Goal: Task Accomplishment & Management: Use online tool/utility

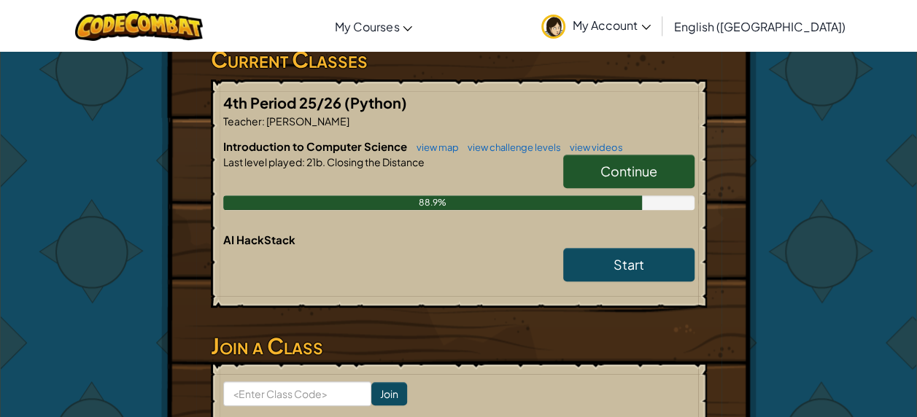
scroll to position [258, 0]
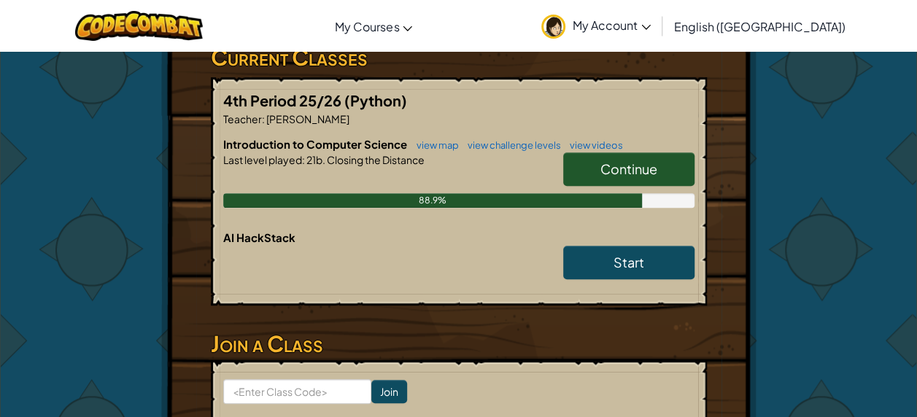
click at [629, 164] on span "Continue" at bounding box center [628, 169] width 57 height 17
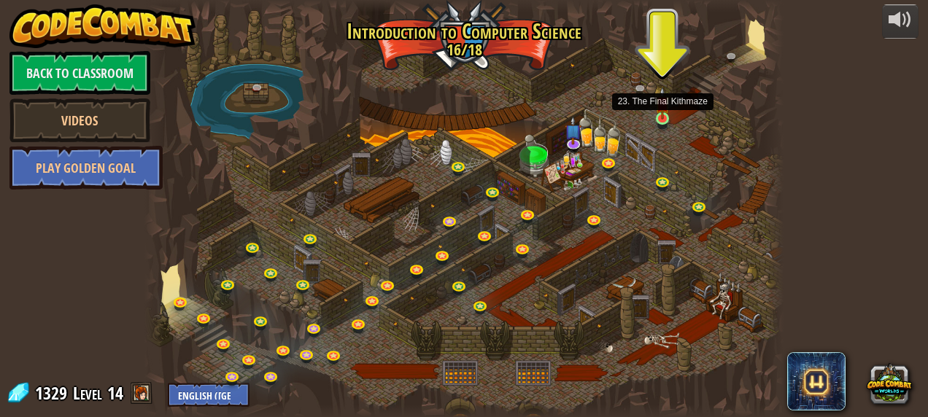
click at [660, 117] on img at bounding box center [662, 103] width 15 height 33
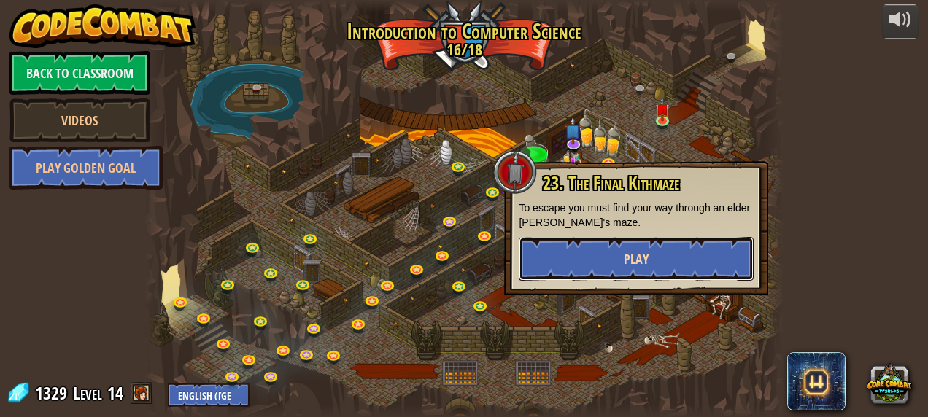
click at [566, 261] on button "Play" at bounding box center [636, 259] width 235 height 44
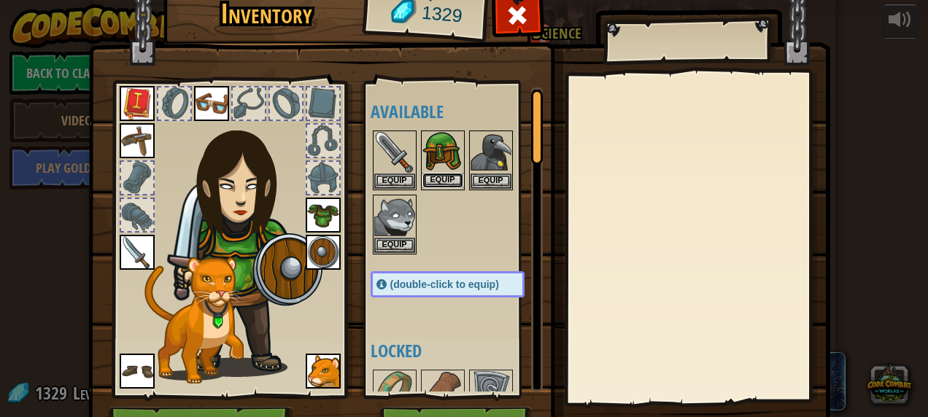
click at [455, 177] on button "Equip" at bounding box center [442, 180] width 41 height 15
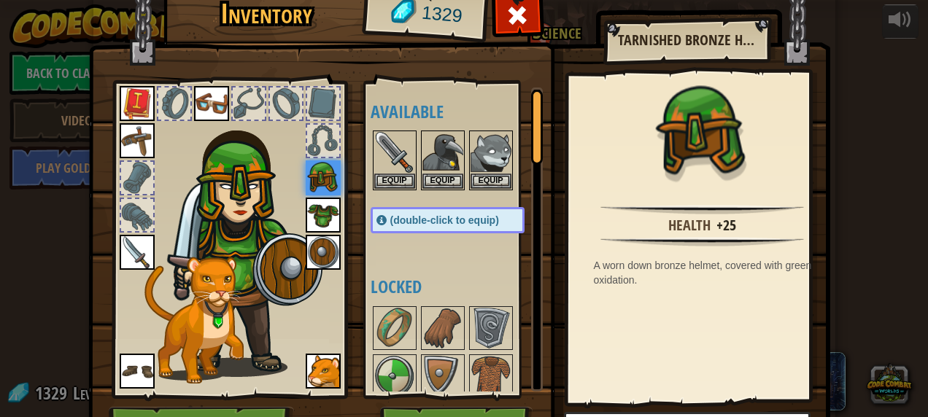
click at [462, 403] on img at bounding box center [459, 197] width 742 height 530
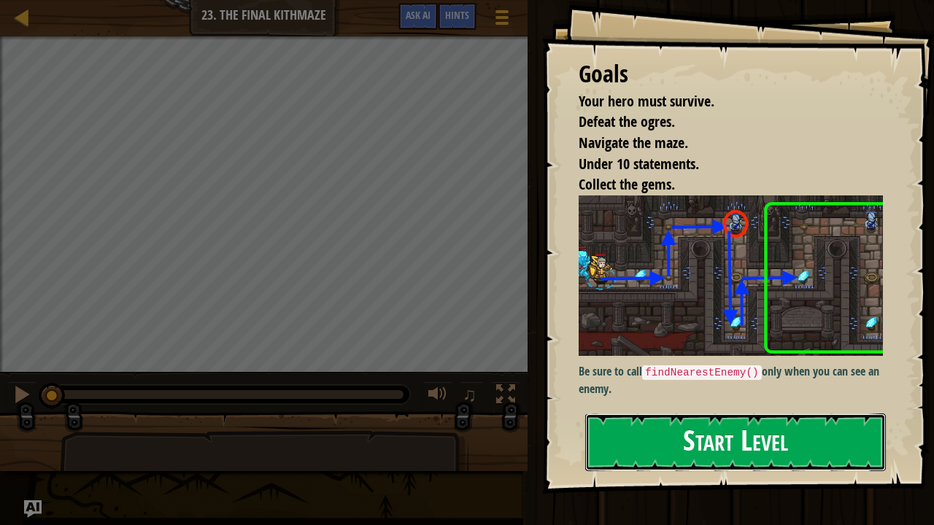
click at [635, 417] on button "Start Level" at bounding box center [735, 443] width 301 height 58
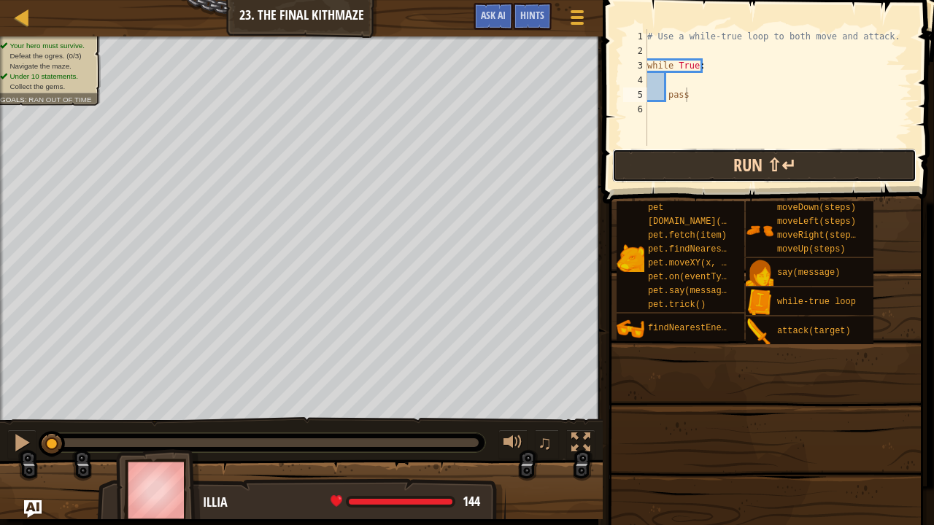
click at [643, 163] on button "Run ⇧↵" at bounding box center [764, 166] width 304 height 34
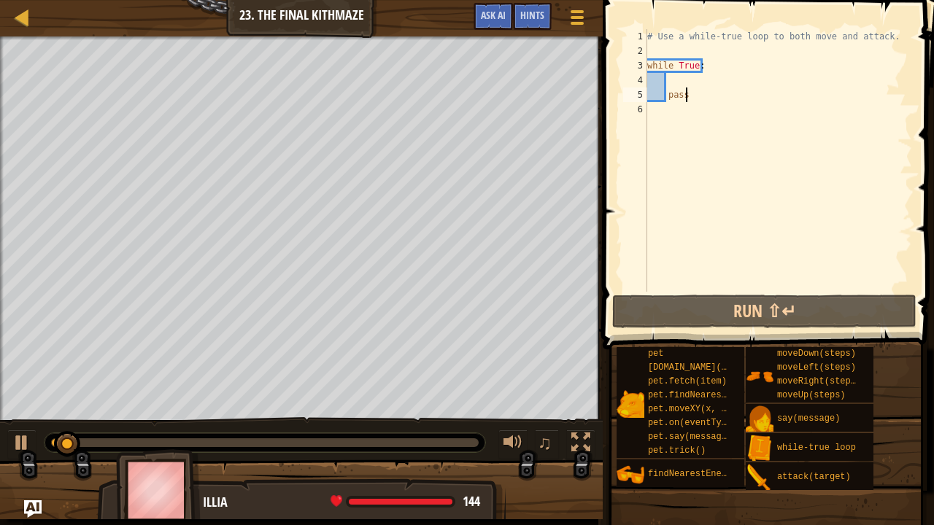
click at [686, 261] on div "# Use a while-true loop to both move and attack. while True : pass" at bounding box center [778, 175] width 268 height 292
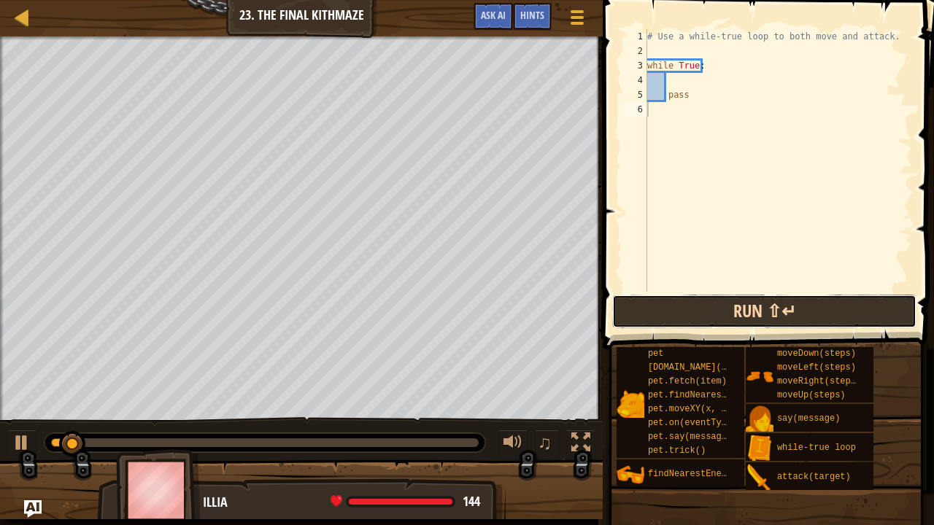
click at [689, 314] on button "Run ⇧↵" at bounding box center [764, 312] width 304 height 34
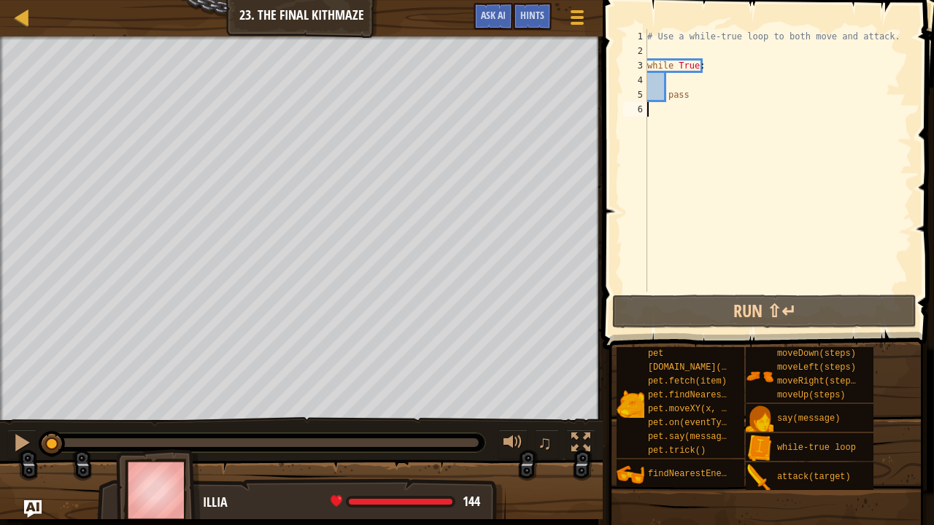
drag, startPoint x: 88, startPoint y: 438, endPoint x: 0, endPoint y: 448, distance: 88.1
click at [0, 417] on div "♫" at bounding box center [301, 439] width 603 height 44
click at [673, 83] on div "# Use a while-true loop to both move and attack. while True : pass" at bounding box center [778, 175] width 268 height 292
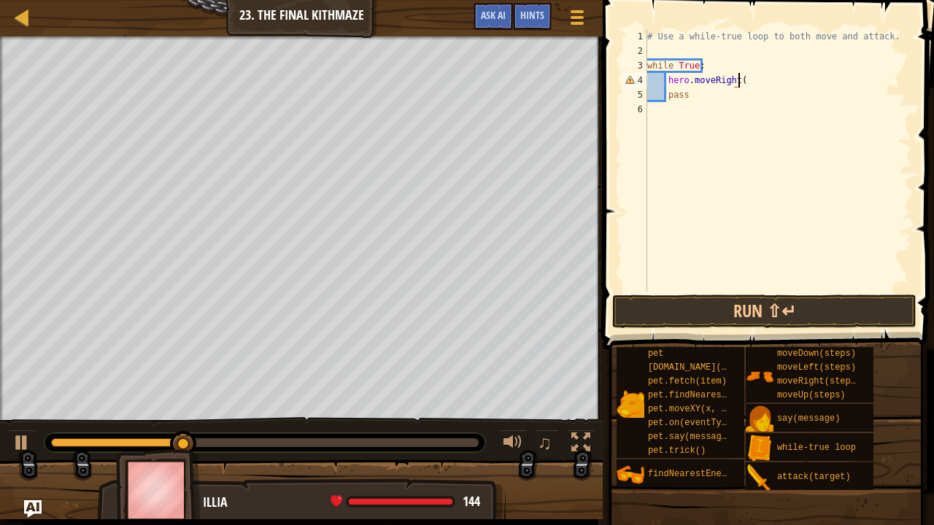
scroll to position [7, 7]
click at [688, 93] on div "# Use a while-true loop to both move and attack. while True : hero . moveRight …" at bounding box center [778, 175] width 268 height 292
type textarea "p"
type textarea "hero.moveUp()"
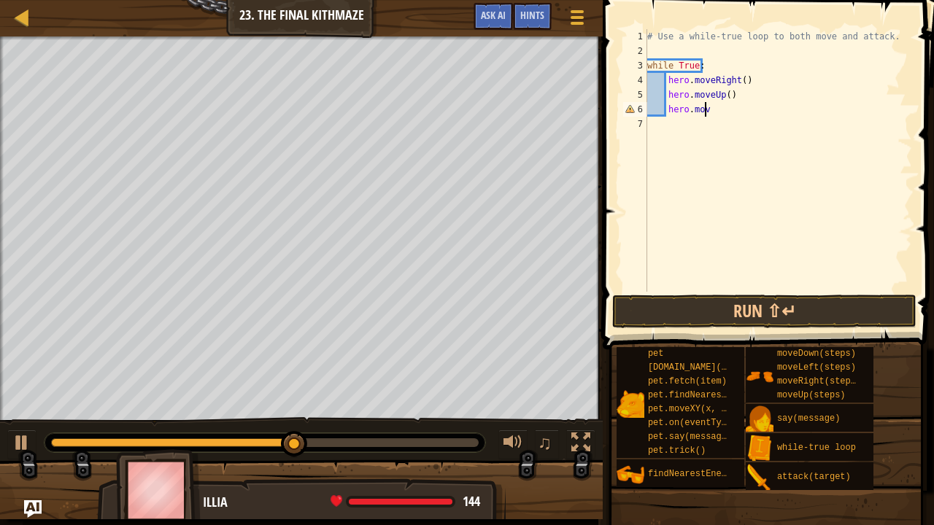
scroll to position [7, 4]
type textarea "hero.moveRight"
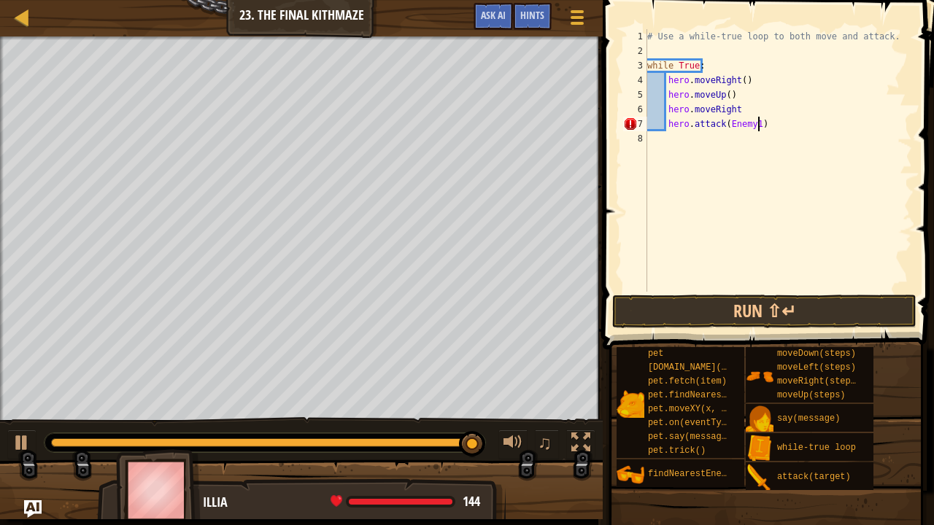
scroll to position [7, 8]
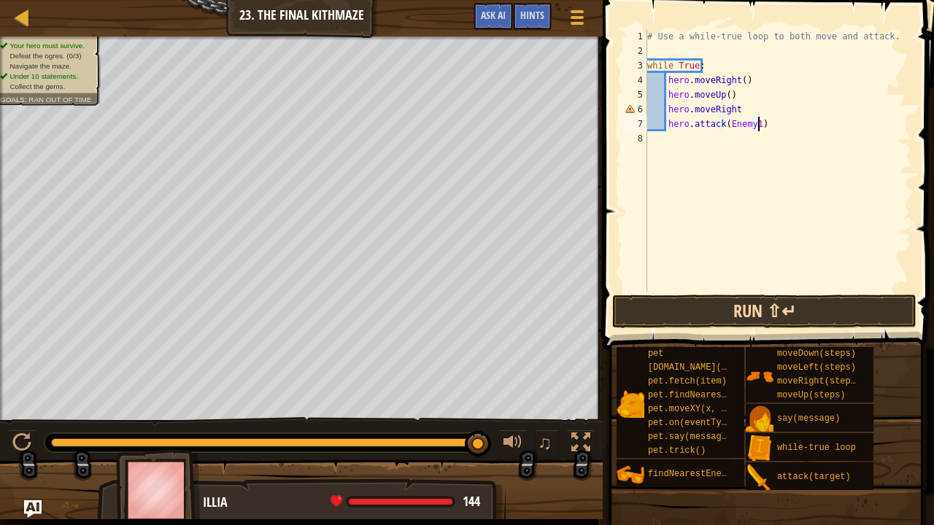
type textarea "hero.attack(Enemy1)"
click at [660, 308] on button "Run ⇧↵" at bounding box center [764, 312] width 304 height 34
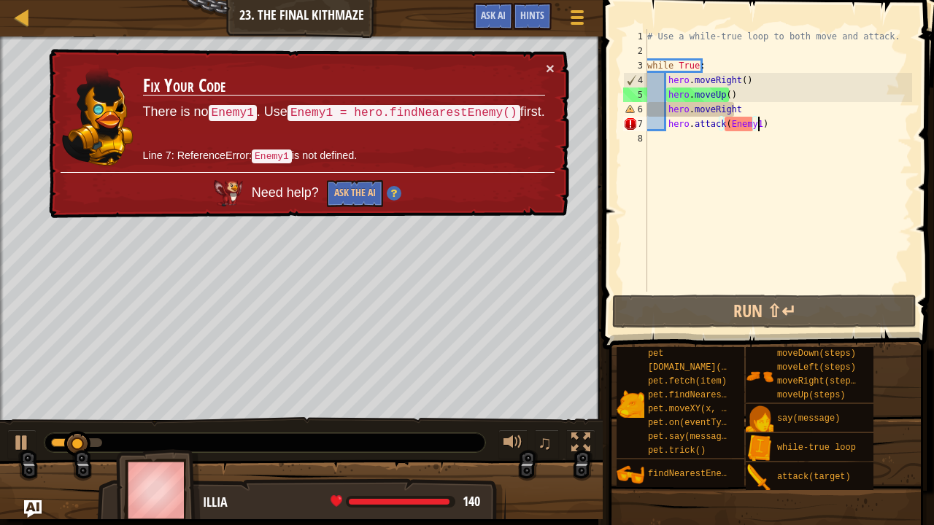
click at [695, 45] on div "# Use a while-true loop to both move and attack. while True : hero . moveRight …" at bounding box center [778, 175] width 268 height 292
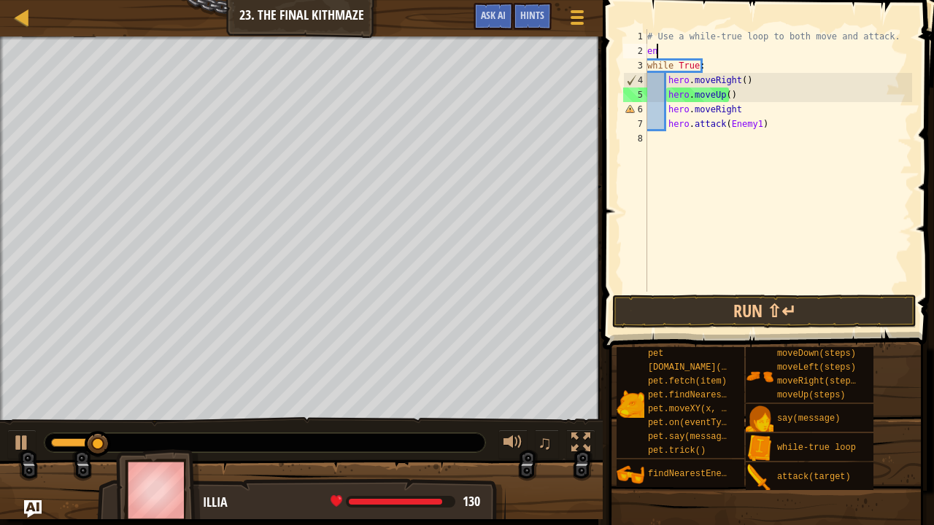
scroll to position [7, 0]
type textarea "e"
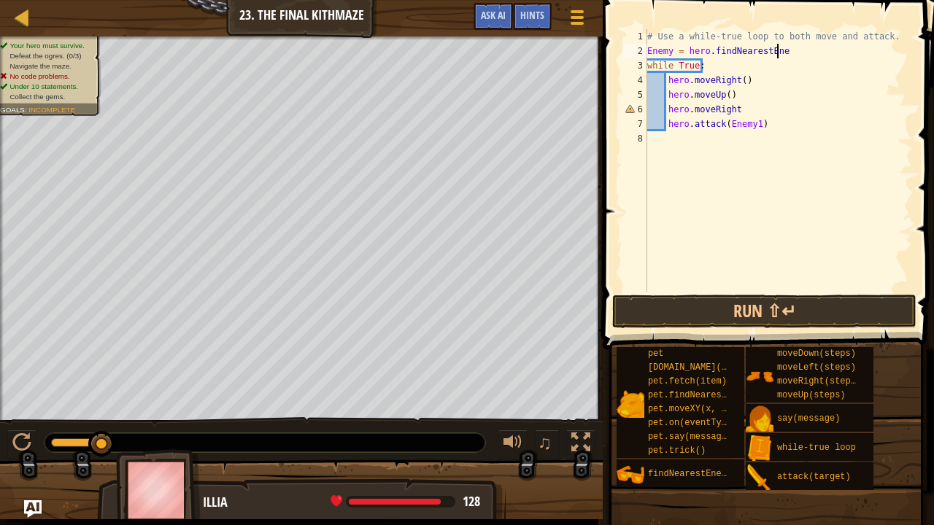
scroll to position [7, 10]
type textarea "Enemy = hero.findNearestEnemy"
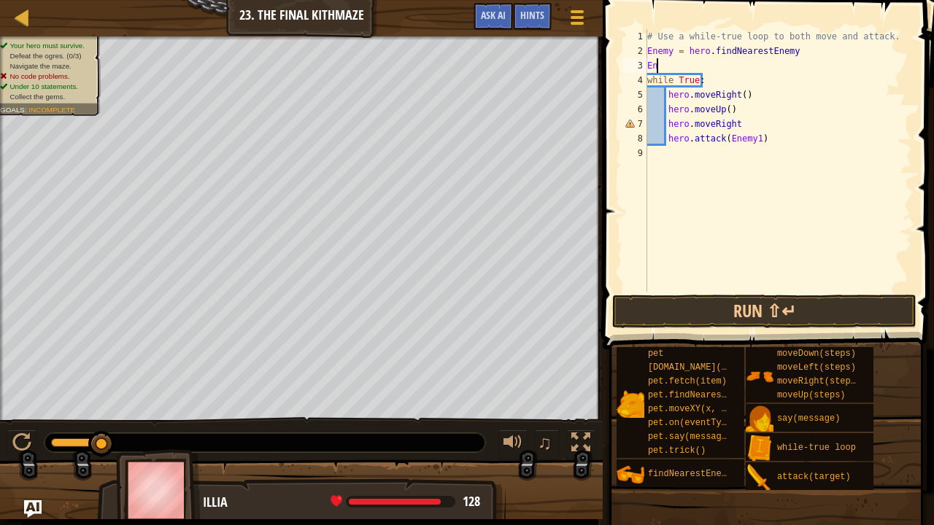
type textarea "E"
click at [738, 309] on button "Run ⇧↵" at bounding box center [764, 312] width 304 height 34
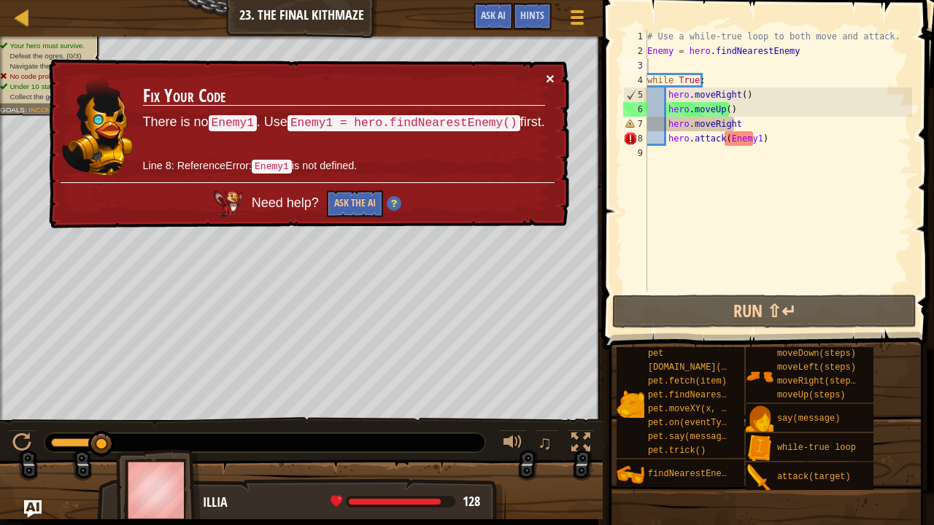
click at [553, 77] on button "×" at bounding box center [550, 78] width 9 height 15
click at [671, 46] on div "# Use a while-true loop to both move and attack. Enemy = hero . findNearestEnem…" at bounding box center [778, 175] width 268 height 292
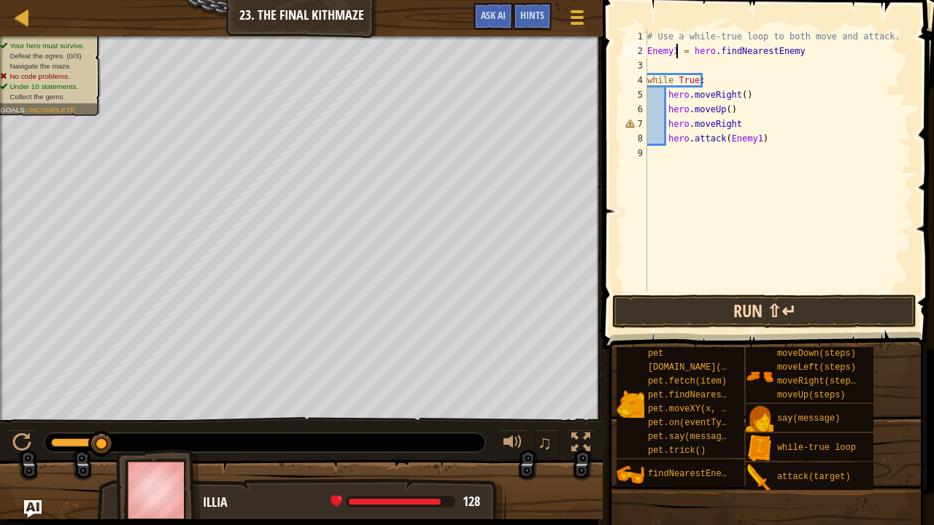
type textarea "Enemy1 = hero.findNearestEnemy"
click at [730, 308] on button "Run ⇧↵" at bounding box center [764, 312] width 304 height 34
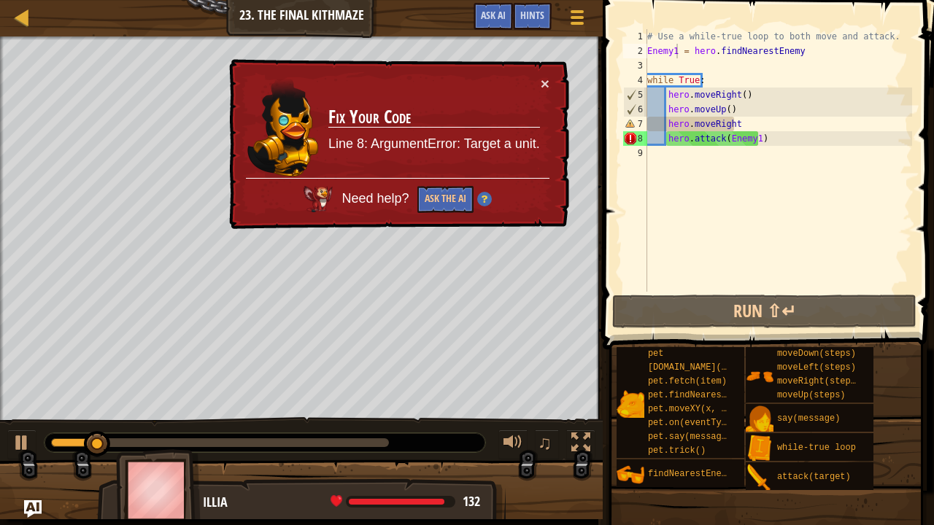
click at [543, 71] on div "× Fix Your Code Line 8: ArgumentError: Target a unit. Need help? Ask the AI" at bounding box center [397, 144] width 343 height 171
click at [687, 65] on div "# Use a while-true loop to both move and attack. Enemy1 = hero . findNearestEne…" at bounding box center [778, 175] width 268 height 292
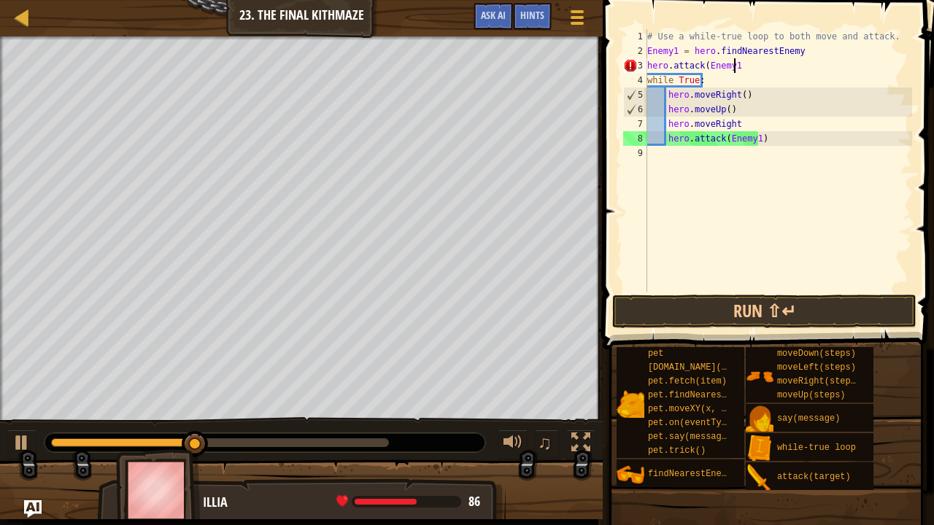
scroll to position [7, 7]
click at [763, 125] on div "# Use a while-true loop to both move and attack. Enemy1 = hero . findNearestEne…" at bounding box center [778, 175] width 268 height 292
click at [765, 140] on div "# Use a while-true loop to both move and attack. Enemy1 = hero . findNearestEne…" at bounding box center [778, 175] width 268 height 292
type textarea "h"
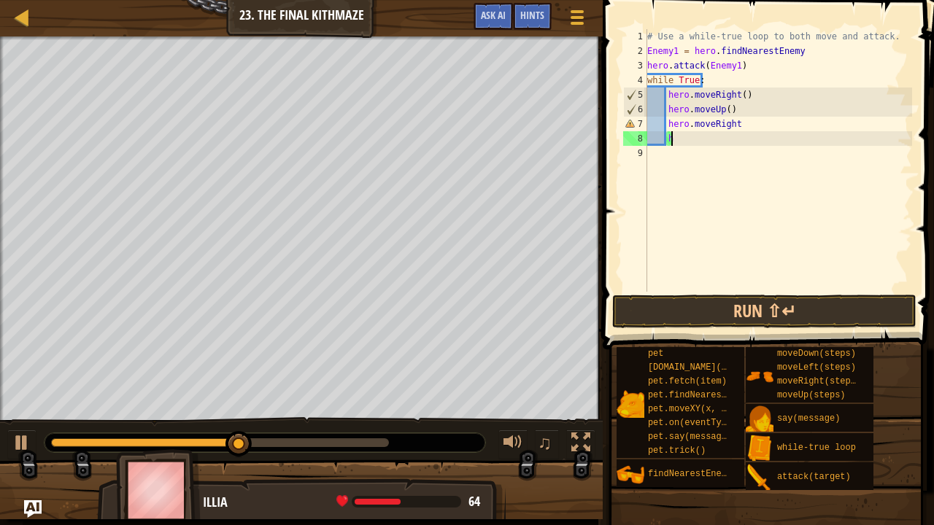
scroll to position [7, 1]
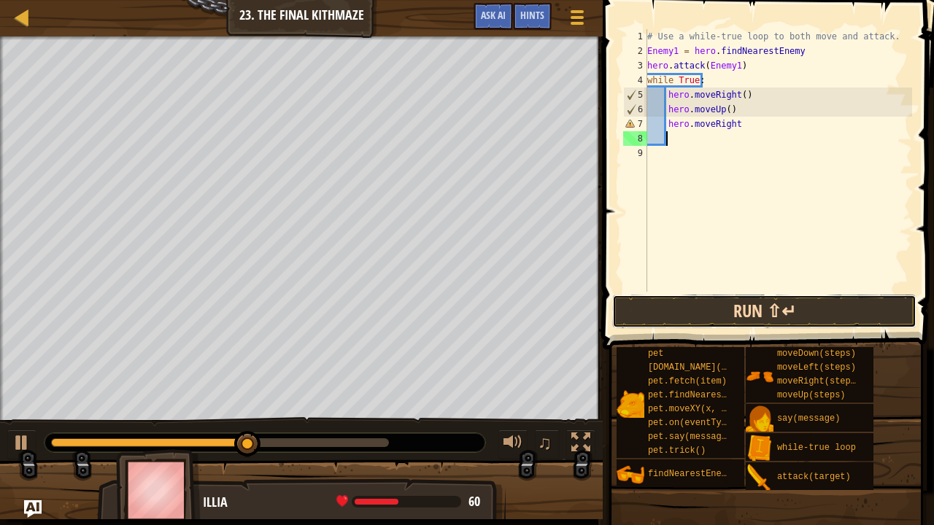
click at [715, 310] on button "Run ⇧↵" at bounding box center [764, 312] width 304 height 34
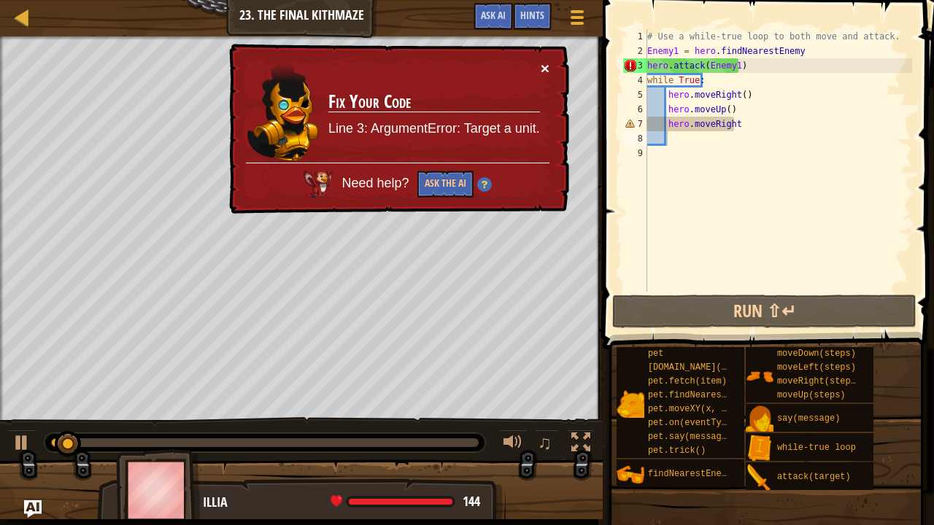
click at [546, 71] on button "×" at bounding box center [545, 68] width 9 height 15
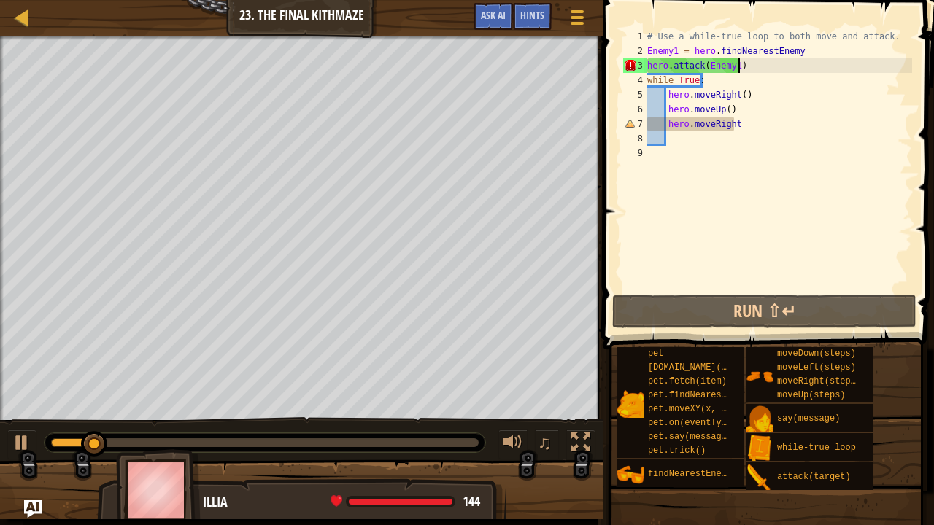
scroll to position [7, 0]
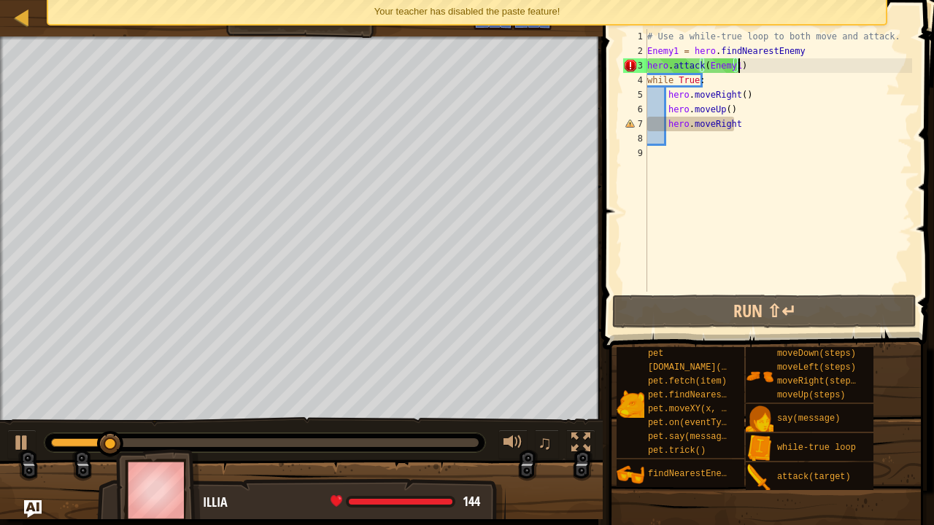
click at [763, 69] on div "# Use a while-true loop to both move and attack. Enemy1 = hero . findNearestEne…" at bounding box center [778, 175] width 268 height 292
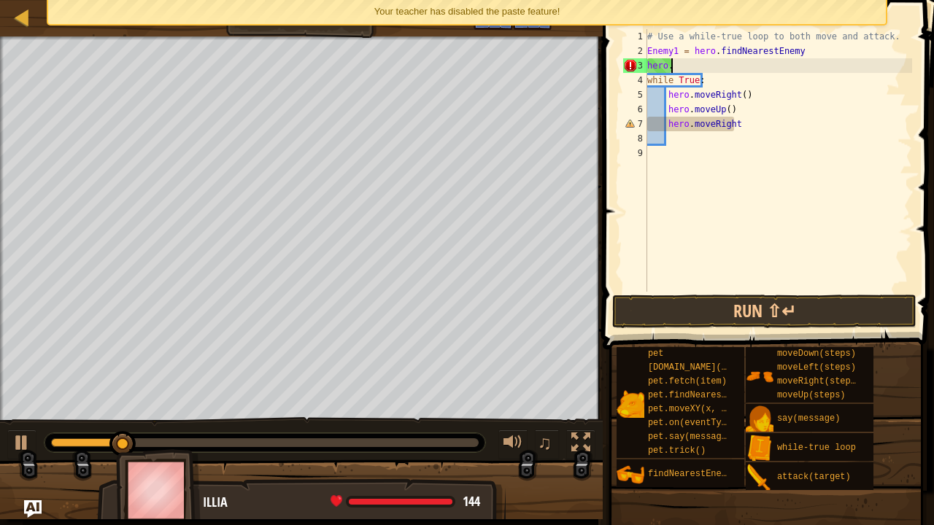
type textarea "h"
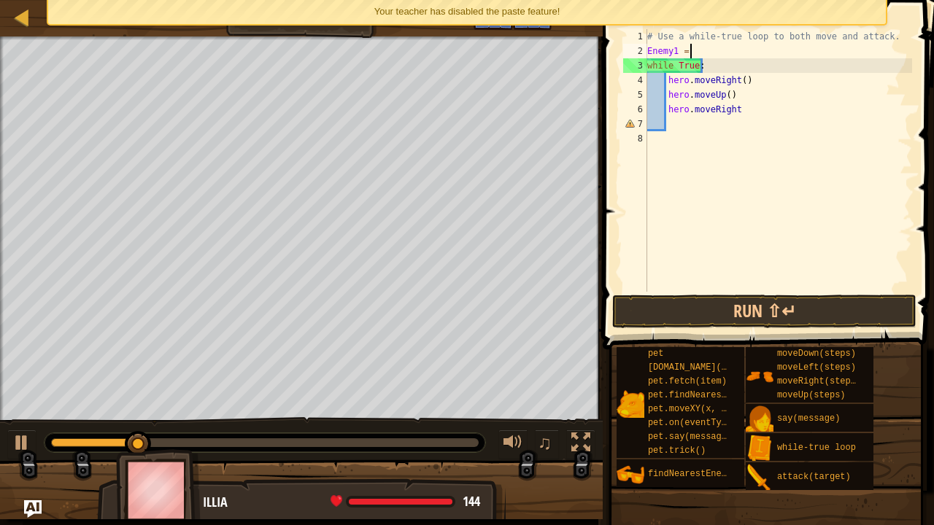
type textarea "E"
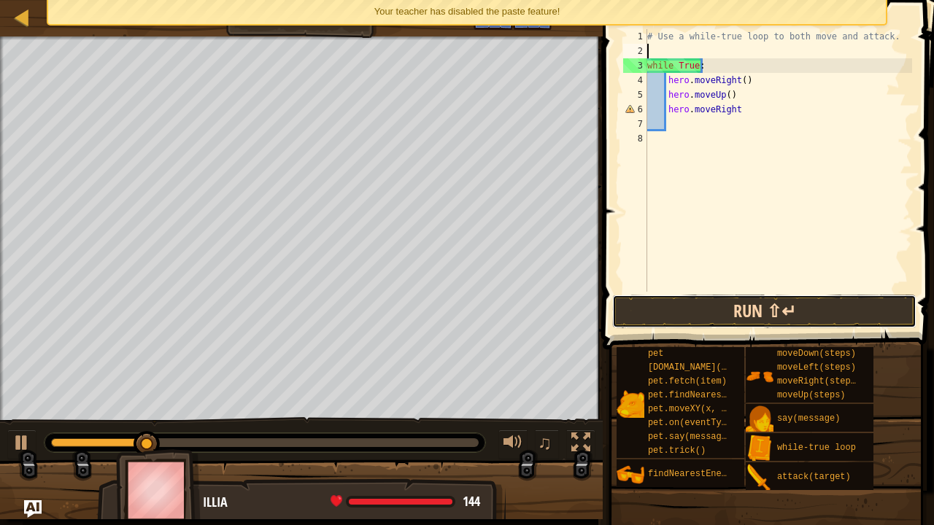
click at [668, 305] on button "Run ⇧↵" at bounding box center [764, 312] width 304 height 34
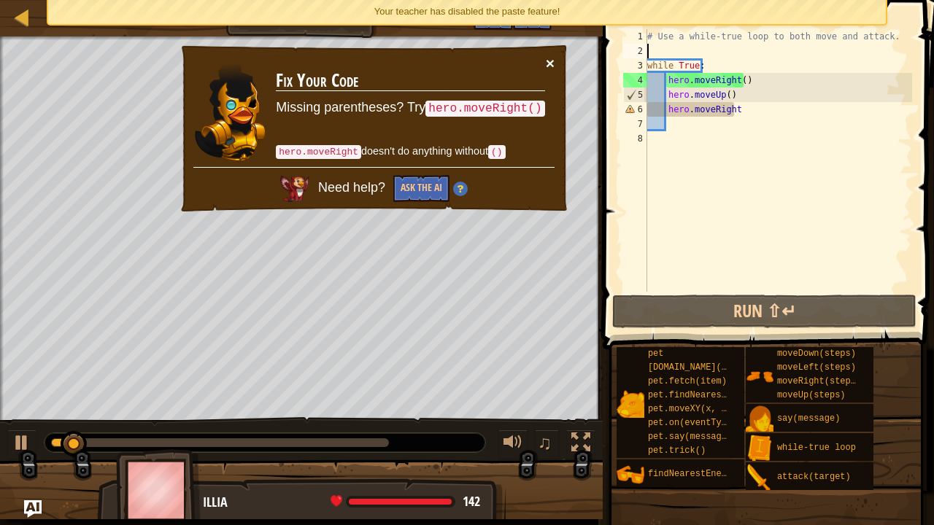
click at [551, 58] on button "×" at bounding box center [550, 62] width 9 height 15
click at [697, 136] on div "# Use a while-true loop to both move and attack. while True : hero . moveRight …" at bounding box center [778, 175] width 268 height 292
click at [552, 64] on button "×" at bounding box center [550, 62] width 9 height 15
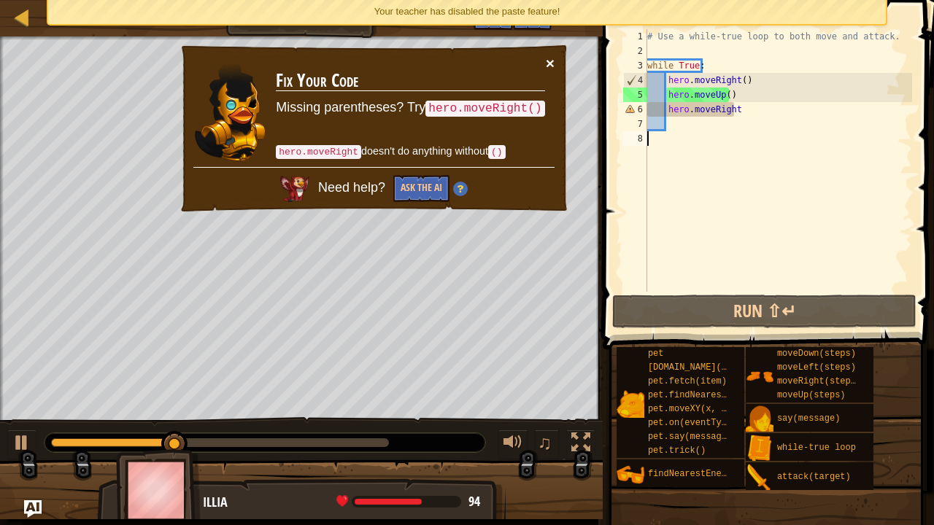
click at [547, 58] on button "×" at bounding box center [550, 62] width 9 height 15
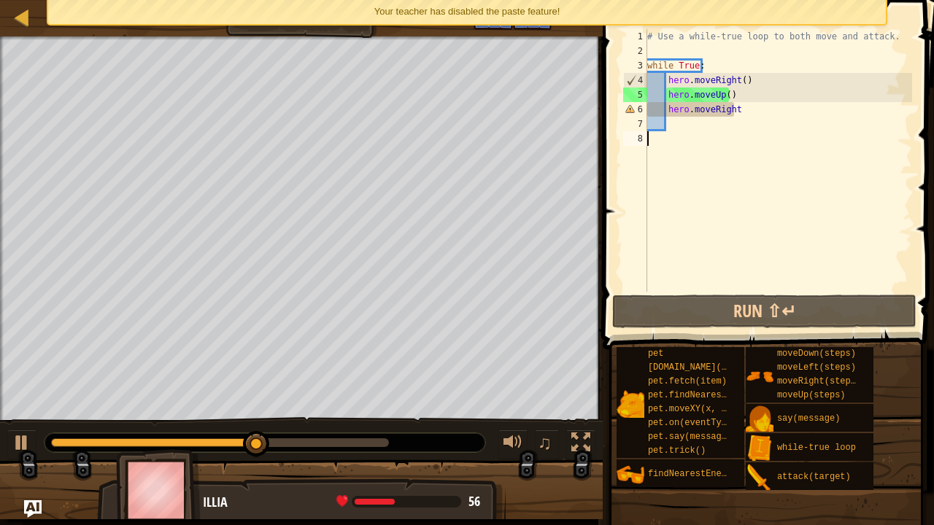
click at [699, 120] on div "# Use a while-true loop to both move and attack. while True : hero . moveRight …" at bounding box center [778, 175] width 268 height 292
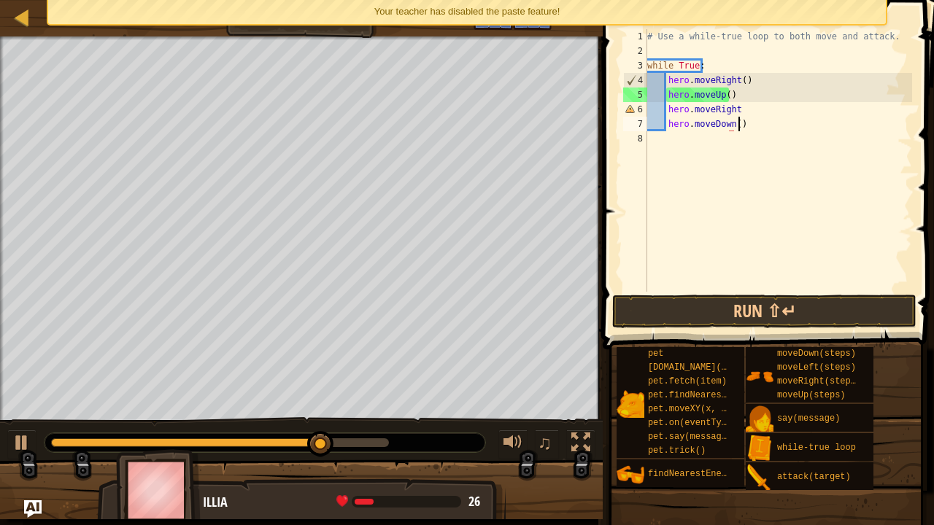
scroll to position [7, 7]
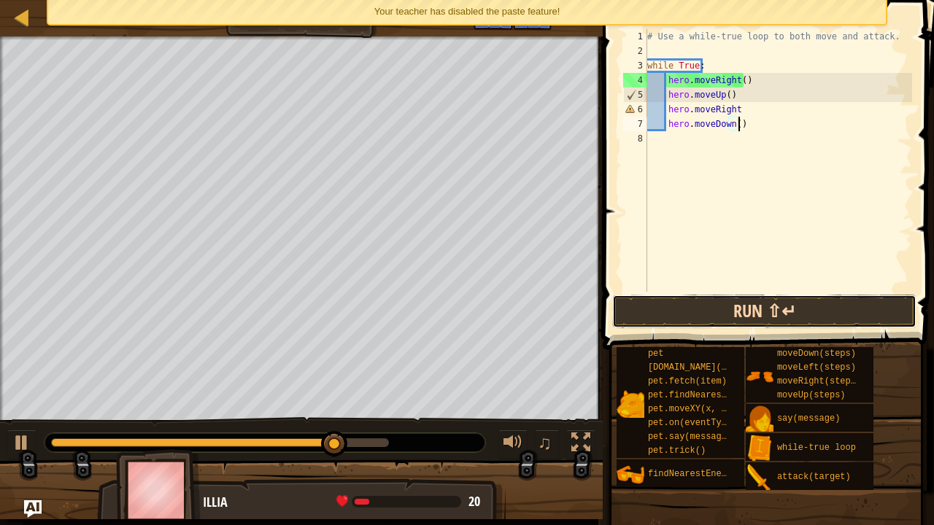
click at [766, 306] on button "Run ⇧↵" at bounding box center [764, 312] width 304 height 34
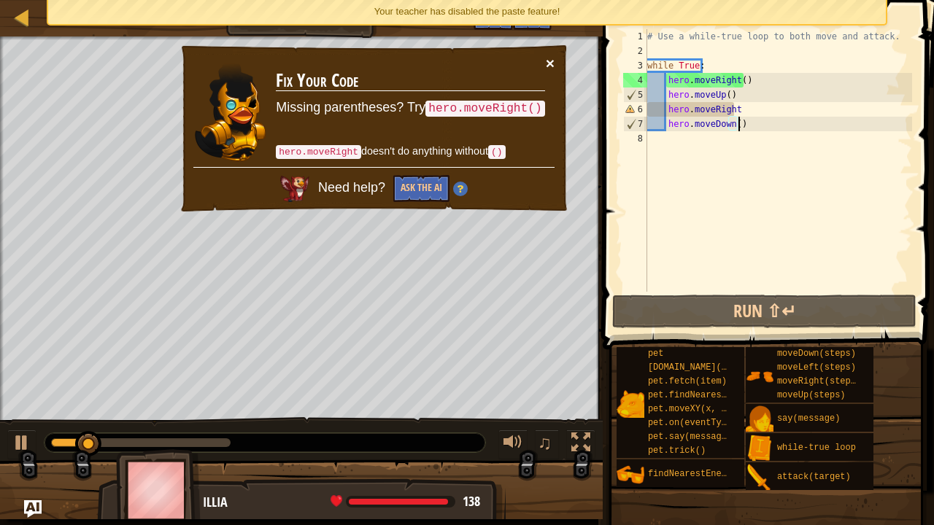
click at [550, 67] on button "×" at bounding box center [550, 62] width 9 height 15
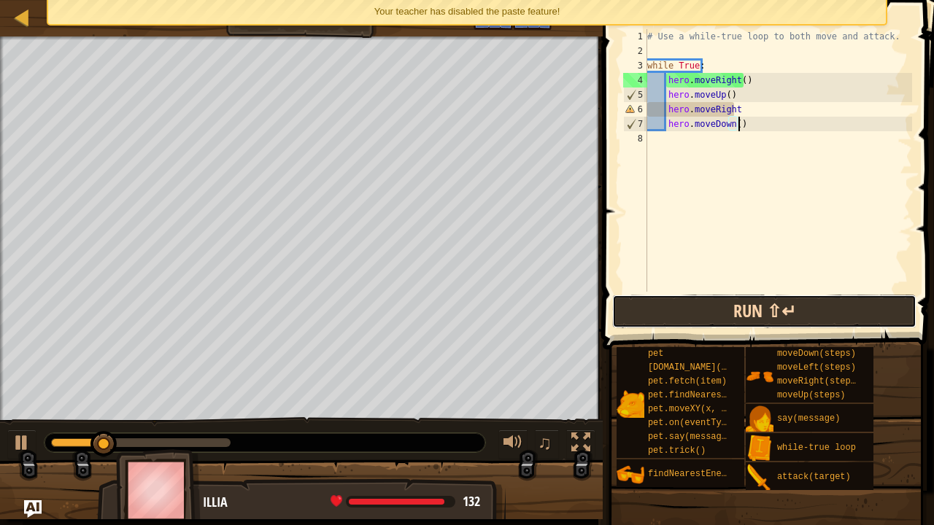
click at [708, 306] on button "Run ⇧↵" at bounding box center [764, 312] width 304 height 34
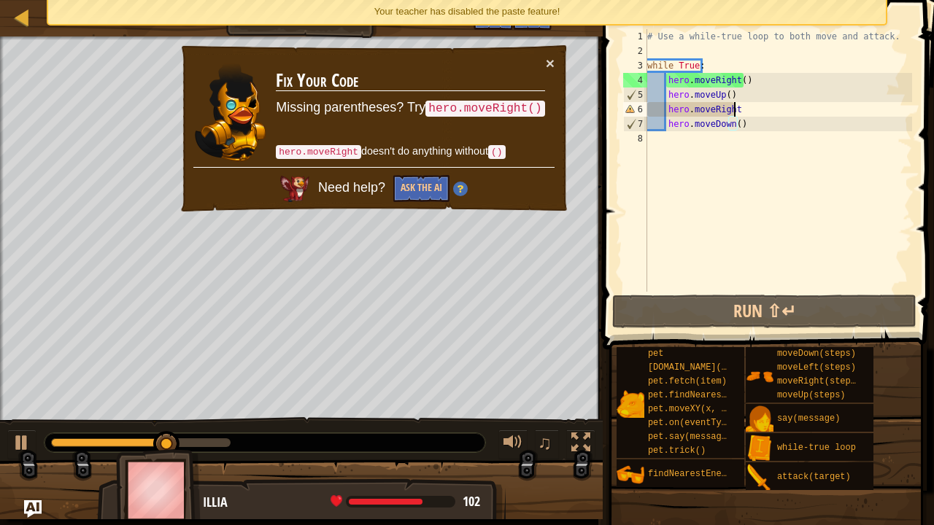
click at [738, 112] on div "# Use a while-true loop to both move and attack. while True : hero . moveRight …" at bounding box center [778, 175] width 268 height 292
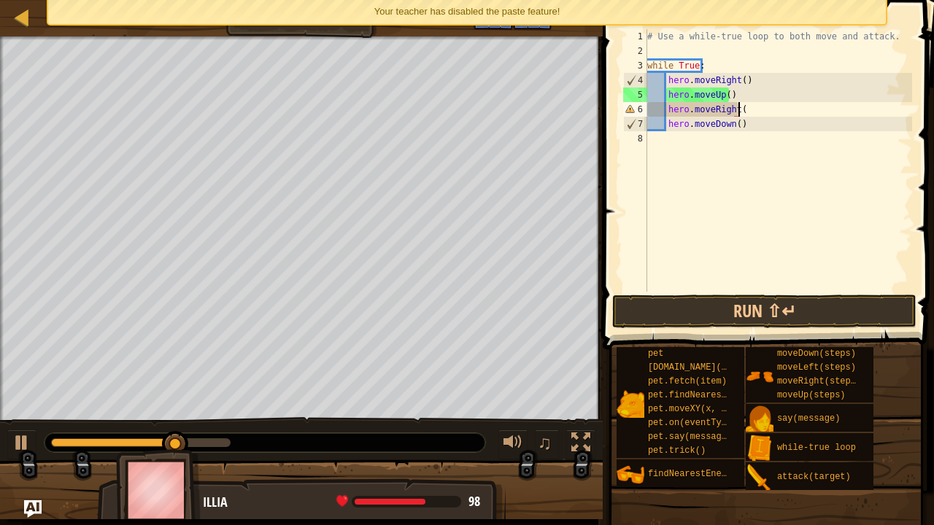
scroll to position [7, 7]
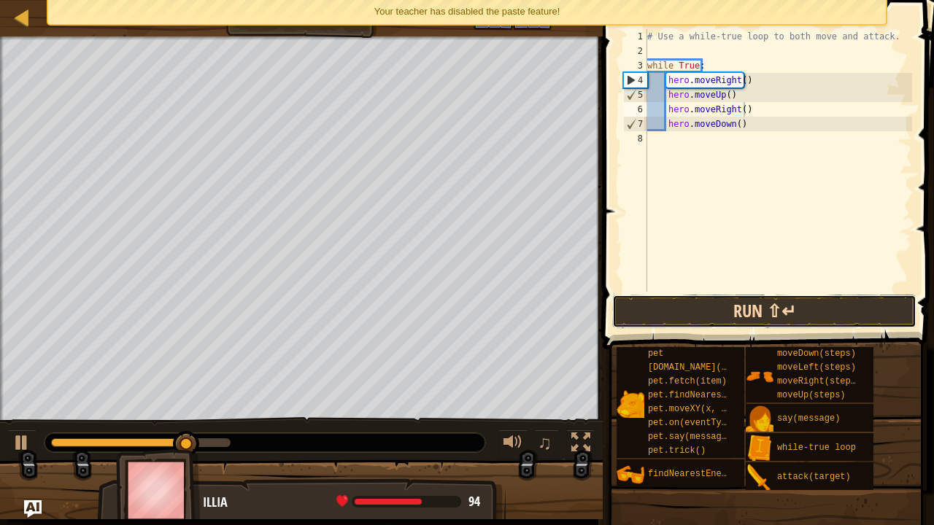
click at [709, 299] on button "Run ⇧↵" at bounding box center [764, 312] width 304 height 34
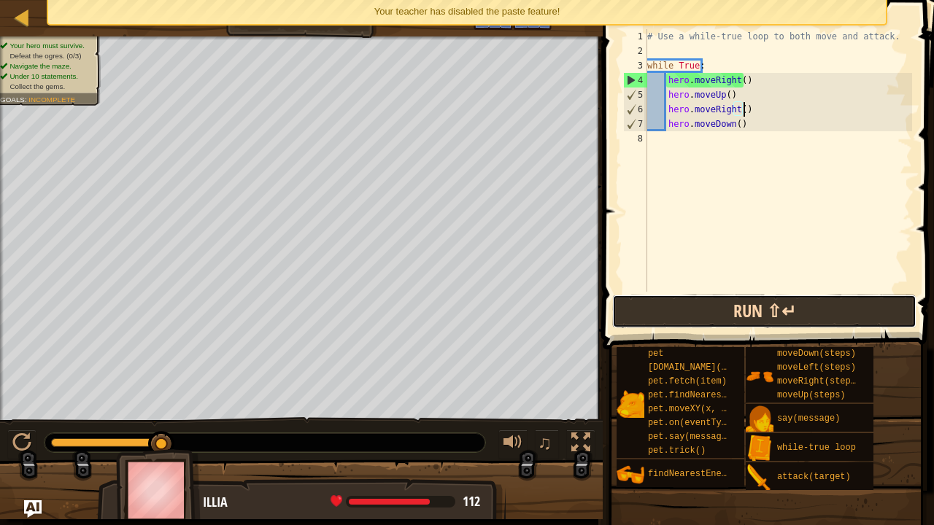
click at [675, 311] on button "Run ⇧↵" at bounding box center [764, 312] width 304 height 34
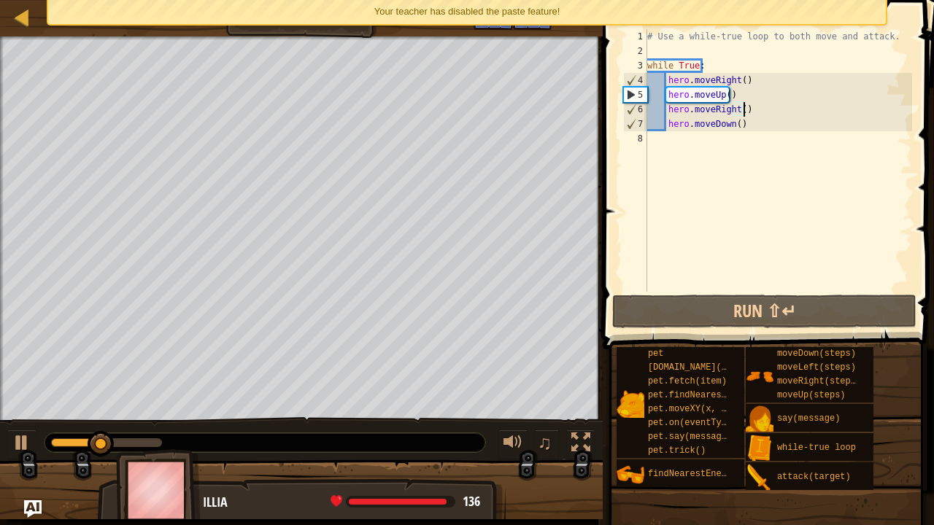
click at [562, 9] on div "Your teacher has disabled the paste feature!" at bounding box center [467, 12] width 838 height 24
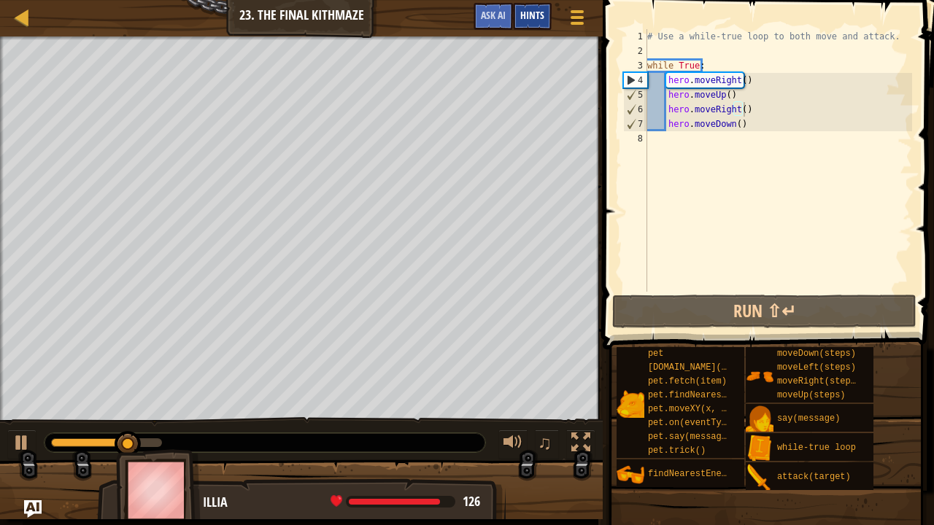
click at [540, 7] on div "Hints" at bounding box center [532, 16] width 39 height 27
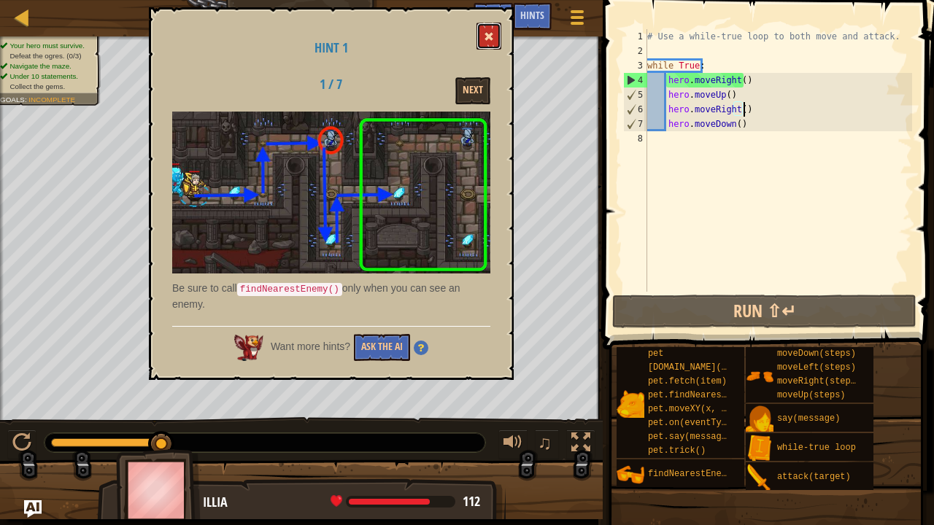
click at [482, 32] on button at bounding box center [488, 36] width 25 height 27
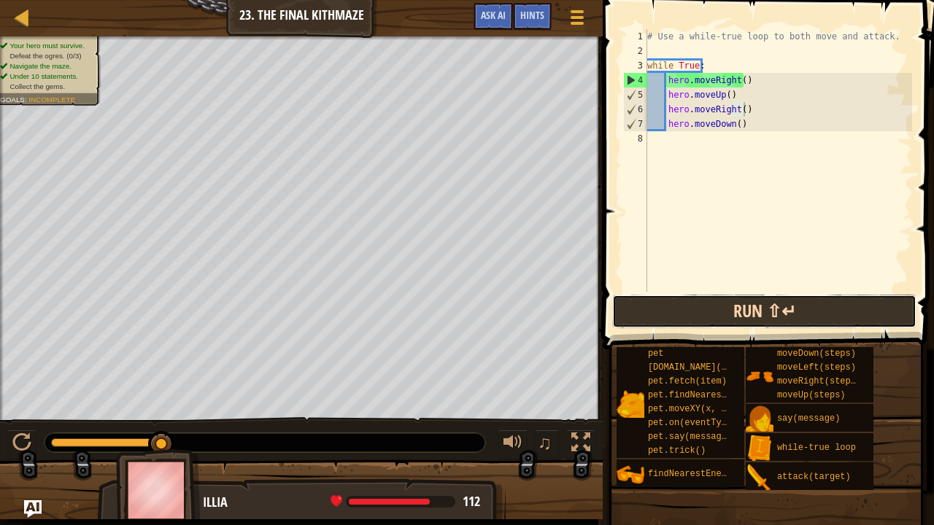
click at [684, 314] on button "Run ⇧↵" at bounding box center [764, 312] width 304 height 34
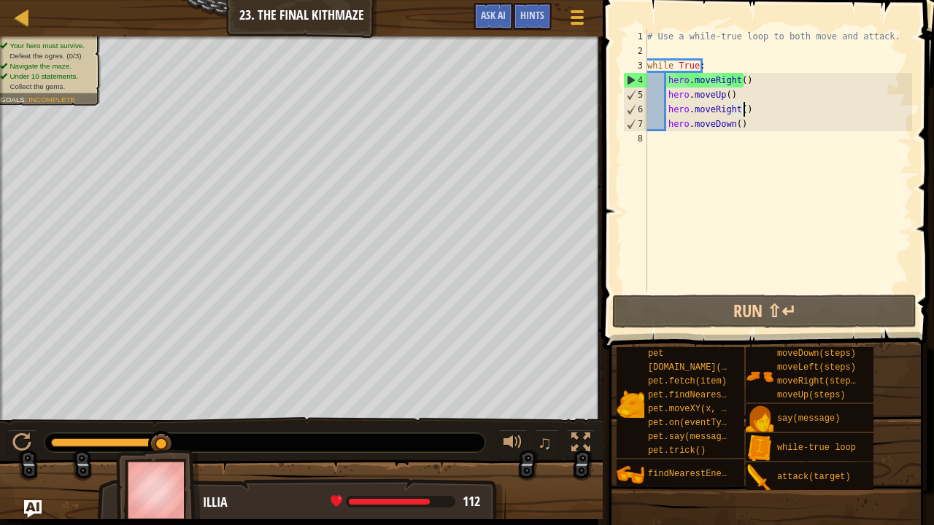
click at [741, 126] on div "# Use a while-true loop to both move and attack. while True : hero . moveRight …" at bounding box center [778, 175] width 268 height 292
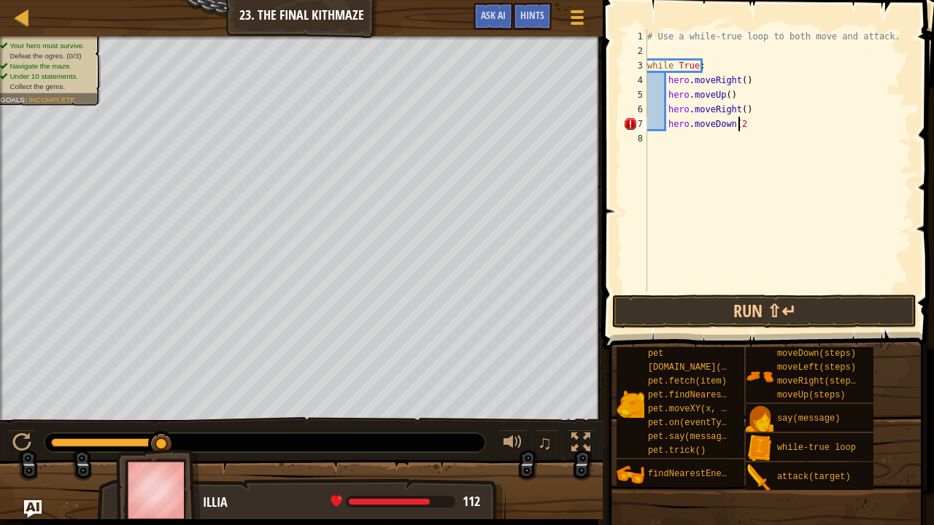
type textarea "hero.moveDown(2)"
type textarea "hero.moveUp()"
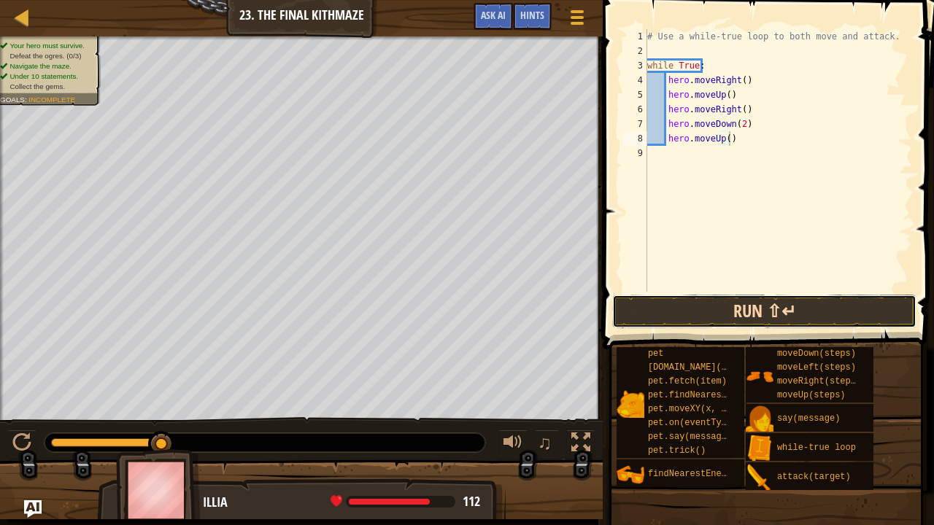
click at [725, 303] on button "Run ⇧↵" at bounding box center [764, 312] width 304 height 34
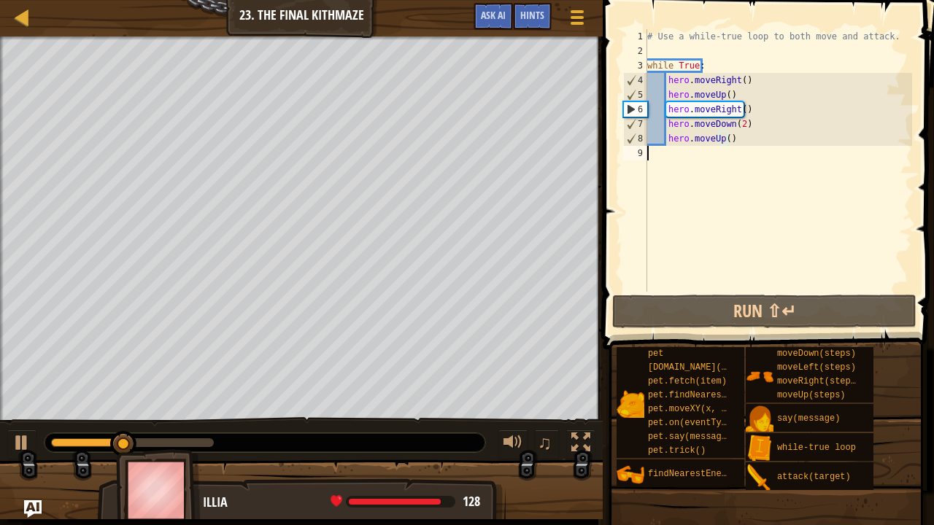
click at [662, 152] on div "# Use a while-true loop to both move and attack. while True : hero . moveRight …" at bounding box center [778, 175] width 268 height 292
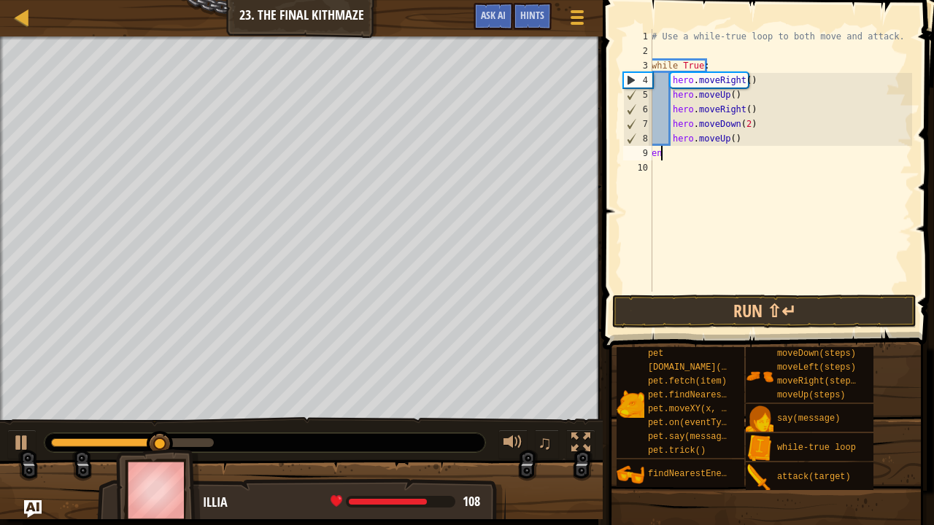
scroll to position [7, 0]
type textarea "e"
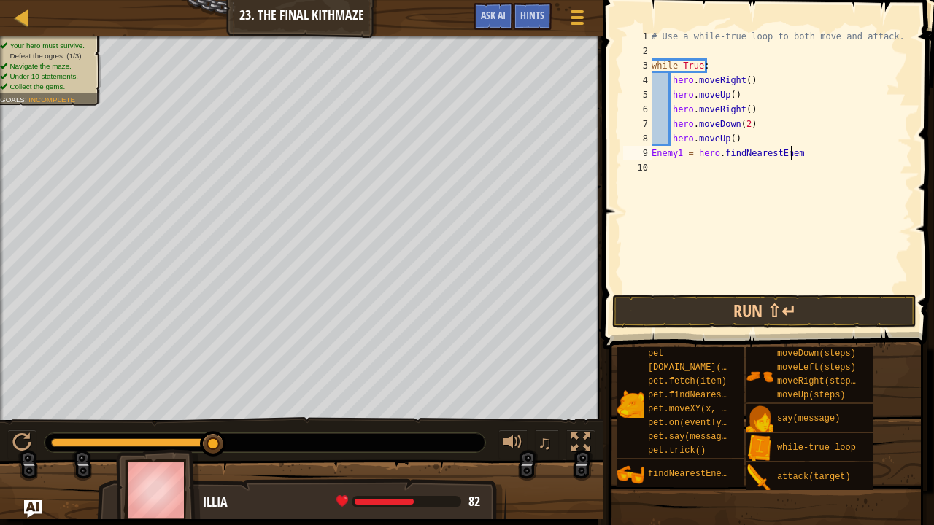
scroll to position [7, 11]
type textarea "Enemy1 = hero.findNearestEnemy"
click at [722, 310] on button "Run ⇧↵" at bounding box center [764, 312] width 304 height 34
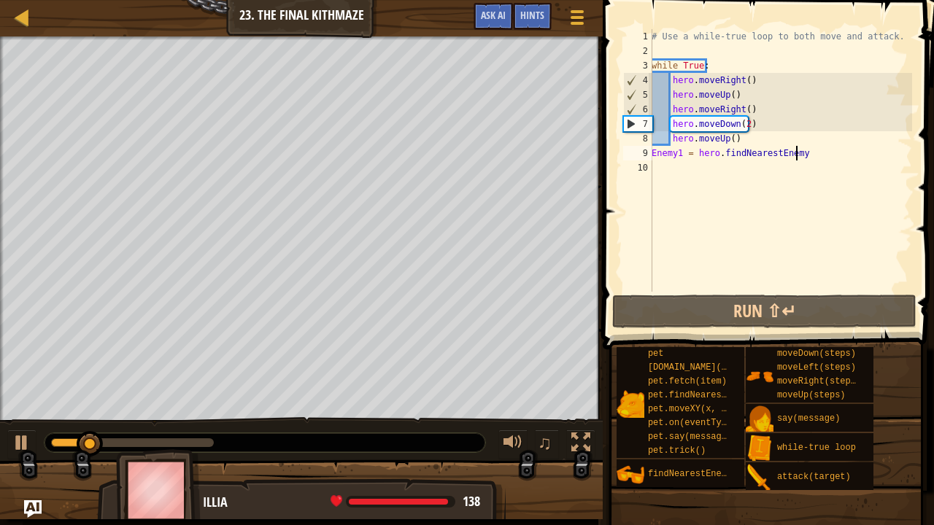
click at [693, 177] on div "# Use a while-true loop to both move and attack. while True : hero . moveRight …" at bounding box center [780, 175] width 263 height 292
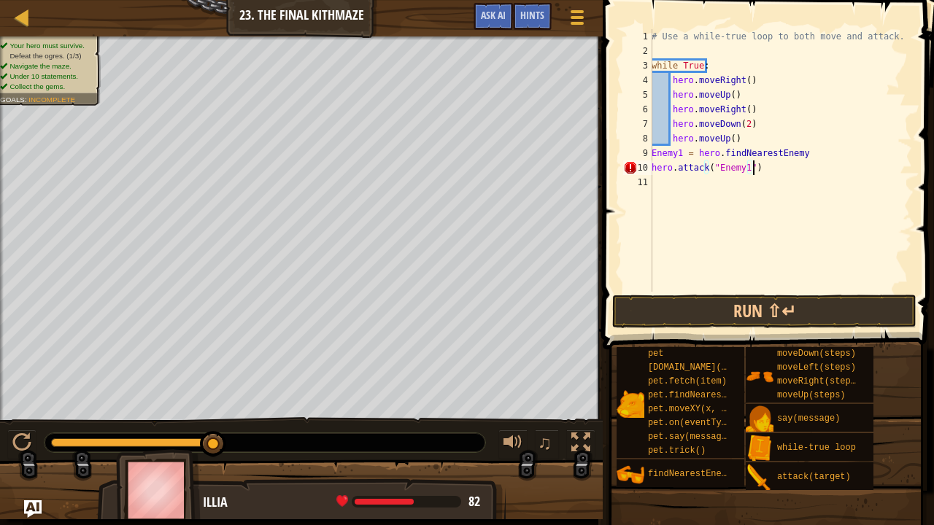
scroll to position [7, 7]
type textarea "hero.attack("Enemy1")"
click at [700, 309] on button "Run ⇧↵" at bounding box center [764, 312] width 304 height 34
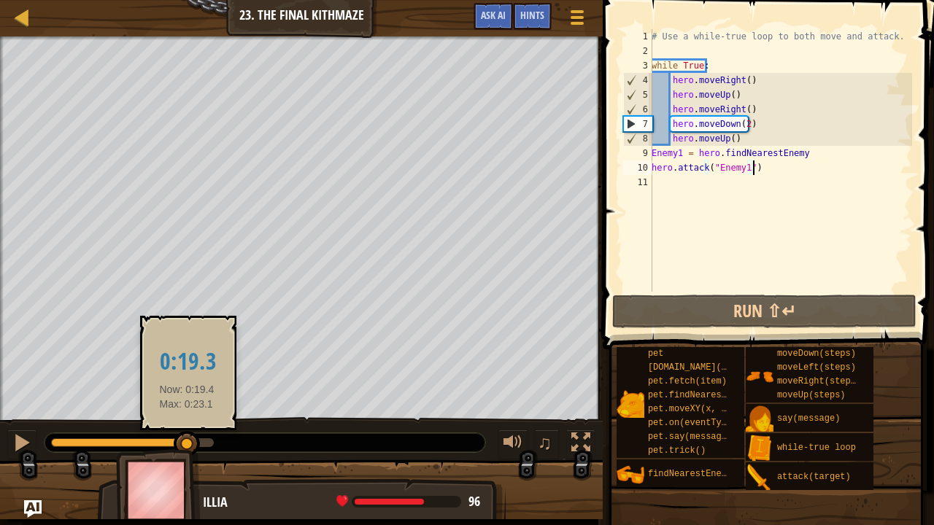
drag, startPoint x: 124, startPoint y: 439, endPoint x: 187, endPoint y: 439, distance: 62.7
click at [187, 417] on div at bounding box center [187, 444] width 26 height 26
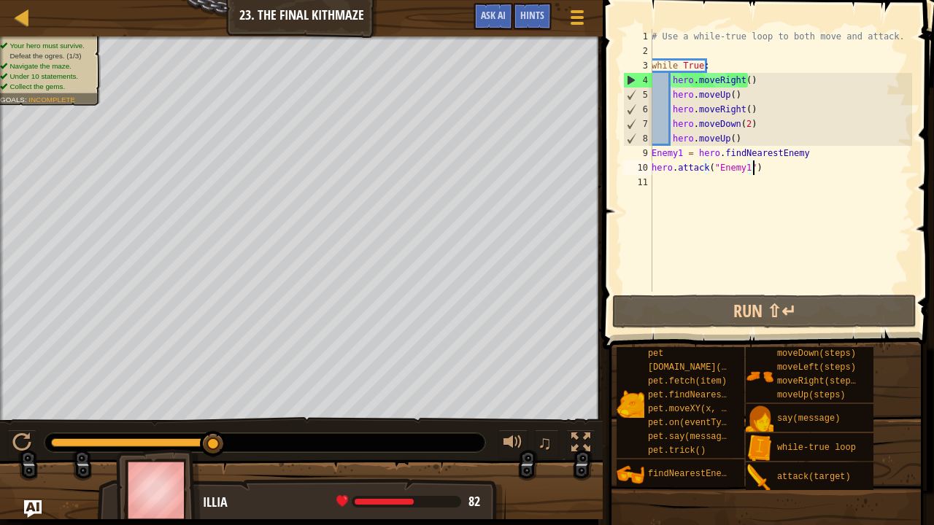
click at [763, 189] on div "# Use a while-true loop to both move and attack. while True : hero . moveRight …" at bounding box center [780, 175] width 263 height 292
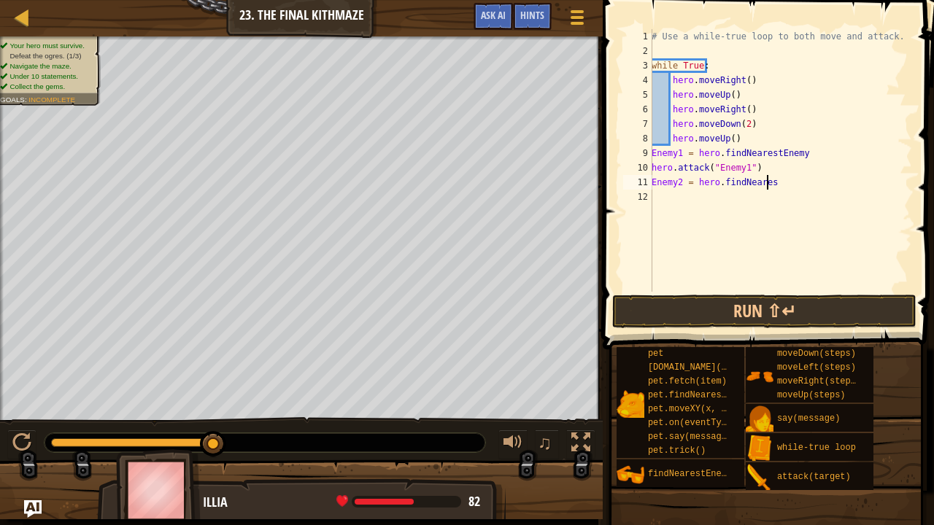
scroll to position [7, 9]
type textarea "Enemy2 = hero.findNearestEnemy"
type textarea "hero.attack("Enemy2")"
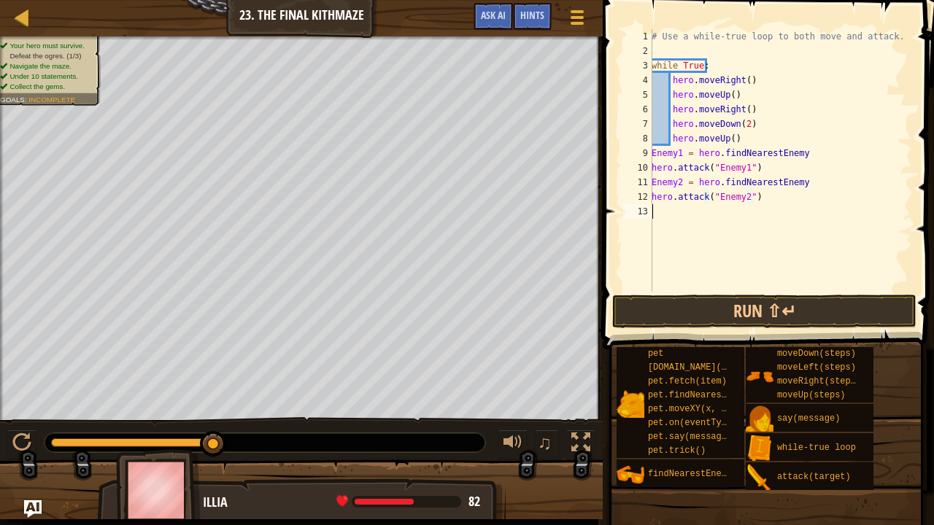
click at [680, 222] on div "# Use a while-true loop to both move and attack. while True : hero . moveRight …" at bounding box center [780, 175] width 263 height 292
type textarea "Enemy3 = hero.findNearestEnemy"
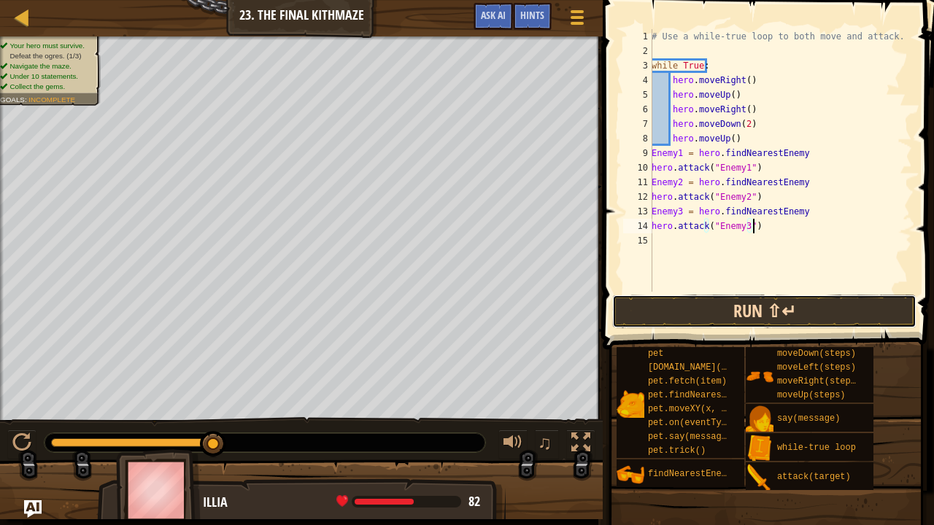
click at [727, 306] on button "Run ⇧↵" at bounding box center [764, 312] width 304 height 34
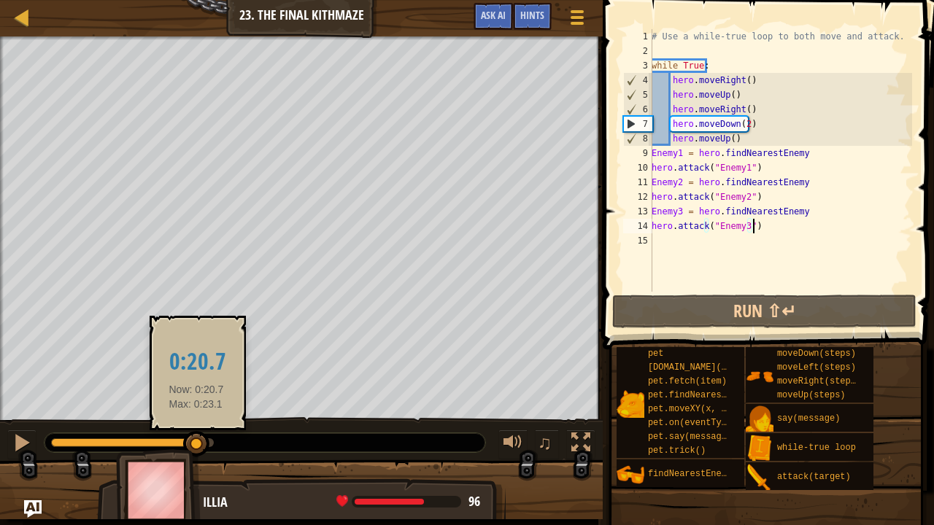
drag, startPoint x: 92, startPoint y: 439, endPoint x: 198, endPoint y: 445, distance: 106.7
click at [198, 417] on div at bounding box center [196, 444] width 26 height 26
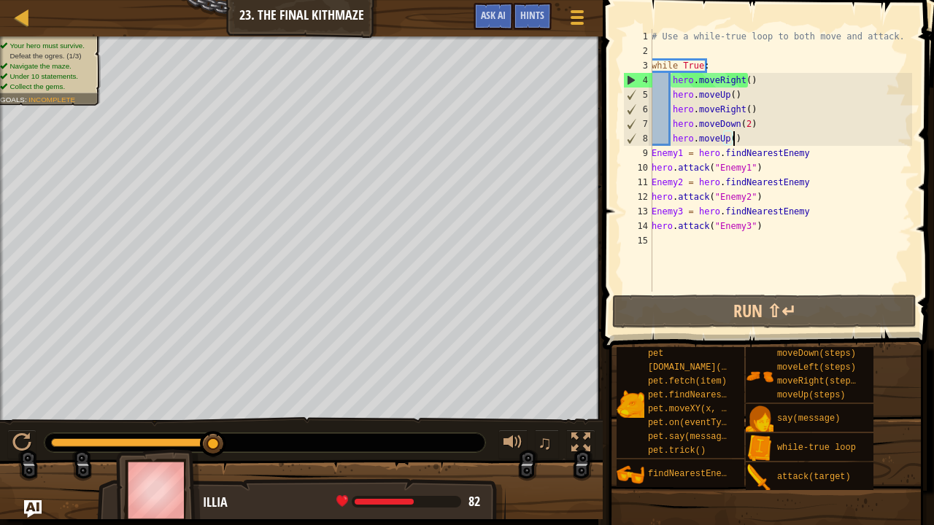
click at [737, 136] on div "# Use a while-true loop to both move and attack. while True : hero . moveRight …" at bounding box center [780, 175] width 263 height 292
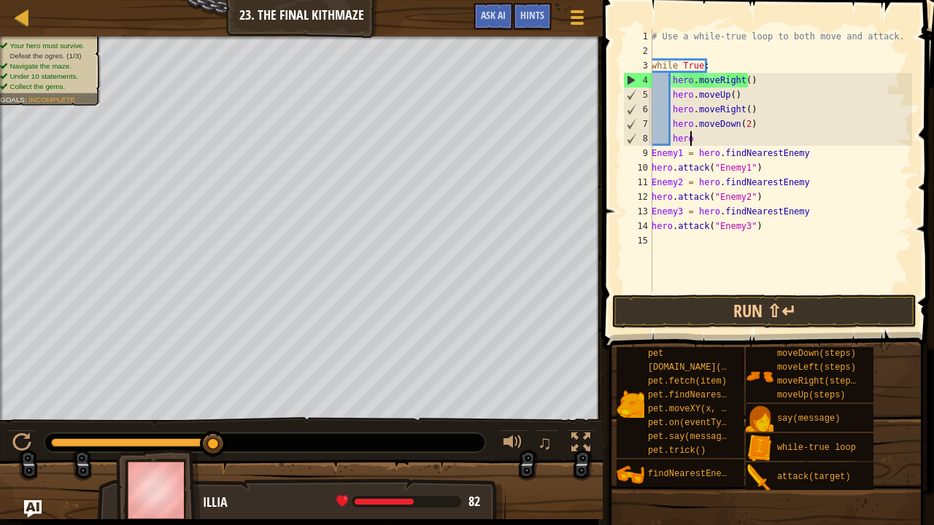
type textarea "h"
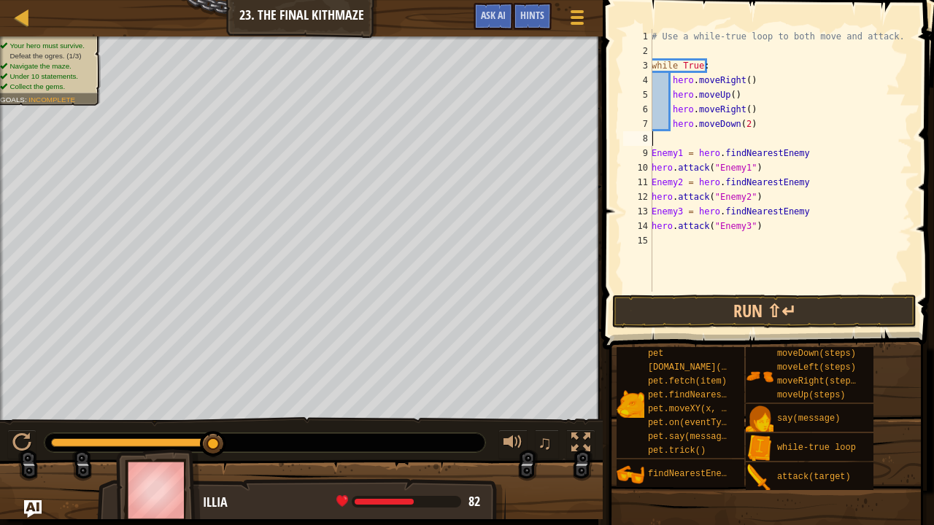
scroll to position [7, 0]
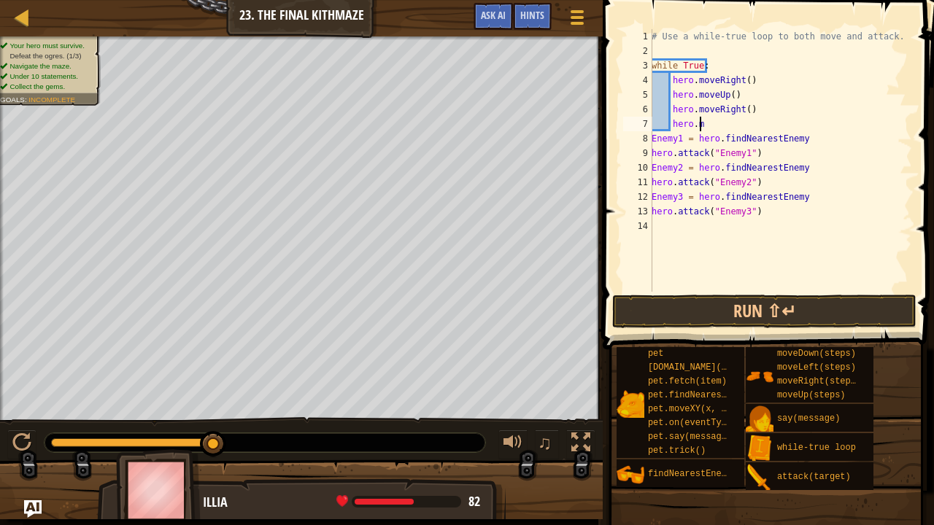
type textarea "h"
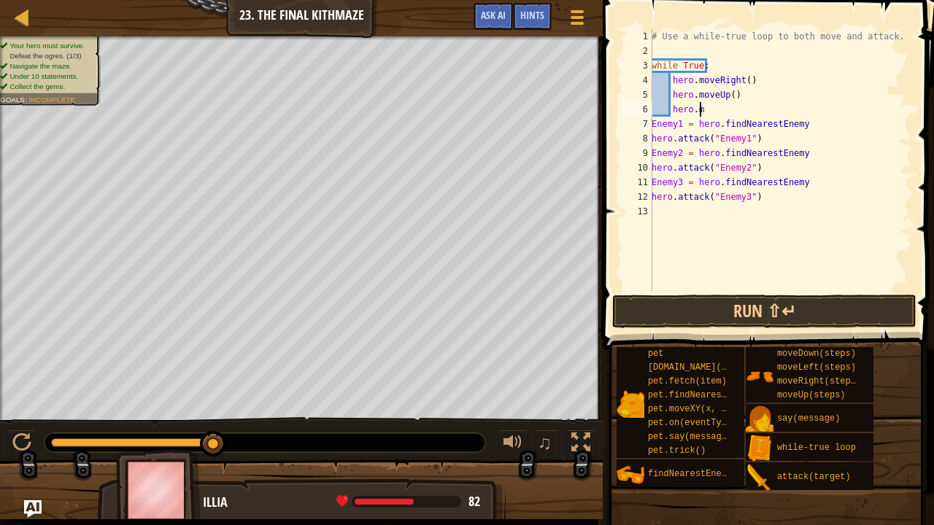
type textarea "h"
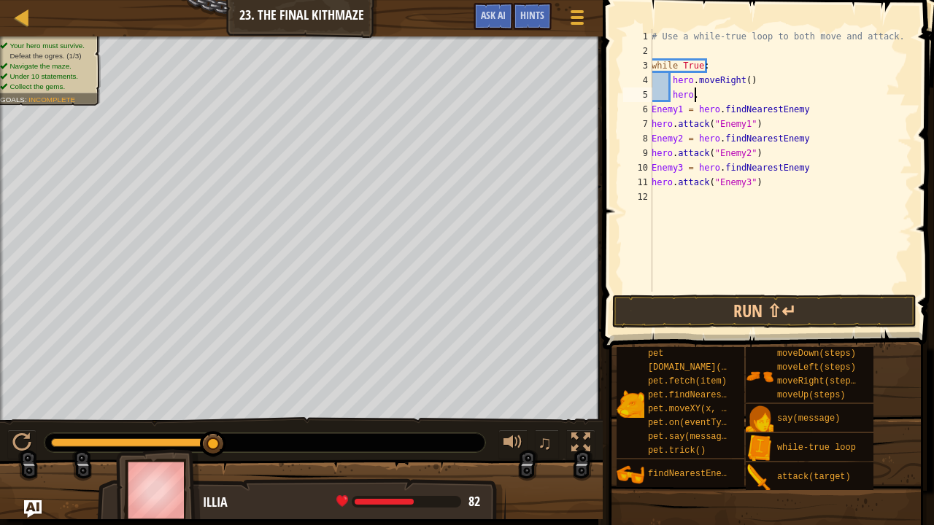
type textarea "h"
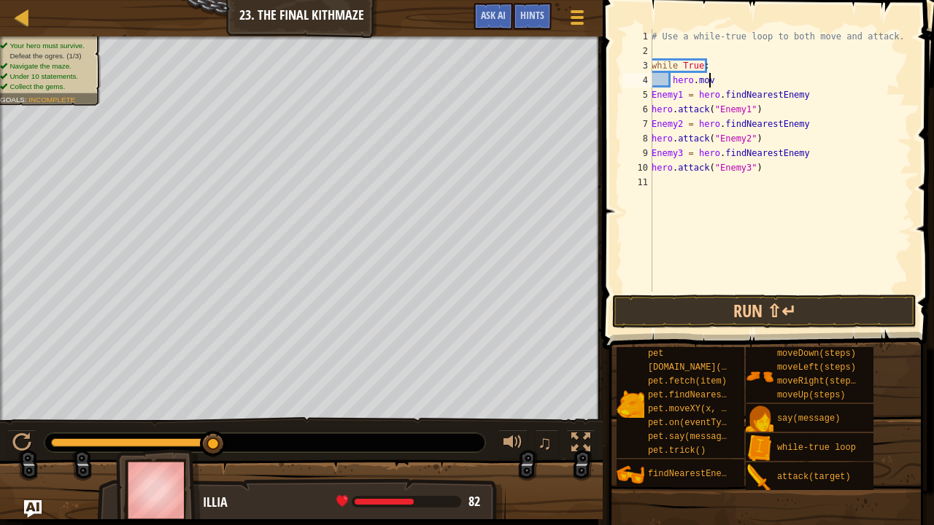
type textarea "h"
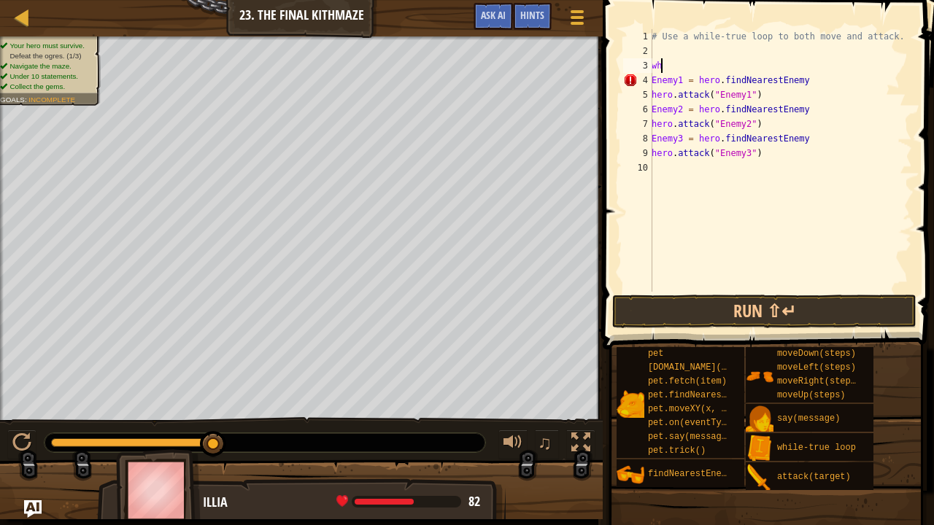
type textarea "w"
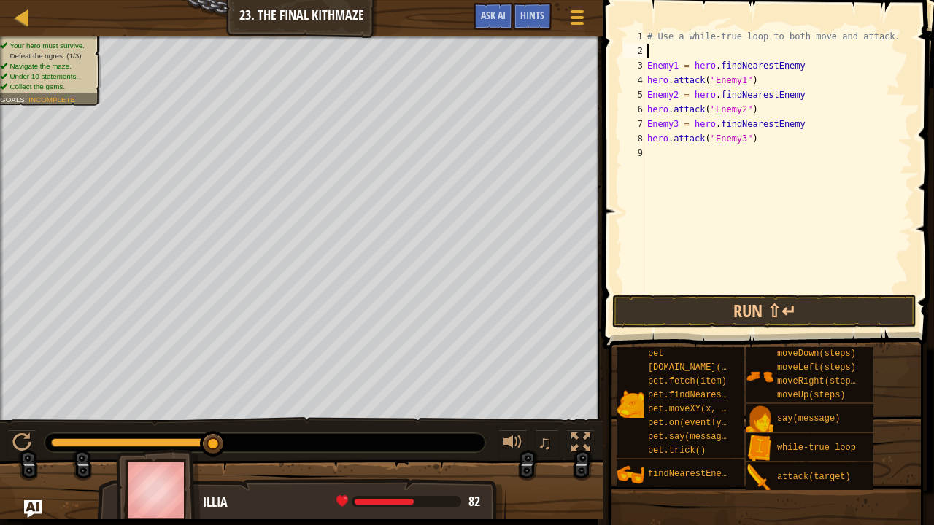
type textarea "# Use a while-true loop to both move and attack."
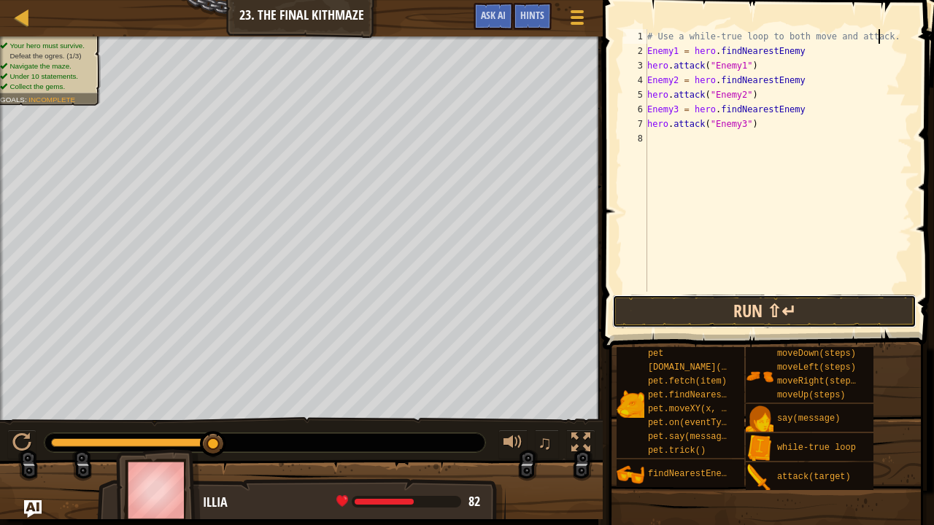
click at [677, 305] on button "Run ⇧↵" at bounding box center [764, 312] width 304 height 34
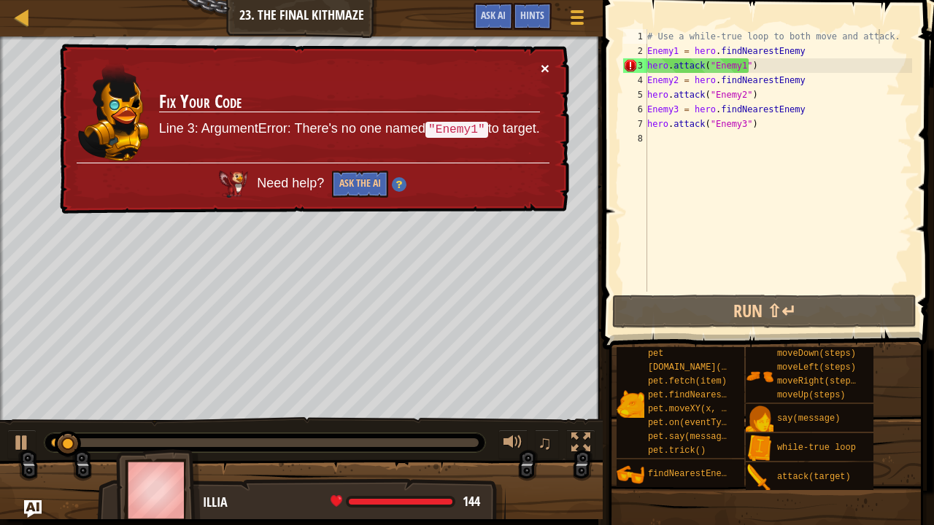
click at [544, 68] on button "×" at bounding box center [545, 68] width 9 height 15
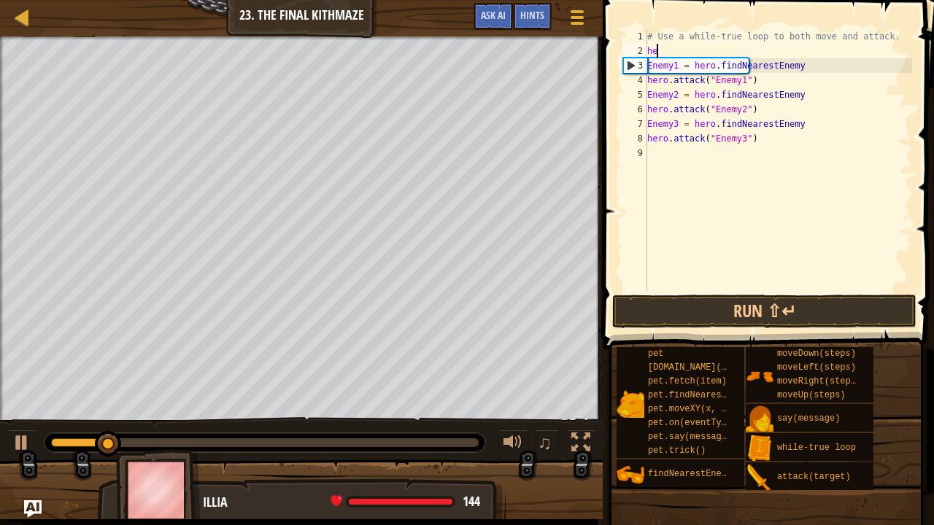
type textarea "h"
type textarea "W"
type textarea "while True:"
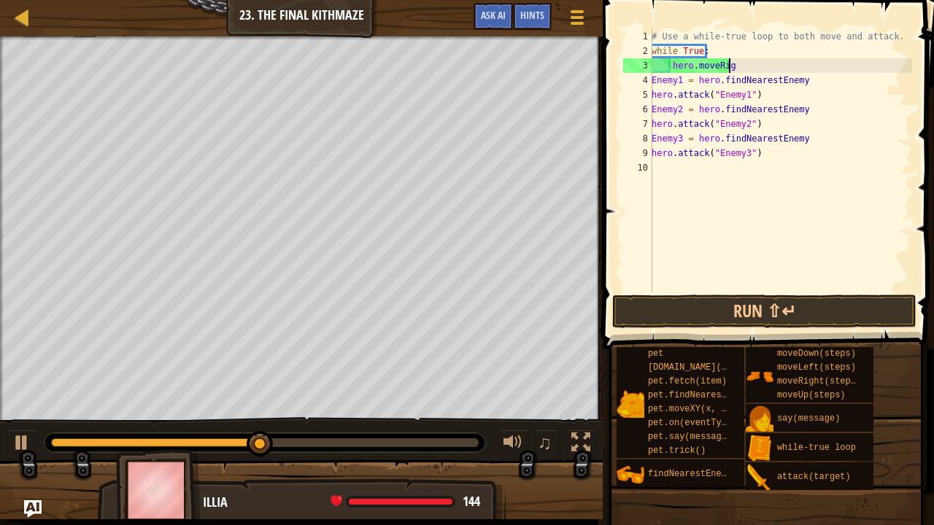
scroll to position [7, 6]
type textarea "hero.moveRight()"
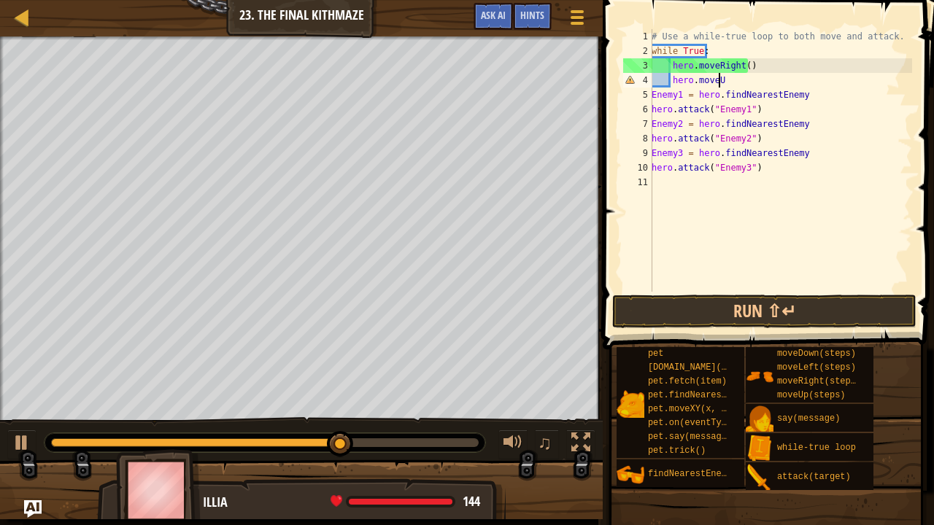
scroll to position [7, 4]
type textarea "hero.moveUp()"
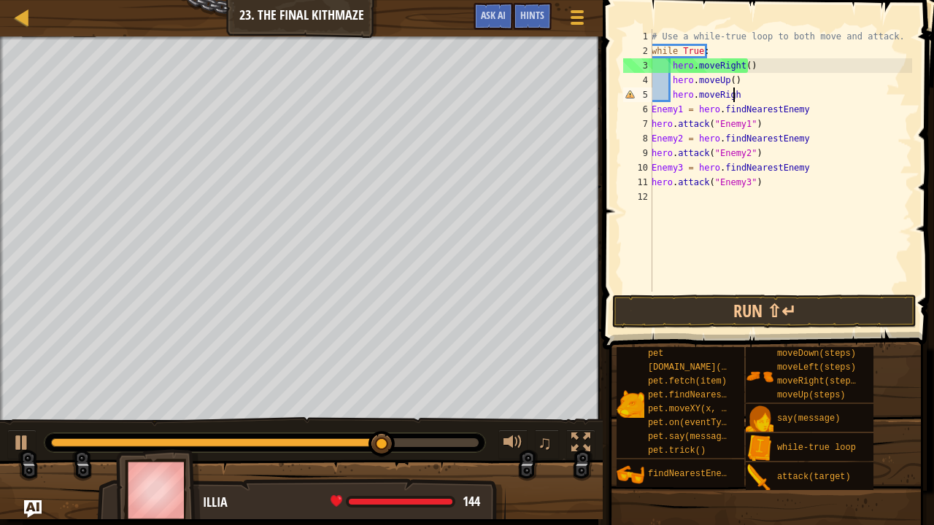
scroll to position [7, 6]
type textarea "hero.moveRight()"
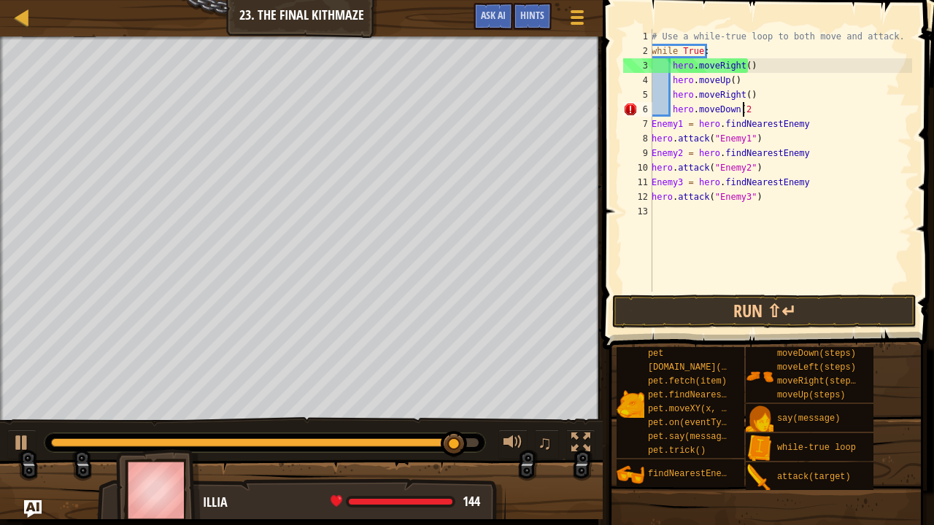
type textarea "hero.moveDown(2)"
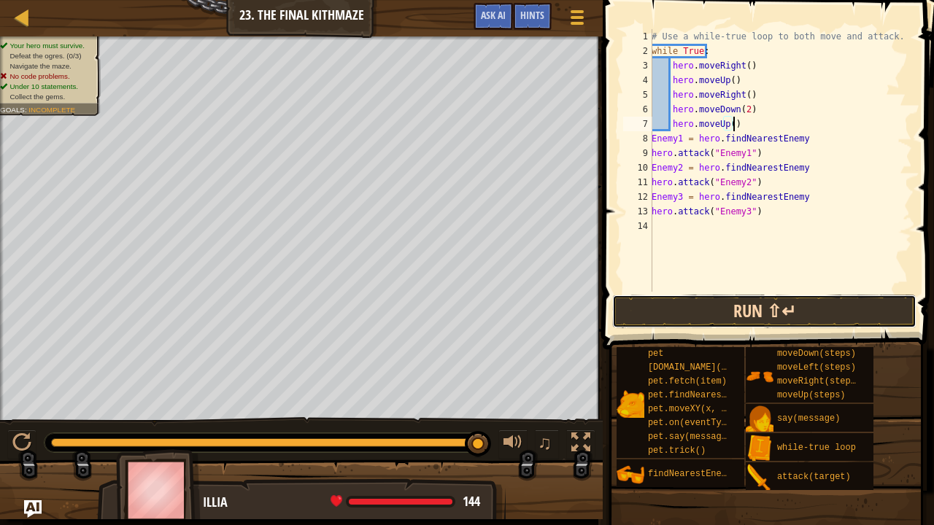
click at [798, 303] on button "Run ⇧↵" at bounding box center [764, 312] width 304 height 34
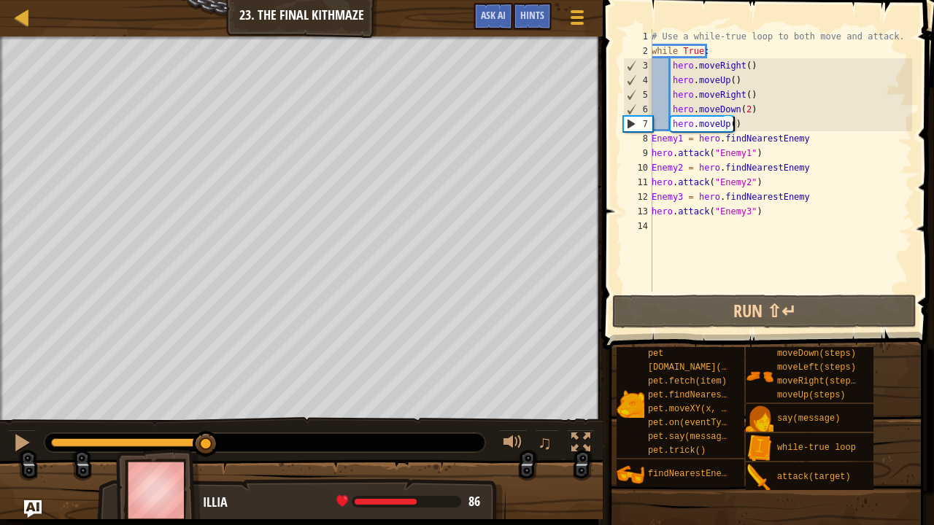
drag, startPoint x: 58, startPoint y: 439, endPoint x: 206, endPoint y: 425, distance: 149.5
click at [206, 417] on div "♫" at bounding box center [301, 439] width 603 height 44
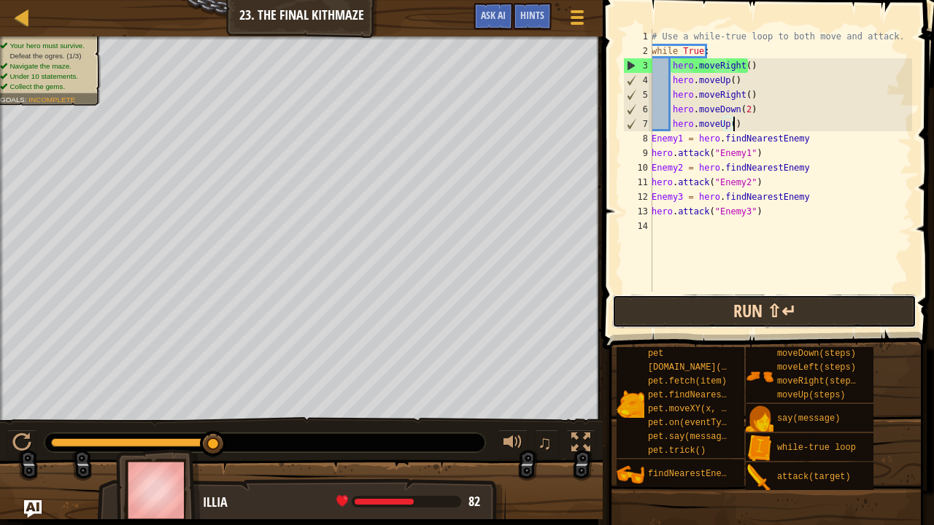
click at [683, 319] on button "Run ⇧↵" at bounding box center [764, 312] width 304 height 34
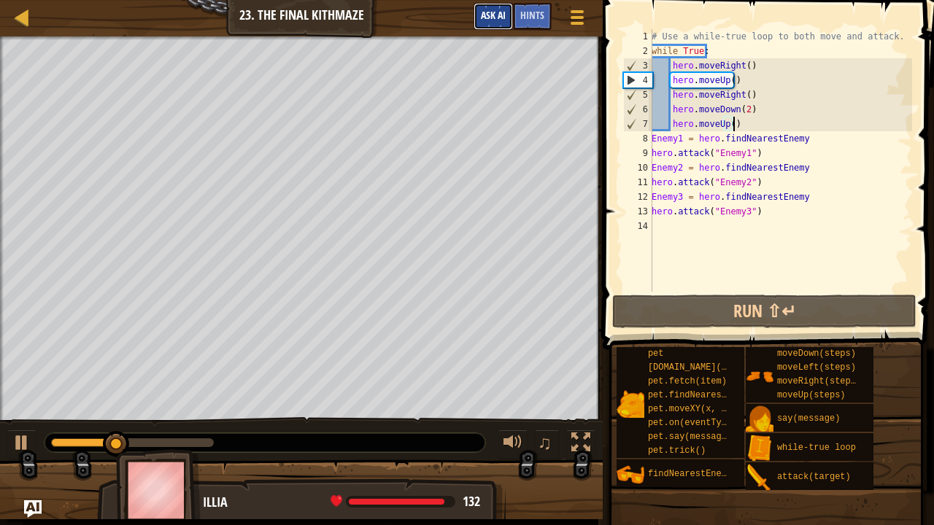
click at [490, 7] on button "Ask AI" at bounding box center [492, 16] width 39 height 27
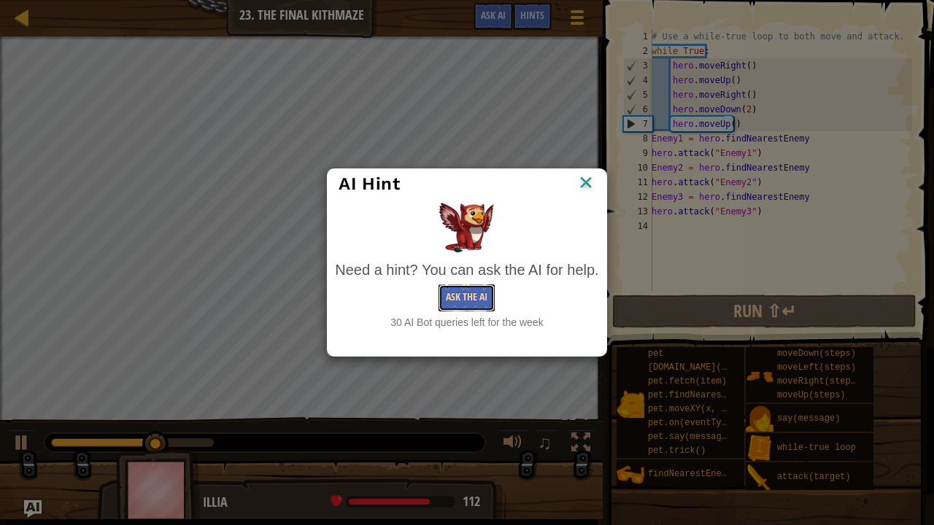
click at [458, 309] on button "Ask the AI" at bounding box center [466, 298] width 56 height 27
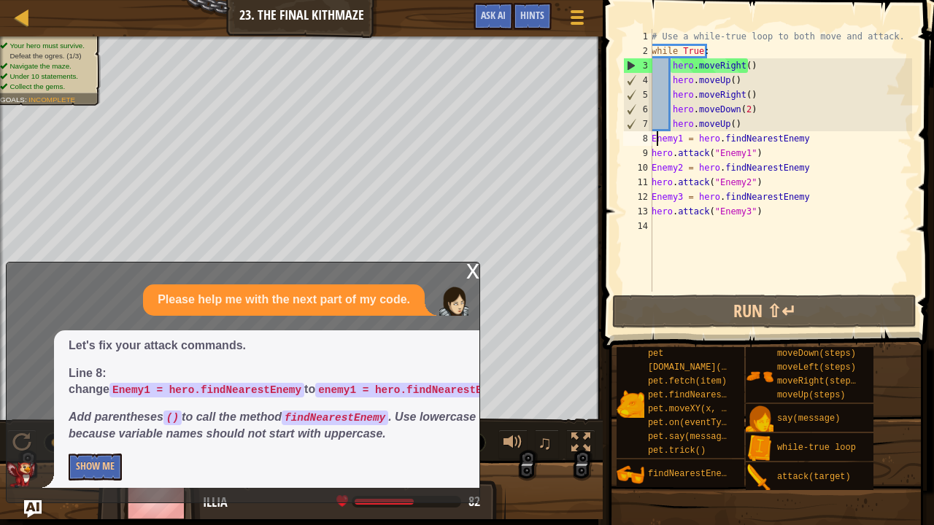
click at [656, 139] on div "# Use a while-true loop to both move and attack. while True : hero . moveRight …" at bounding box center [780, 175] width 263 height 292
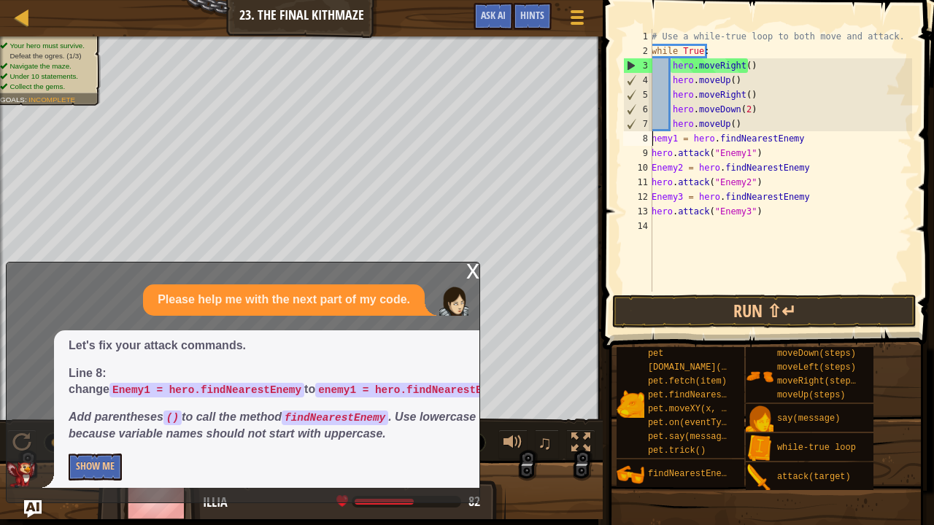
scroll to position [7, 0]
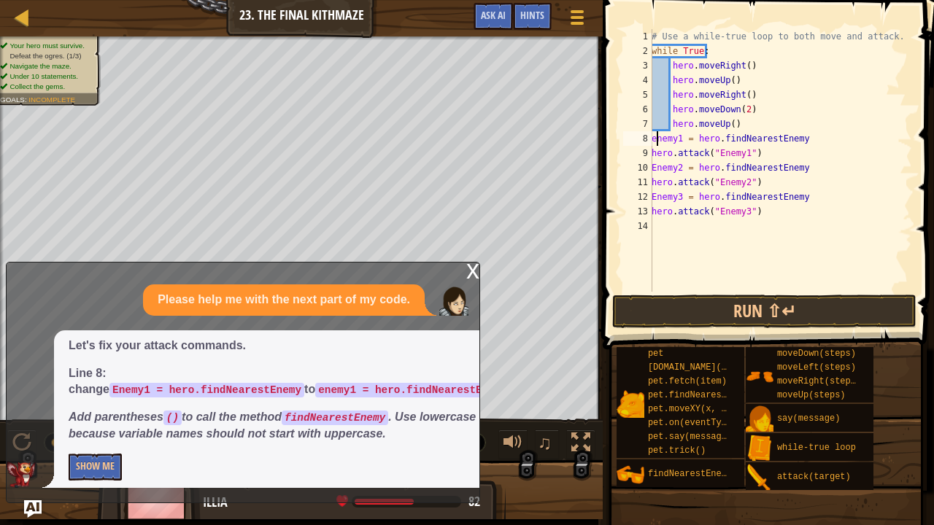
click at [807, 140] on div "# Use a while-true loop to both move and attack. while True : hero . moveRight …" at bounding box center [780, 175] width 263 height 292
click at [801, 172] on div "# Use a while-true loop to both move and attack. while True : hero . moveRight …" at bounding box center [780, 175] width 263 height 292
click at [797, 201] on div "# Use a while-true loop to both move and attack. while True : hero . moveRight …" at bounding box center [780, 175] width 263 height 292
click at [735, 305] on button "Run ⇧↵" at bounding box center [764, 312] width 304 height 34
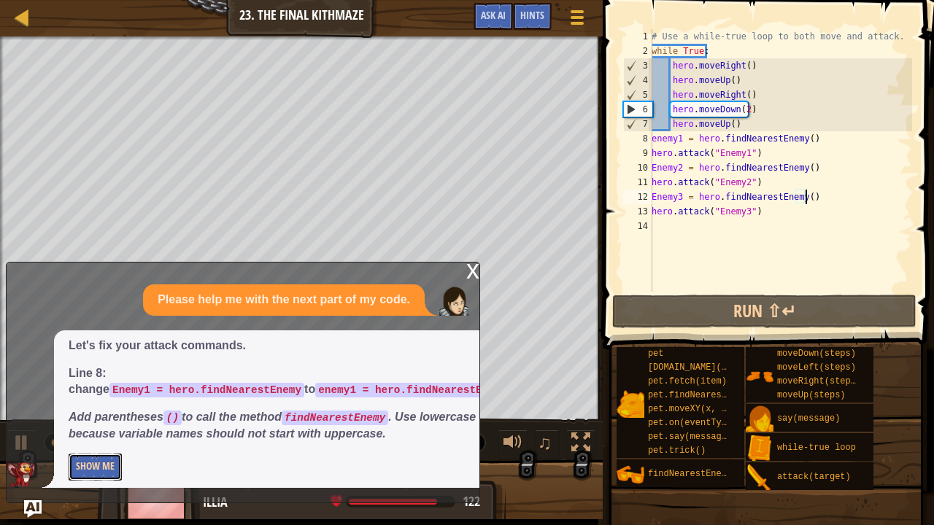
click at [85, 417] on button "Show Me" at bounding box center [95, 467] width 53 height 27
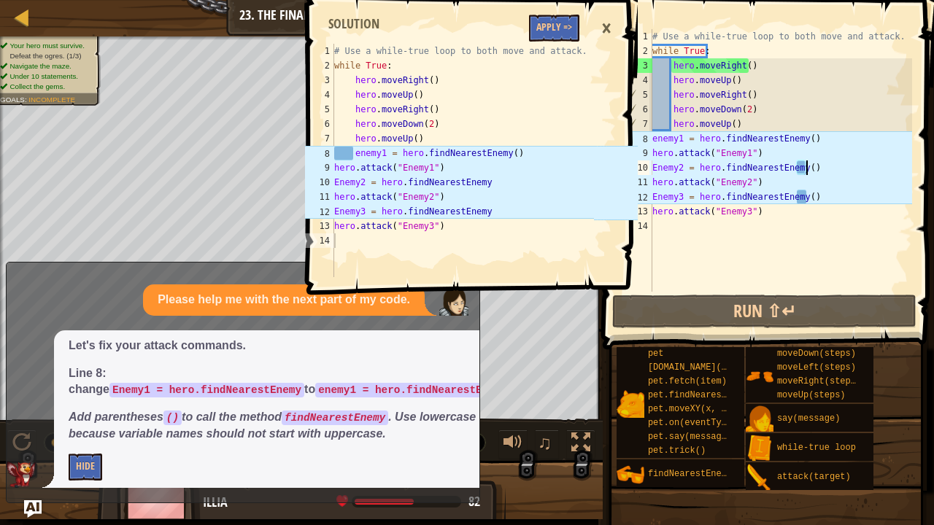
click at [811, 168] on div "# Use a while-true loop to both move and attack. while True : hero . moveRight …" at bounding box center [780, 175] width 263 height 292
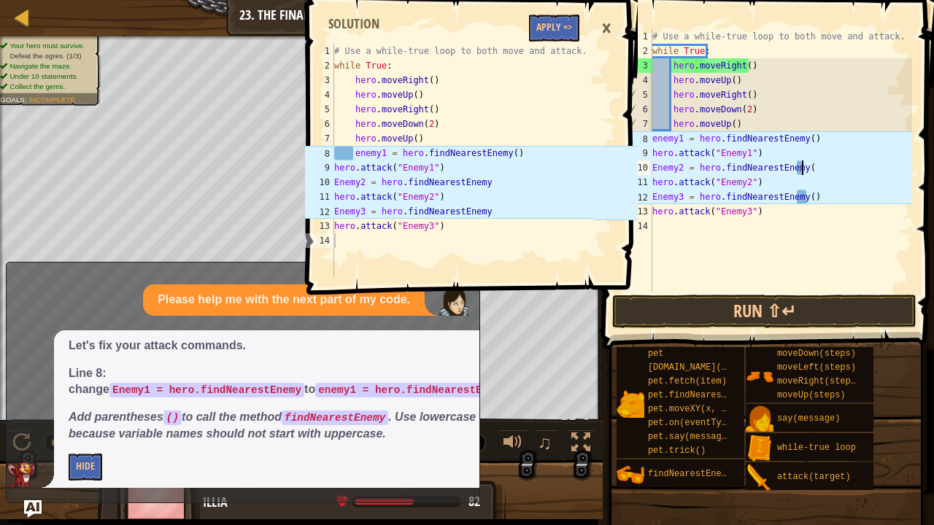
scroll to position [7, 11]
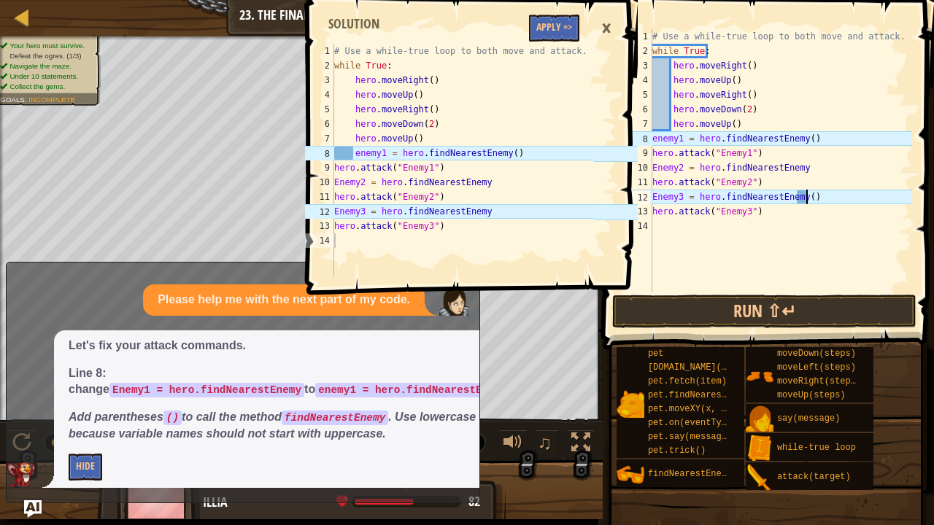
click at [805, 201] on div "# Use a while-true loop to both move and attack. while True : hero . moveRight …" at bounding box center [780, 175] width 263 height 292
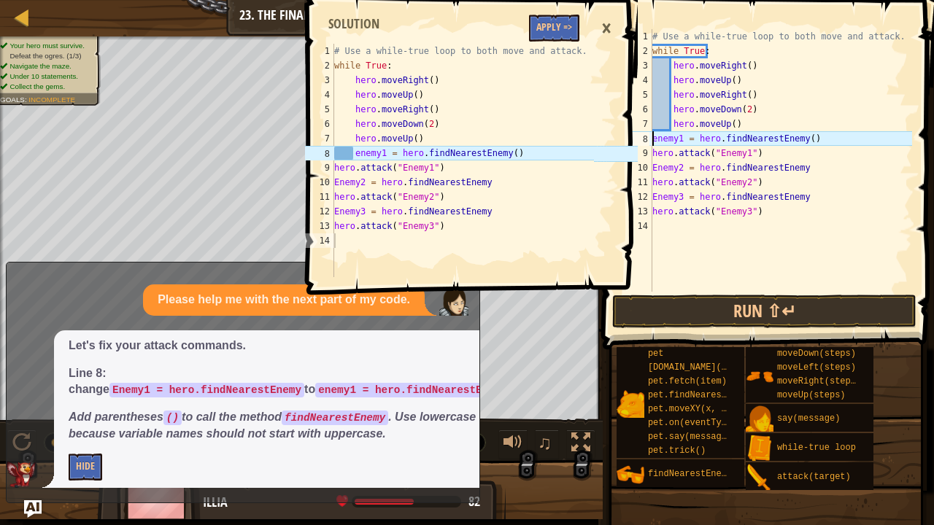
click at [652, 135] on div "# Use a while-true loop to both move and attack. while True : hero . moveRight …" at bounding box center [780, 175] width 263 height 292
type textarea "enemy1 = hero.findNearestEnemy()"
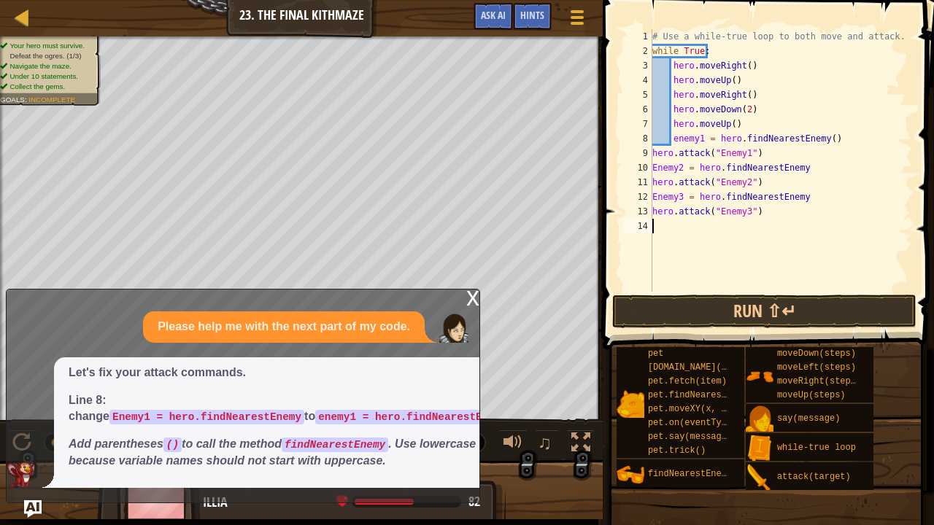
click at [683, 289] on div "# Use a while-true loop to both move and attack. while True : hero . moveRight …" at bounding box center [780, 175] width 263 height 292
click at [686, 304] on button "Run ⇧↵" at bounding box center [764, 312] width 304 height 34
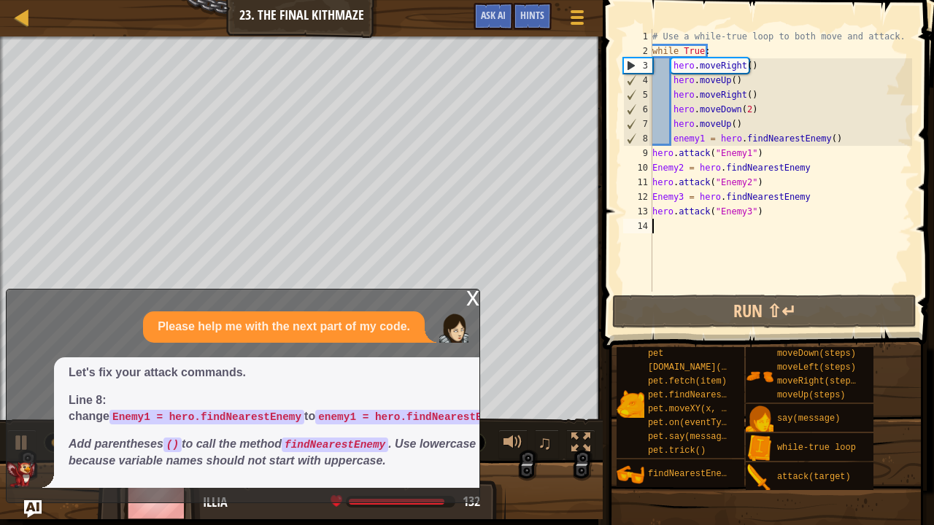
click at [473, 301] on div "x" at bounding box center [472, 297] width 13 height 15
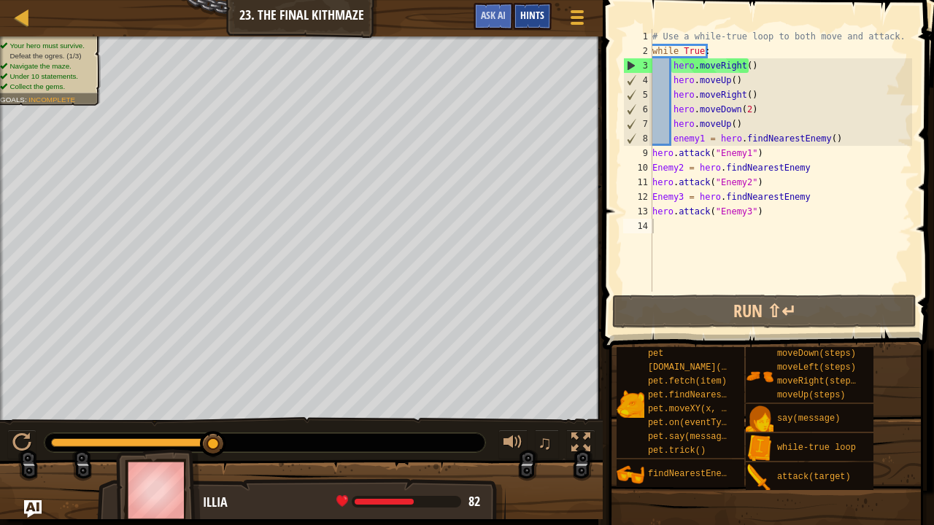
click at [523, 26] on div "Hints" at bounding box center [532, 16] width 39 height 27
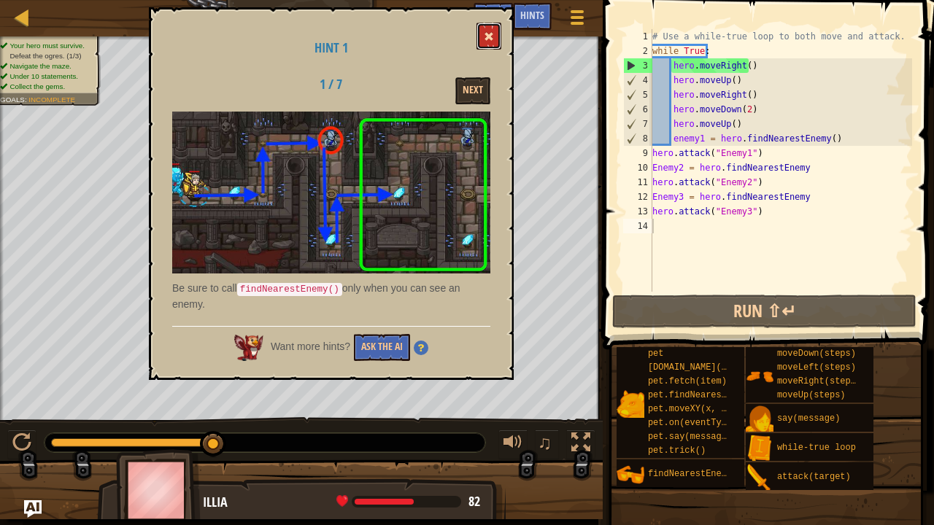
click at [489, 41] on span at bounding box center [489, 36] width 10 height 10
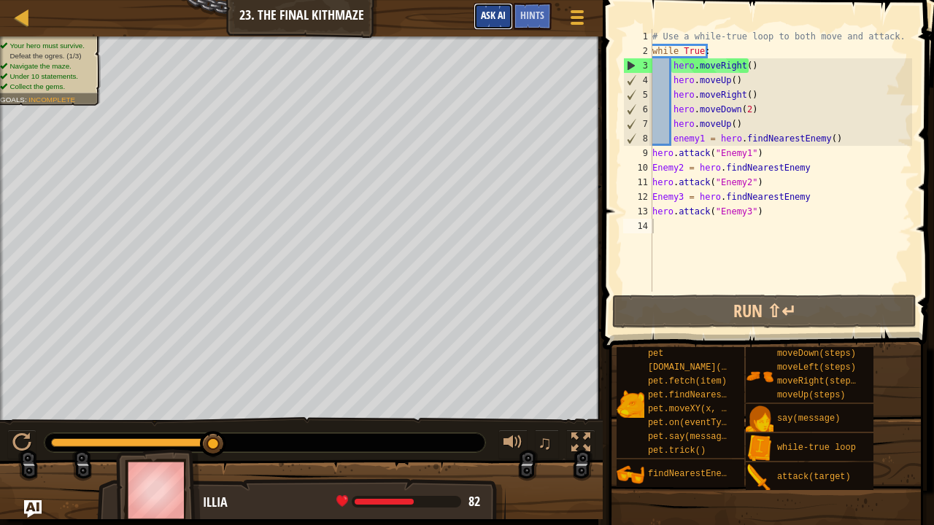
click at [499, 17] on span "Ask AI" at bounding box center [493, 15] width 25 height 14
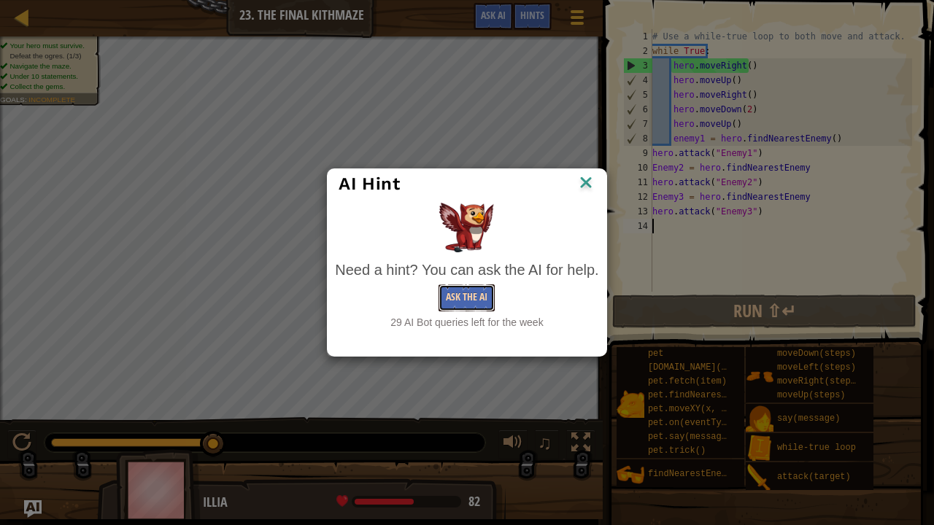
click at [476, 298] on button "Ask the AI" at bounding box center [466, 298] width 56 height 27
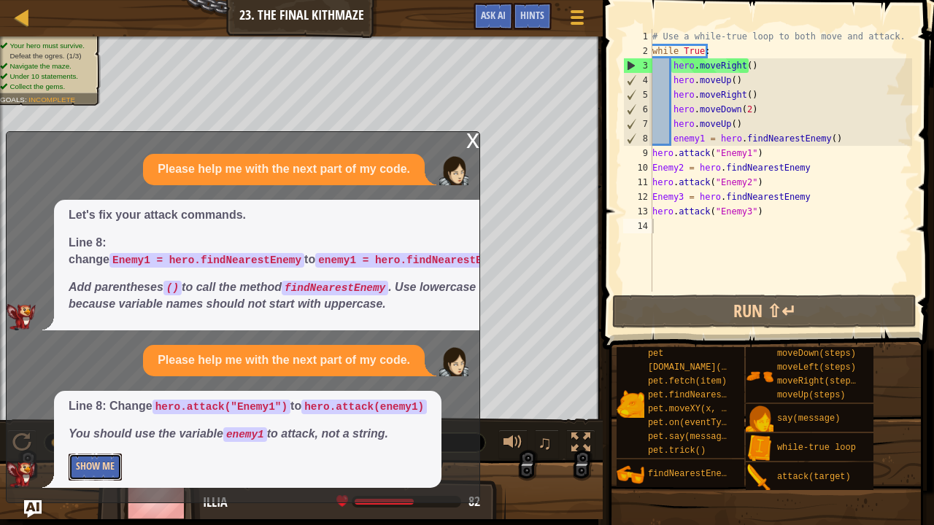
click at [88, 417] on button "Show Me" at bounding box center [95, 467] width 53 height 27
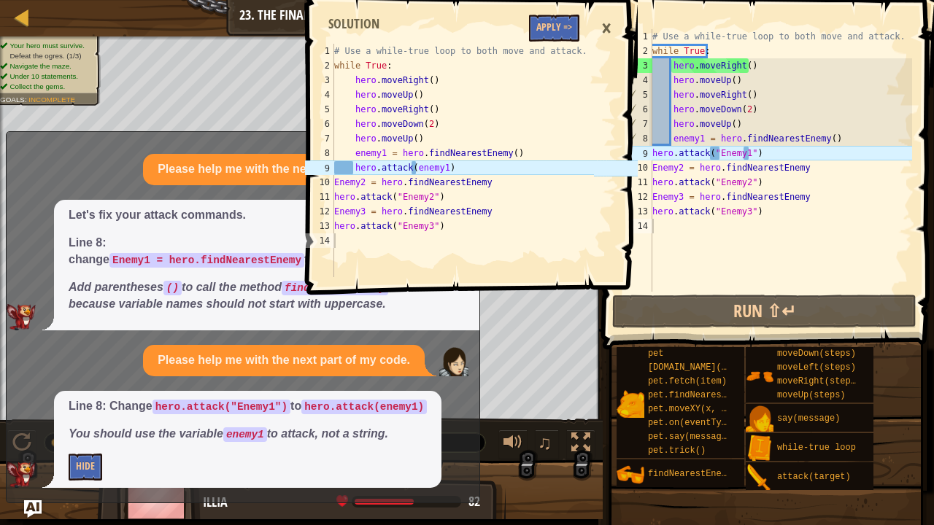
click at [719, 155] on div "# Use a while-true loop to both move and attack. while True : hero . moveRight …" at bounding box center [780, 175] width 263 height 292
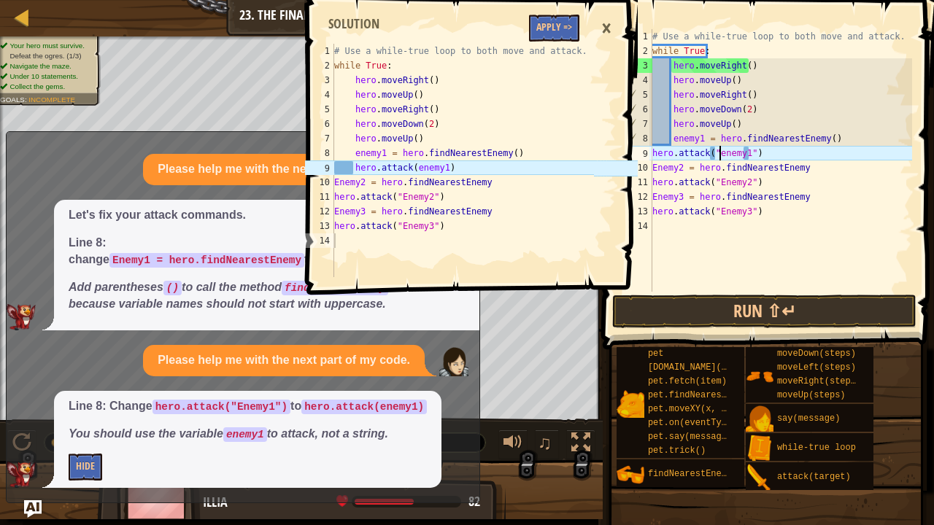
scroll to position [7, 5]
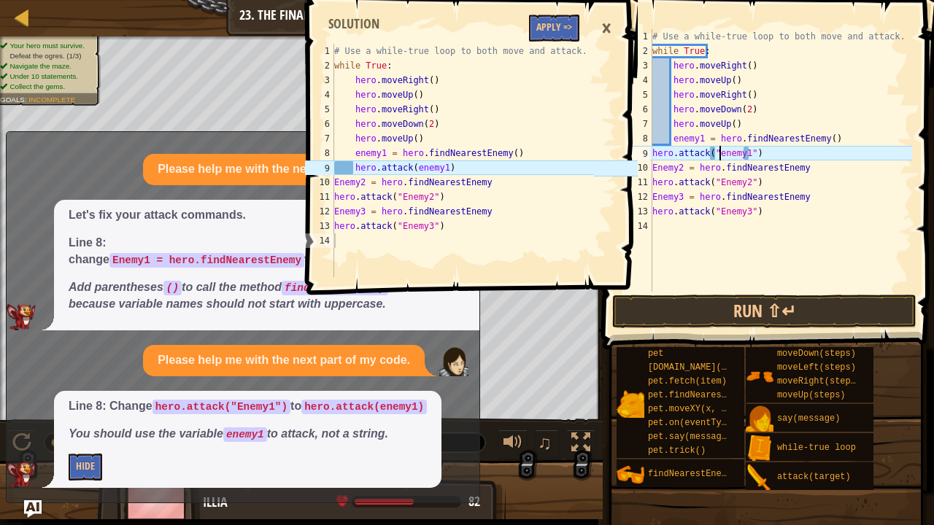
click at [652, 152] on div "# Use a while-true loop to both move and attack. while True : hero . moveRight …" at bounding box center [780, 175] width 263 height 292
click at [652, 168] on div "# Use a while-true loop to both move and attack. while True : hero . moveRight …" at bounding box center [780, 175] width 263 height 292
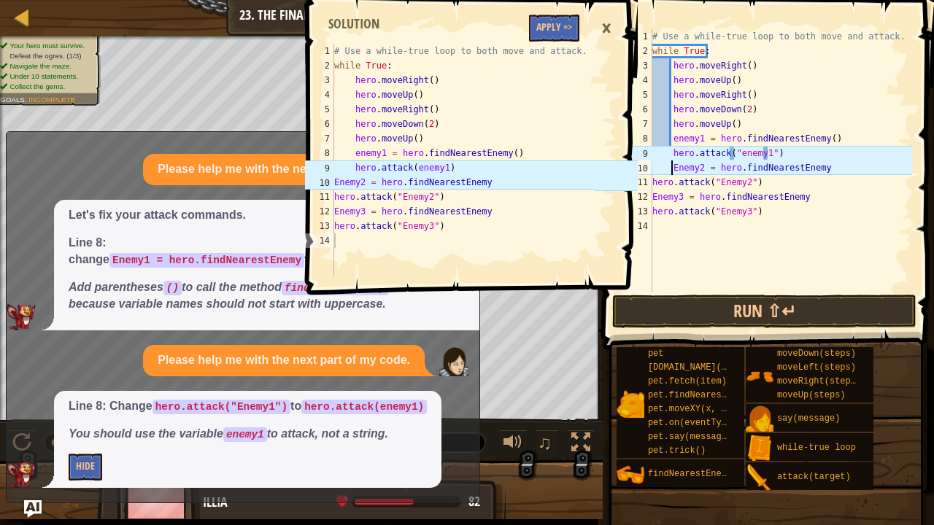
click at [652, 185] on div "# Use a while-true loop to both move and attack. while True : hero . moveRight …" at bounding box center [780, 175] width 263 height 292
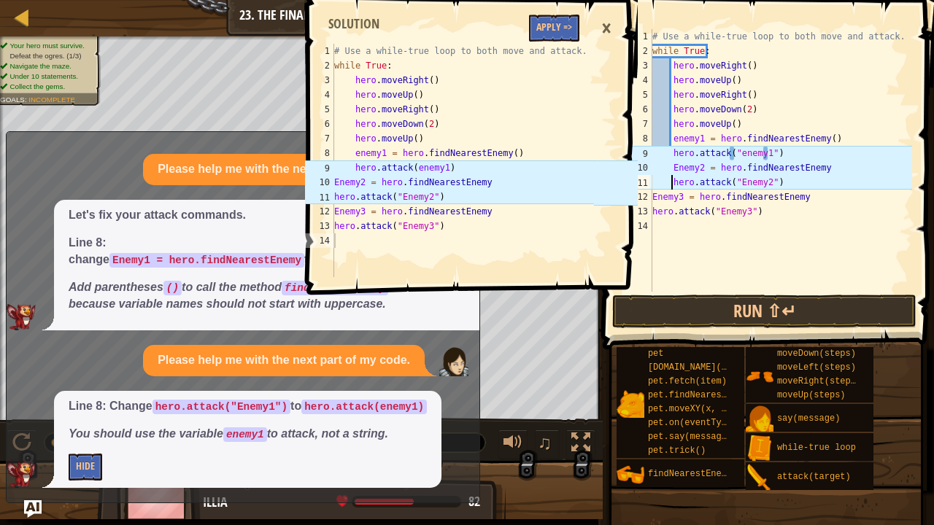
click at [654, 203] on div "# Use a while-true loop to both move and attack. while True : hero . moveRight …" at bounding box center [780, 175] width 263 height 292
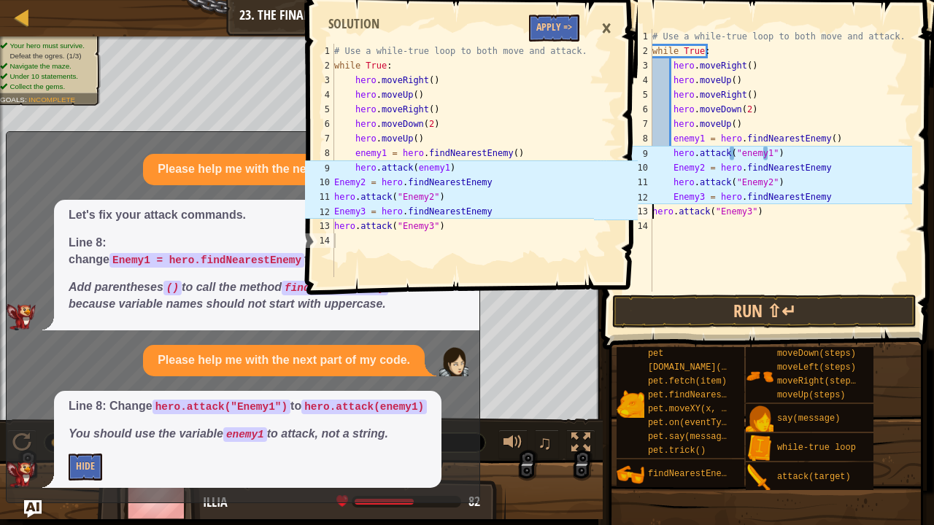
click at [652, 211] on div "# Use a while-true loop to both move and attack. while True : hero . moveRight …" at bounding box center [780, 175] width 263 height 292
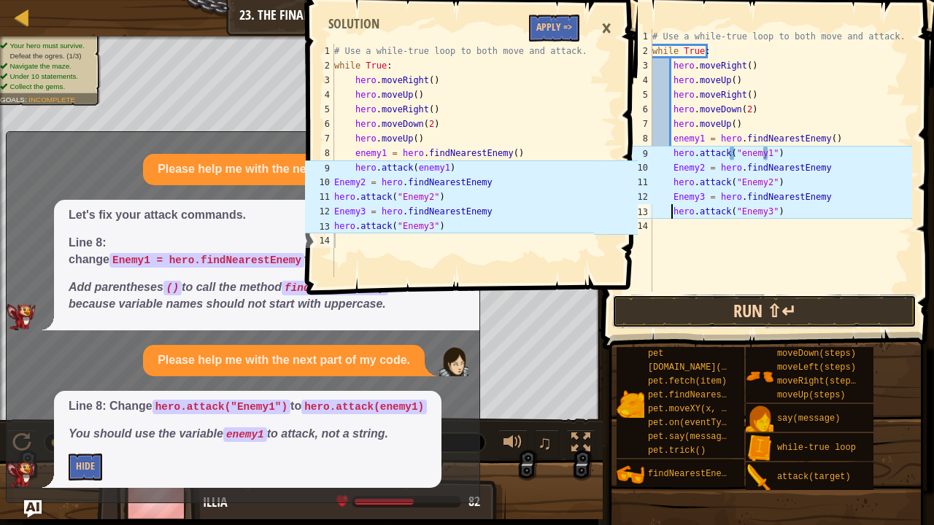
click at [696, 320] on button "Run ⇧↵" at bounding box center [764, 312] width 304 height 34
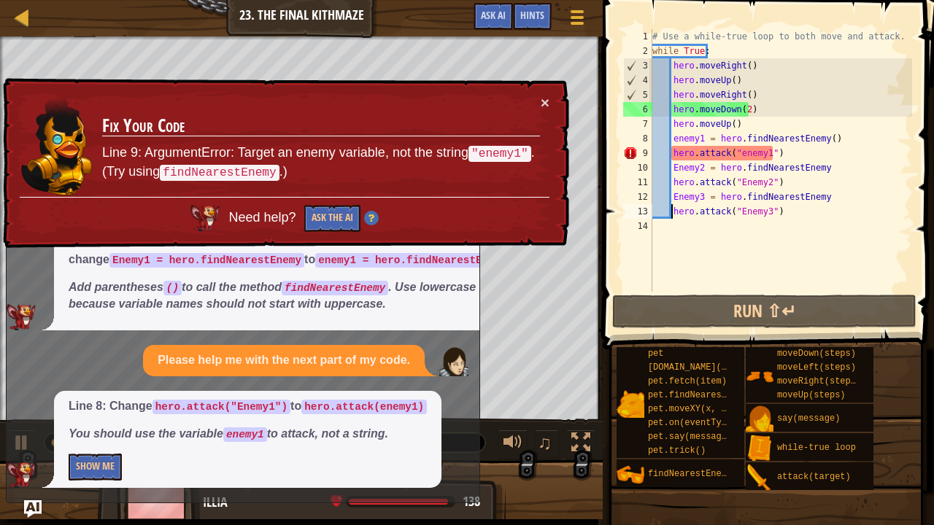
click at [544, 89] on div "× Fix Your Code Line 9: ArgumentError: Target an enemy variable, not the string…" at bounding box center [285, 163] width 572 height 180
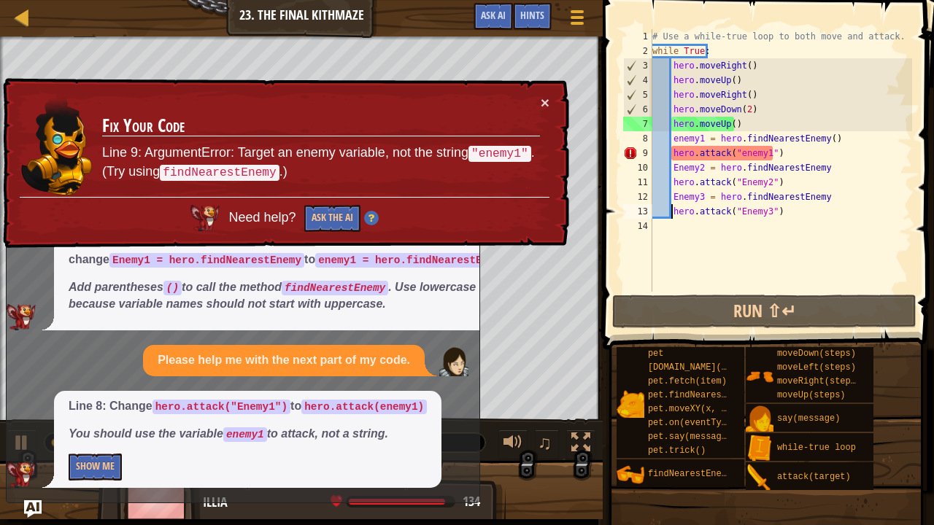
click at [564, 93] on div "× Fix Your Code Line 9: ArgumentError: Target an enemy variable, not the string…" at bounding box center [284, 163] width 569 height 171
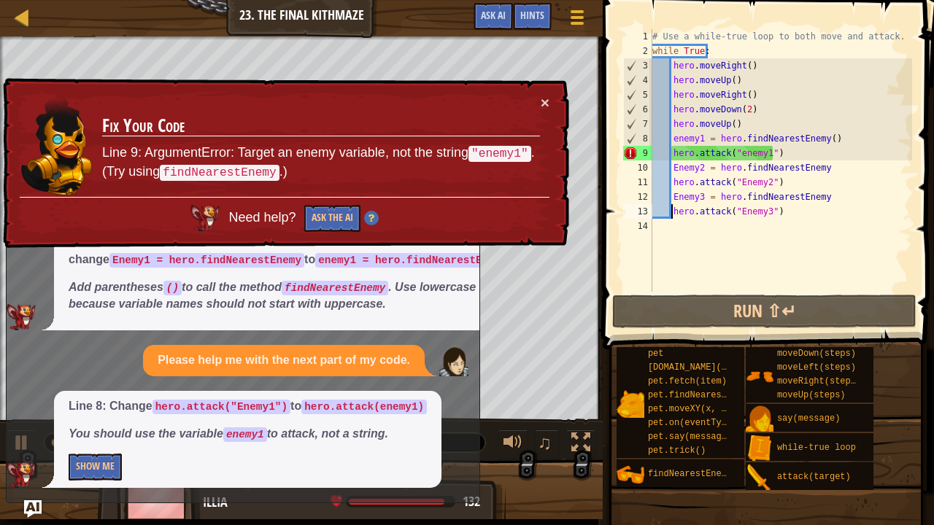
click at [535, 96] on td "Fix Your Code Line 9: ArgumentError: Target an enemy variable, not the string "…" at bounding box center [320, 146] width 439 height 102
click at [740, 155] on div "# Use a while-true loop to both move and attack. while True : hero . moveRight …" at bounding box center [780, 175] width 263 height 292
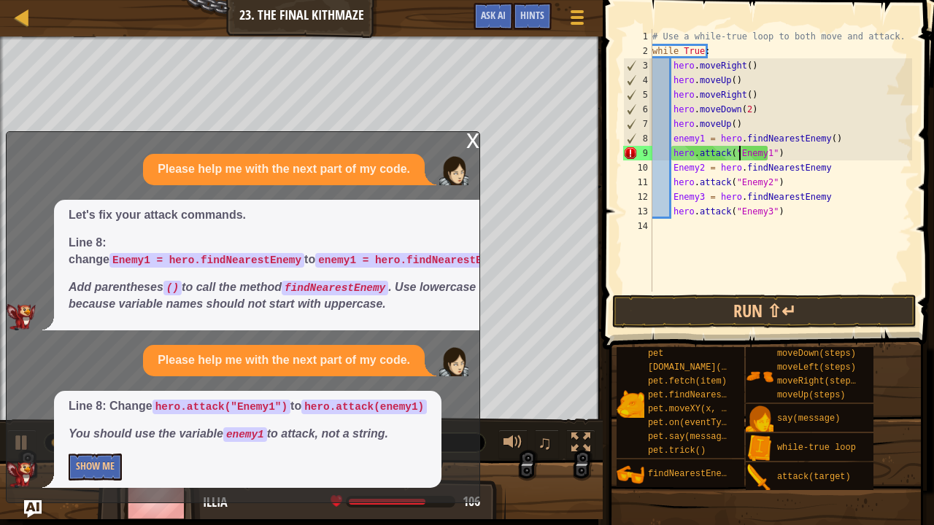
scroll to position [7, 7]
click at [677, 139] on div "# Use a while-true loop to both move and attack. while True : hero . moveRight …" at bounding box center [780, 175] width 263 height 292
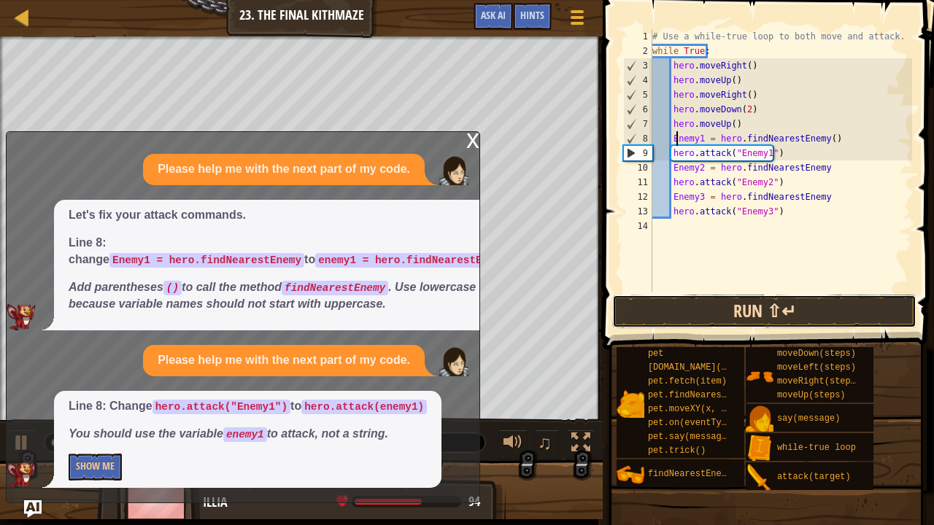
click at [709, 304] on button "Run ⇧↵" at bounding box center [764, 312] width 304 height 34
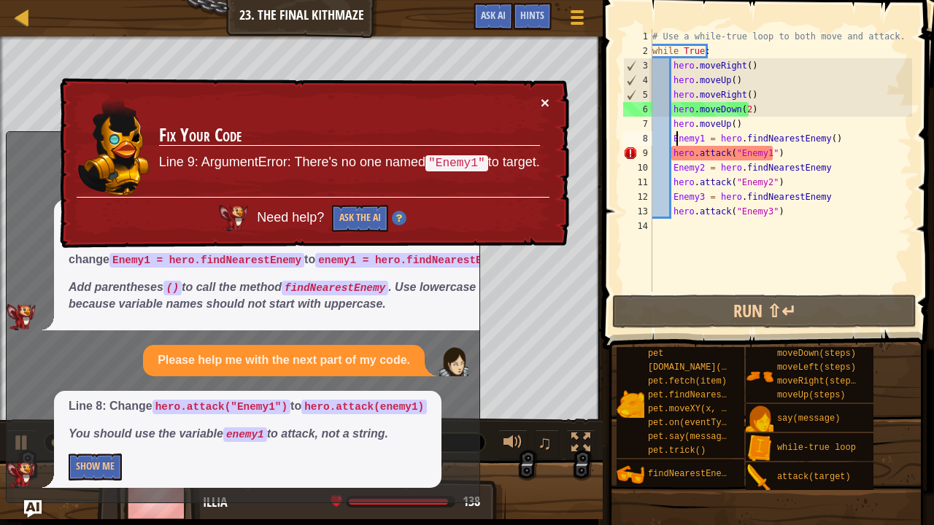
click at [541, 101] on button "×" at bounding box center [545, 103] width 9 height 15
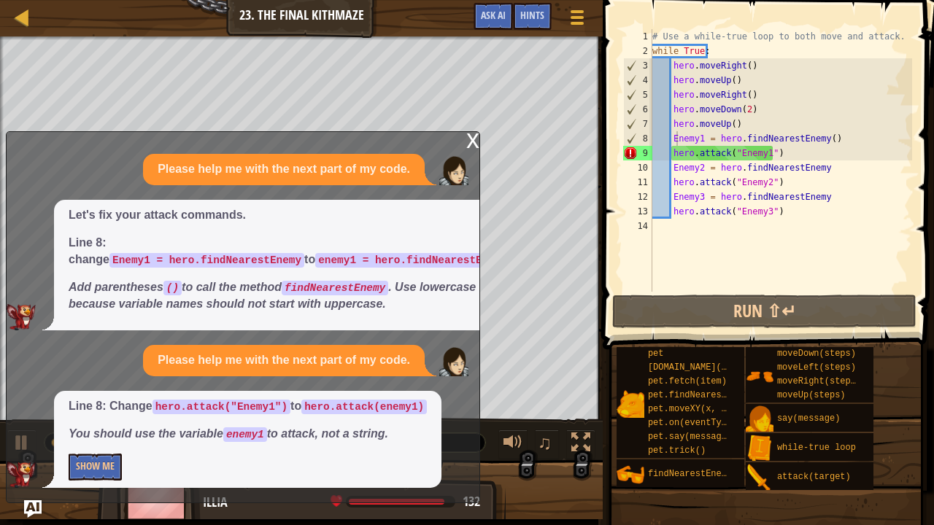
click at [467, 144] on div "x" at bounding box center [472, 139] width 13 height 15
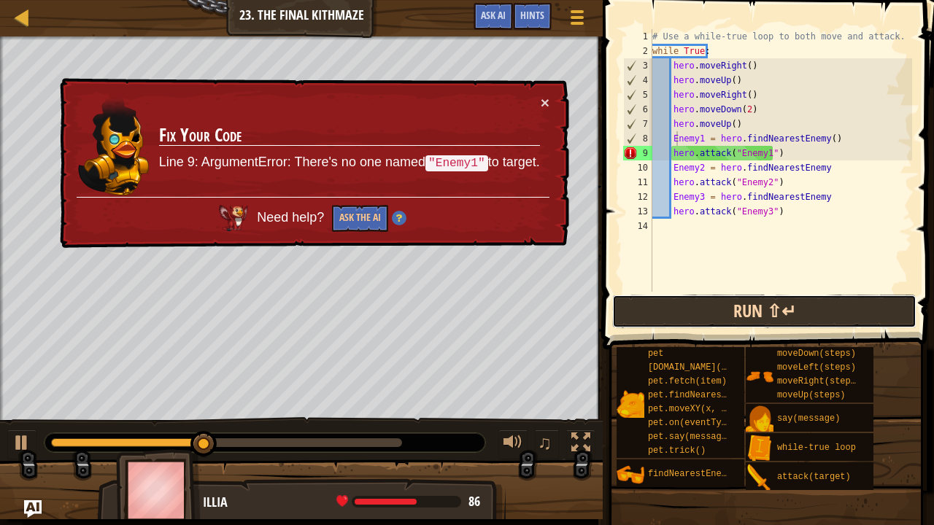
click at [697, 320] on button "Run ⇧↵" at bounding box center [764, 312] width 304 height 34
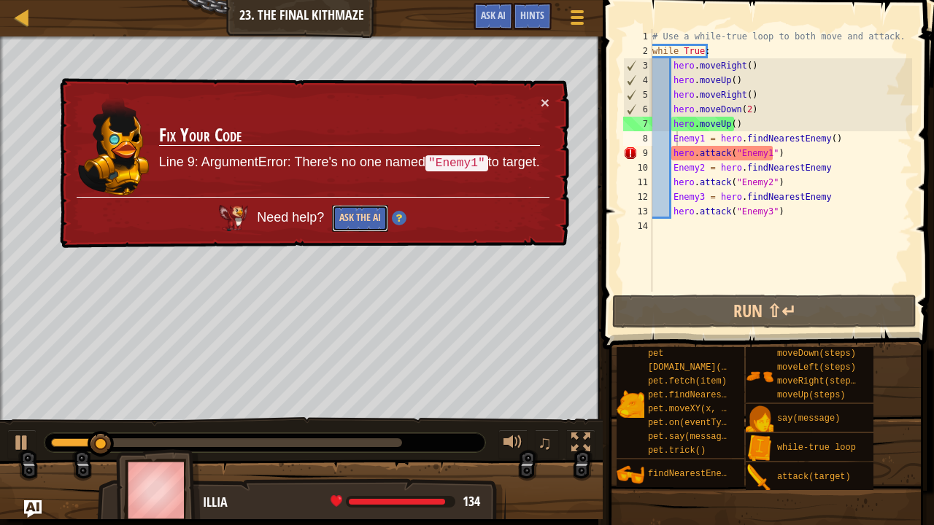
click at [341, 225] on button "Ask the AI" at bounding box center [360, 218] width 56 height 27
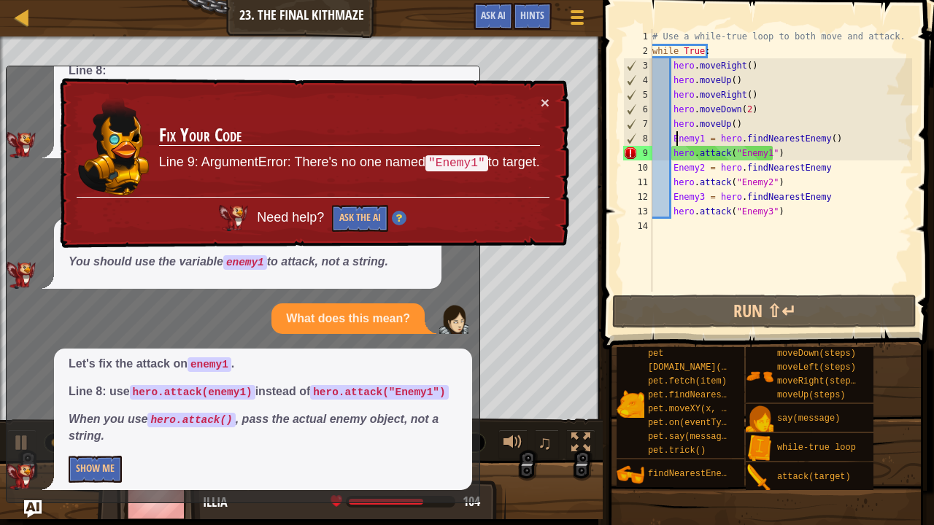
scroll to position [108, 0]
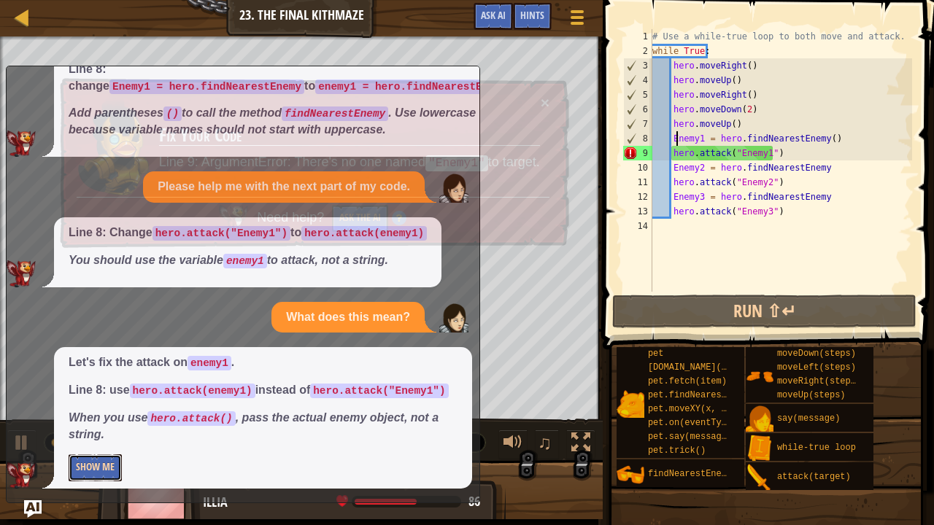
click at [74, 417] on button "Show Me" at bounding box center [95, 468] width 53 height 27
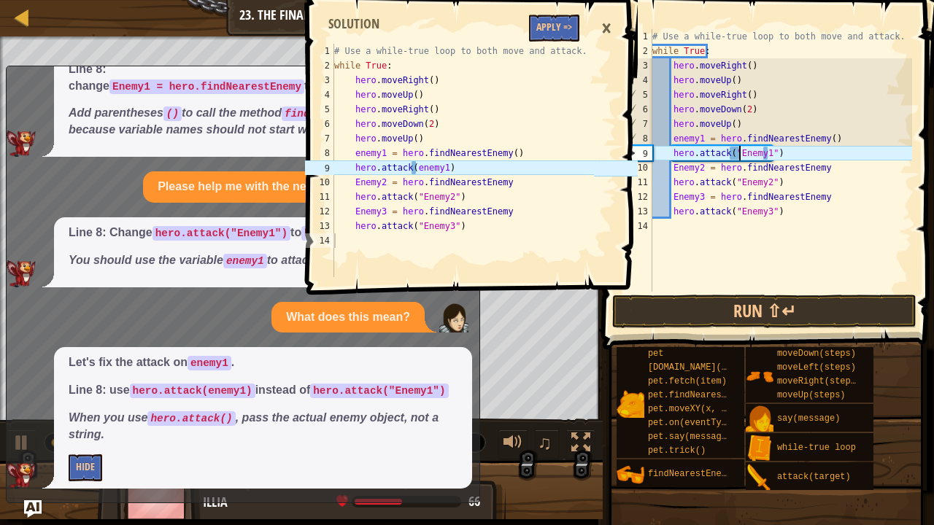
click at [737, 155] on div "# Use a while-true loop to both move and attack. while True : hero . moveRight …" at bounding box center [780, 175] width 263 height 292
click at [732, 157] on div "# Use a while-true loop to both move and attack. while True : hero . moveRight …" at bounding box center [780, 175] width 263 height 292
click at [763, 156] on div "# Use a while-true loop to both move and attack. while True : hero . moveRight …" at bounding box center [780, 175] width 263 height 292
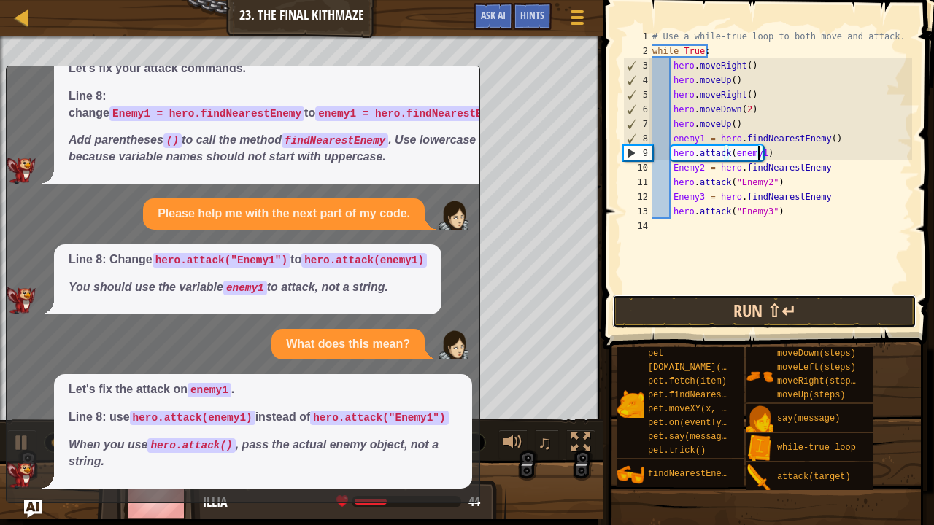
click at [711, 313] on button "Run ⇧↵" at bounding box center [764, 312] width 304 height 34
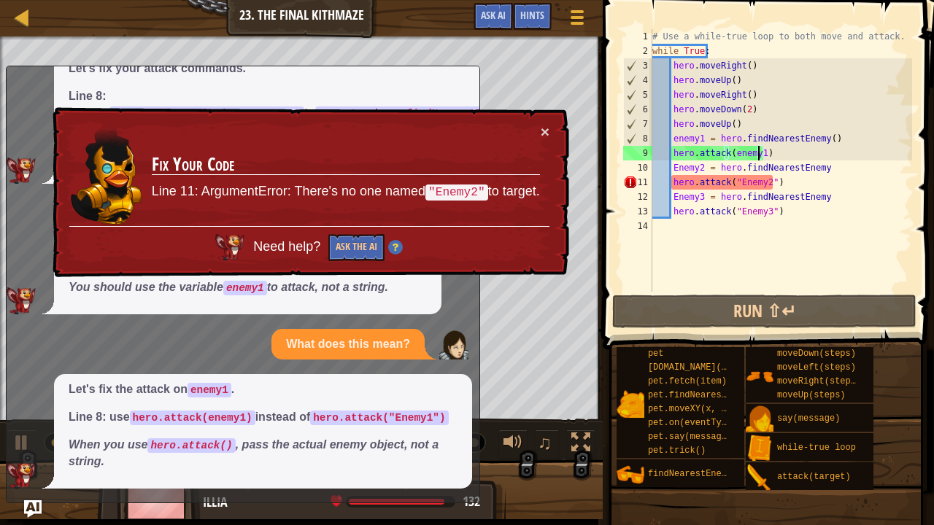
click at [735, 181] on div "# Use a while-true loop to both move and attack. while True : hero . moveRight …" at bounding box center [780, 175] width 263 height 292
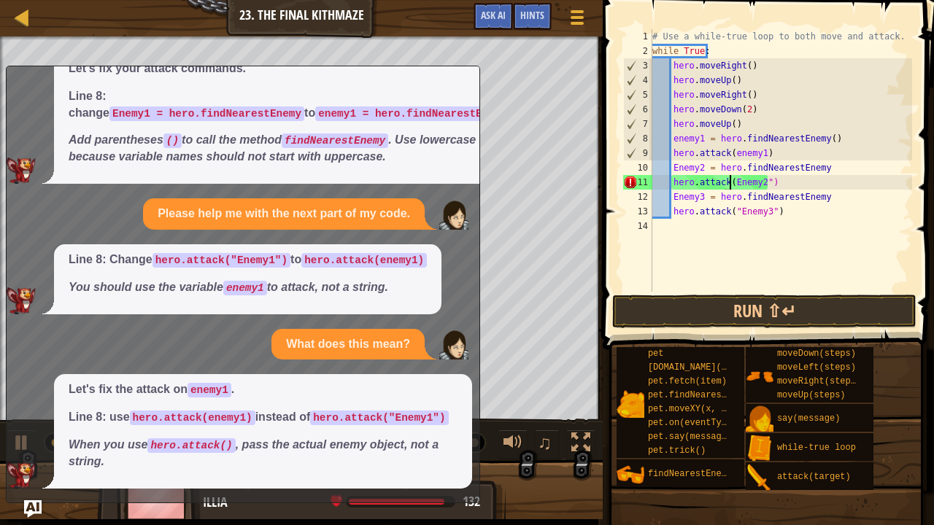
click at [762, 182] on div "# Use a while-true loop to both move and attack. while True : hero . moveRight …" at bounding box center [780, 175] width 263 height 292
click at [737, 212] on div "# Use a while-true loop to both move and attack. while True : hero . moveRight …" at bounding box center [780, 175] width 263 height 292
click at [734, 210] on div "# Use a while-true loop to both move and attack. while True : hero . moveRight …" at bounding box center [780, 175] width 263 height 292
click at [761, 212] on div "# Use a while-true loop to both move and attack. while True : hero . moveRight …" at bounding box center [780, 175] width 263 height 292
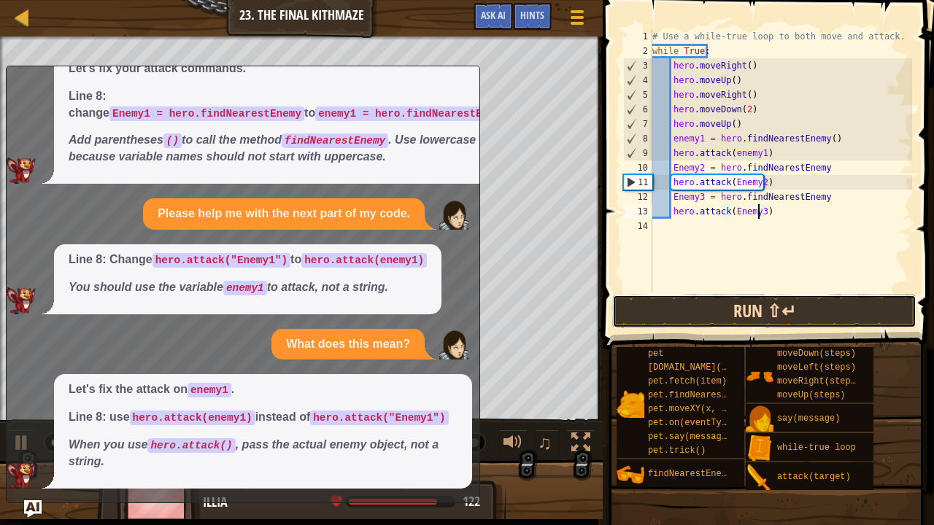
click at [755, 308] on button "Run ⇧↵" at bounding box center [764, 312] width 304 height 34
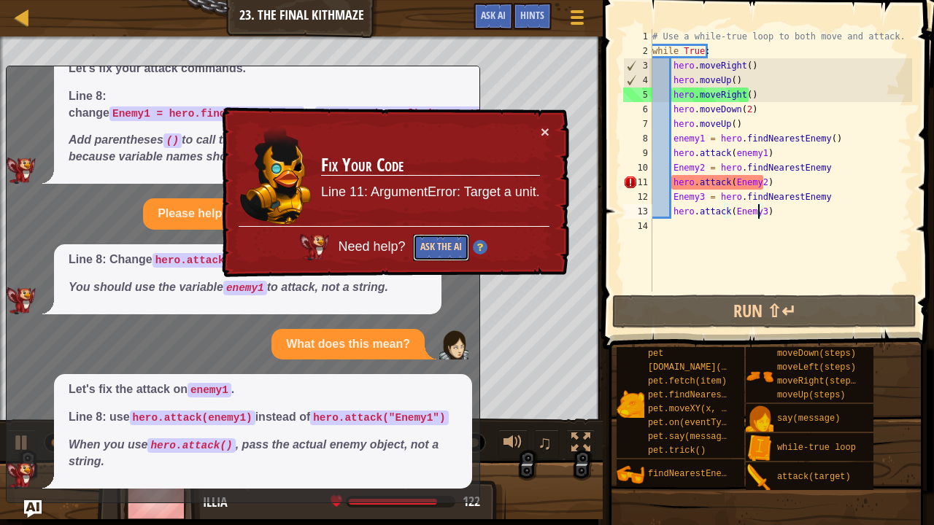
click at [435, 254] on button "Ask the AI" at bounding box center [441, 247] width 56 height 27
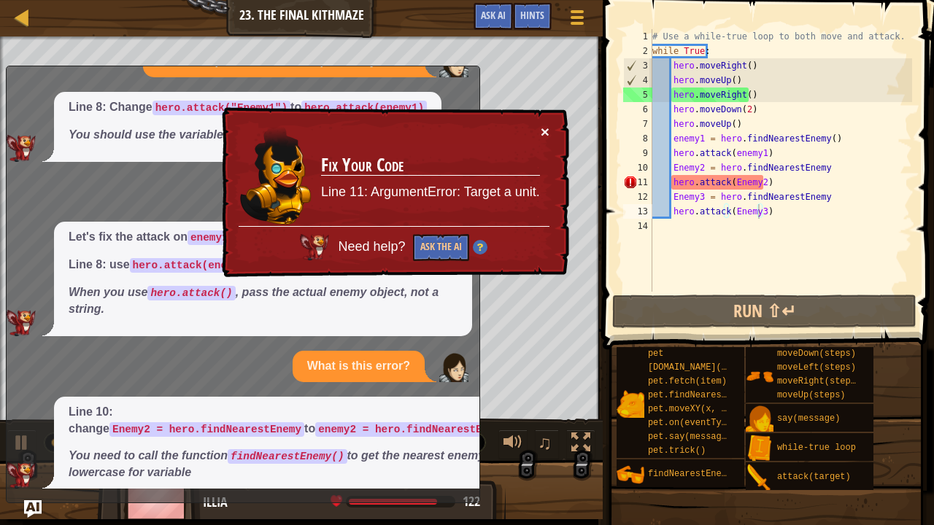
click at [547, 124] on button "×" at bounding box center [545, 131] width 9 height 15
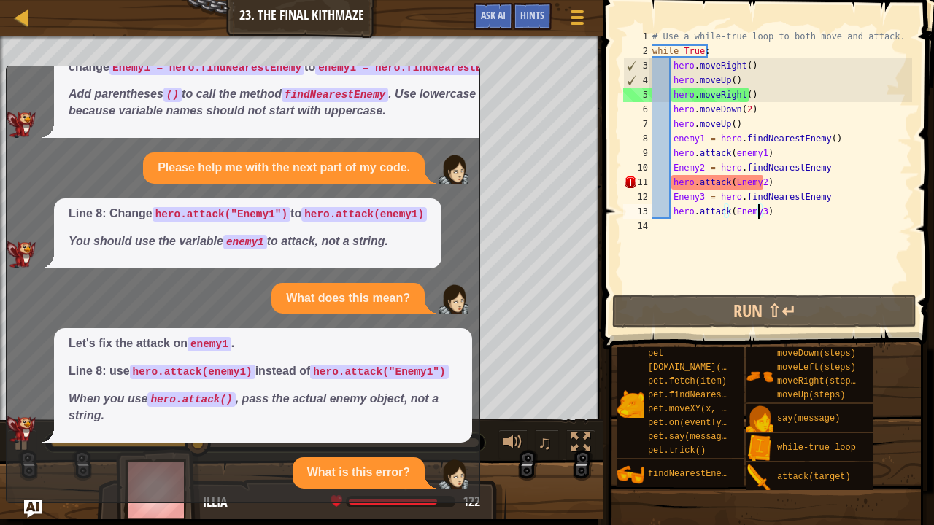
scroll to position [261, 0]
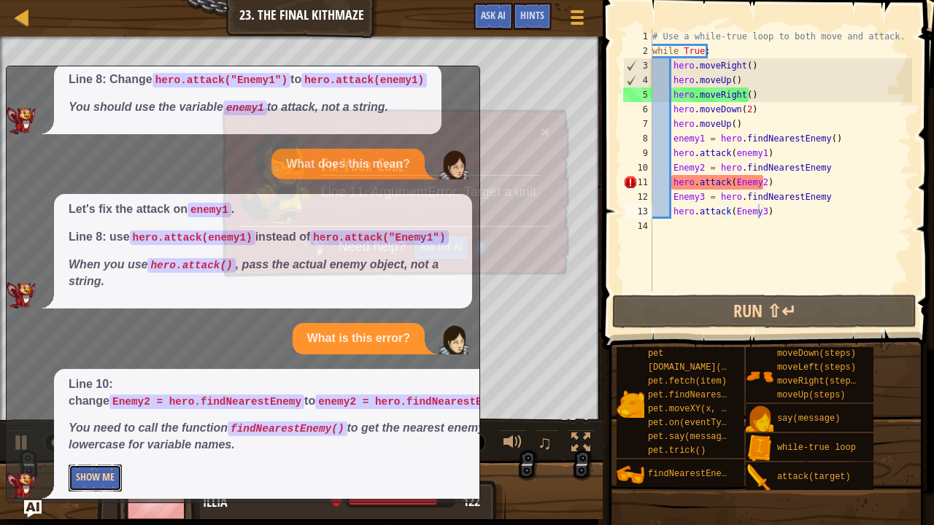
click at [97, 417] on button "Show Me" at bounding box center [95, 478] width 53 height 27
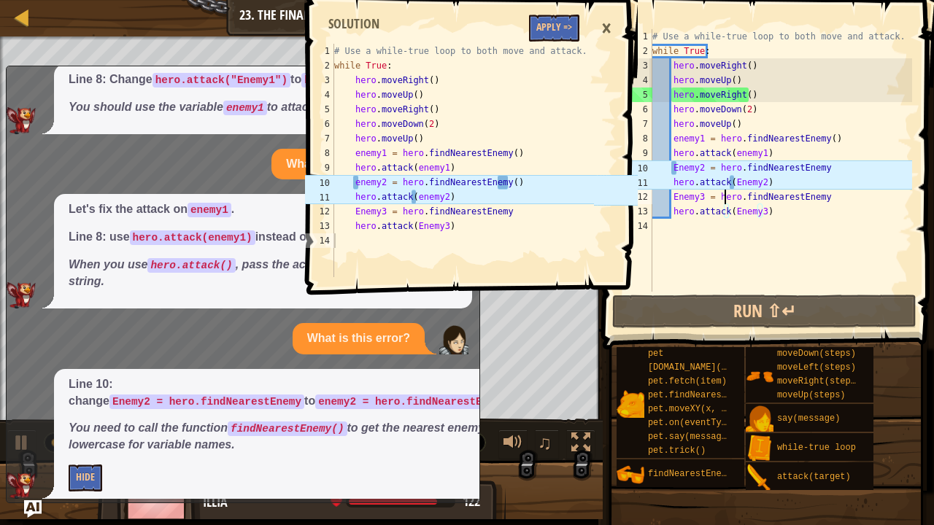
click at [724, 193] on div "# Use a while-true loop to both move and attack. while True : hero . moveRight …" at bounding box center [780, 175] width 263 height 292
click at [736, 179] on div "# Use a while-true loop to both move and attack. while True : hero . moveRight …" at bounding box center [780, 175] width 263 height 292
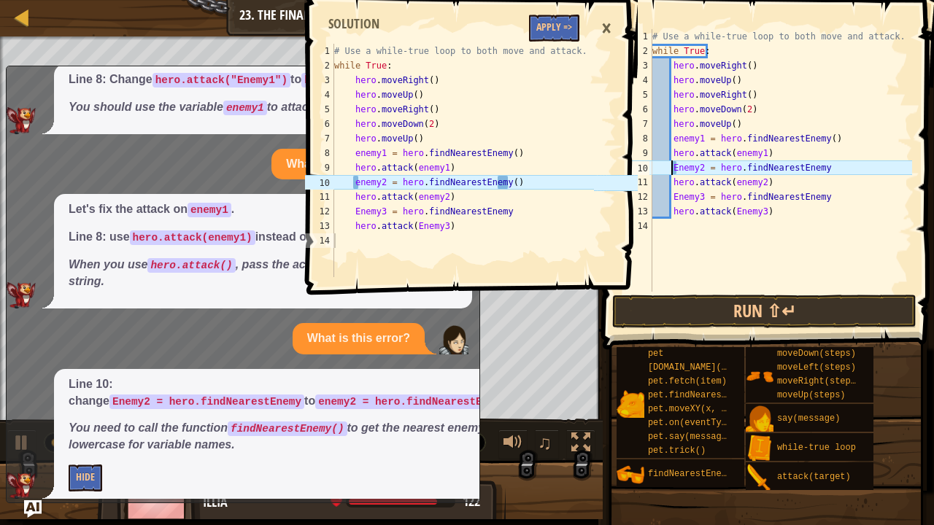
click at [673, 167] on div "# Use a while-true loop to both move and attack. while True : hero . moveRight …" at bounding box center [780, 175] width 263 height 292
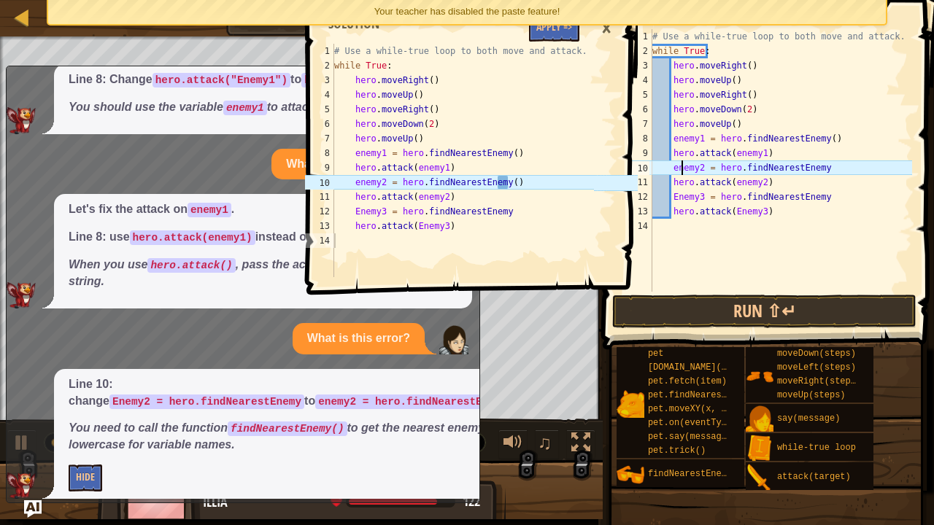
scroll to position [7, 2]
click at [677, 196] on div "# Use a while-true loop to both move and attack. while True : hero . moveRight …" at bounding box center [780, 175] width 263 height 292
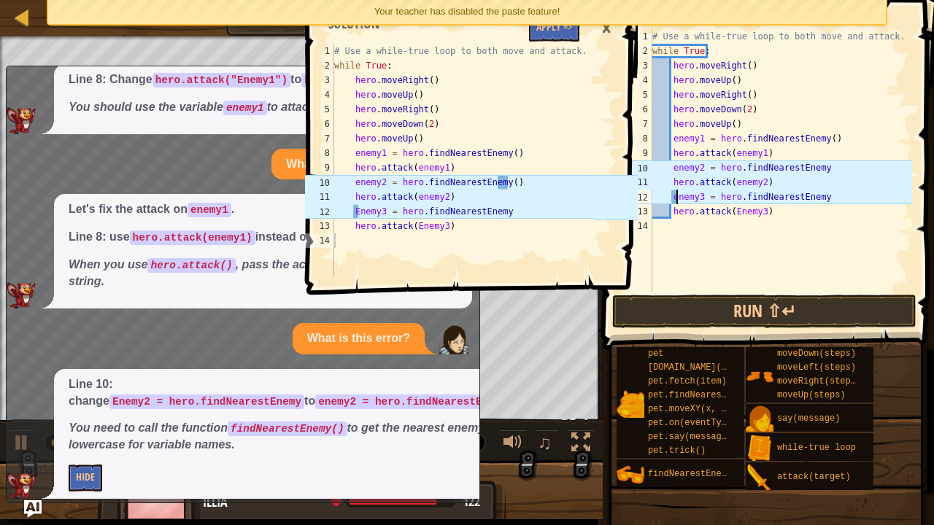
scroll to position [7, 1]
click at [731, 214] on div "# Use a while-true loop to both move and attack. while True : hero . moveRight …" at bounding box center [780, 175] width 263 height 292
click at [732, 211] on div "# Use a while-true loop to both move and attack. while True : hero . moveRight …" at bounding box center [780, 175] width 263 height 292
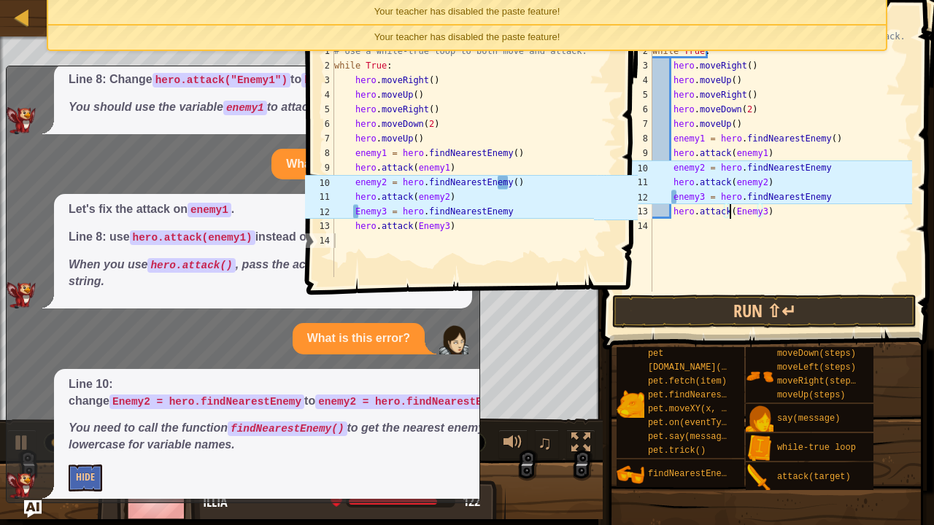
click at [731, 210] on div "# Use a while-true loop to both move and attack. while True : hero . moveRight …" at bounding box center [780, 175] width 263 height 292
click at [740, 214] on div "# Use a while-true loop to both move and attack. while True : hero . moveRight …" at bounding box center [780, 175] width 263 height 292
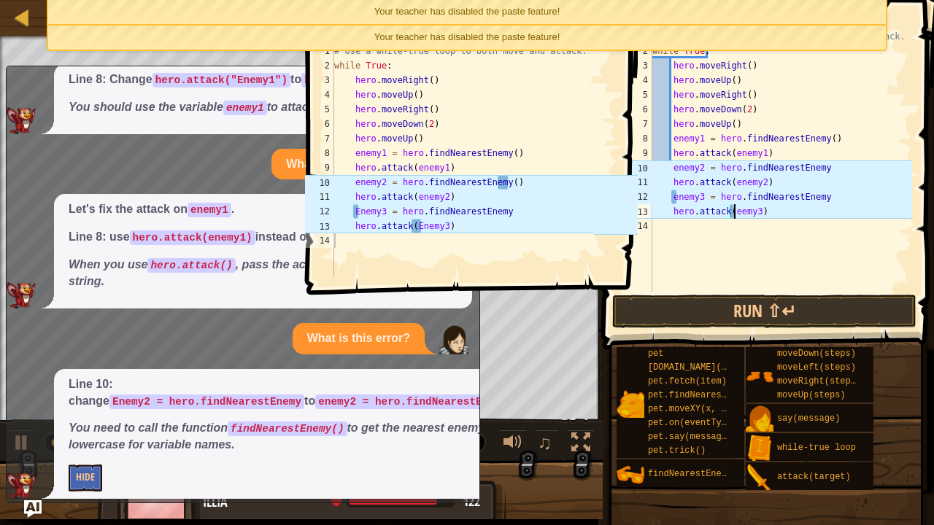
scroll to position [7, 7]
click at [730, 314] on button "Run ⇧↵" at bounding box center [764, 312] width 304 height 34
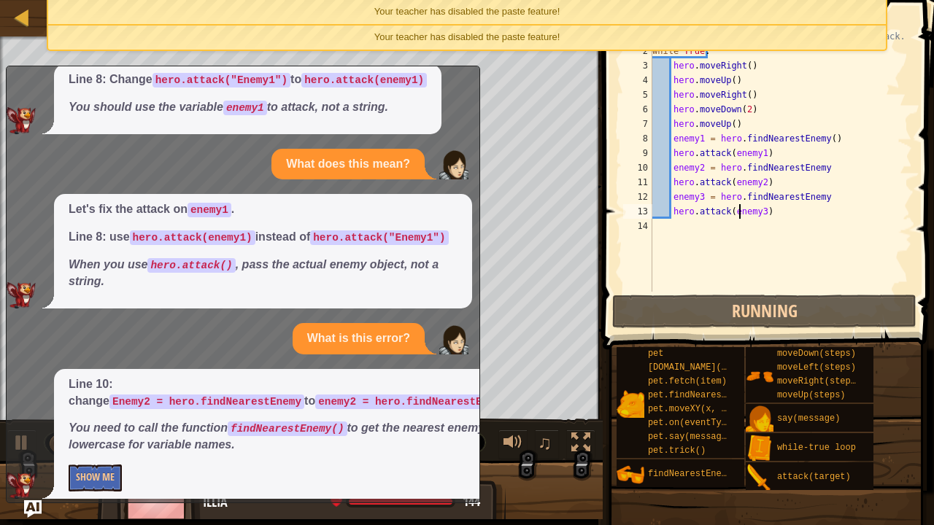
drag, startPoint x: 644, startPoint y: 4, endPoint x: 662, endPoint y: 0, distance: 18.8
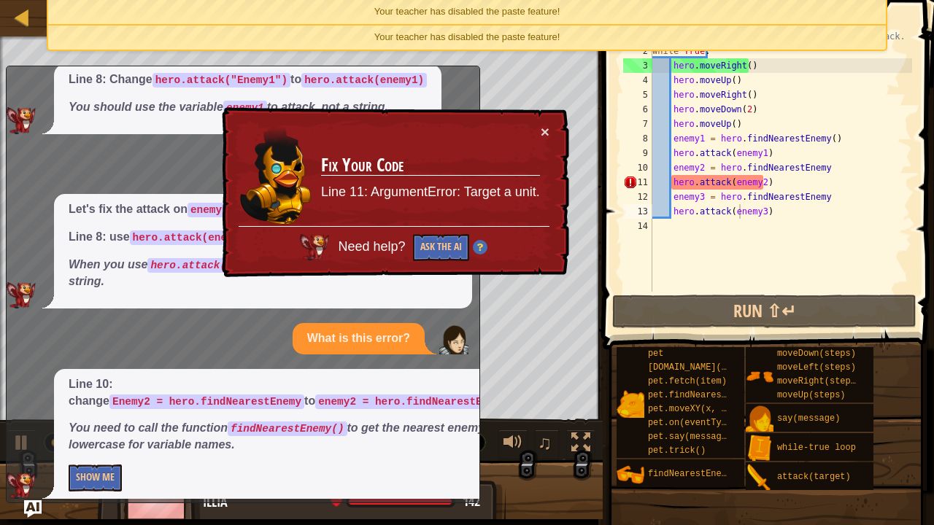
drag, startPoint x: 662, startPoint y: 0, endPoint x: 625, endPoint y: 1, distance: 37.2
click at [625, 1] on div "Your teacher has disabled the paste feature!" at bounding box center [467, 12] width 838 height 24
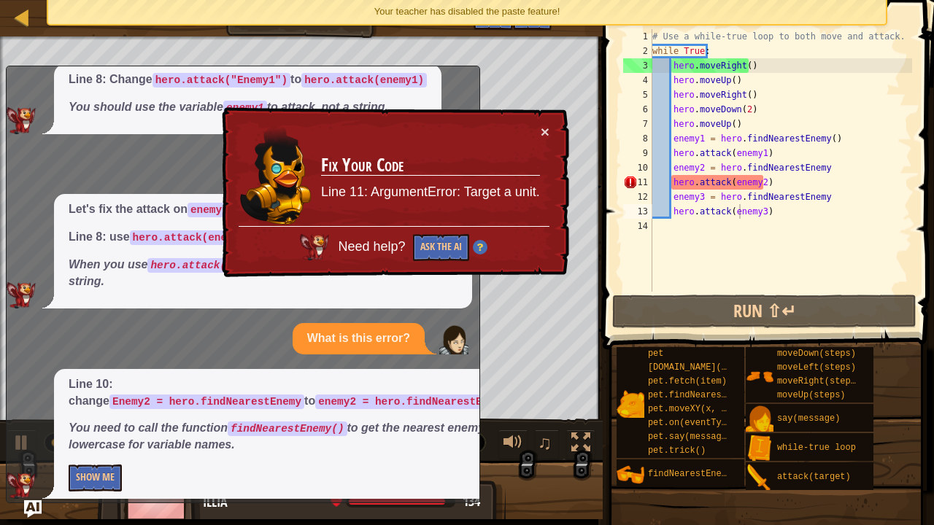
click at [591, 15] on div "Your teacher has disabled the paste feature!" at bounding box center [467, 12] width 838 height 24
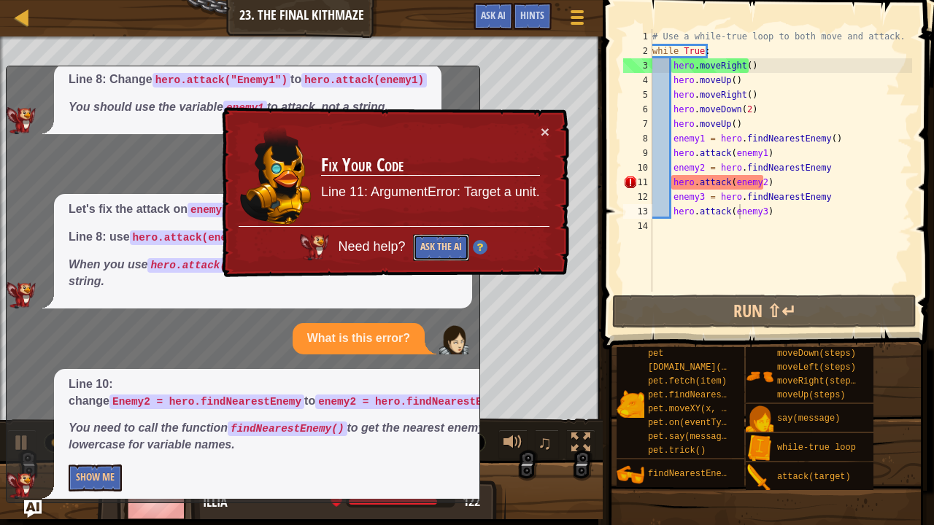
drag, startPoint x: 452, startPoint y: 241, endPoint x: 434, endPoint y: 254, distance: 22.5
click at [434, 254] on button "Ask the AI" at bounding box center [440, 248] width 57 height 28
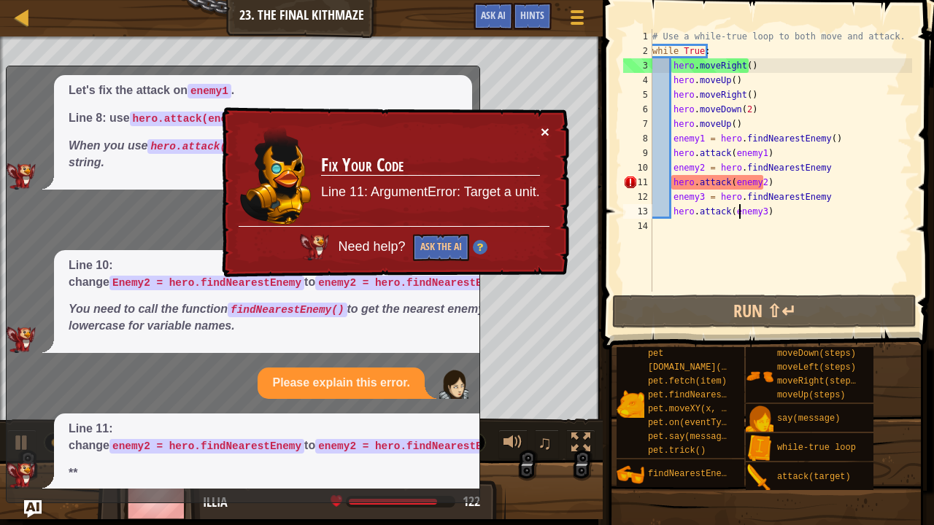
click at [547, 130] on button "×" at bounding box center [545, 131] width 9 height 15
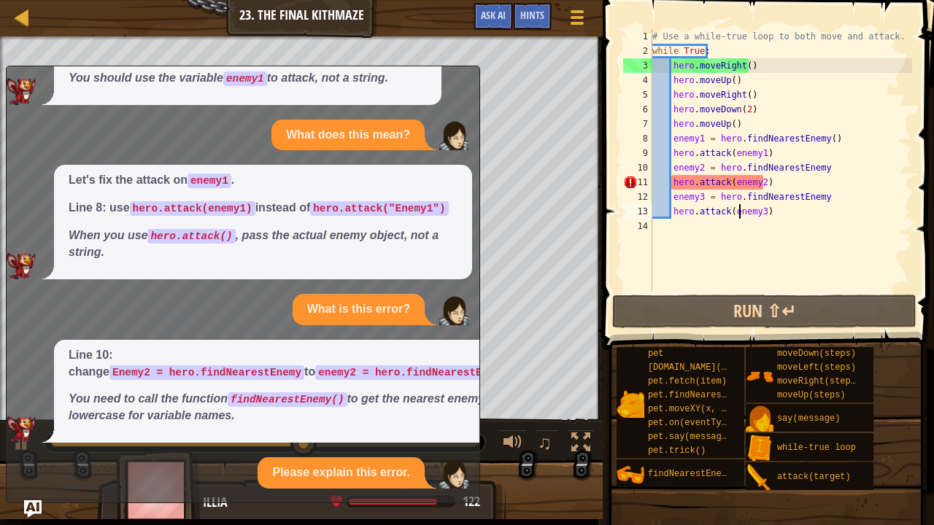
scroll to position [435, 0]
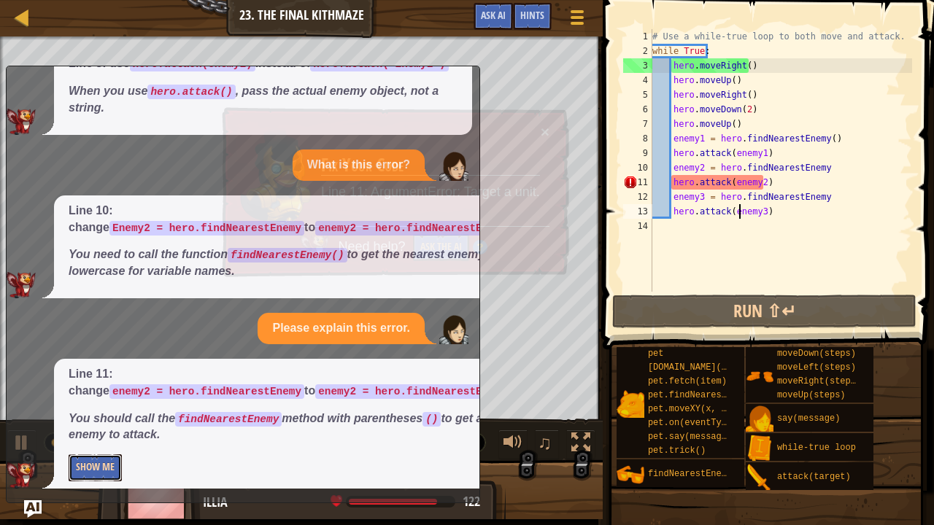
click at [79, 417] on button "Show Me" at bounding box center [95, 468] width 53 height 27
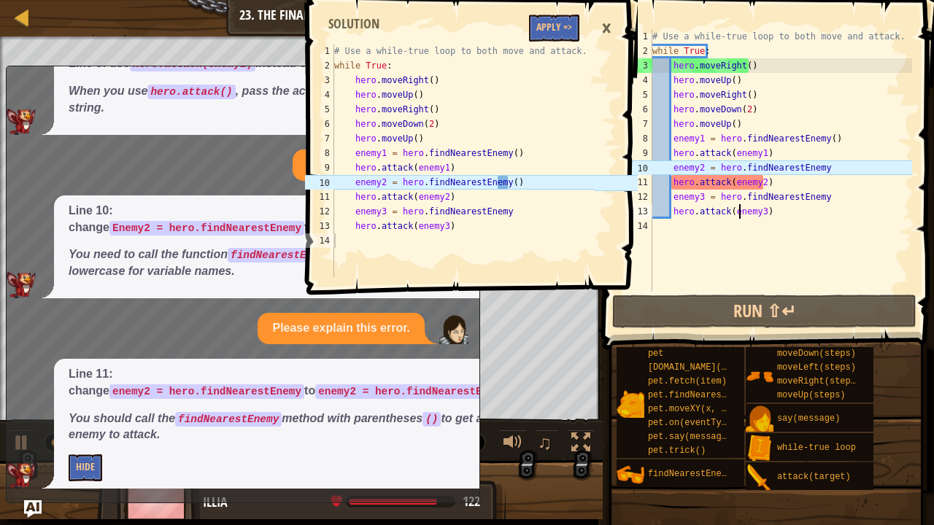
click at [767, 184] on div "# Use a while-true loop to both move and attack. while True : hero . moveRight …" at bounding box center [780, 175] width 263 height 292
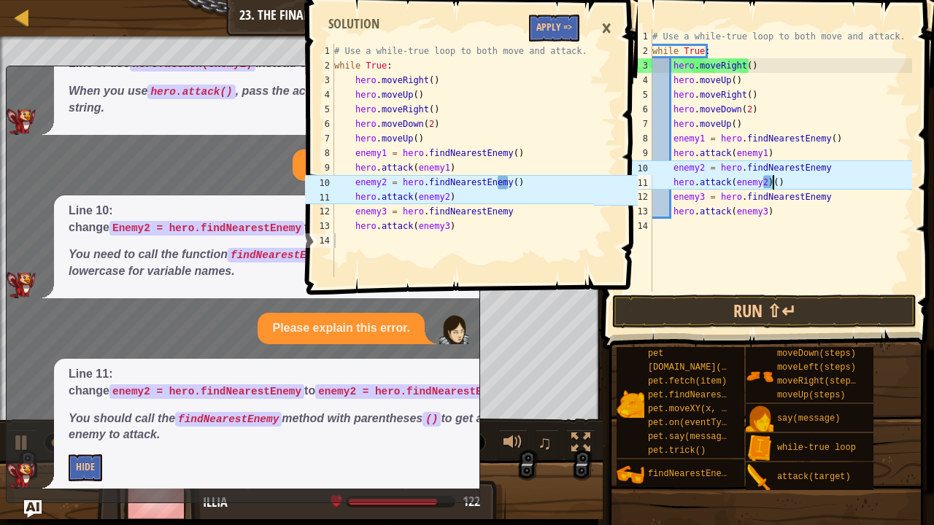
scroll to position [7, 9]
click at [764, 212] on div "# Use a while-true loop to both move and attack. while True : hero . moveRight …" at bounding box center [780, 175] width 263 height 292
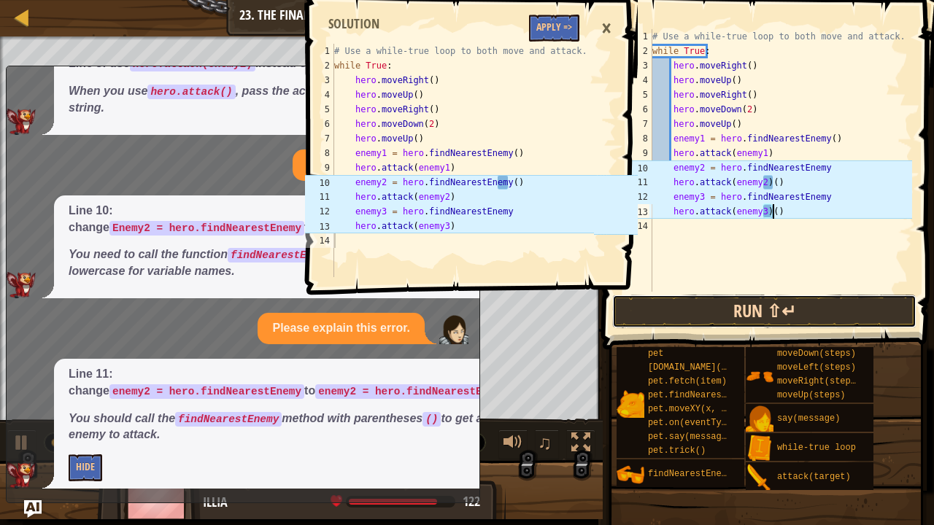
click at [735, 310] on button "Run ⇧↵" at bounding box center [764, 312] width 304 height 34
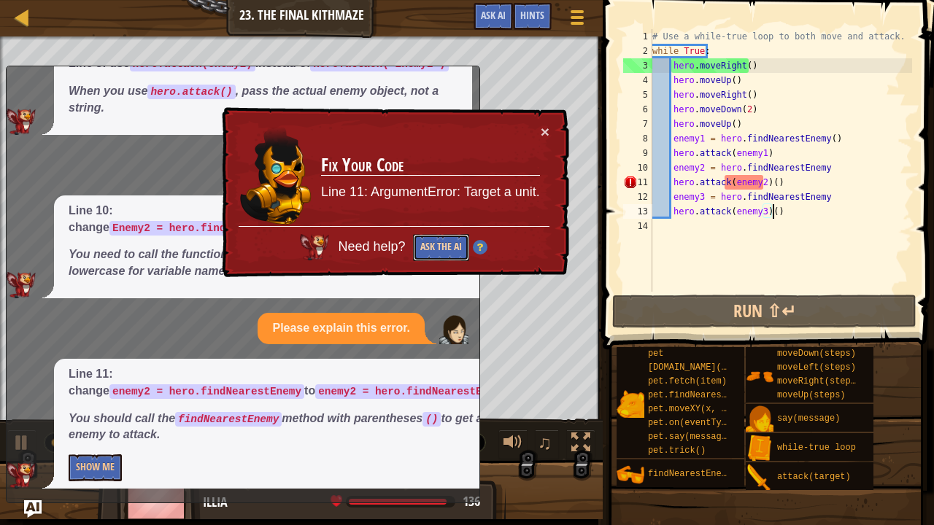
click at [455, 240] on button "Ask the AI" at bounding box center [441, 247] width 56 height 27
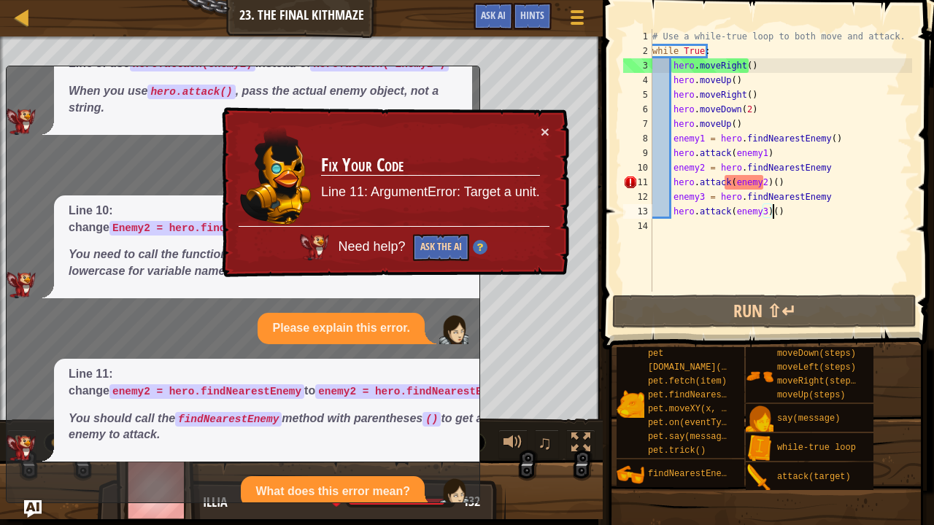
scroll to position [454, 0]
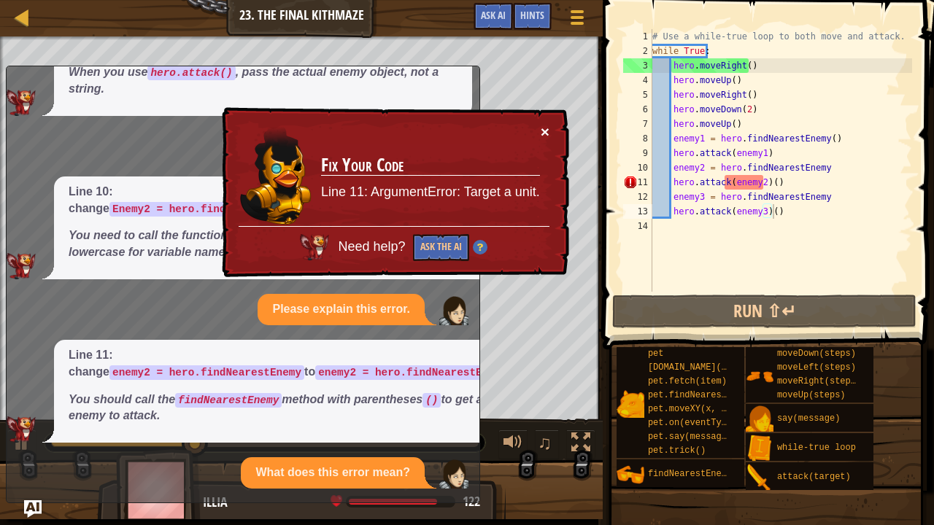
click at [544, 124] on button "×" at bounding box center [545, 131] width 9 height 15
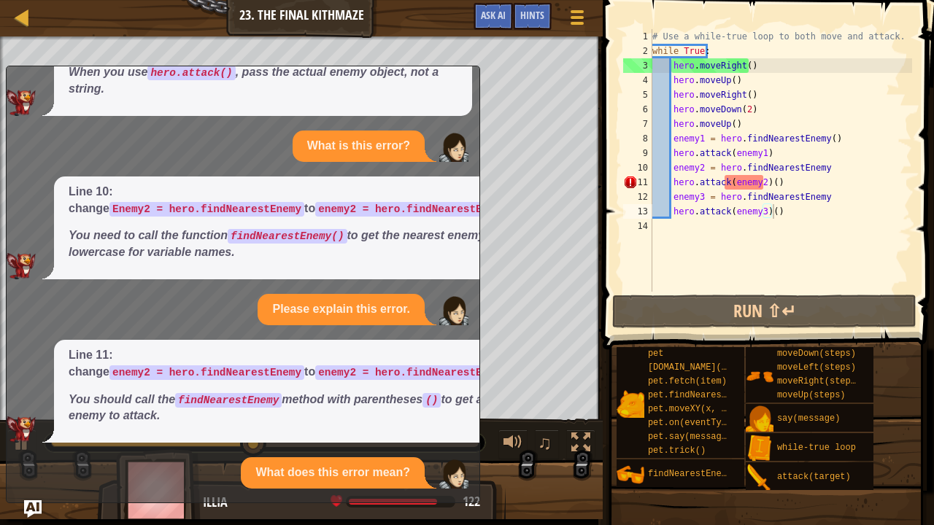
drag, startPoint x: 294, startPoint y: 423, endPoint x: 407, endPoint y: 200, distance: 250.2
click at [407, 200] on div "Please help me with the next part of my code. Let's fix your attack commands. L…" at bounding box center [239, 61] width 465 height 854
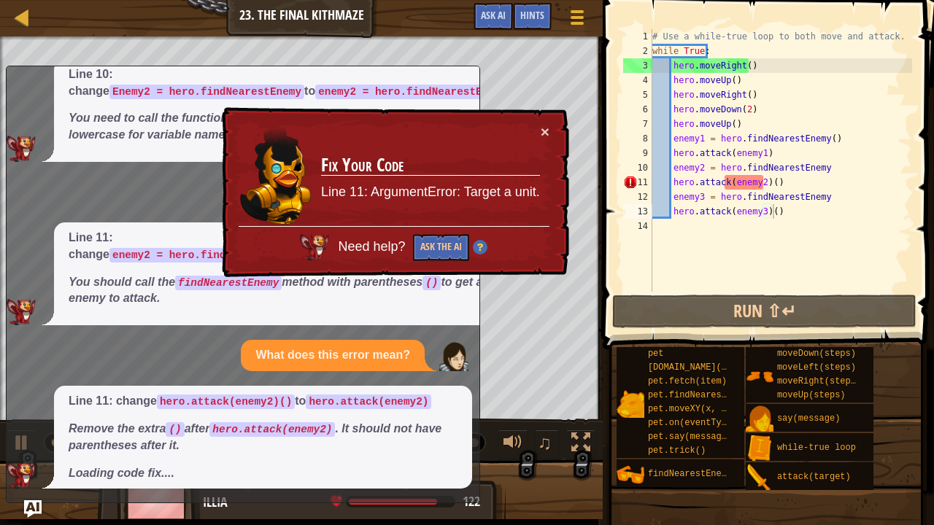
scroll to position [572, 0]
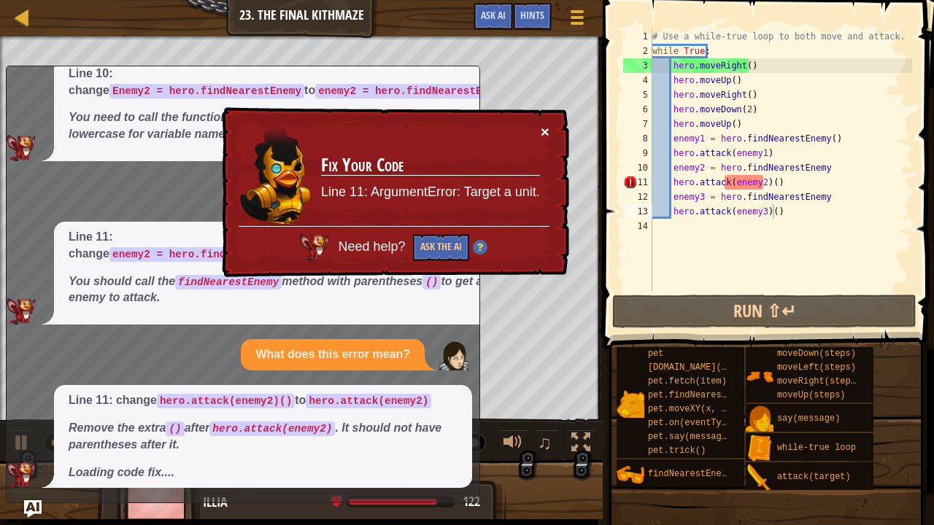
click at [547, 124] on button "×" at bounding box center [545, 131] width 9 height 15
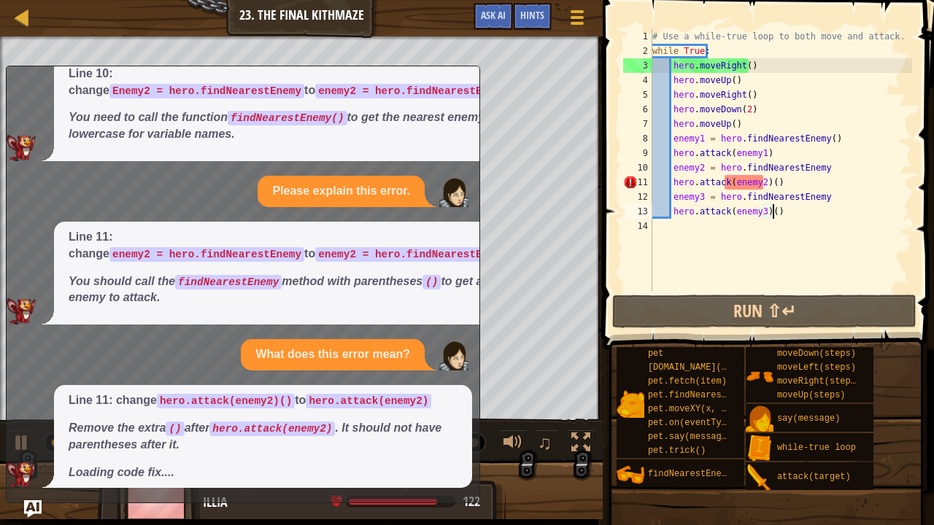
click at [780, 188] on div "# Use a while-true loop to both move and attack. while True : hero . moveRight …" at bounding box center [780, 175] width 263 height 292
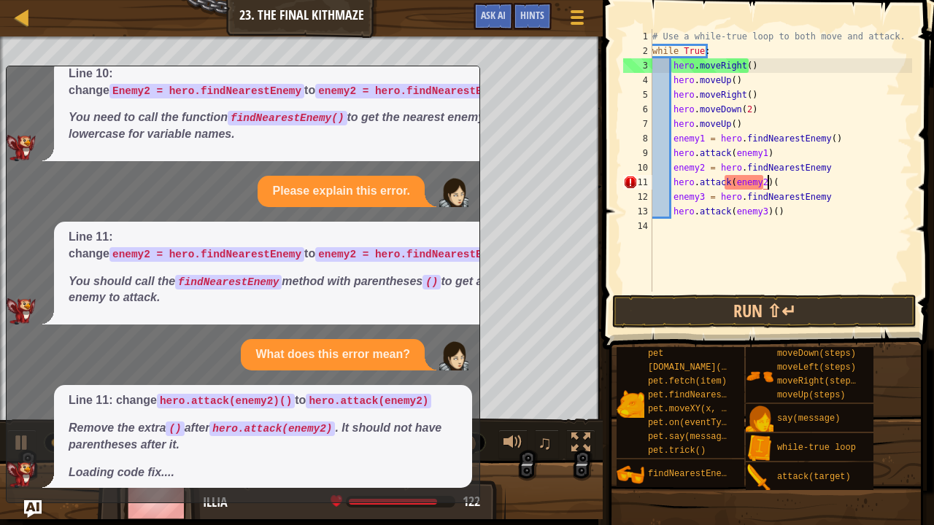
scroll to position [7, 8]
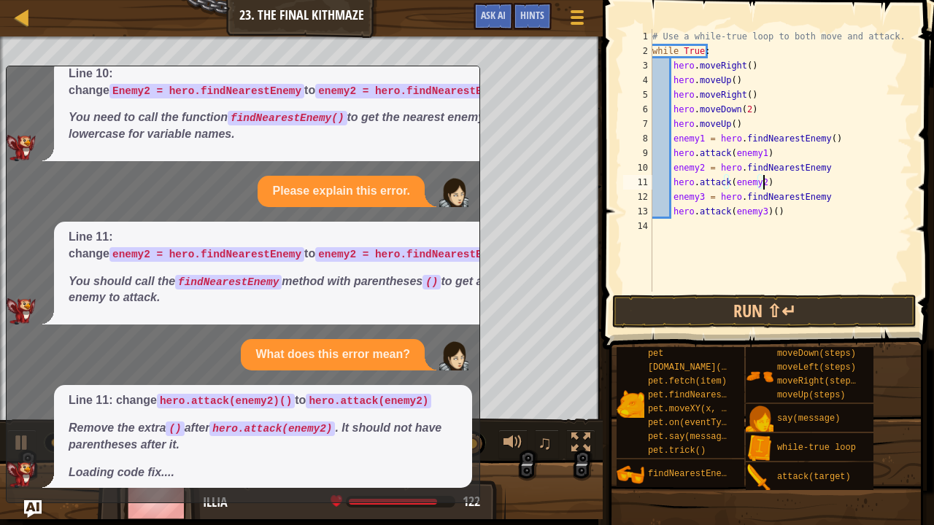
click at [772, 209] on div "# Use a while-true loop to both move and attack. while True : hero . moveRight …" at bounding box center [780, 175] width 263 height 292
type textarea "hero.attack(enemy3)"
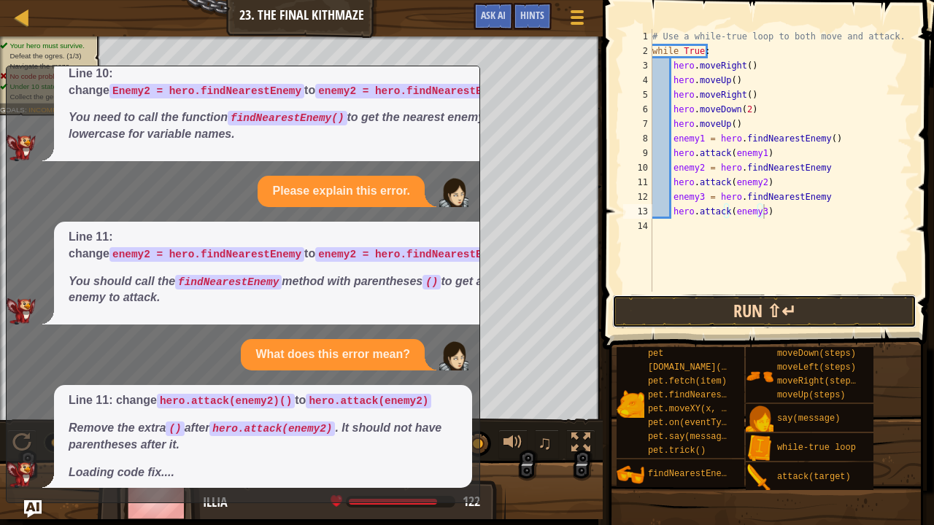
click at [736, 302] on button "Run ⇧↵" at bounding box center [764, 312] width 304 height 34
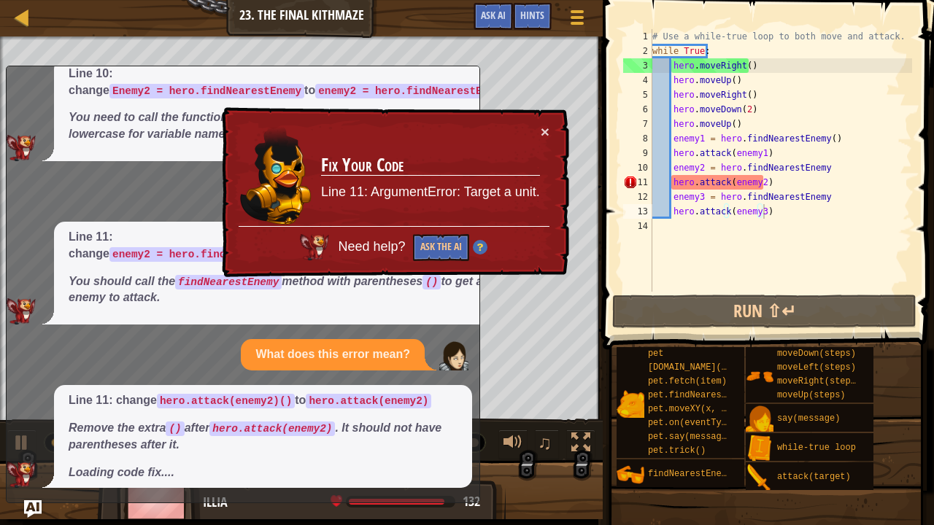
click at [449, 232] on div "Need help? Ask the AI" at bounding box center [394, 243] width 311 height 35
click at [436, 247] on button "Ask the AI" at bounding box center [441, 247] width 56 height 27
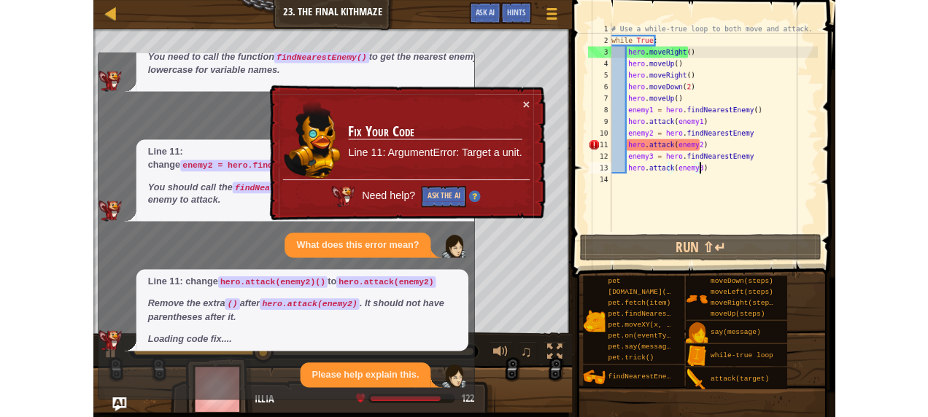
scroll to position [617, 0]
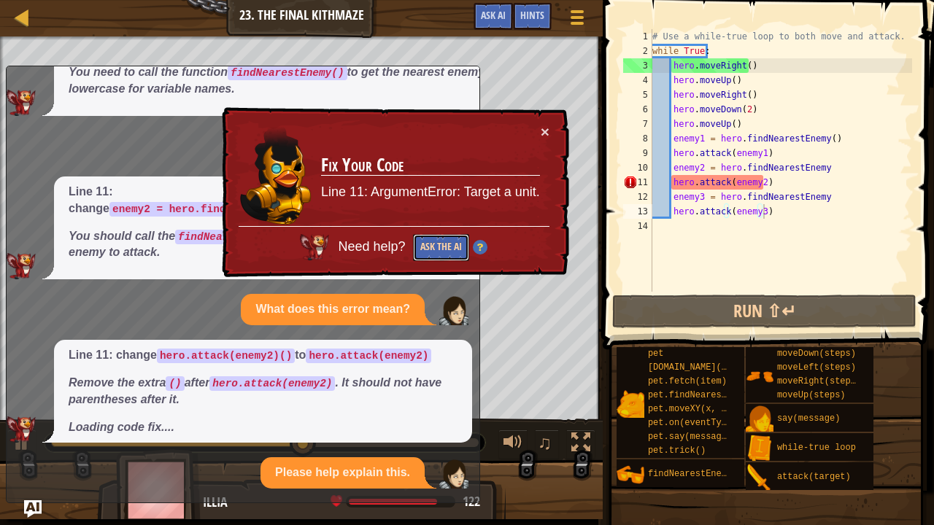
drag, startPoint x: 448, startPoint y: 247, endPoint x: 429, endPoint y: 240, distance: 20.1
drag, startPoint x: 429, startPoint y: 240, endPoint x: 417, endPoint y: 250, distance: 15.5
click at [417, 250] on button "Ask the AI" at bounding box center [440, 248] width 56 height 28
click at [446, 238] on button "Ask the AI" at bounding box center [441, 247] width 56 height 27
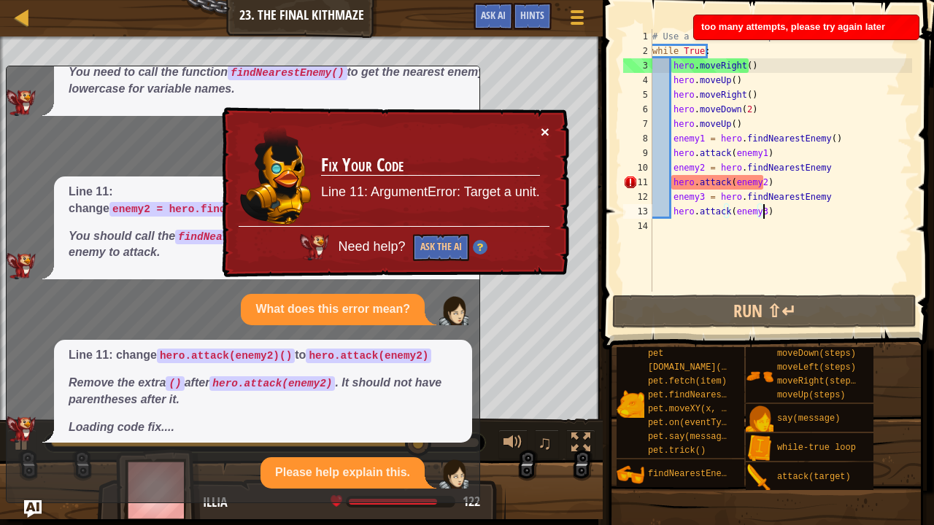
click at [546, 128] on button "×" at bounding box center [545, 131] width 9 height 15
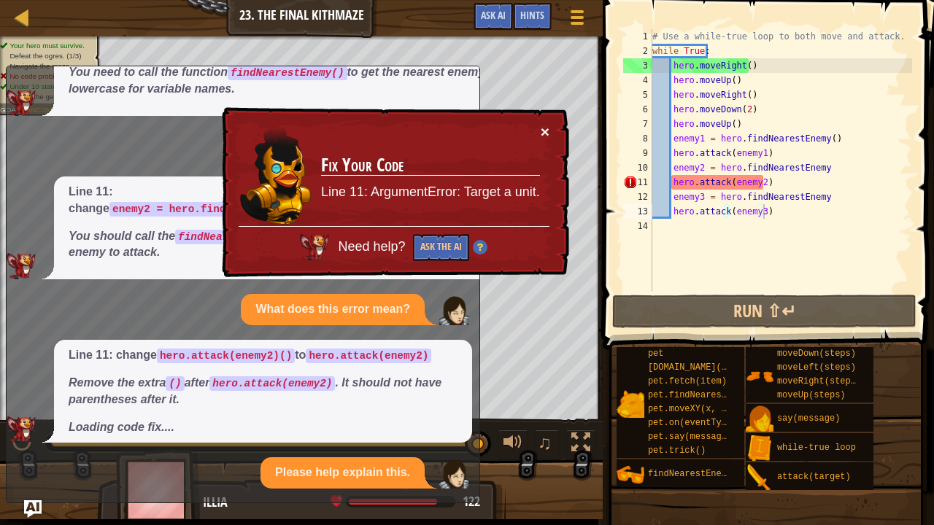
click at [546, 128] on button "×" at bounding box center [544, 130] width 9 height 15
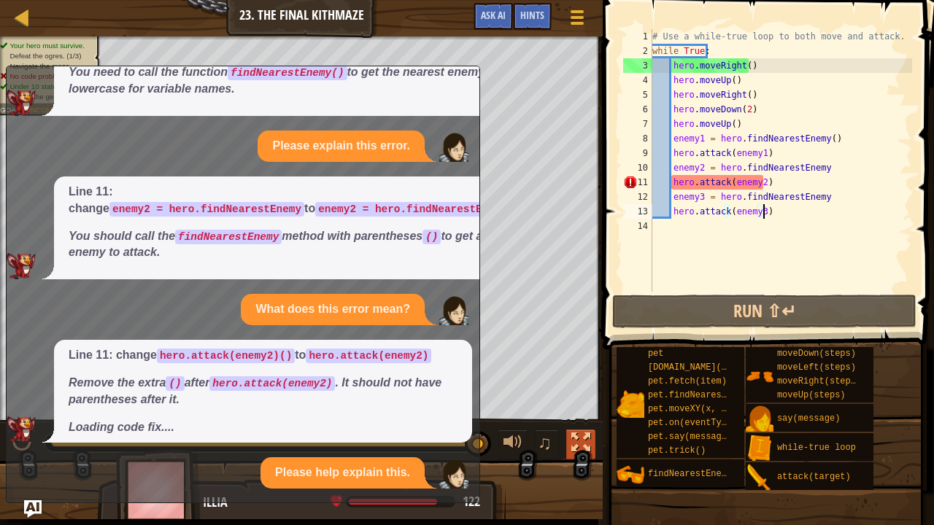
click at [589, 417] on div at bounding box center [580, 442] width 19 height 19
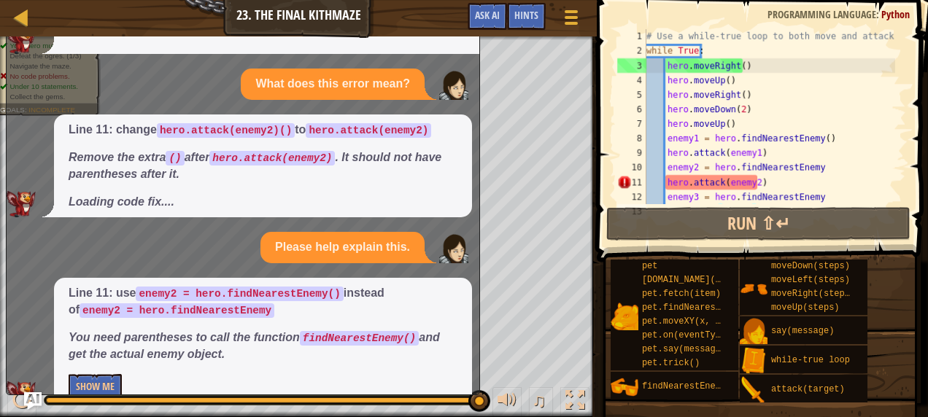
scroll to position [762, 0]
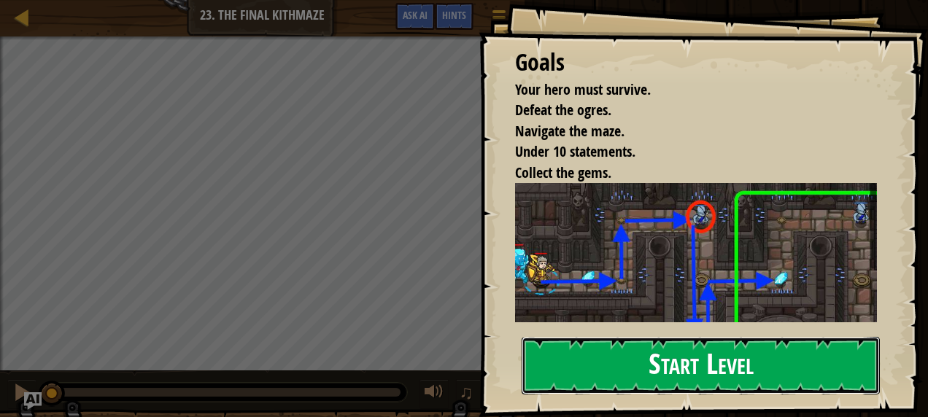
click at [679, 366] on button "Start Level" at bounding box center [701, 366] width 358 height 58
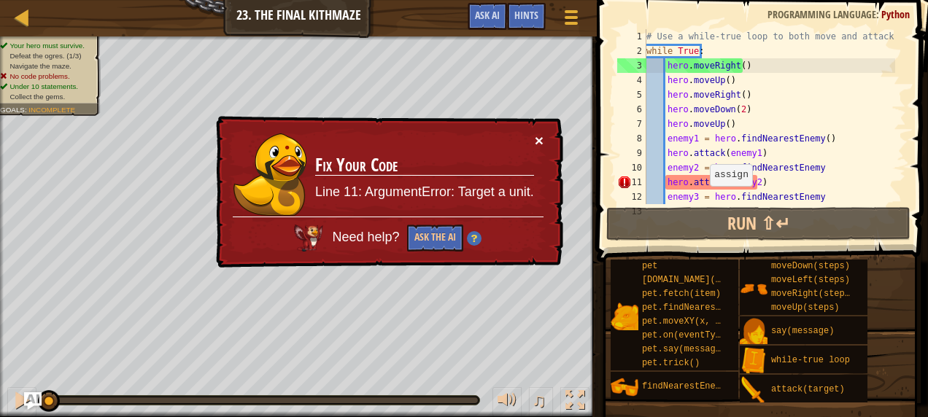
click at [537, 144] on button "×" at bounding box center [539, 140] width 9 height 15
click at [760, 180] on div "# Use a while-true loop to both move and attack. while True : hero . moveRight …" at bounding box center [769, 131] width 252 height 204
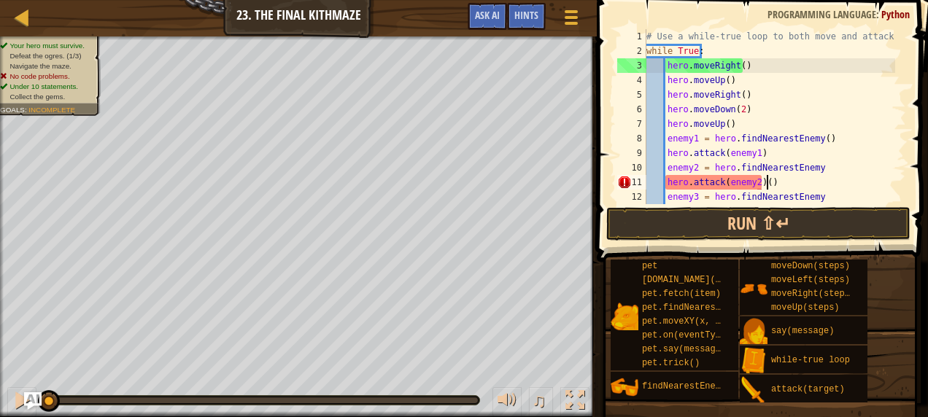
scroll to position [7, 9]
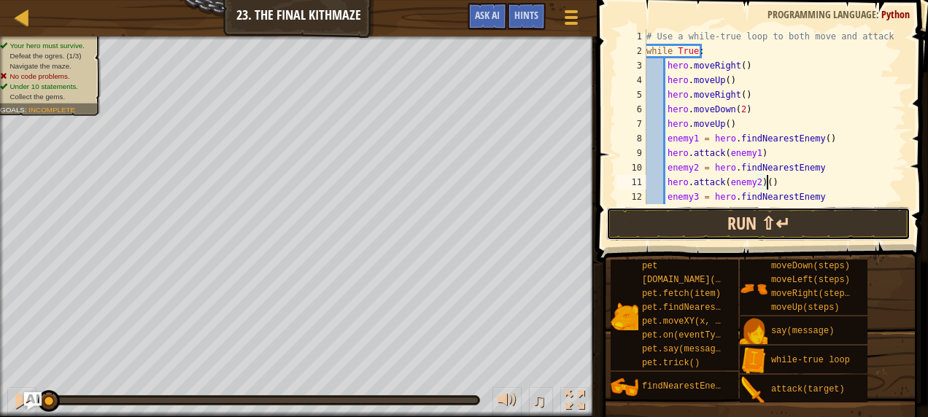
click at [760, 207] on button "Run ⇧↵" at bounding box center [758, 224] width 304 height 34
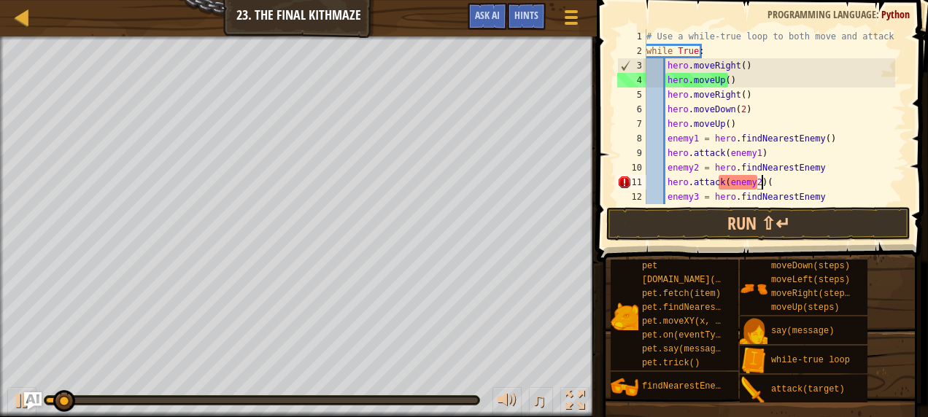
scroll to position [7, 8]
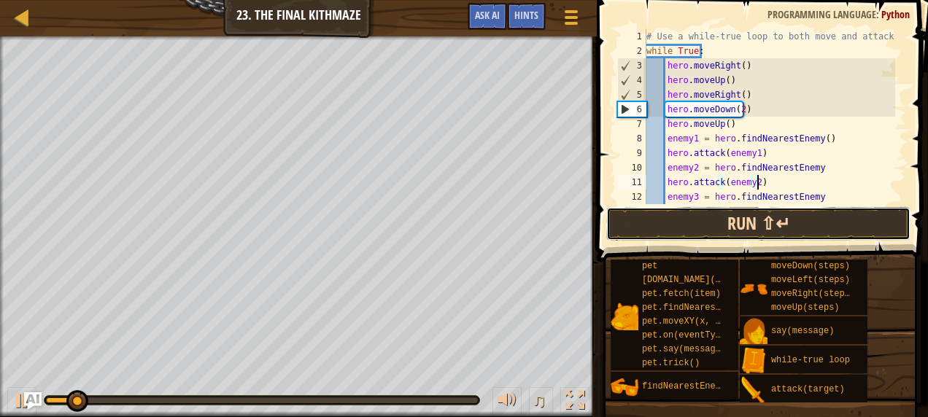
click at [750, 232] on button "Run ⇧↵" at bounding box center [758, 224] width 304 height 34
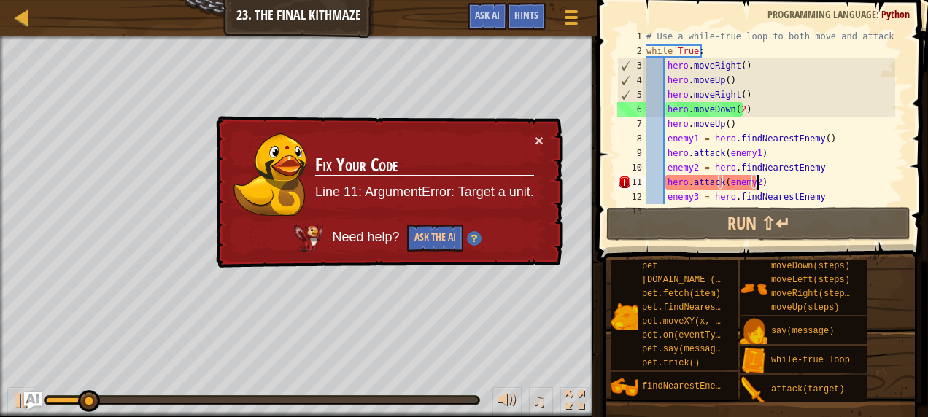
click at [471, 235] on img at bounding box center [474, 238] width 15 height 15
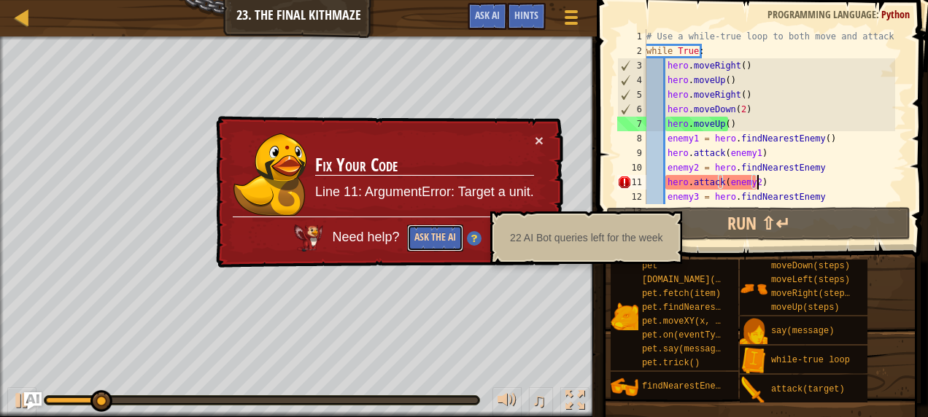
click at [446, 239] on button "Ask the AI" at bounding box center [435, 238] width 56 height 27
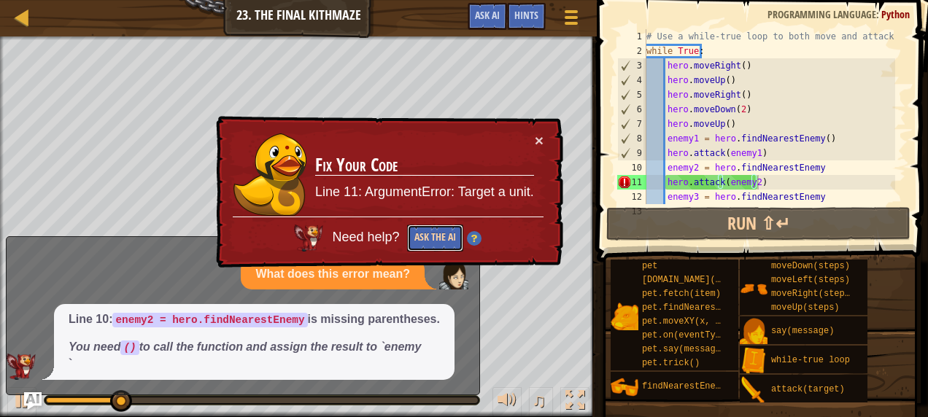
click at [446, 239] on button "Ask the AI" at bounding box center [435, 238] width 56 height 27
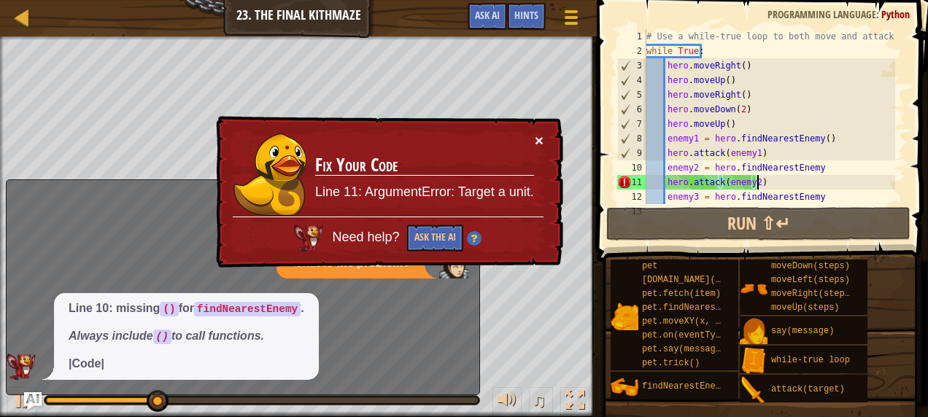
click at [536, 139] on button "×" at bounding box center [539, 140] width 9 height 15
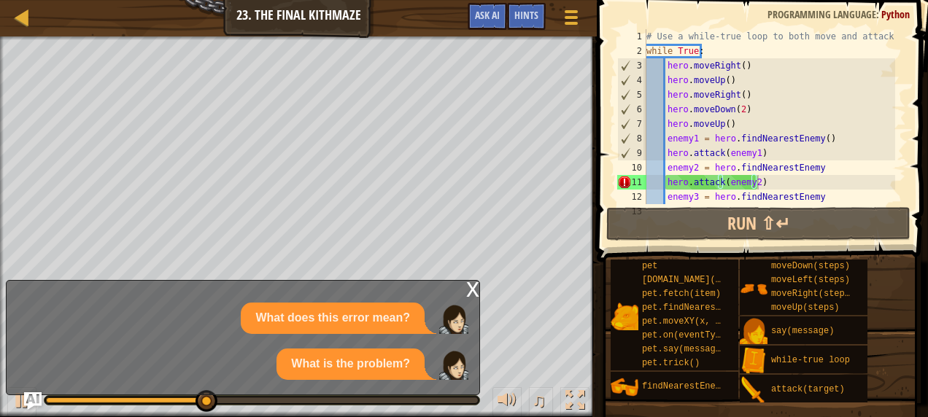
click at [471, 285] on div "x" at bounding box center [472, 288] width 13 height 15
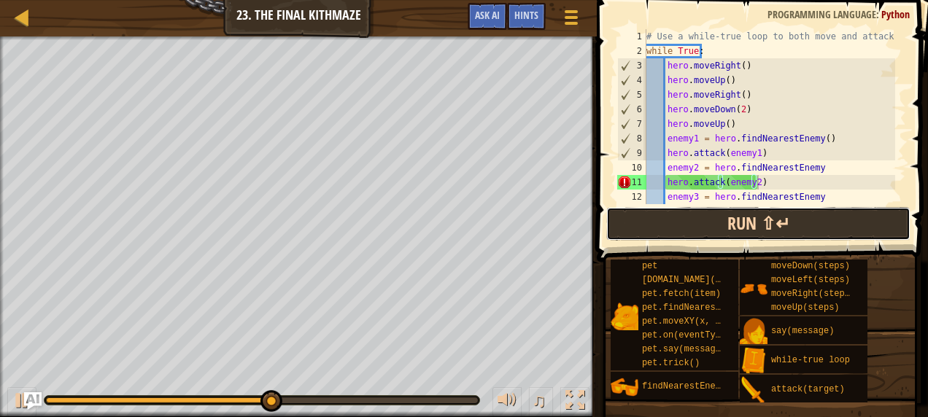
click at [724, 222] on button "Run ⇧↵" at bounding box center [758, 224] width 304 height 34
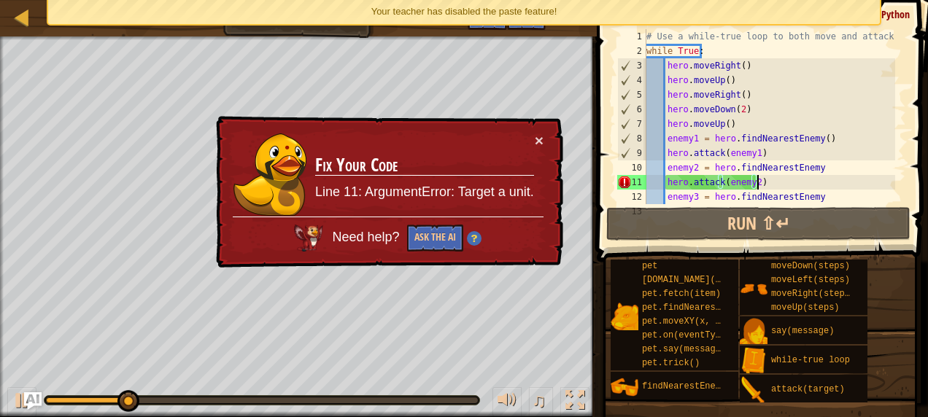
scroll to position [29, 0]
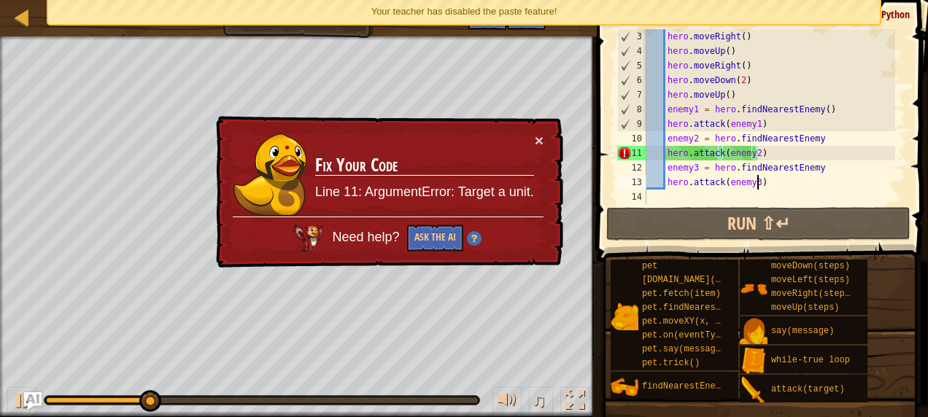
click at [794, 188] on div "hero . moveRight ( ) hero . moveUp ( ) hero . moveRight ( ) hero . moveDown ( 2…" at bounding box center [769, 131] width 252 height 204
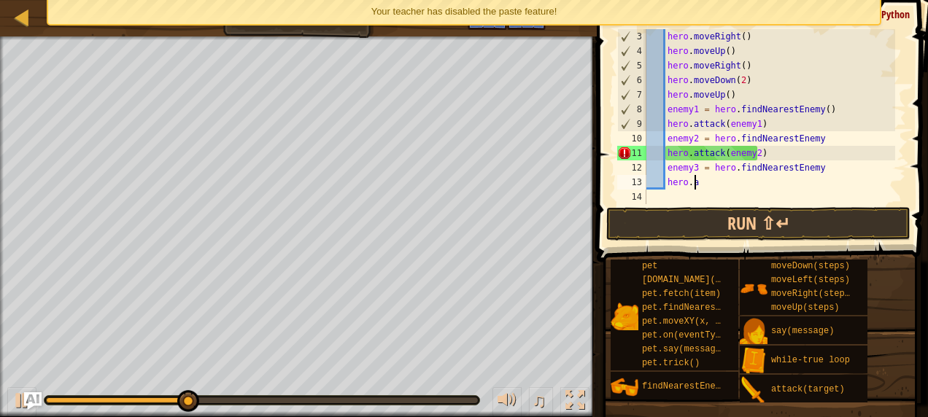
type textarea "h"
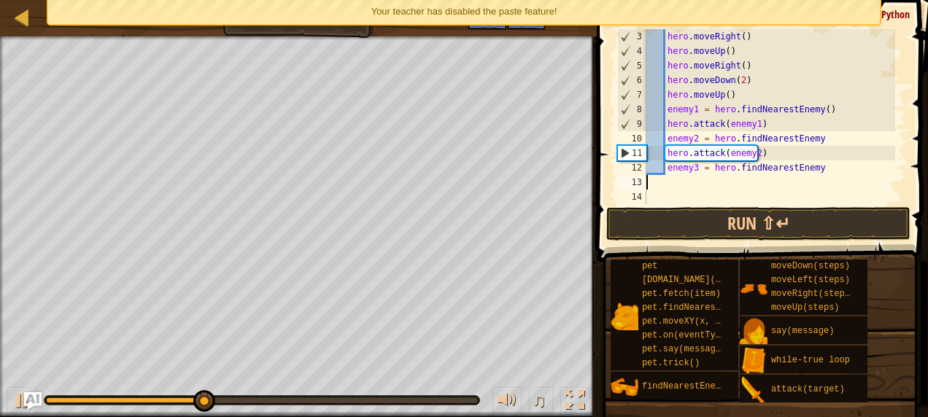
scroll to position [15, 0]
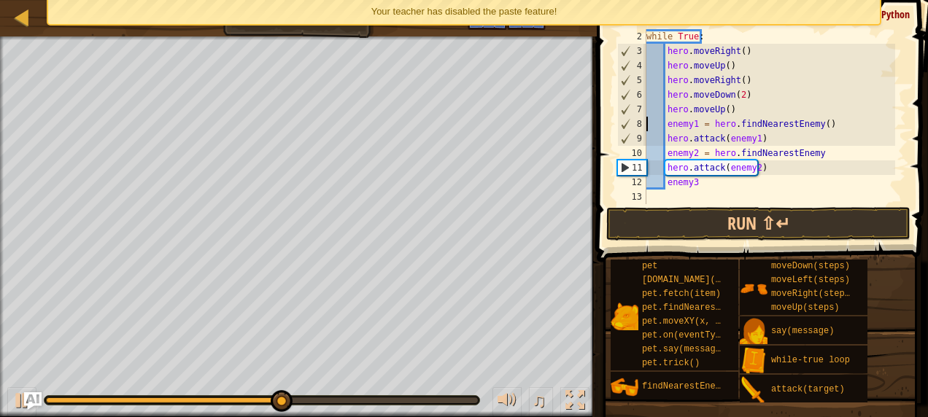
drag, startPoint x: 646, startPoint y: 124, endPoint x: 767, endPoint y: 174, distance: 130.9
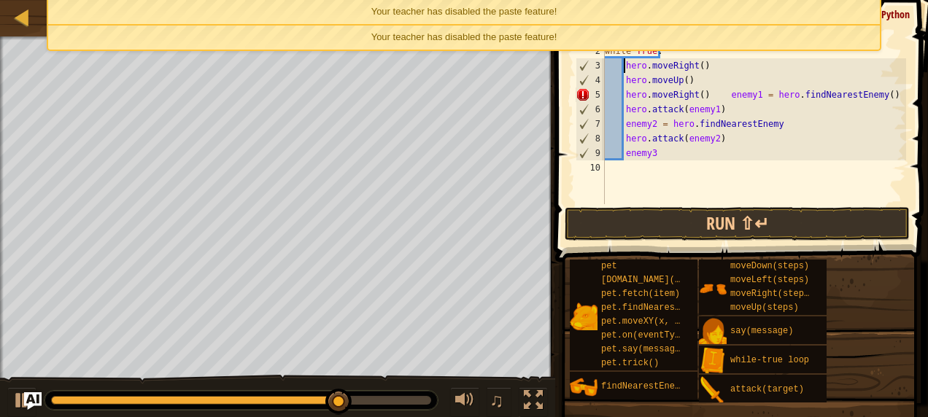
drag, startPoint x: 623, startPoint y: 62, endPoint x: 711, endPoint y: 144, distance: 119.8
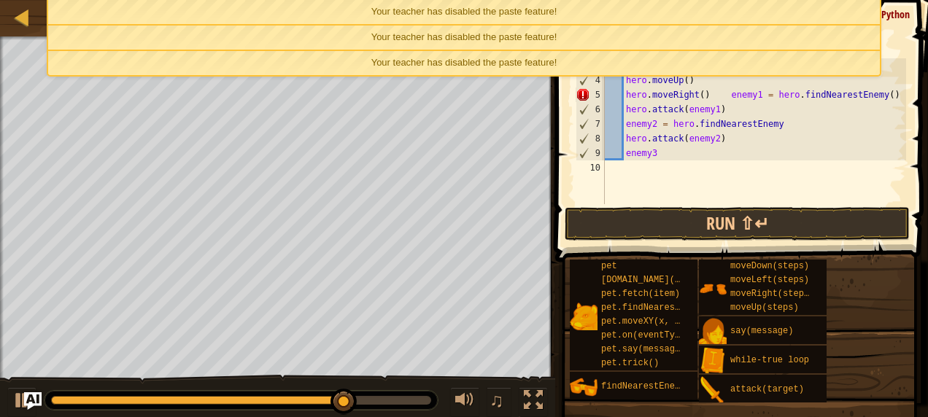
click at [639, 155] on div "# Use a while-true loop to both move and attack. while True : hero . moveRight …" at bounding box center [754, 131] width 304 height 204
click at [622, 61] on div "Your teacher has disabled the paste feature!" at bounding box center [464, 63] width 832 height 24
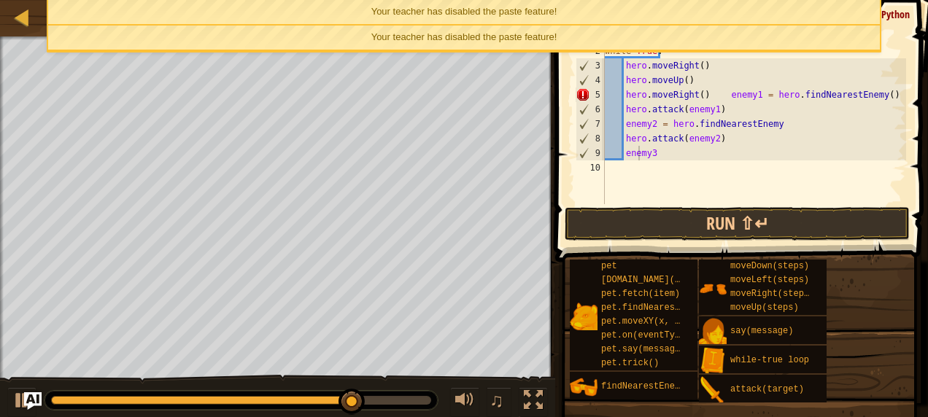
click at [608, 34] on div "Your teacher has disabled the paste feature!" at bounding box center [464, 38] width 832 height 24
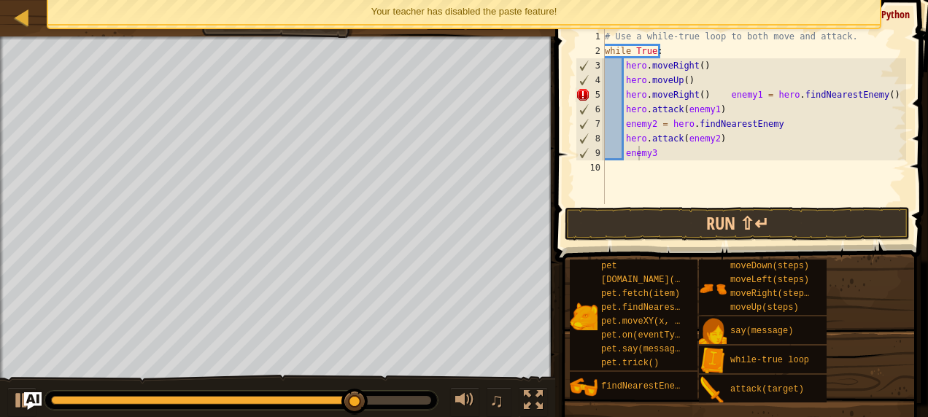
click at [607, 9] on div "Your teacher has disabled the paste feature!" at bounding box center [464, 12] width 832 height 24
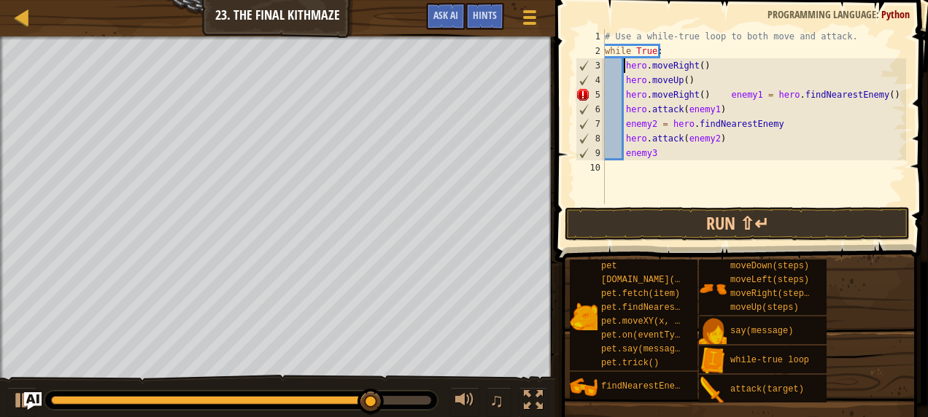
drag, startPoint x: 623, startPoint y: 63, endPoint x: 736, endPoint y: 198, distance: 176.6
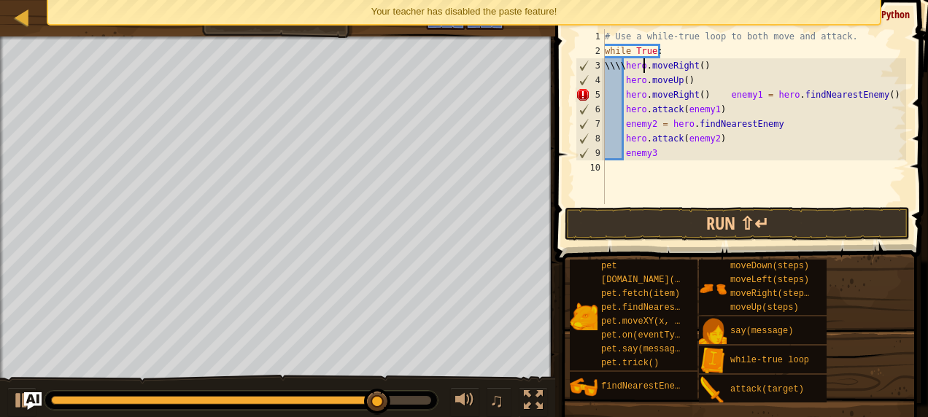
scroll to position [7, 3]
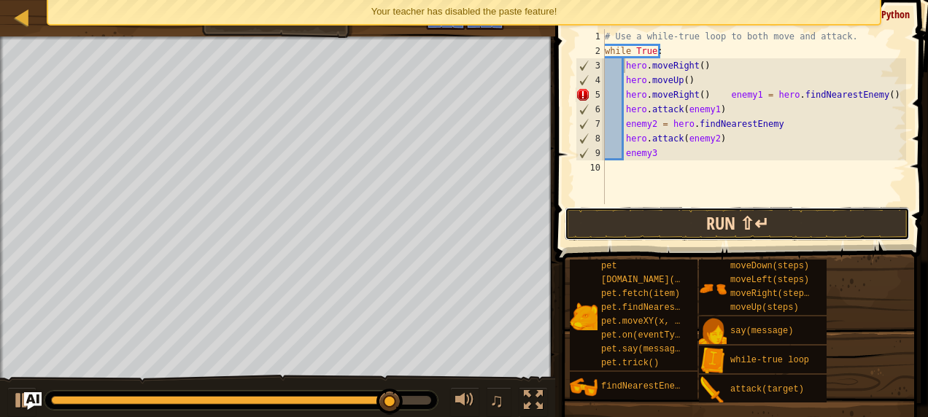
click at [680, 213] on button "Run ⇧↵" at bounding box center [737, 224] width 345 height 34
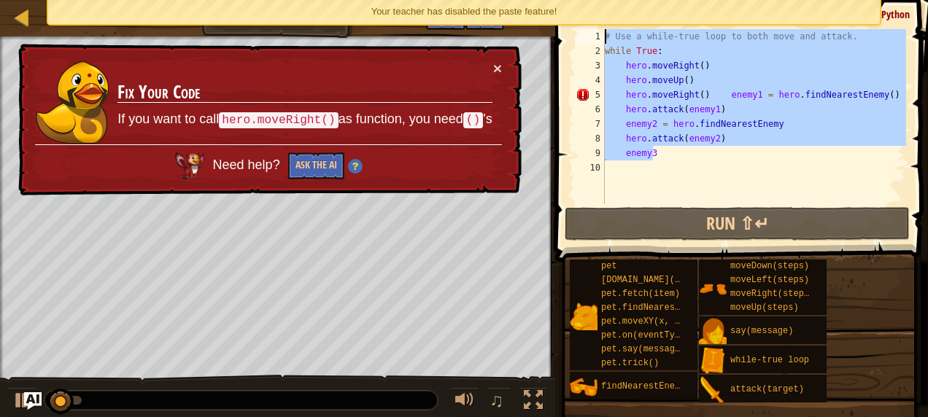
drag, startPoint x: 656, startPoint y: 154, endPoint x: 594, endPoint y: 18, distance: 149.9
click at [594, 0] on body "Map Introduction to Computer Science 23. The Final Kithmaze Game Menu Done Hint…" at bounding box center [464, 0] width 928 height 0
type textarea "# Use a while-true loop to both move and attack. while True:"
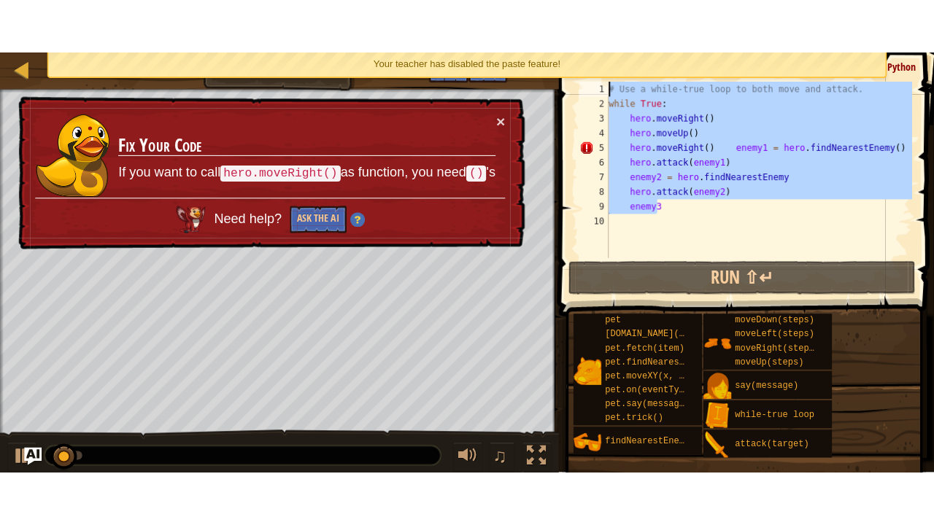
scroll to position [7, 0]
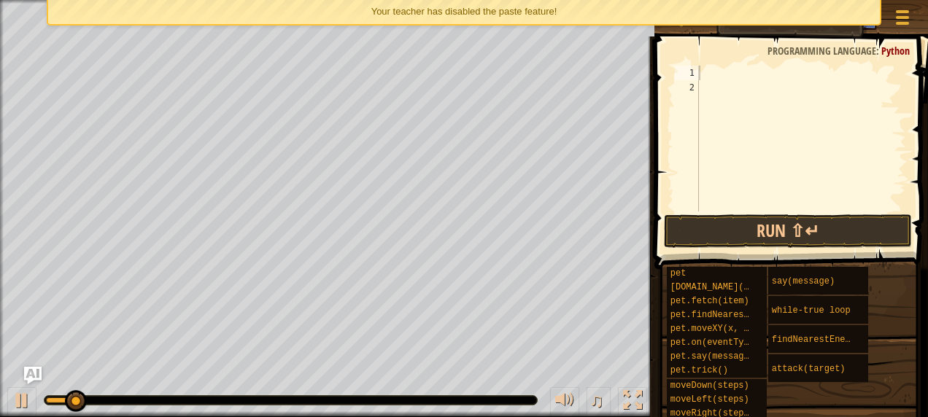
click at [594, 18] on div "Your teacher has disabled the paste feature!" at bounding box center [464, 12] width 832 height 24
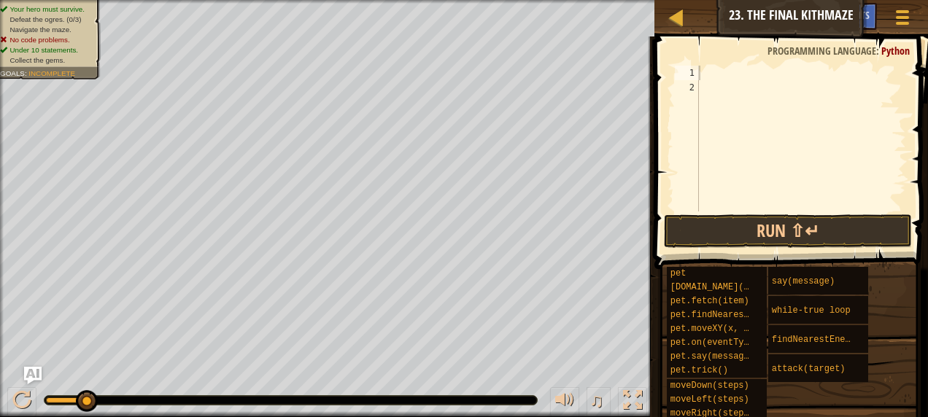
click at [712, 69] on div at bounding box center [801, 153] width 210 height 175
click at [624, 394] on div at bounding box center [632, 400] width 19 height 19
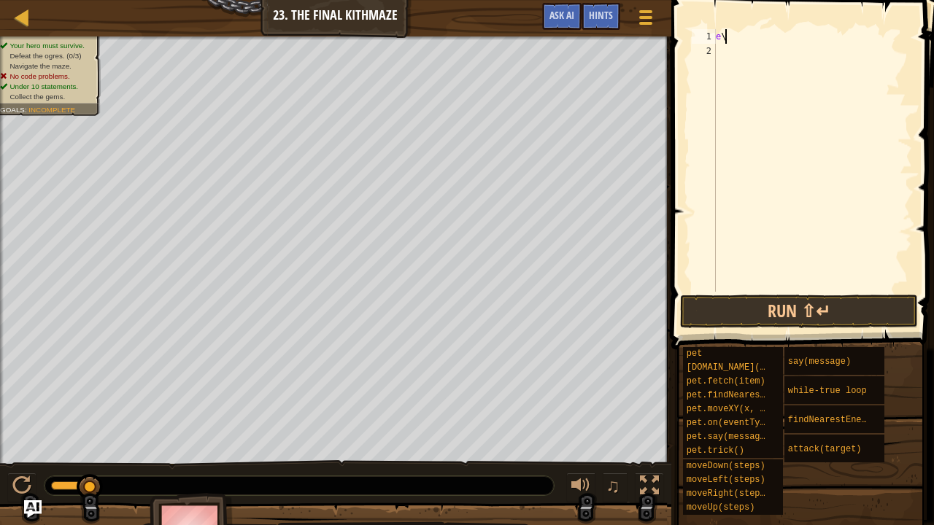
type textarea "e"
type textarea "hero.moveRight()"
type textarea "hero.moveUp()"
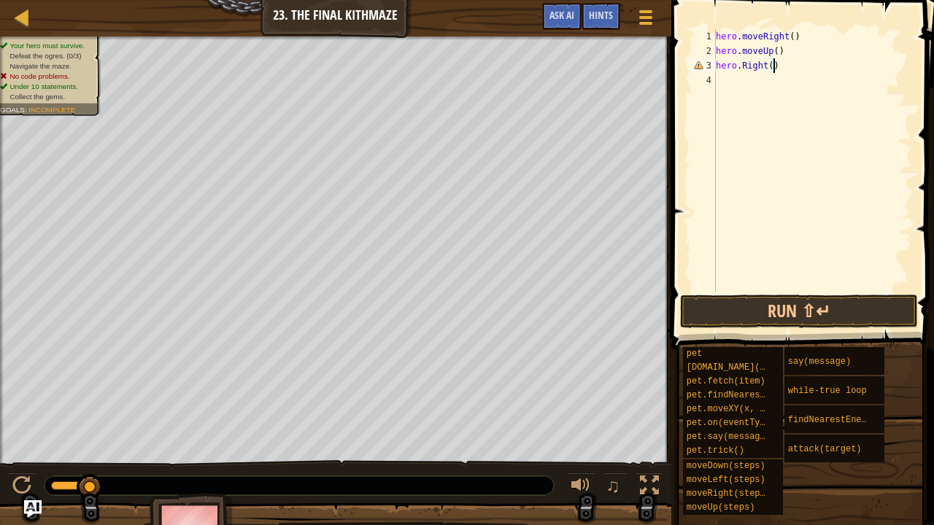
scroll to position [7, 4]
click at [719, 302] on button "Run ⇧↵" at bounding box center [799, 312] width 238 height 34
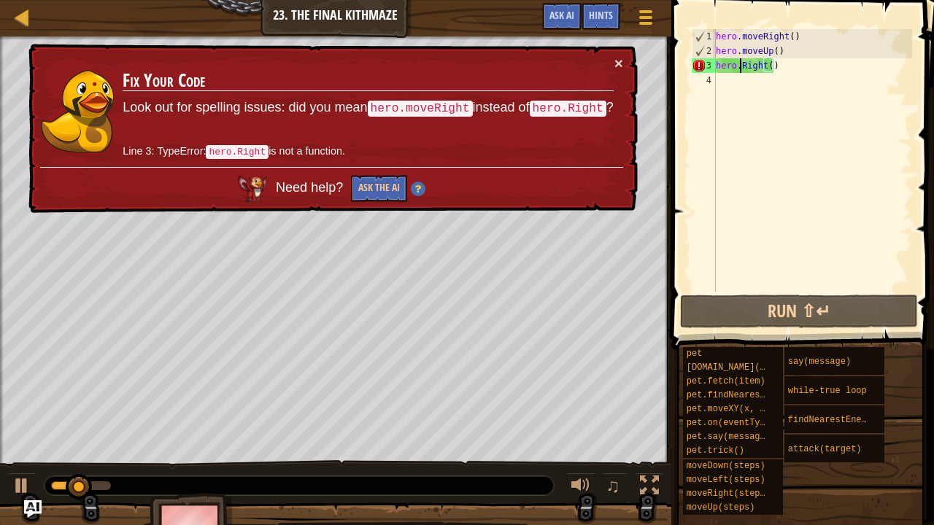
click at [741, 71] on div "hero . moveRight ( ) hero . moveUp ( ) hero . Right ( )" at bounding box center [812, 175] width 199 height 292
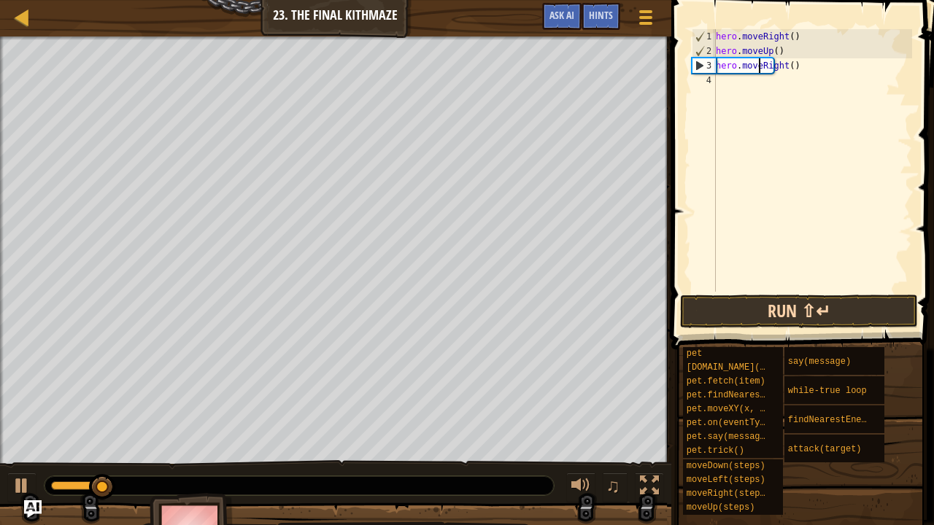
type textarea "hero.moveRight()"
click at [724, 311] on button "Run ⇧↵" at bounding box center [799, 312] width 238 height 34
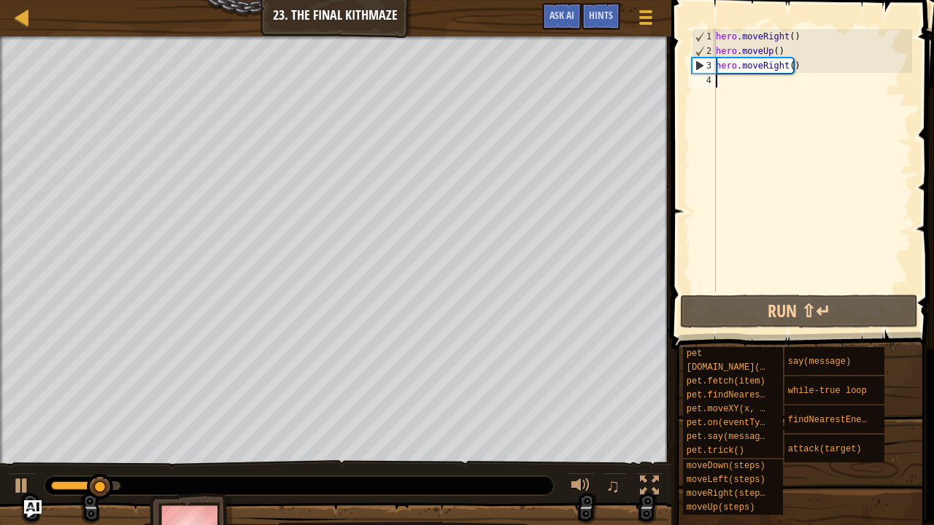
click at [741, 90] on div "hero . moveRight ( ) hero . moveUp ( ) hero . moveRight ( )" at bounding box center [812, 175] width 199 height 292
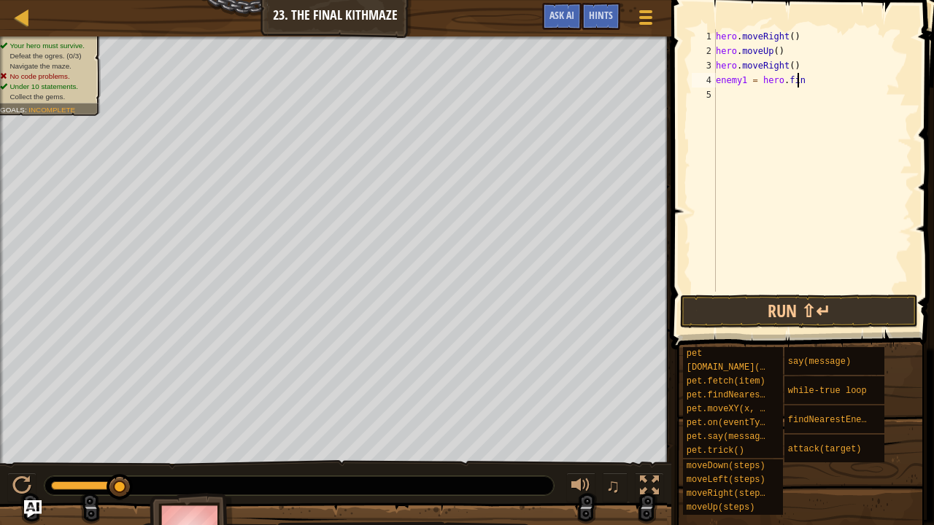
scroll to position [7, 6]
type textarea "enemy1 = hero.findNearestEnemy"
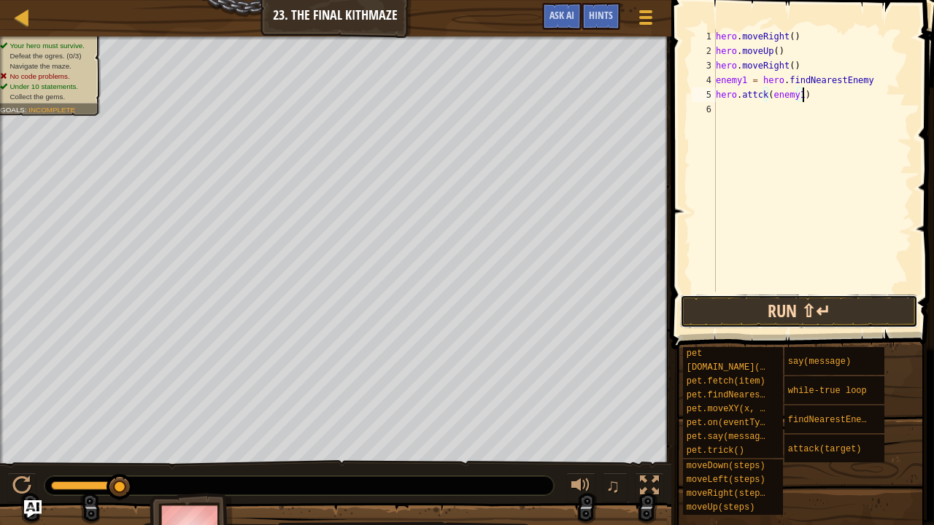
click at [738, 303] on button "Run ⇧↵" at bounding box center [799, 312] width 238 height 34
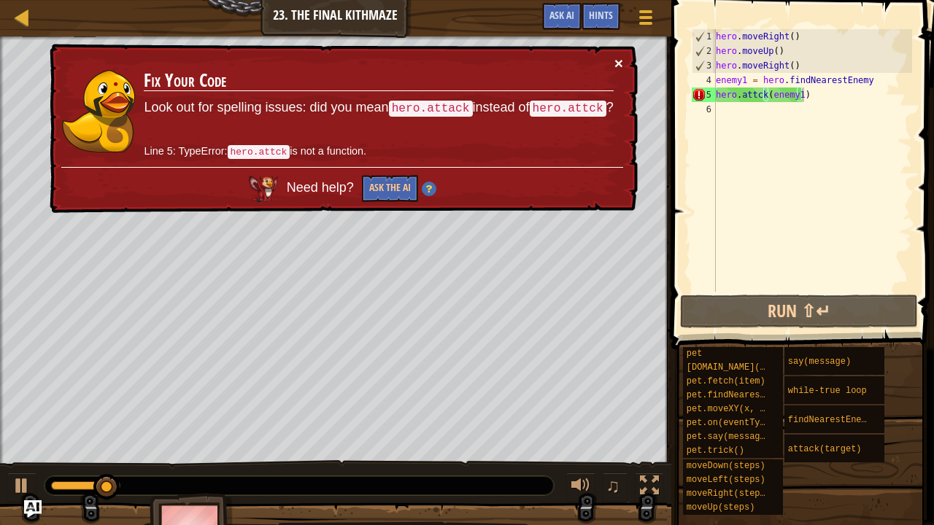
click at [622, 62] on button "×" at bounding box center [618, 62] width 9 height 15
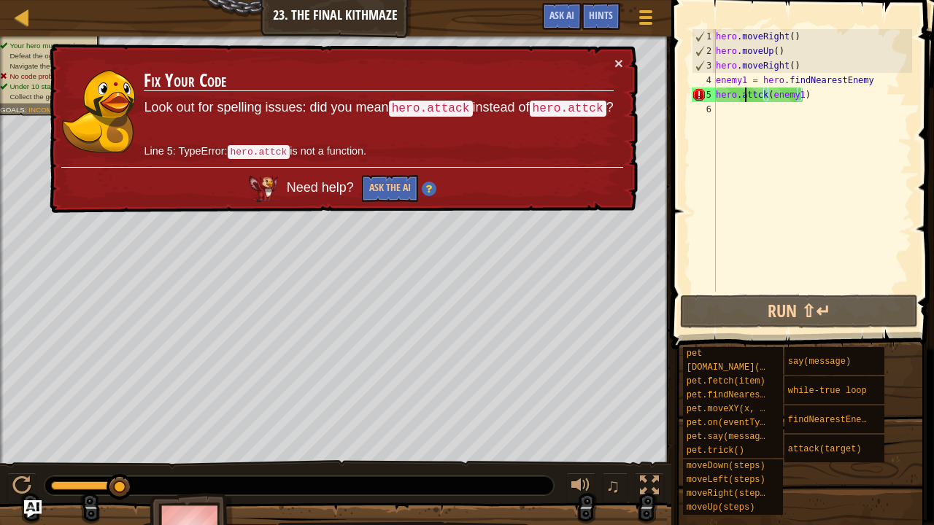
click at [743, 96] on div "hero . moveRight ( ) hero . moveUp ( ) hero . moveRight ( ) enemy1 = hero . fin…" at bounding box center [812, 175] width 199 height 292
click at [754, 96] on div "hero . moveRight ( ) hero . moveUp ( ) hero . moveRight ( ) enemy1 = hero . fin…" at bounding box center [812, 175] width 199 height 292
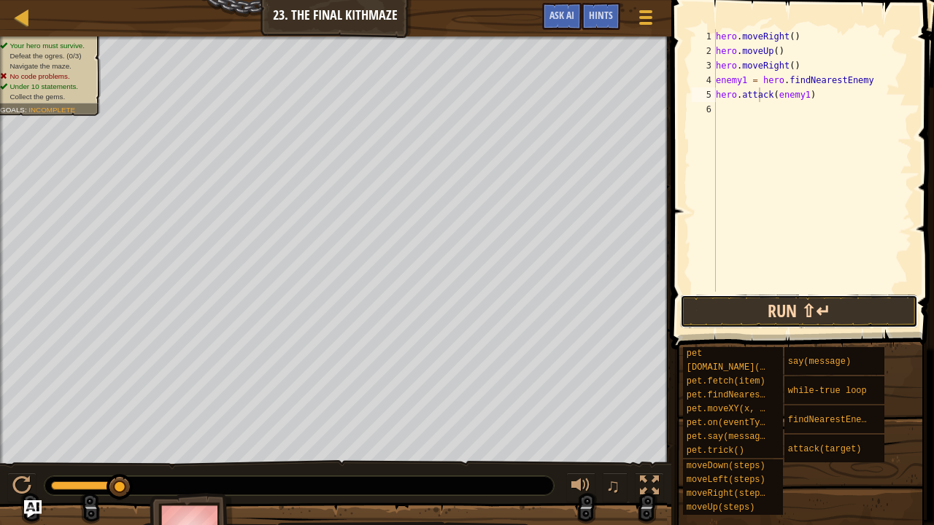
click at [744, 314] on button "Run ⇧↵" at bounding box center [799, 312] width 238 height 34
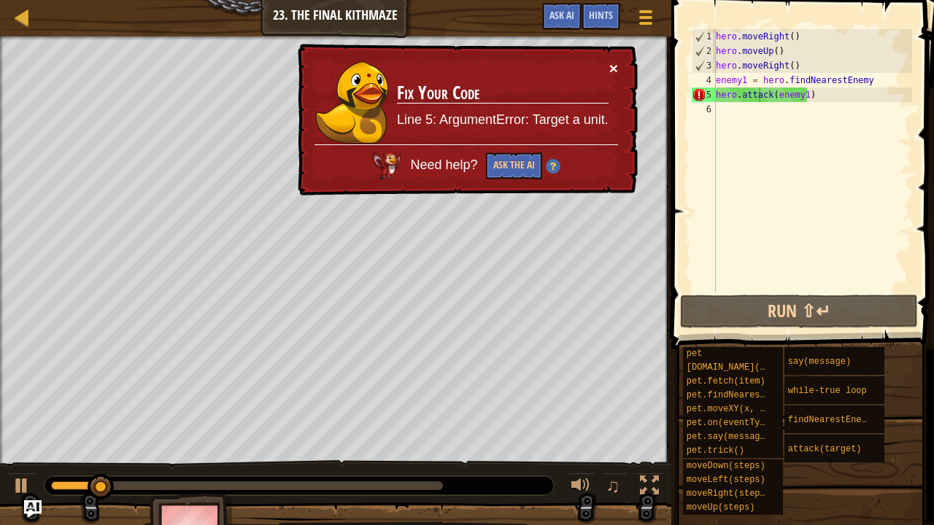
click at [617, 65] on button "×" at bounding box center [613, 68] width 9 height 15
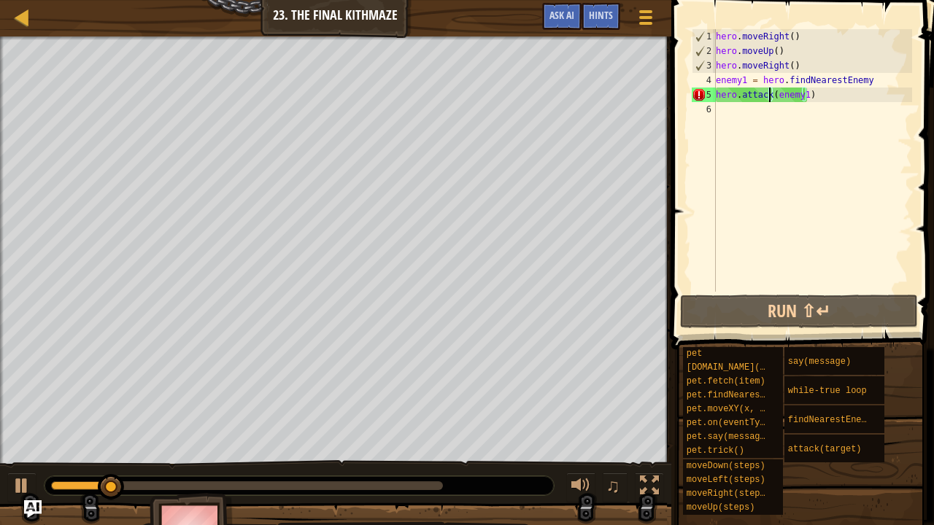
click at [770, 96] on div "hero . moveRight ( ) hero . moveUp ( ) hero . moveRight ( ) enemy1 = hero . fin…" at bounding box center [812, 175] width 199 height 292
click at [775, 97] on div "hero . moveRight ( ) hero . moveUp ( ) hero . moveRight ( ) enemy1 = hero . fin…" at bounding box center [812, 175] width 199 height 292
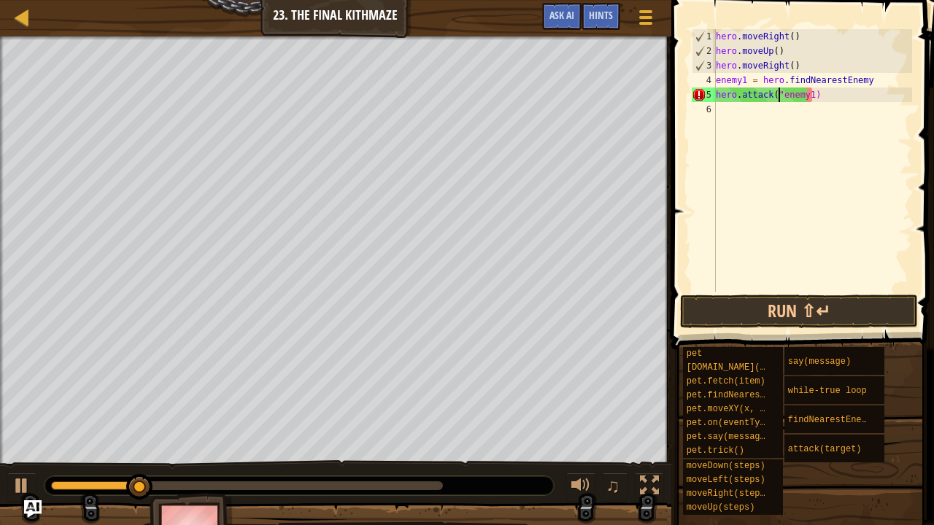
scroll to position [7, 5]
click at [805, 96] on div "hero . moveRight ( ) hero . moveUp ( ) hero . moveRight ( ) enemy1 = hero . fin…" at bounding box center [812, 175] width 199 height 292
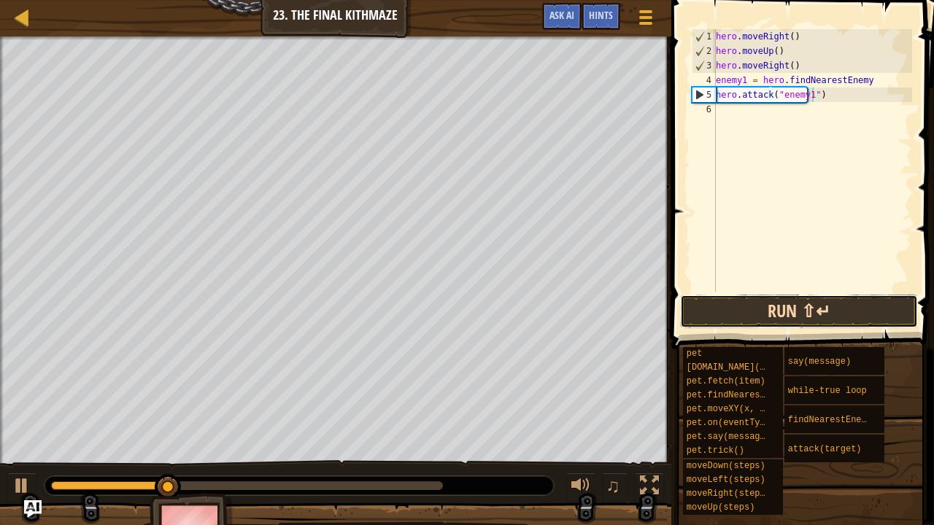
click at [794, 315] on button "Run ⇧↵" at bounding box center [799, 312] width 238 height 34
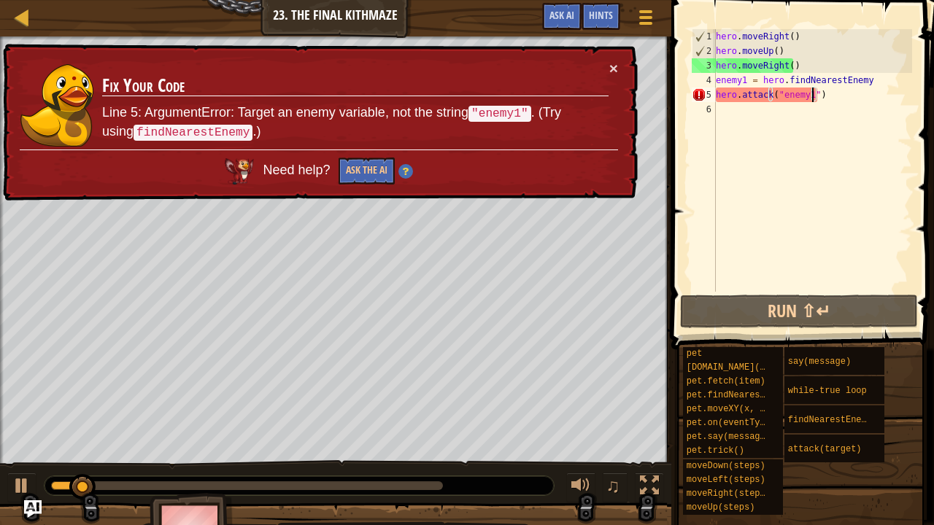
click at [838, 98] on div "hero . moveRight ( ) hero . moveUp ( ) hero . moveRight ( ) enemy1 = hero . fin…" at bounding box center [812, 175] width 199 height 292
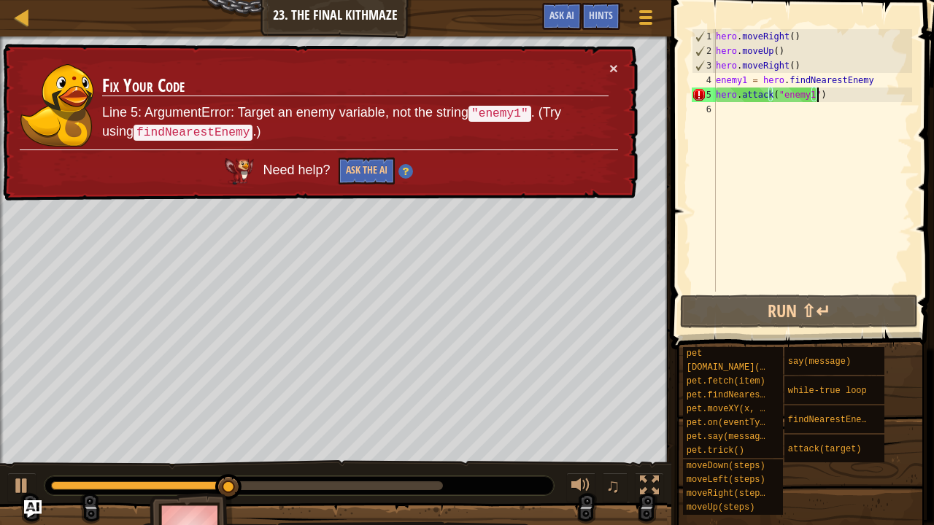
click at [807, 92] on div "hero . moveRight ( ) hero . moveUp ( ) hero . moveRight ( ) enemy1 = hero . fin…" at bounding box center [812, 175] width 199 height 292
click at [813, 95] on div "hero . moveRight ( ) hero . moveUp ( ) hero . moveRight ( ) enemy1 = hero . fin…" at bounding box center [812, 175] width 199 height 292
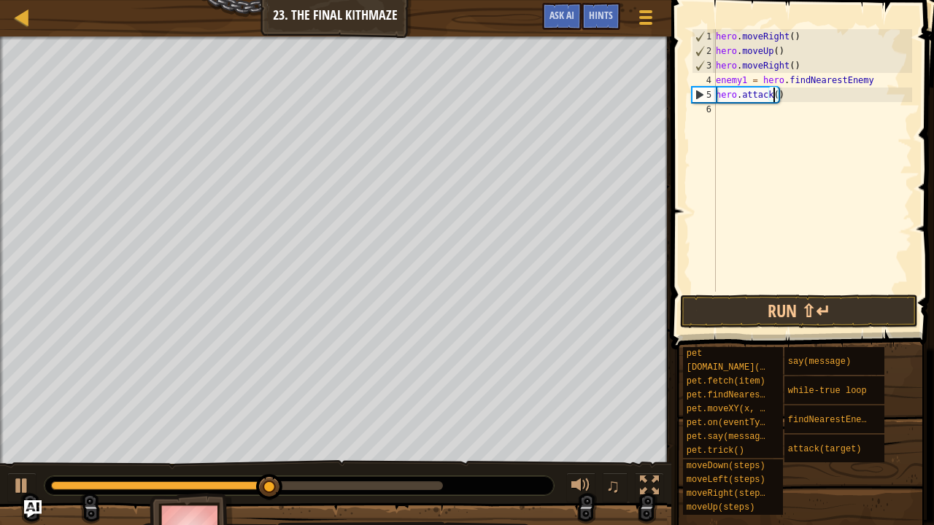
scroll to position [7, 0]
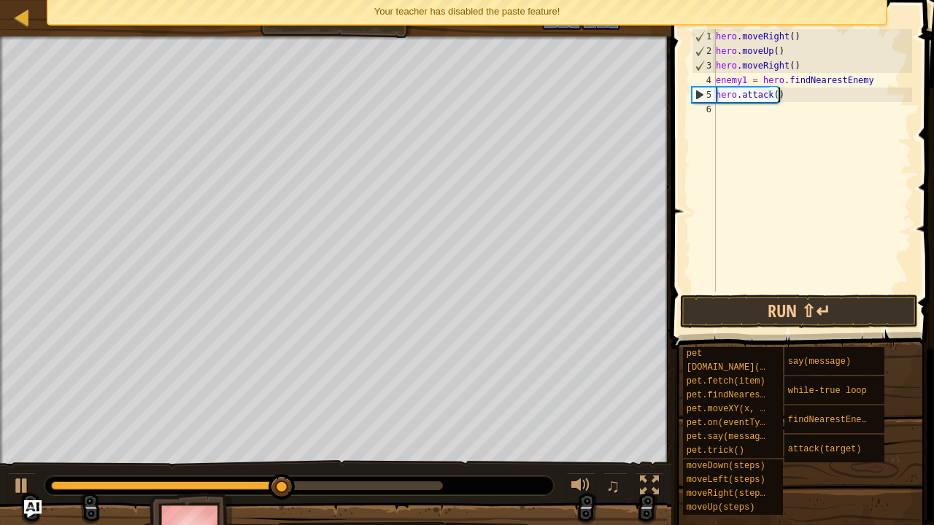
click at [782, 98] on div "hero . moveRight ( ) hero . moveUp ( ) hero . moveRight ( ) enemy1 = hero . fin…" at bounding box center [812, 175] width 199 height 292
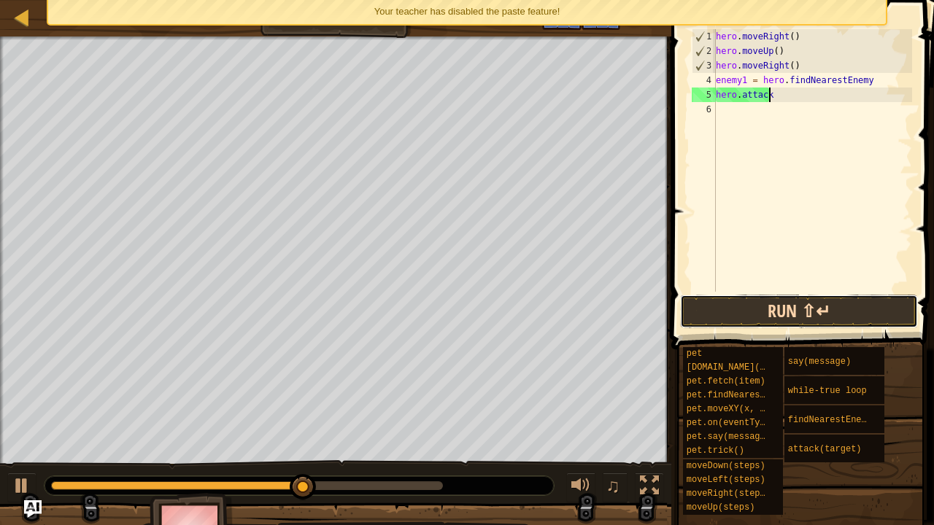
click at [767, 306] on button "Run ⇧↵" at bounding box center [799, 312] width 238 height 34
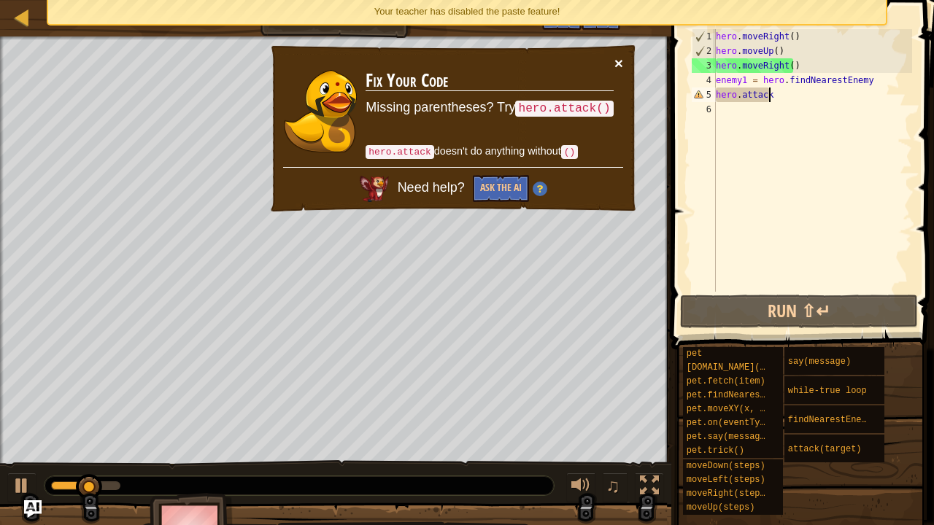
click at [615, 61] on button "×" at bounding box center [618, 62] width 9 height 15
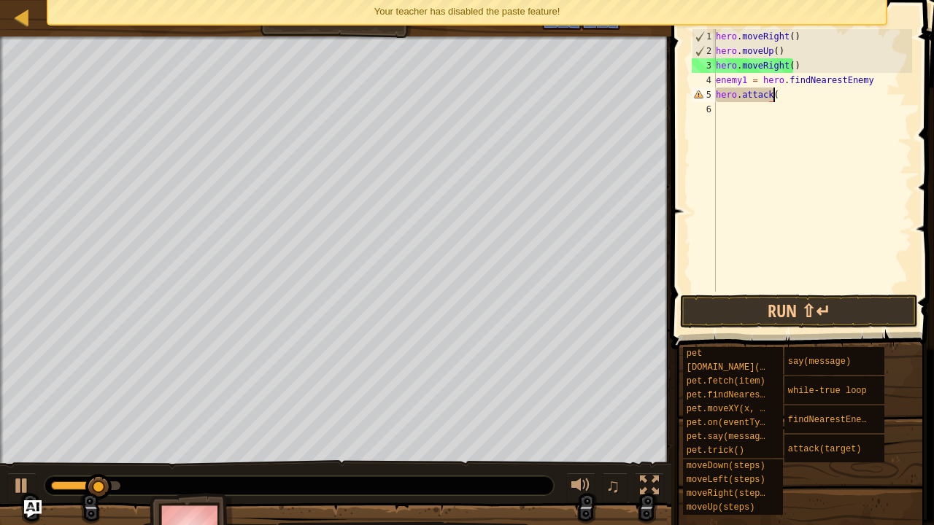
scroll to position [7, 4]
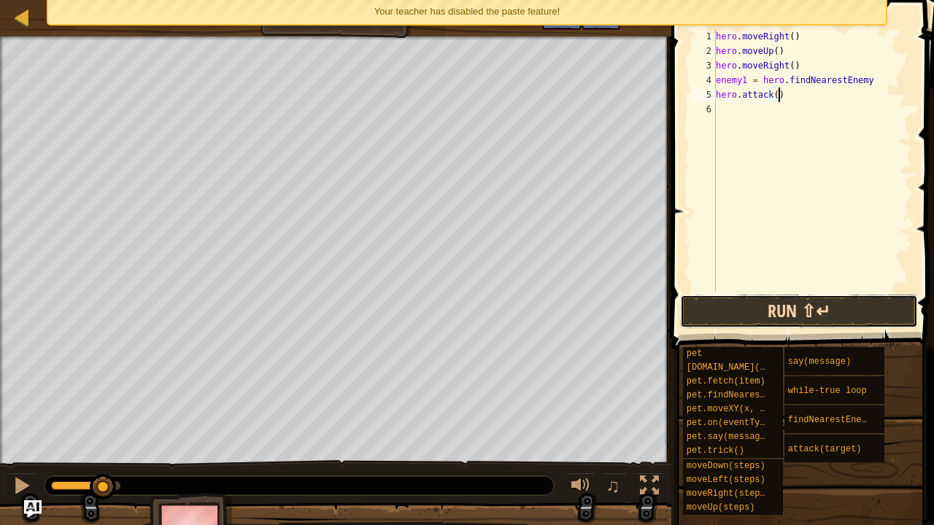
click at [778, 301] on button "Run ⇧↵" at bounding box center [799, 312] width 238 height 34
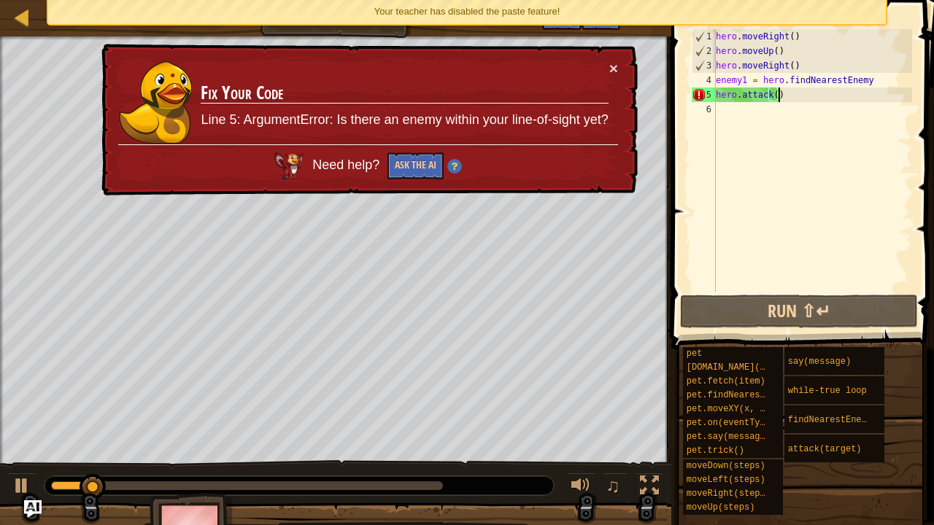
click at [623, 62] on div "× Fix Your Code Line 5: ArgumentError: Is there an enemy within your line-of-si…" at bounding box center [368, 119] width 541 height 161
click at [620, 61] on div "× Fix Your Code Line 5: ArgumentError: Is there an enemy within your line-of-si…" at bounding box center [367, 120] width 539 height 152
click at [613, 61] on button "×" at bounding box center [613, 68] width 9 height 15
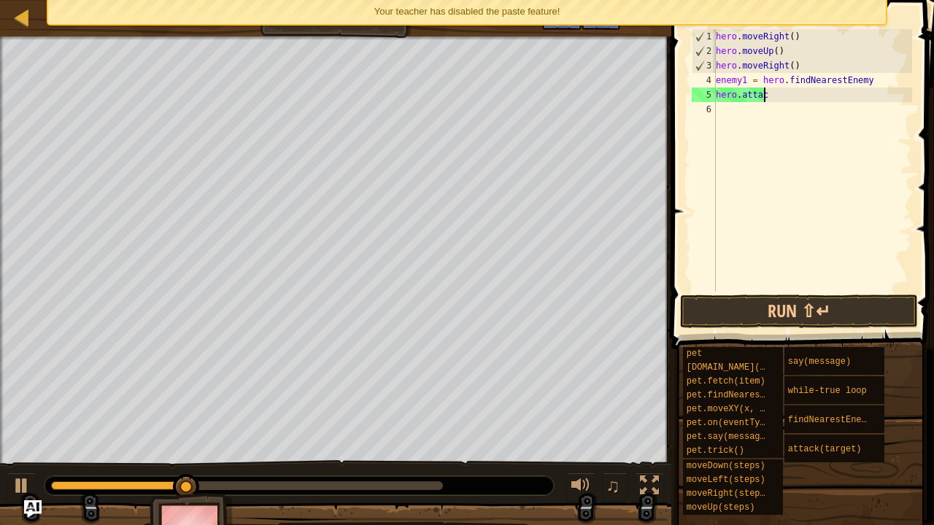
scroll to position [7, 3]
click at [874, 79] on div "hero . moveRight ( ) hero . moveUp ( ) hero . moveRight ( ) enemy1 = hero . fin…" at bounding box center [812, 175] width 199 height 292
click at [804, 89] on div "hero . moveRight ( ) hero . moveUp ( ) hero . moveRight ( ) enemy1 = hero . fin…" at bounding box center [812, 175] width 199 height 292
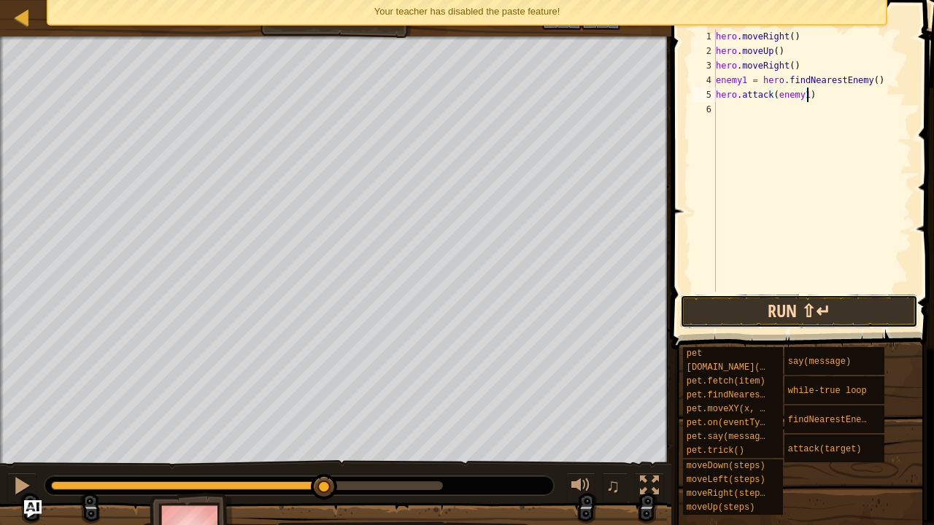
click at [753, 309] on button "Run ⇧↵" at bounding box center [799, 312] width 238 height 34
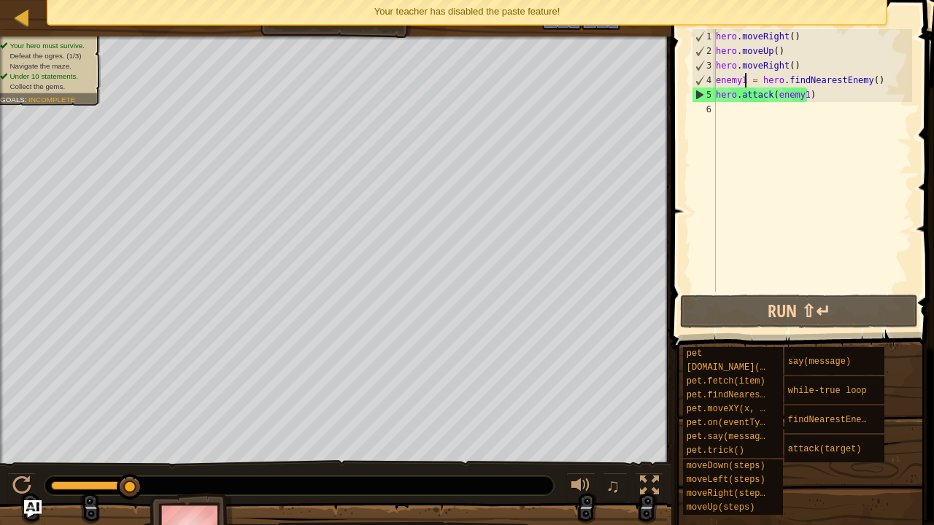
click at [744, 82] on div "hero . moveRight ( ) hero . moveUp ( ) hero . moveRight ( ) enemy1 = hero . fin…" at bounding box center [812, 175] width 199 height 292
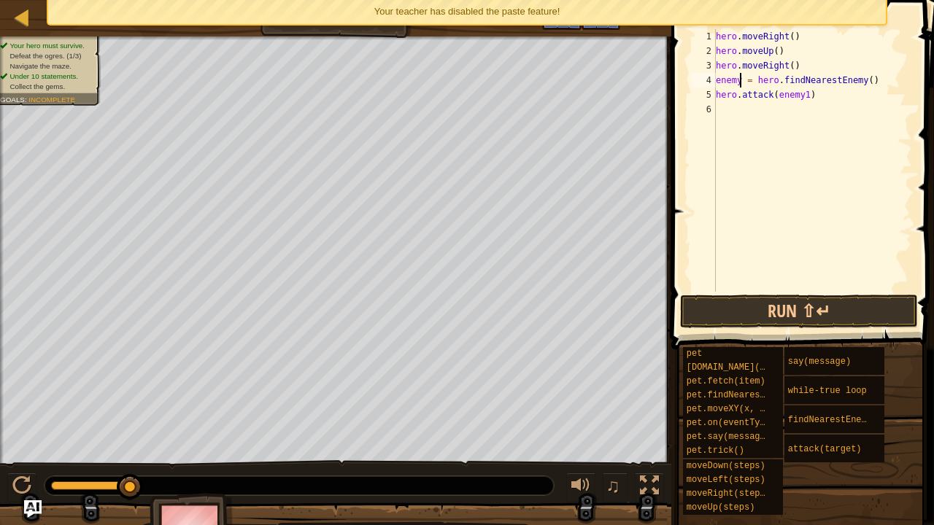
click at [802, 99] on div "hero . moveRight ( ) hero . moveUp ( ) hero . moveRight ( ) enemy = hero . find…" at bounding box center [812, 175] width 199 height 292
click at [800, 30] on div "hero . moveRight ( ) hero . moveUp ( ) hero . moveRight ( ) enemy = hero . find…" at bounding box center [812, 175] width 199 height 292
type textarea "hero.moveRight()"
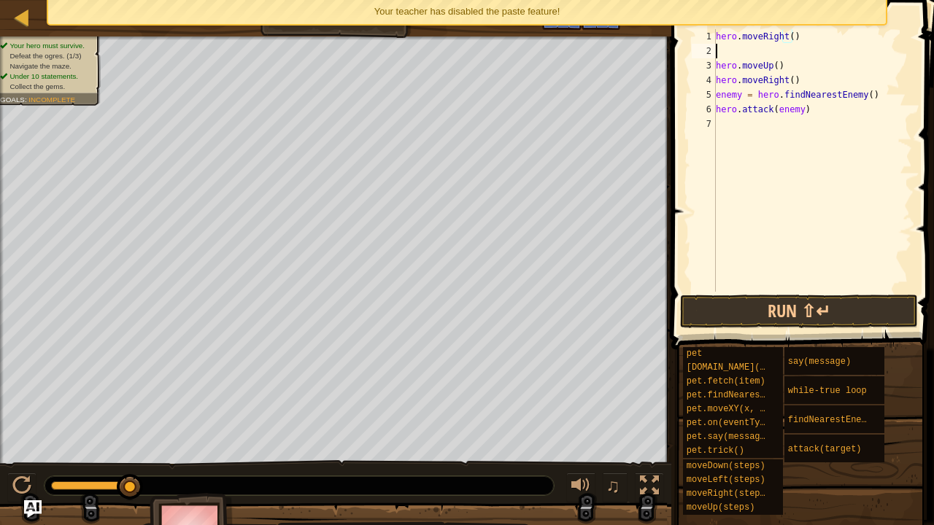
scroll to position [7, 0]
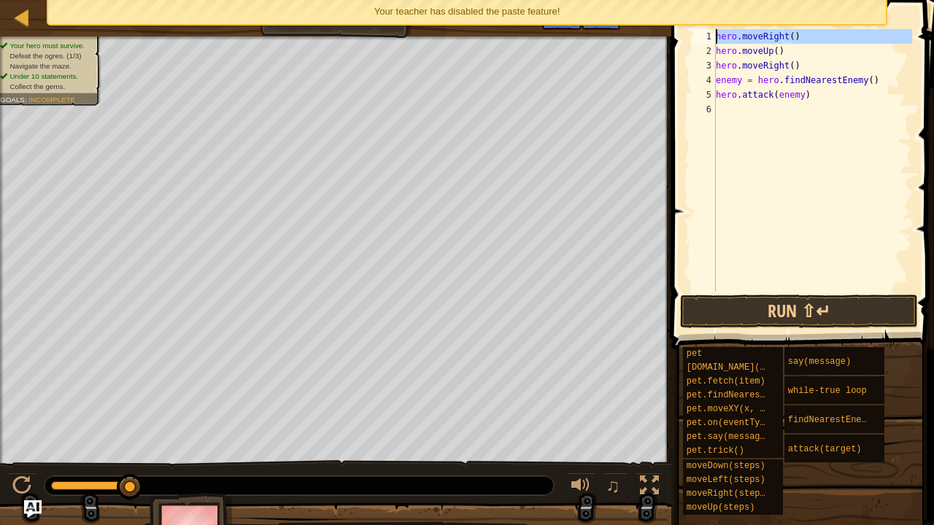
click at [715, 35] on div "1" at bounding box center [704, 36] width 24 height 15
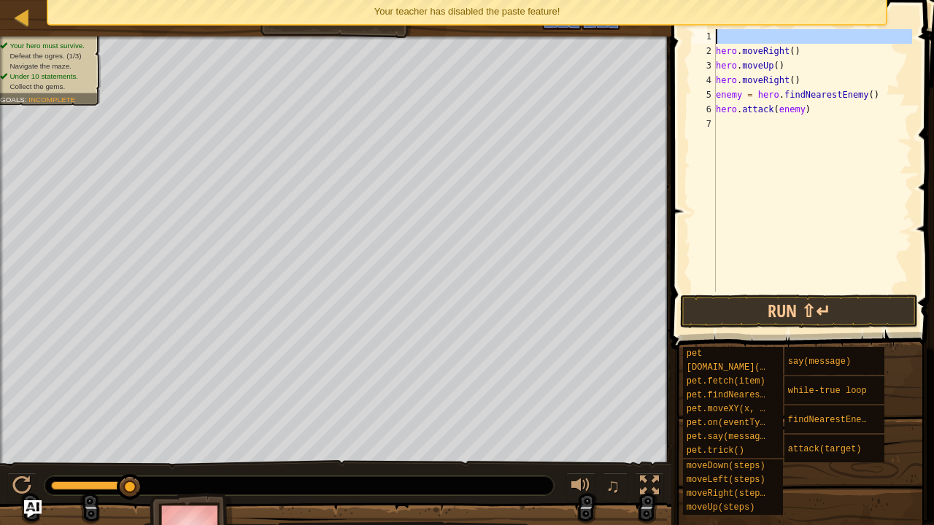
click at [715, 35] on div "1" at bounding box center [704, 36] width 24 height 15
type textarea "hero.moveRight()"
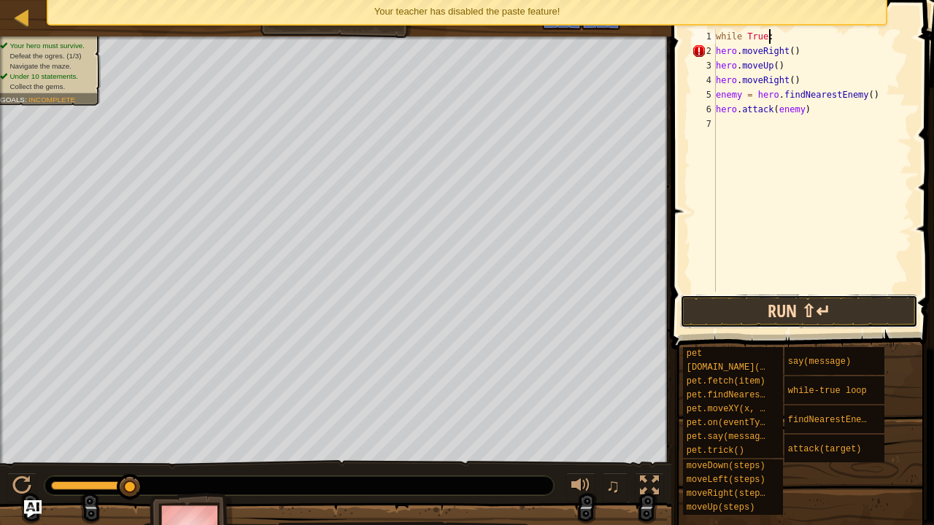
click at [766, 314] on button "Run ⇧↵" at bounding box center [799, 312] width 238 height 34
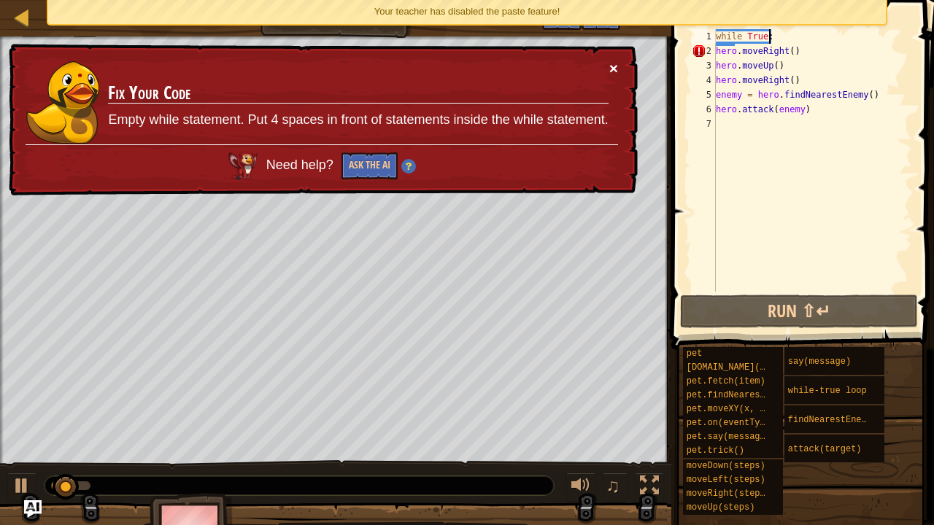
click at [609, 69] on button "×" at bounding box center [613, 68] width 9 height 15
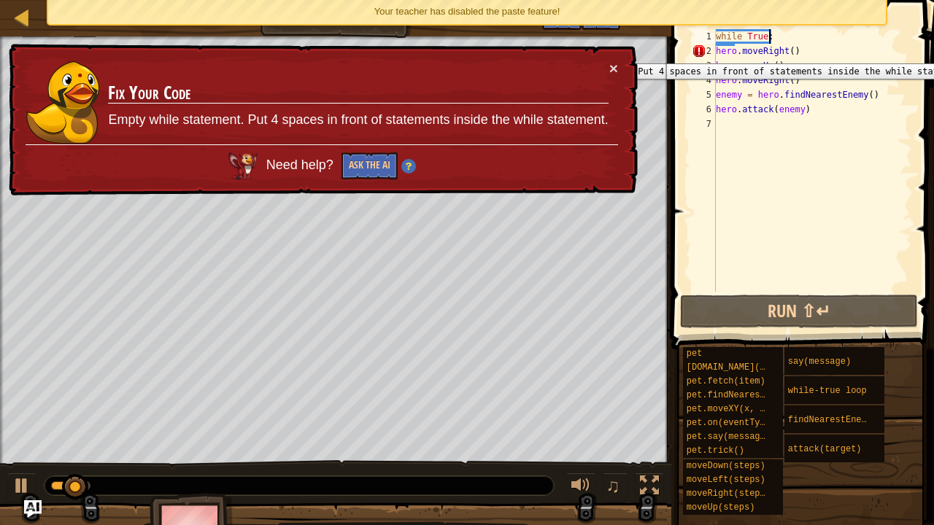
click at [714, 54] on div "2" at bounding box center [704, 51] width 24 height 15
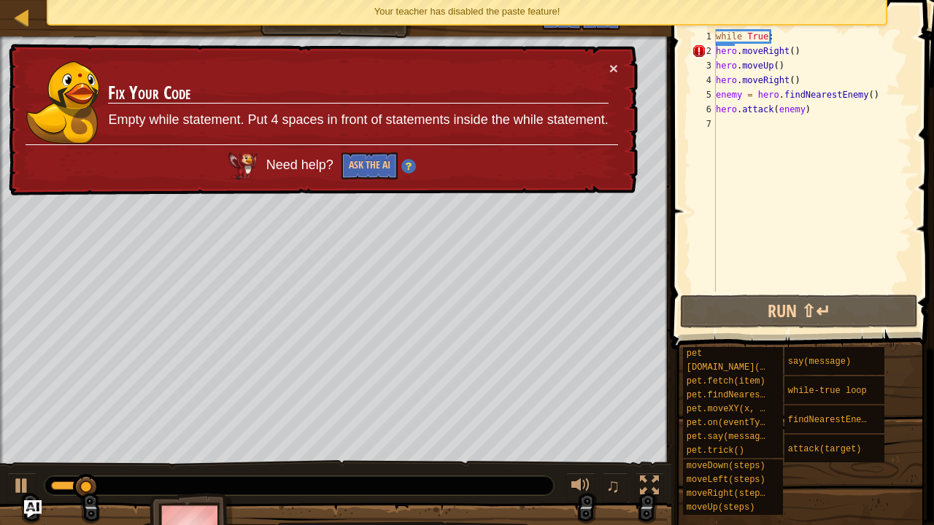
click at [608, 64] on td "Fix Your Code Empty while statement. Put 4 spaces in front of statements inside…" at bounding box center [357, 103] width 501 height 84
click at [616, 63] on button "×" at bounding box center [613, 68] width 9 height 15
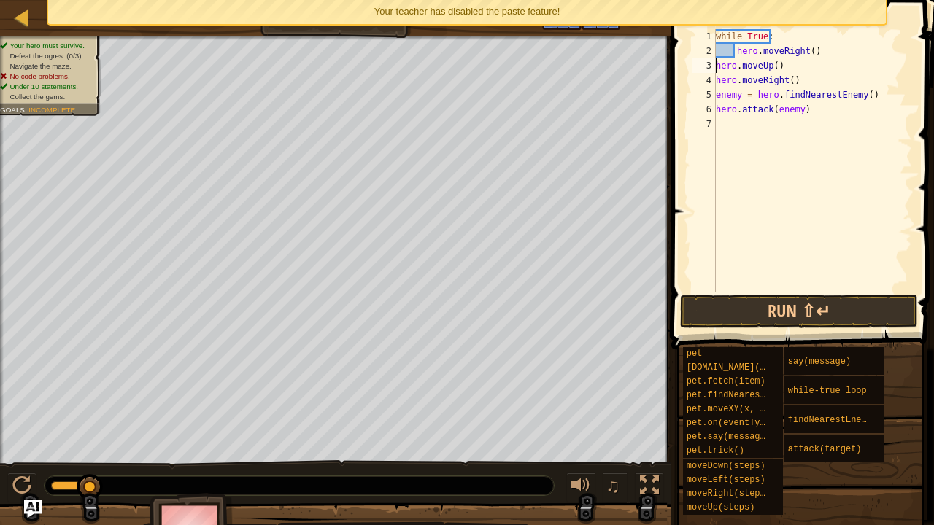
click at [718, 64] on div "while True : hero . moveRight ( ) hero . moveUp ( ) hero . moveRight ( ) enemy …" at bounding box center [812, 175] width 199 height 292
click at [716, 83] on div "while True : hero . moveRight ( ) hero . moveUp ( ) hero . moveRight ( ) enemy …" at bounding box center [812, 175] width 199 height 292
click at [716, 96] on div "while True : hero . moveRight ( ) hero . moveUp ( ) hero . moveRight ( ) enemy …" at bounding box center [812, 175] width 199 height 292
click at [719, 112] on div "while True : hero . moveRight ( ) hero . moveUp ( ) hero . moveRight ( ) enemy …" at bounding box center [812, 175] width 199 height 292
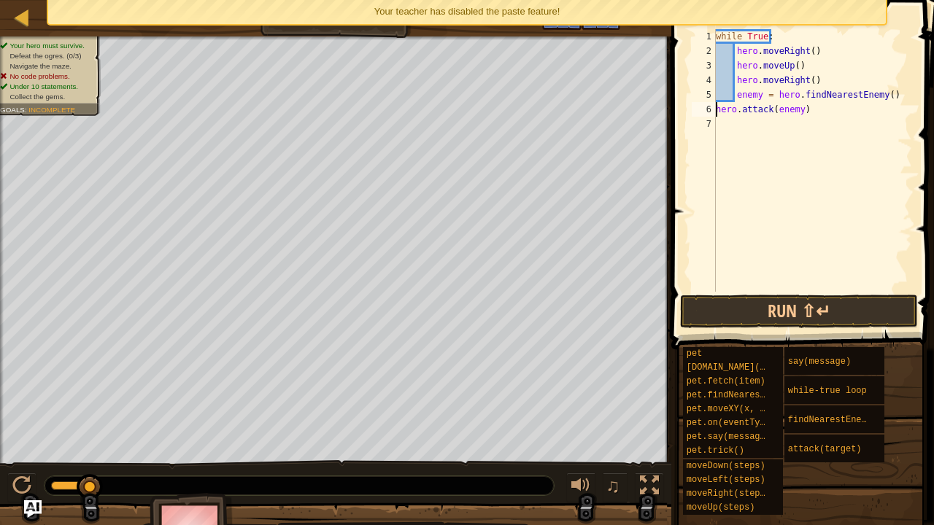
click at [718, 113] on div "while True : hero . moveRight ( ) hero . moveUp ( ) hero . moveRight ( ) enemy …" at bounding box center [812, 175] width 199 height 292
click at [749, 319] on button "Run ⇧↵" at bounding box center [799, 312] width 238 height 34
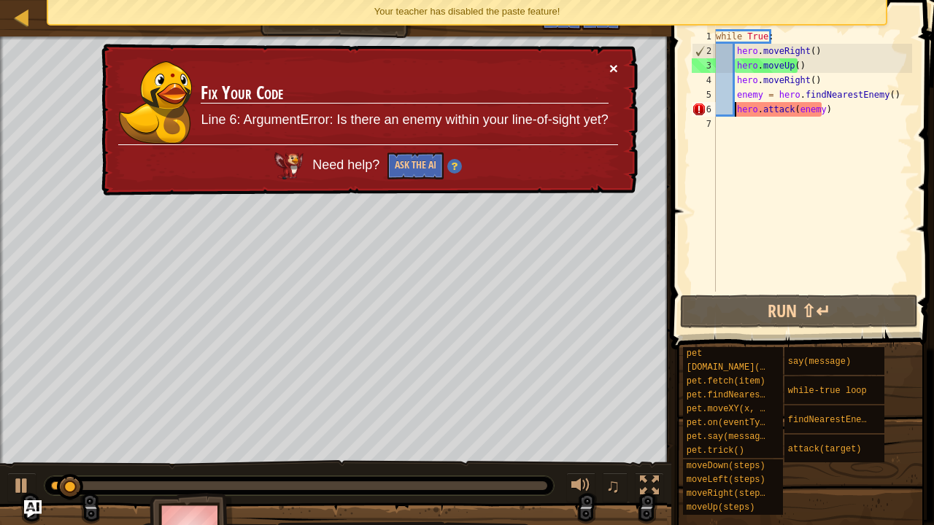
click at [611, 62] on button "×" at bounding box center [613, 69] width 9 height 15
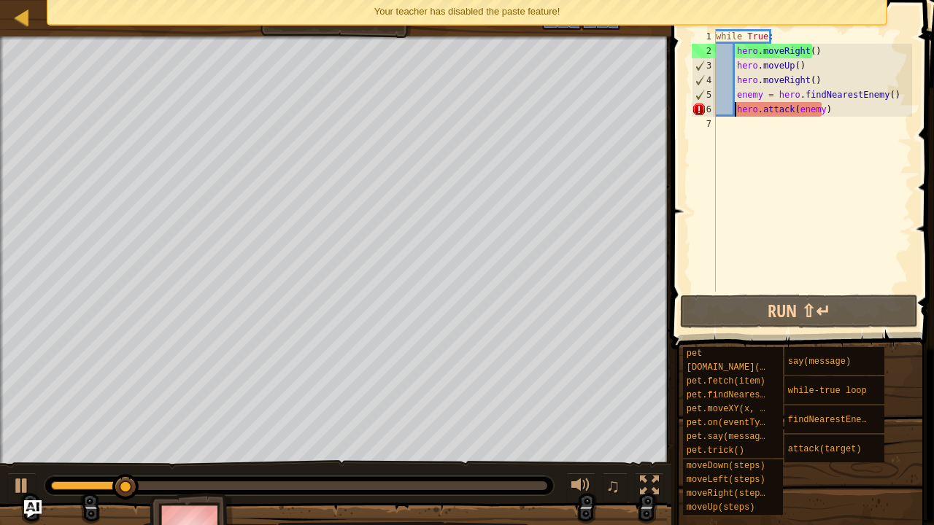
click at [819, 77] on div "while True : hero . moveRight ( ) hero . moveUp ( ) hero . moveRight ( ) enemy …" at bounding box center [812, 175] width 199 height 292
type textarea "hero.moveRight()"
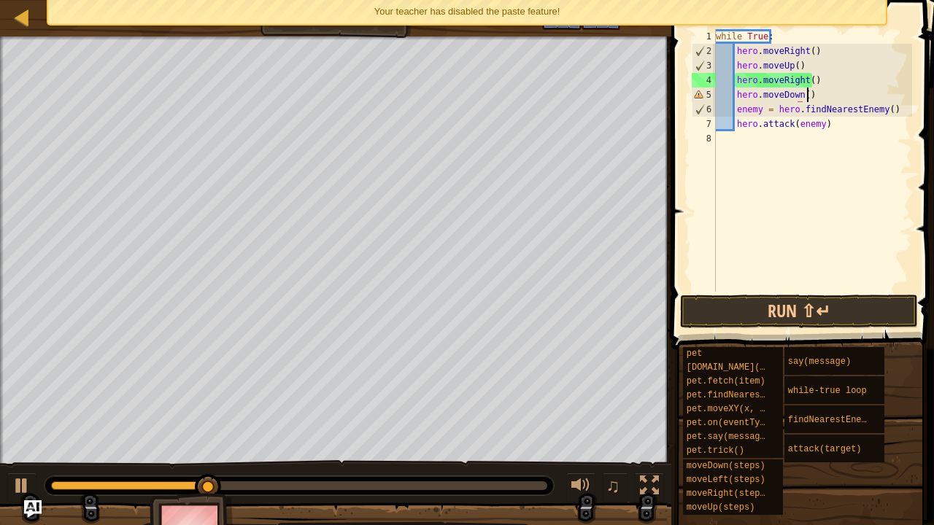
scroll to position [7, 7]
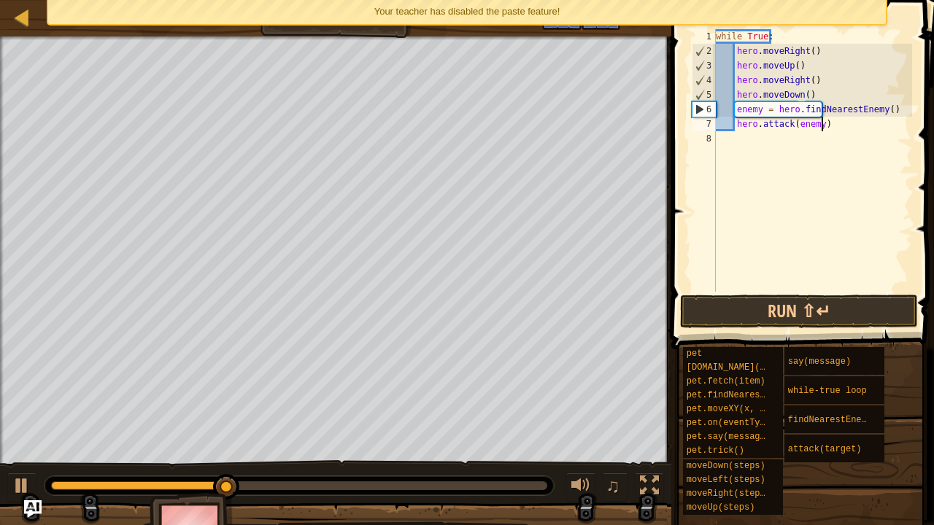
click at [827, 125] on div "while True : hero . moveRight ( ) hero . moveUp ( ) hero . moveRight ( ) hero .…" at bounding box center [812, 175] width 199 height 292
type textarea "hero.attack(enemy)"
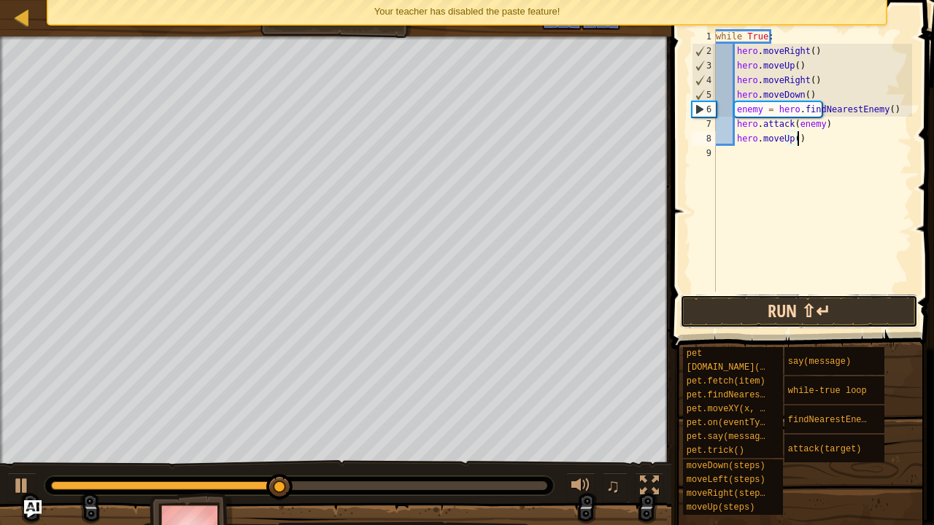
click at [811, 312] on button "Run ⇧↵" at bounding box center [799, 312] width 238 height 34
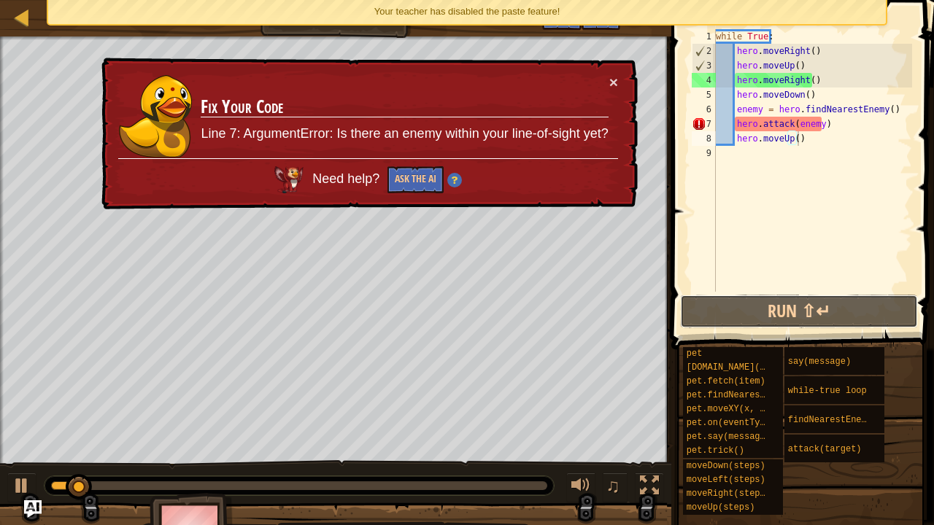
drag, startPoint x: 811, startPoint y: 312, endPoint x: 787, endPoint y: 184, distance: 130.5
click at [787, 184] on div "hero.moveUp() 1 2 3 4 5 6 7 8 9 while True : hero . moveRight ( ) hero . moveUp…" at bounding box center [800, 203] width 267 height 392
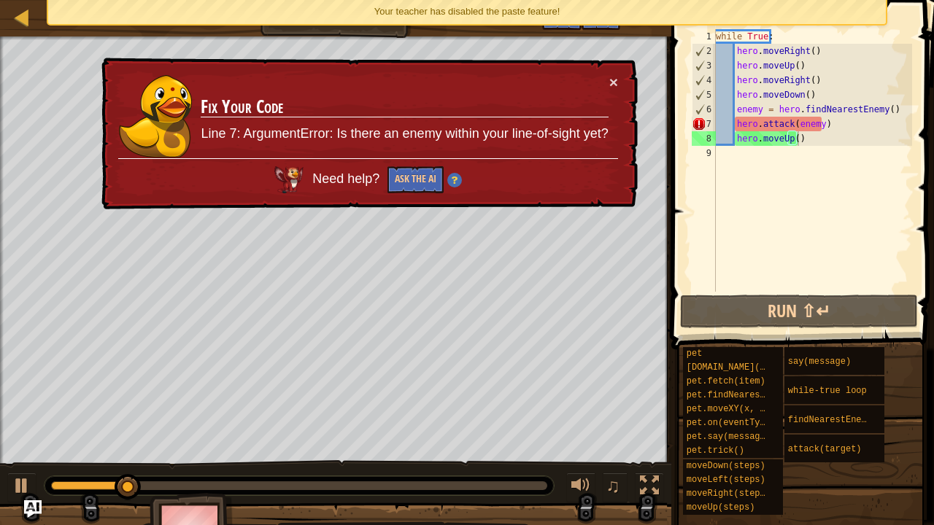
click at [606, 74] on td "Fix Your Code Line 7: ArgumentError: Is there an enemy within your line-of-sigh…" at bounding box center [404, 116] width 409 height 84
click at [611, 80] on button "×" at bounding box center [613, 81] width 9 height 15
click at [809, 139] on div "while True : hero . moveRight ( ) hero . moveUp ( ) hero . moveRight ( ) hero .…" at bounding box center [812, 175] width 199 height 292
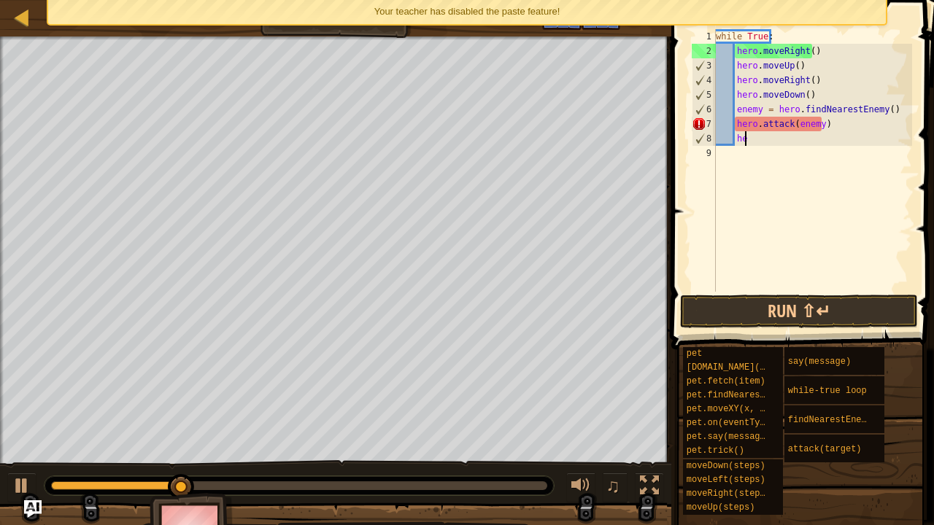
type textarea "h"
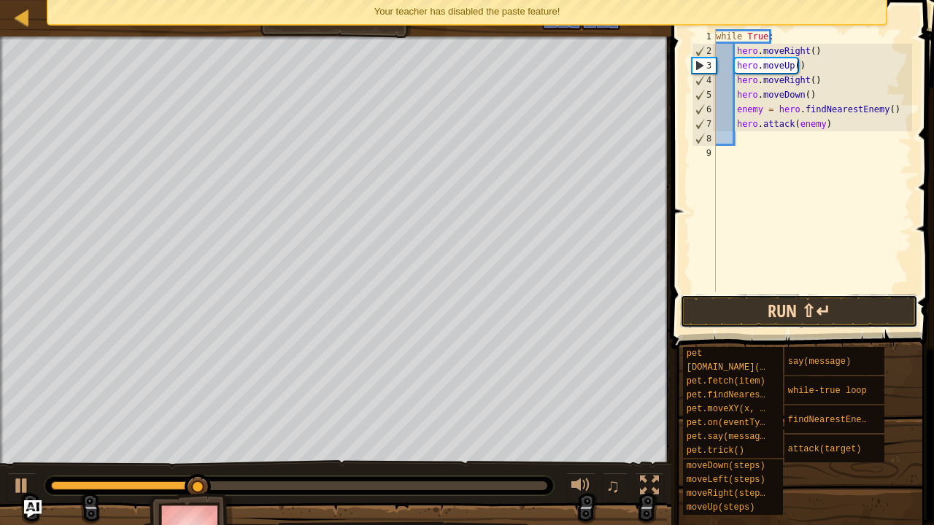
click at [749, 309] on button "Run ⇧↵" at bounding box center [799, 312] width 238 height 34
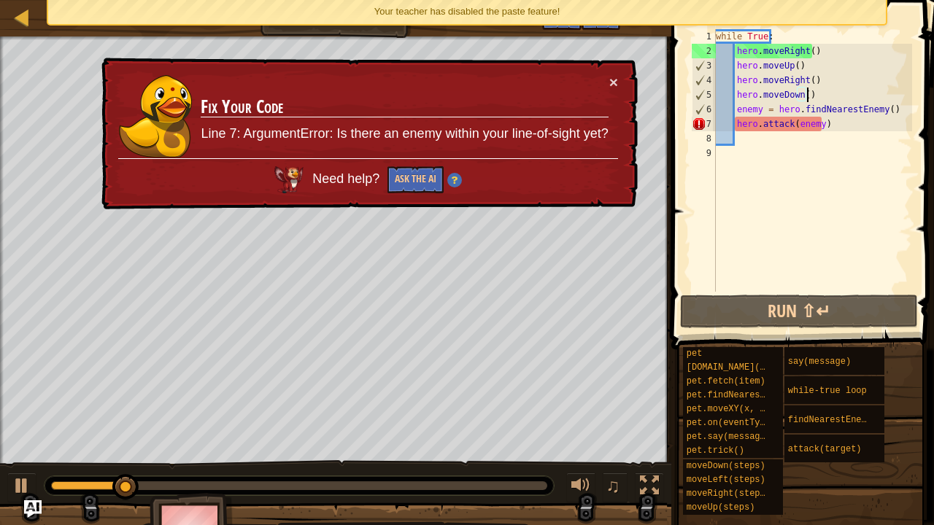
click at [820, 90] on div "while True : hero . moveRight ( ) hero . moveUp ( ) hero . moveRight ( ) hero .…" at bounding box center [812, 175] width 199 height 292
type textarea "hero.moveDown()"
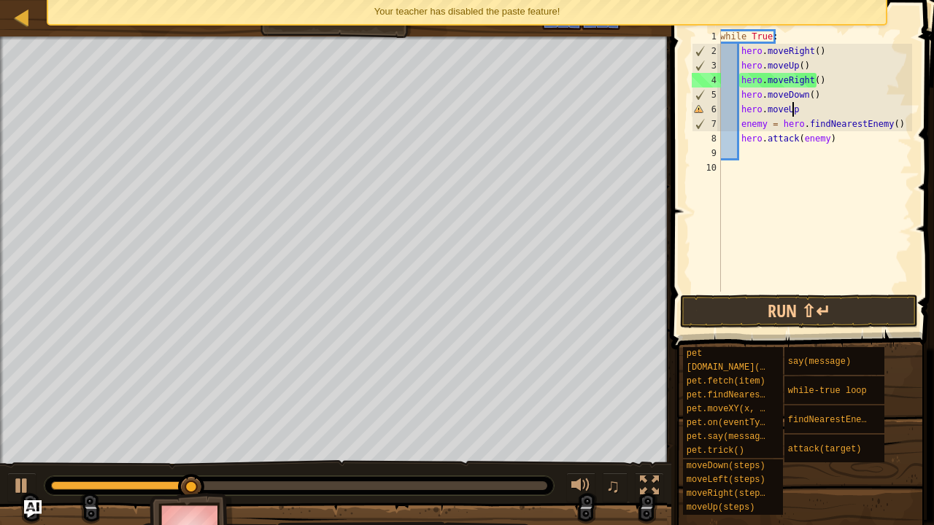
scroll to position [7, 6]
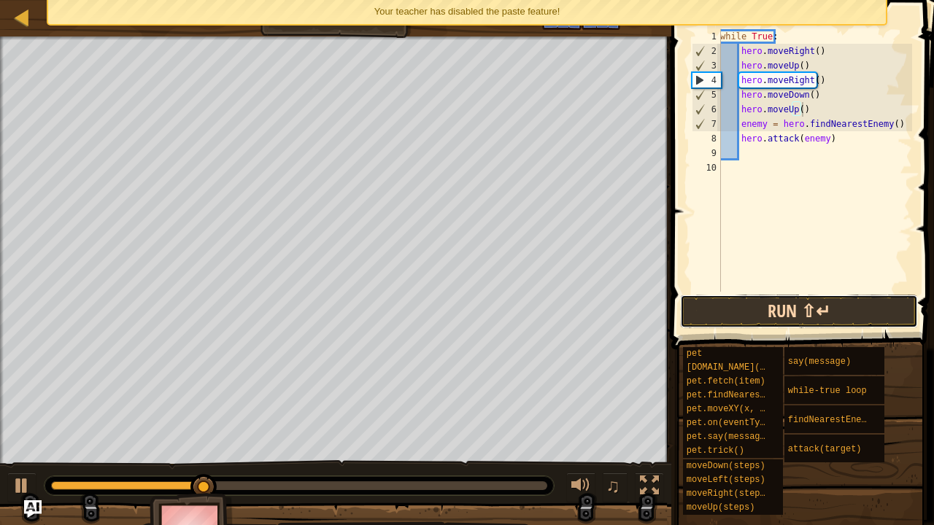
click at [781, 317] on button "Run ⇧↵" at bounding box center [799, 312] width 238 height 34
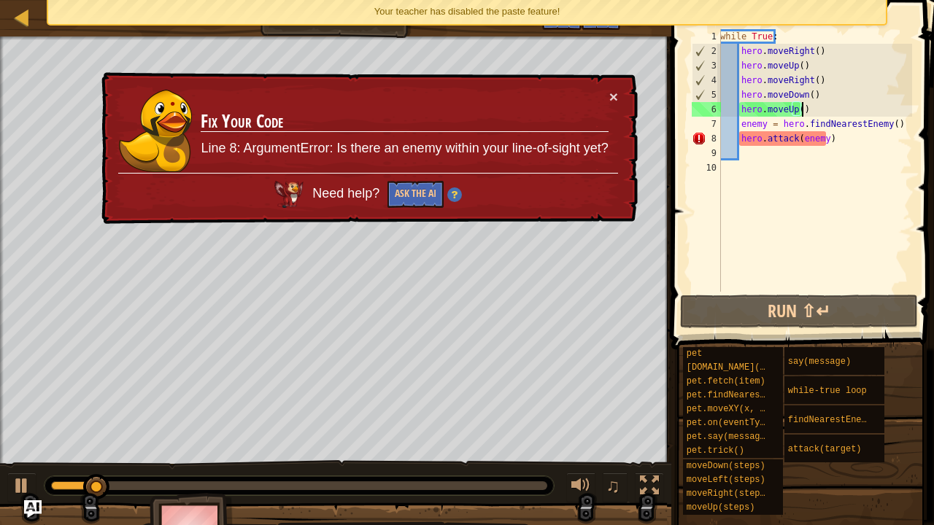
click at [607, 91] on td "Fix Your Code Line 8: ArgumentError: Is there an enemy within your line-of-sigh…" at bounding box center [404, 131] width 409 height 84
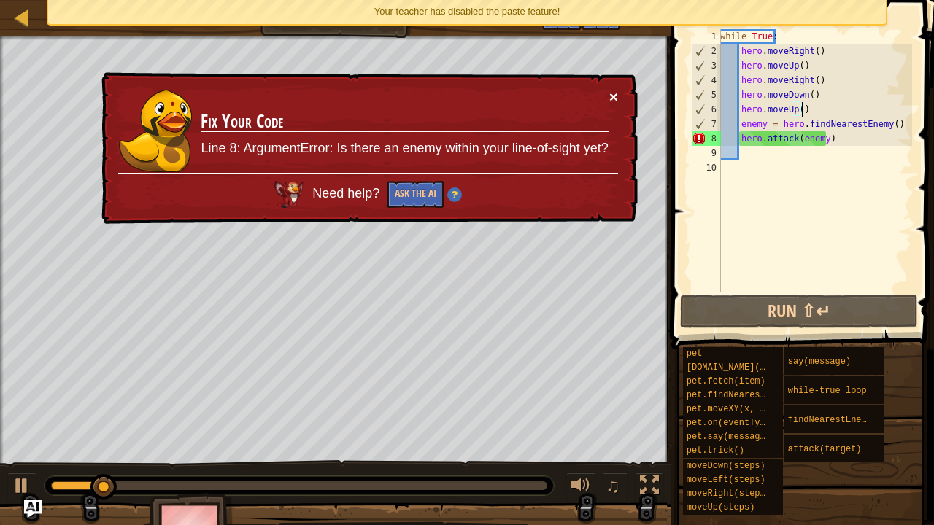
click at [615, 96] on button "×" at bounding box center [613, 96] width 9 height 15
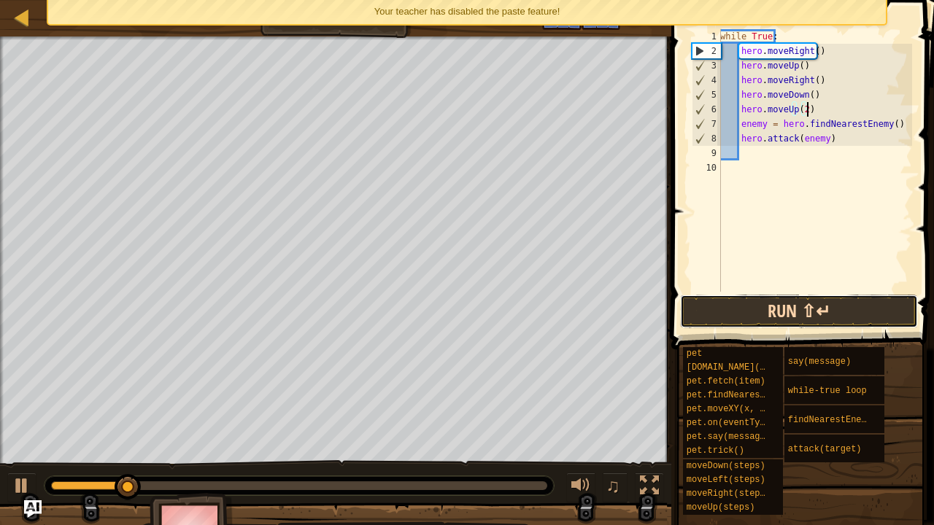
click at [797, 314] on button "Run ⇧↵" at bounding box center [799, 312] width 238 height 34
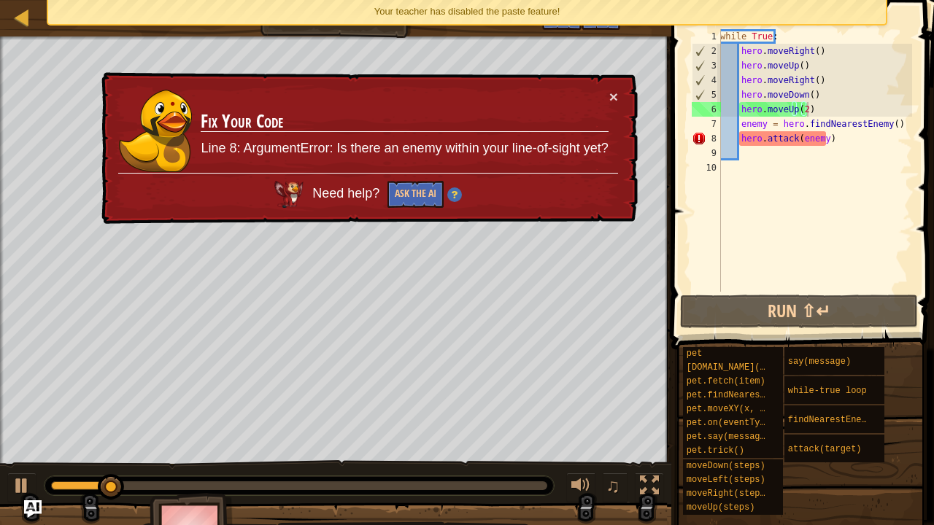
click at [608, 96] on td "Fix Your Code Line 8: ArgumentError: Is there an enemy within your line-of-sigh…" at bounding box center [404, 131] width 409 height 84
click at [616, 96] on button "×" at bounding box center [613, 96] width 9 height 15
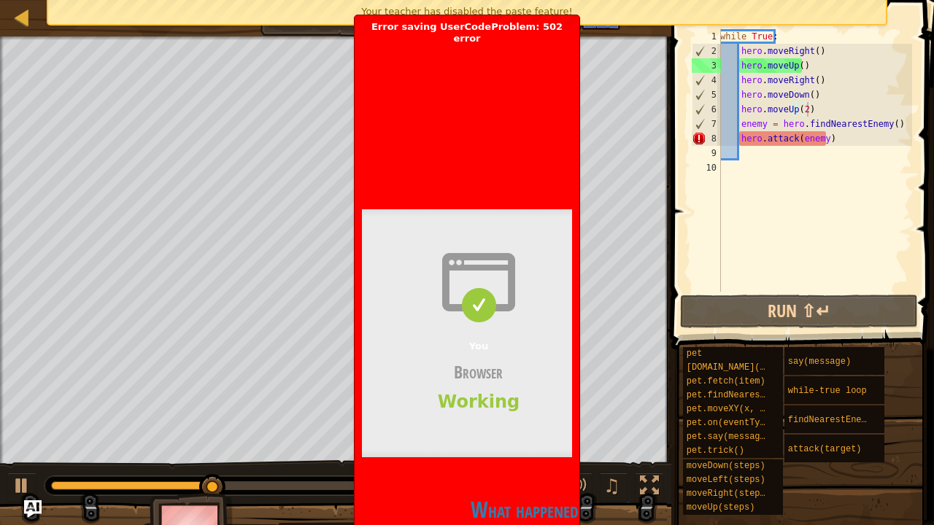
click at [492, 417] on h2 "What happened?" at bounding box center [528, 509] width 333 height 28
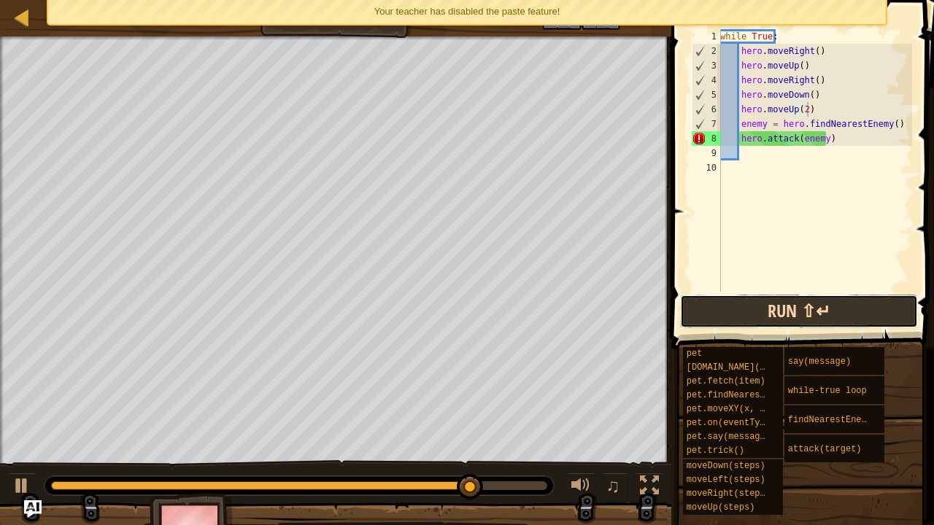
click at [719, 313] on button "Run ⇧↵" at bounding box center [799, 312] width 238 height 34
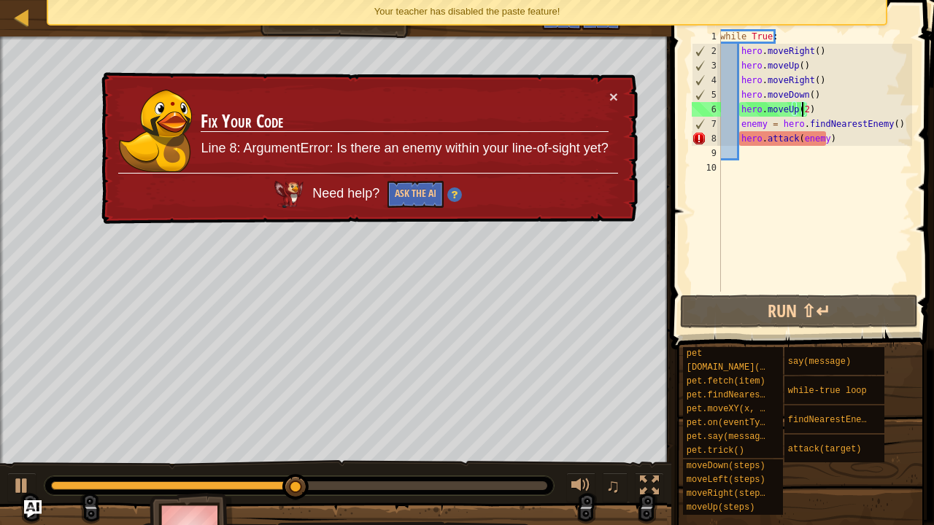
click at [803, 109] on div "while True : hero . moveRight ( ) hero . moveUp ( ) hero . moveRight ( ) hero .…" at bounding box center [814, 175] width 195 height 292
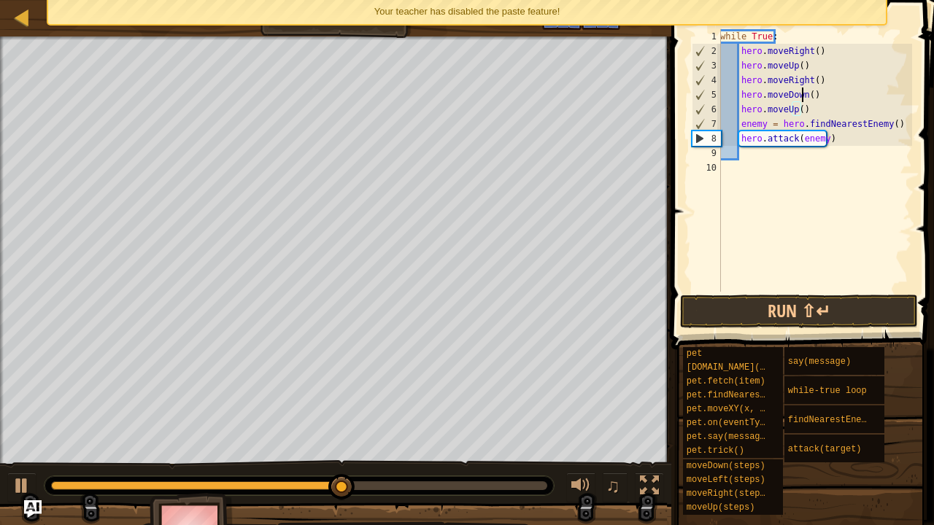
click at [803, 95] on div "while True : hero . moveRight ( ) hero . moveUp ( ) hero . moveRight ( ) hero .…" at bounding box center [814, 175] width 195 height 292
click at [808, 97] on div "while True : hero . moveRight ( ) hero . moveUp ( ) hero . moveRight ( ) hero .…" at bounding box center [814, 175] width 195 height 292
click at [760, 307] on button "Run ⇧↵" at bounding box center [799, 312] width 238 height 34
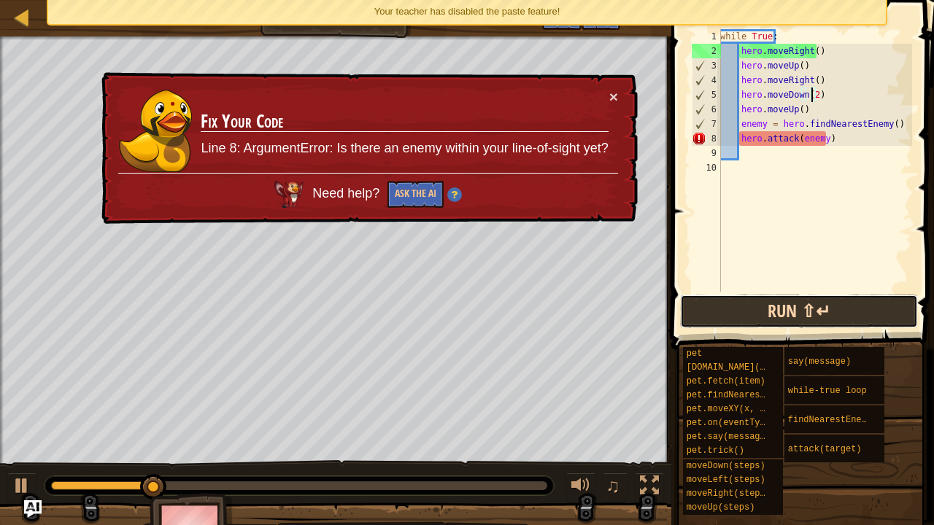
click at [757, 299] on button "Run ⇧↵" at bounding box center [799, 312] width 238 height 34
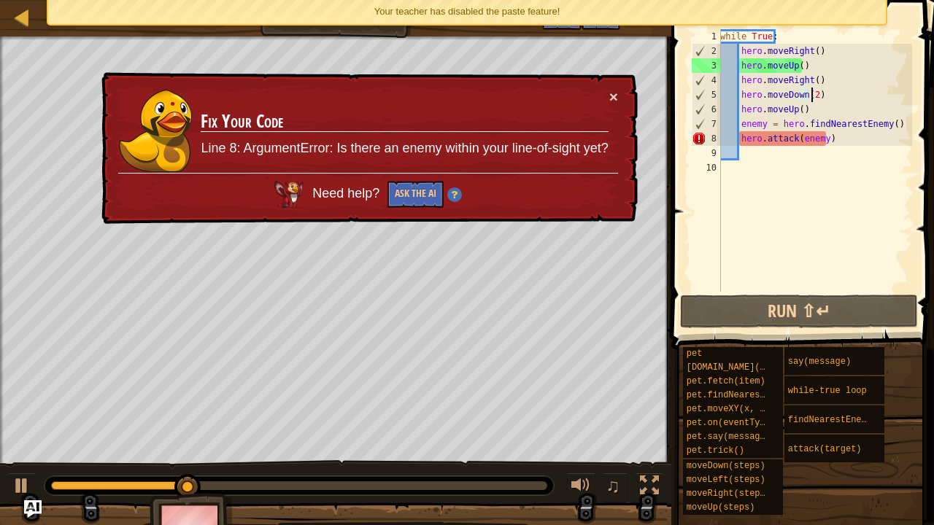
click at [749, 331] on span at bounding box center [804, 154] width 274 height 392
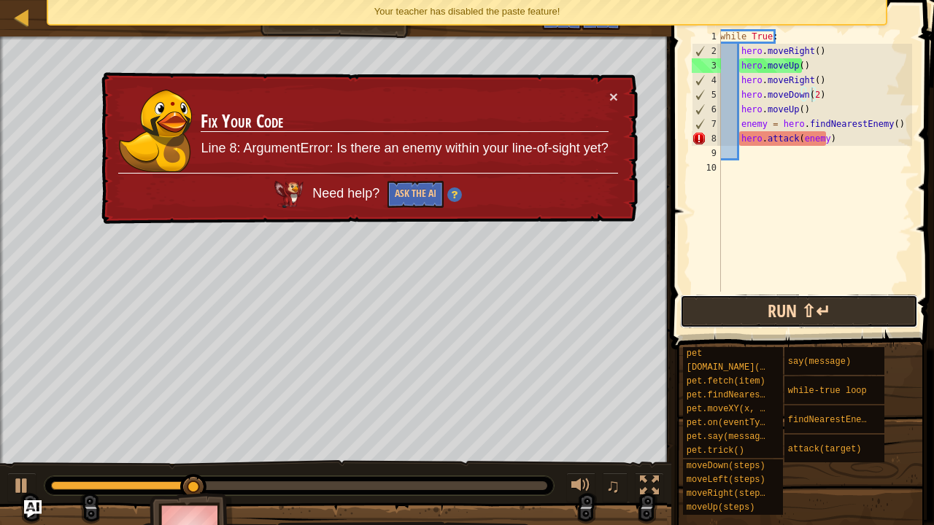
click at [754, 296] on button "Run ⇧↵" at bounding box center [799, 312] width 238 height 34
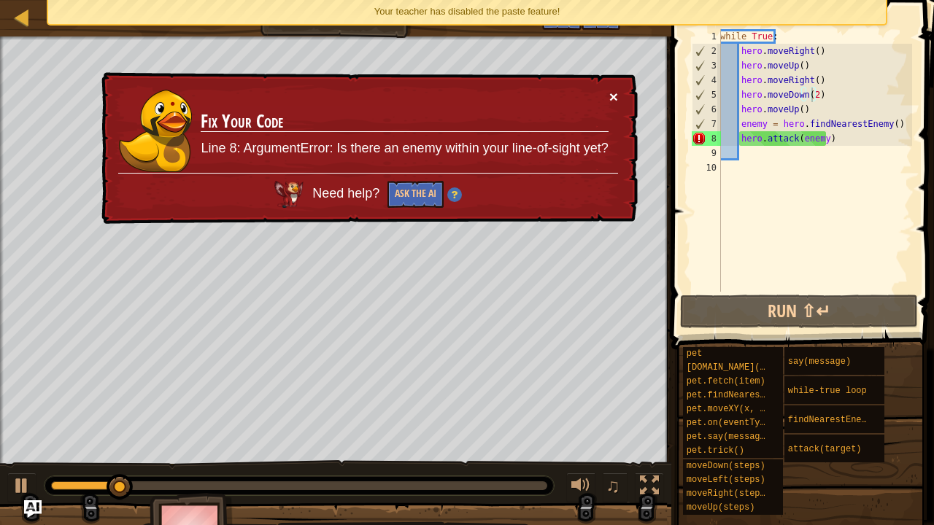
click at [612, 95] on button "×" at bounding box center [613, 96] width 9 height 15
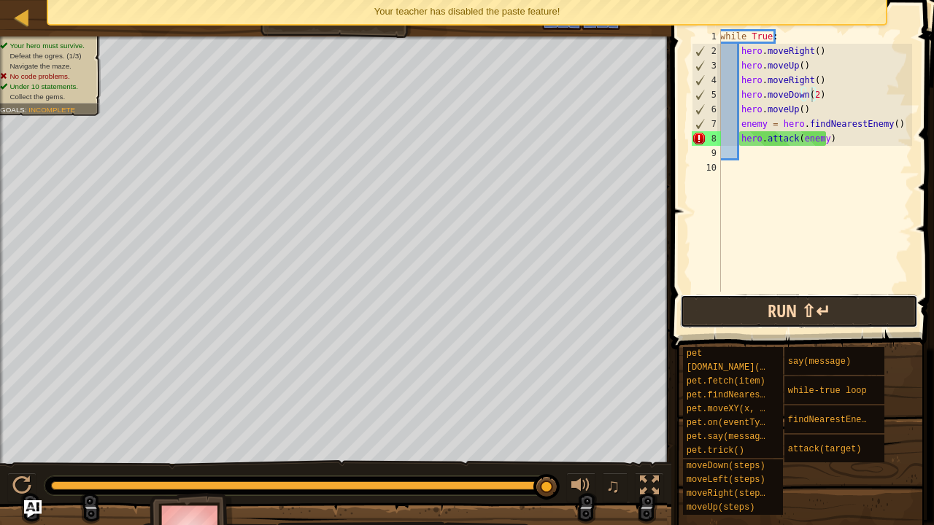
click at [759, 305] on button "Run ⇧↵" at bounding box center [799, 312] width 238 height 34
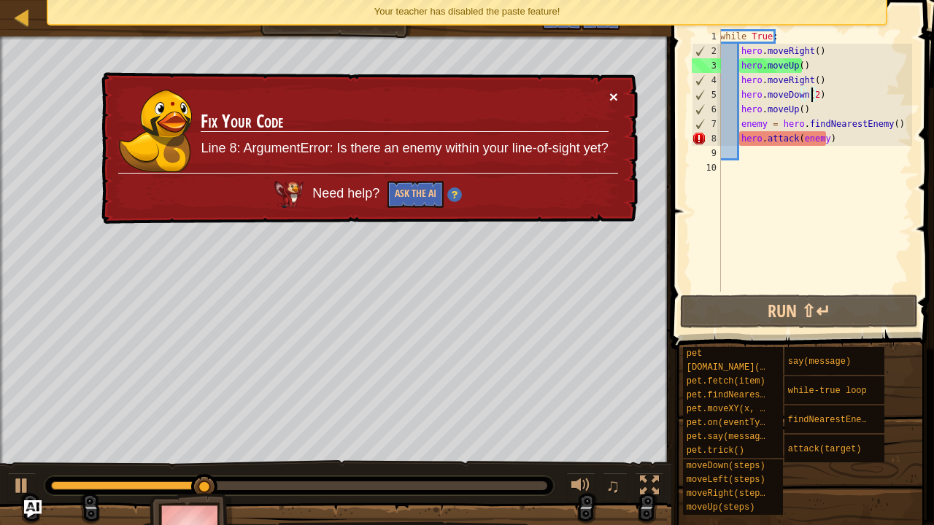
click at [617, 95] on button "×" at bounding box center [613, 96] width 9 height 15
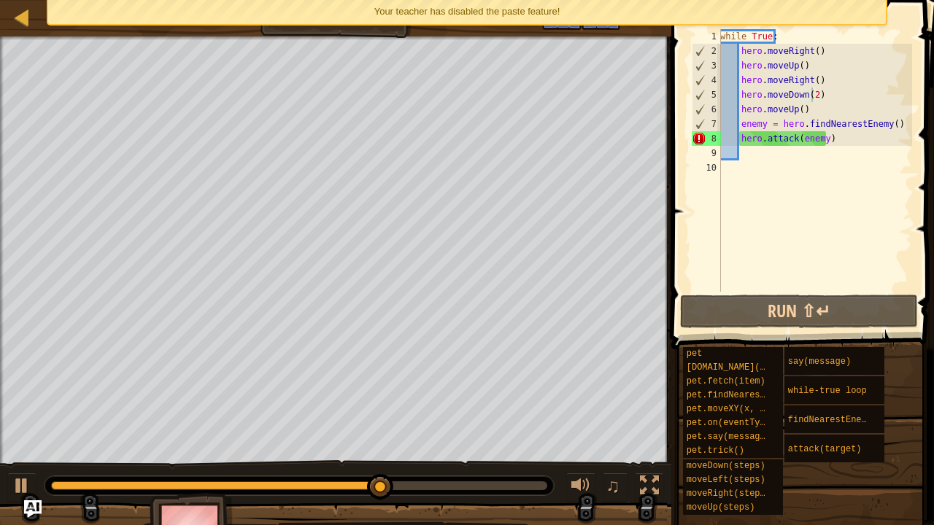
click at [368, 0] on div "Your teacher has disabled the paste feature!" at bounding box center [467, 12] width 838 height 24
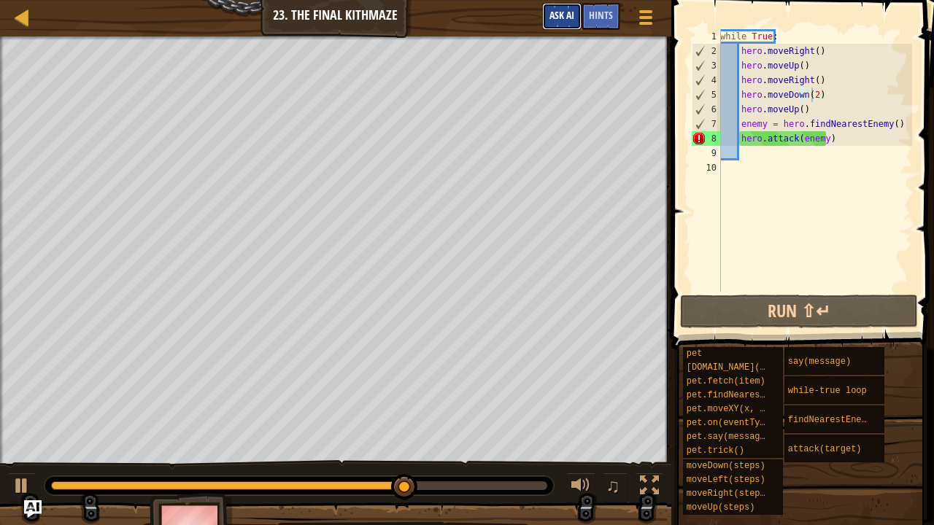
click at [561, 9] on button "Ask AI" at bounding box center [561, 16] width 39 height 27
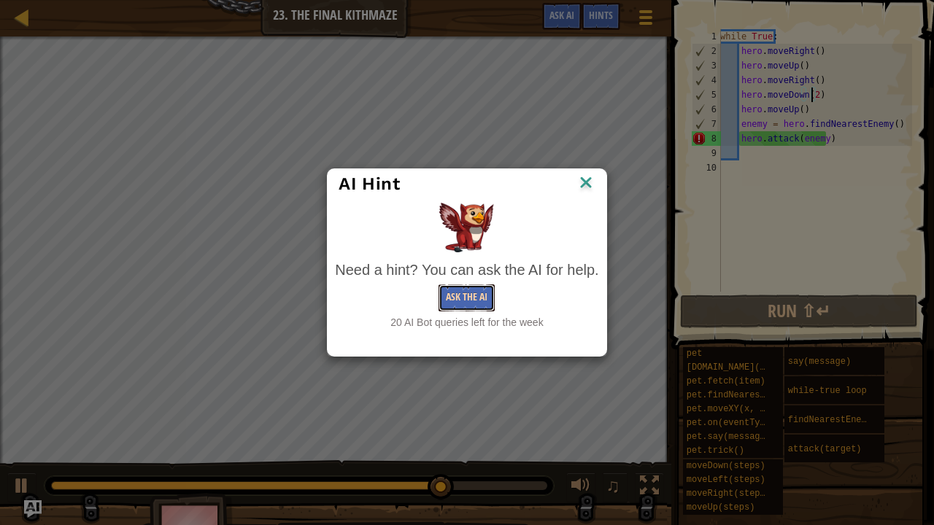
click at [461, 303] on button "Ask the AI" at bounding box center [466, 298] width 56 height 27
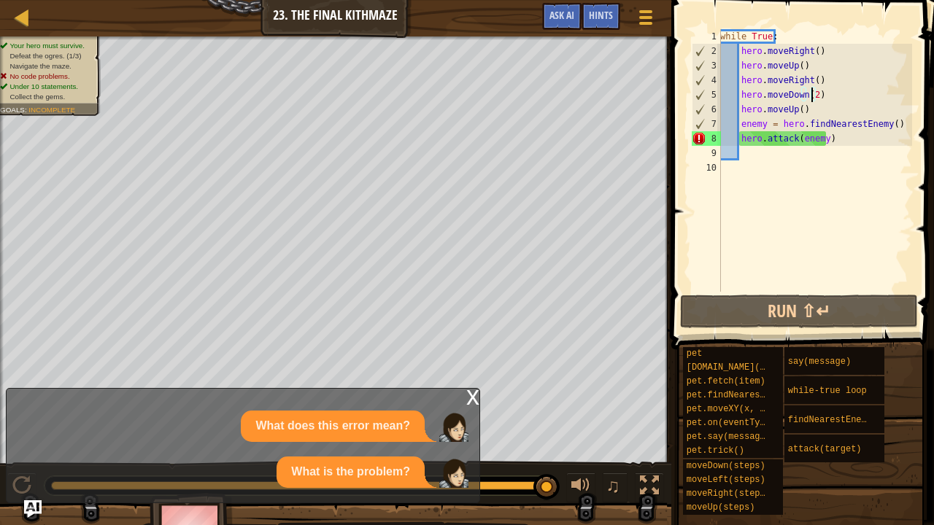
click at [465, 394] on div "x What does this error mean? What is the problem?" at bounding box center [243, 445] width 474 height 115
click at [467, 395] on div "x" at bounding box center [472, 396] width 13 height 15
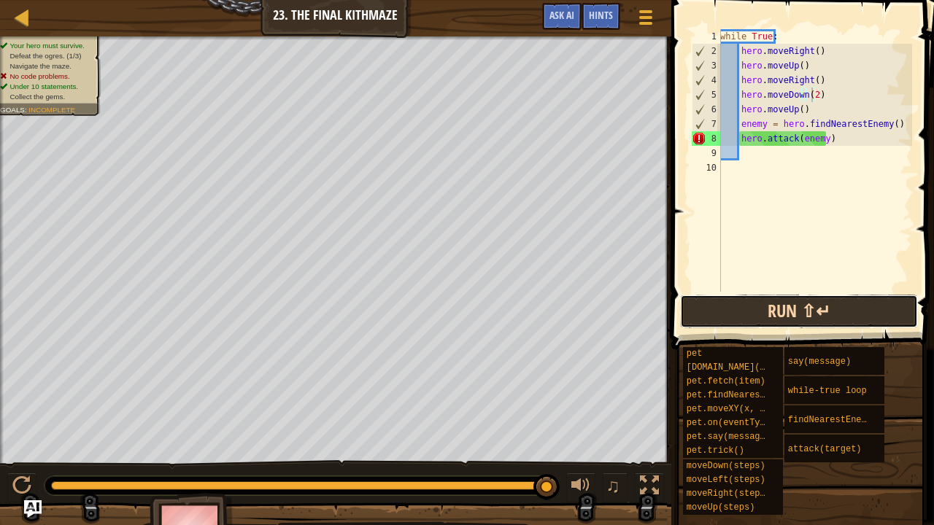
click at [798, 309] on button "Run ⇧↵" at bounding box center [799, 312] width 238 height 34
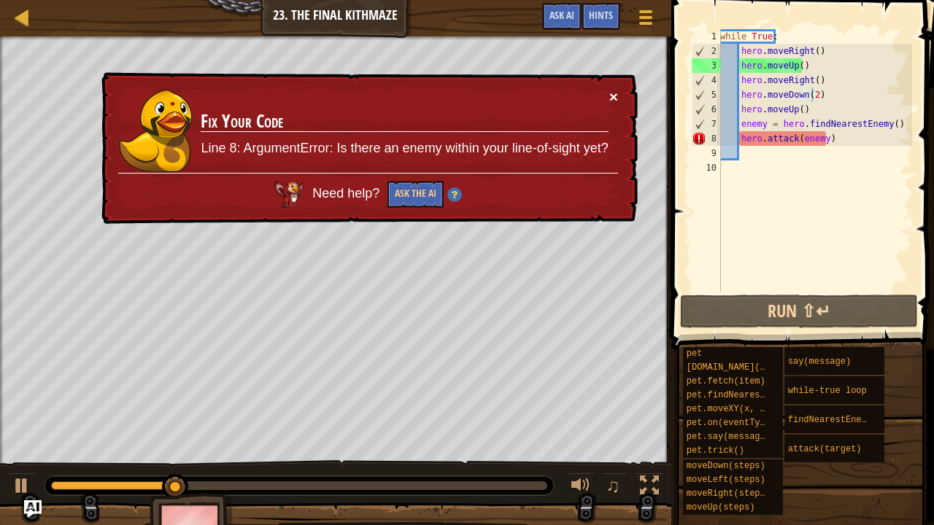
click at [616, 92] on button "×" at bounding box center [613, 96] width 9 height 15
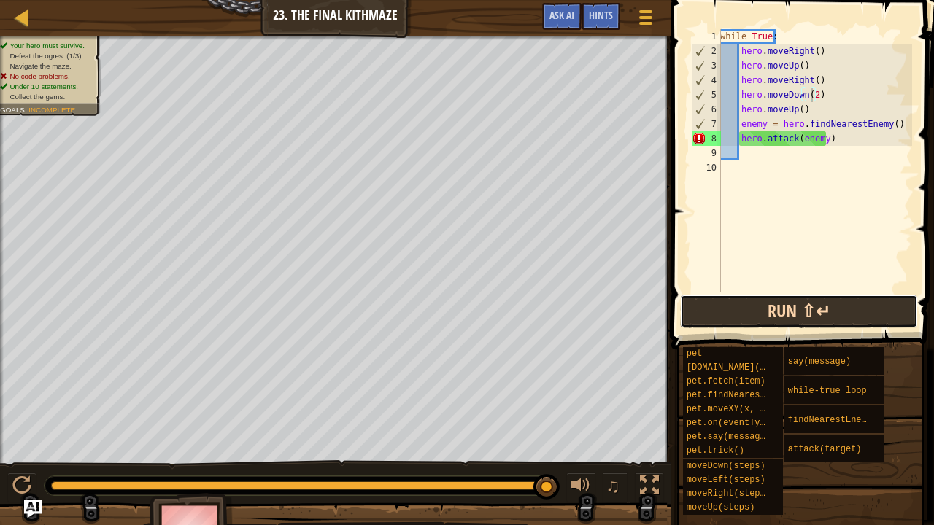
click at [743, 308] on button "Run ⇧↵" at bounding box center [799, 312] width 238 height 34
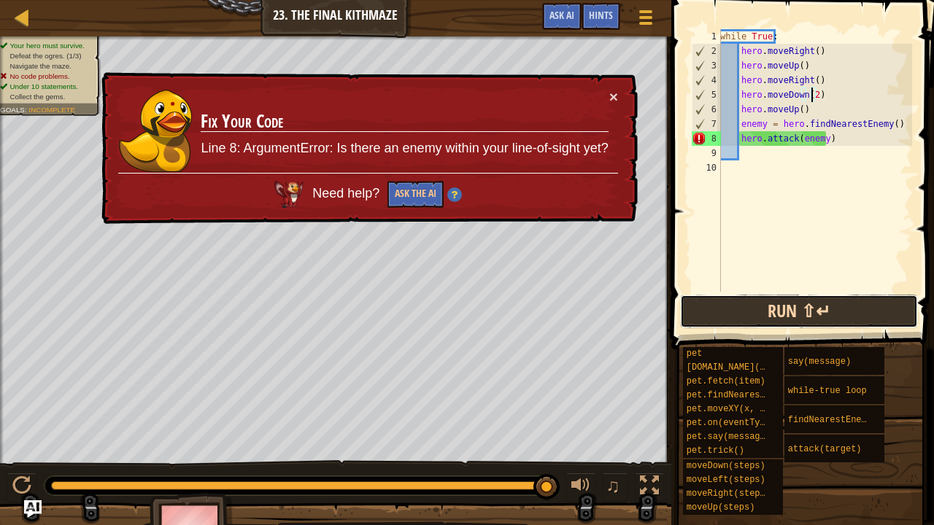
click at [835, 303] on button "Run ⇧↵" at bounding box center [799, 312] width 238 height 34
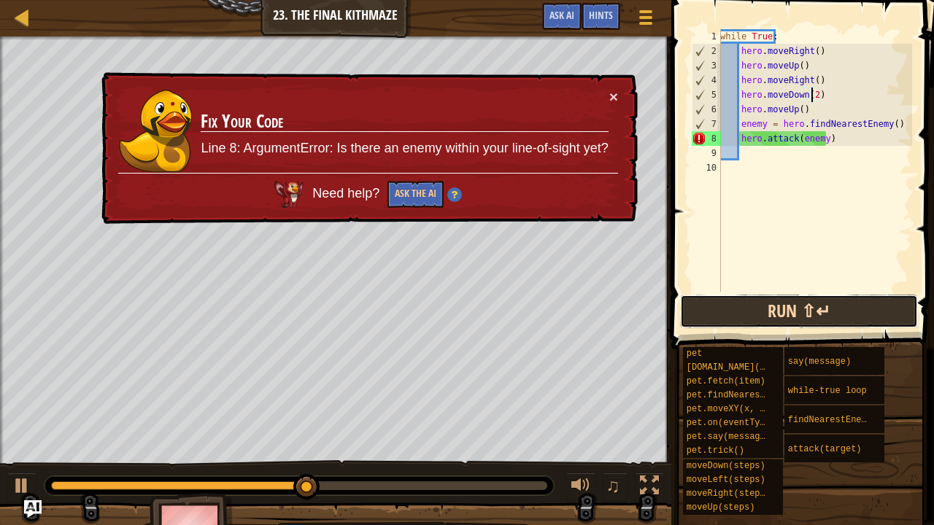
click at [775, 313] on button "Run ⇧↵" at bounding box center [799, 312] width 238 height 34
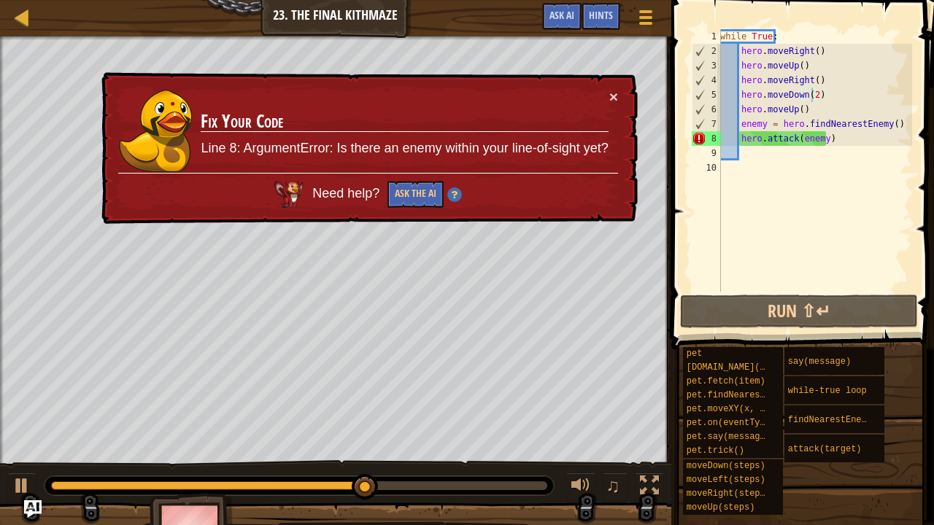
click at [606, 96] on td "Fix Your Code Line 8: ArgumentError: Is there an enemy within your line-of-sigh…" at bounding box center [404, 131] width 409 height 84
click at [611, 94] on button "×" at bounding box center [613, 96] width 9 height 15
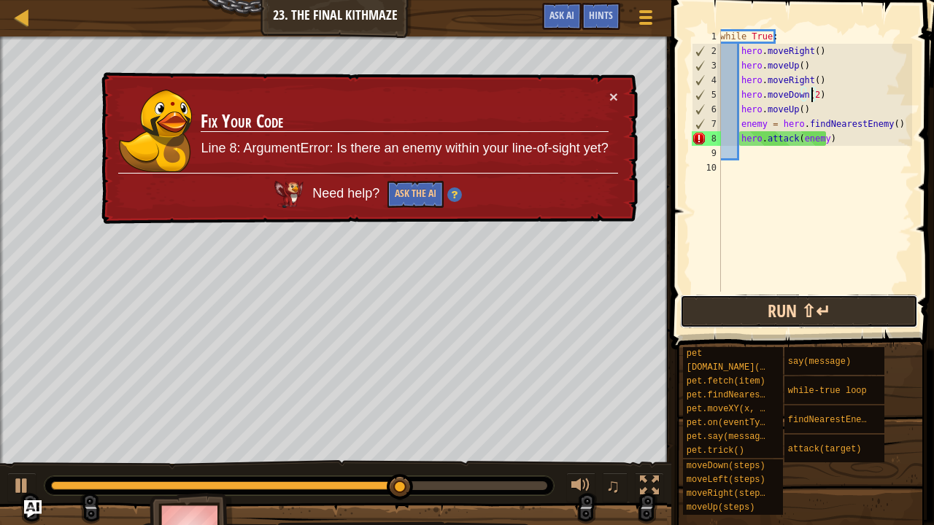
click at [773, 325] on button "Run ⇧↵" at bounding box center [799, 312] width 238 height 34
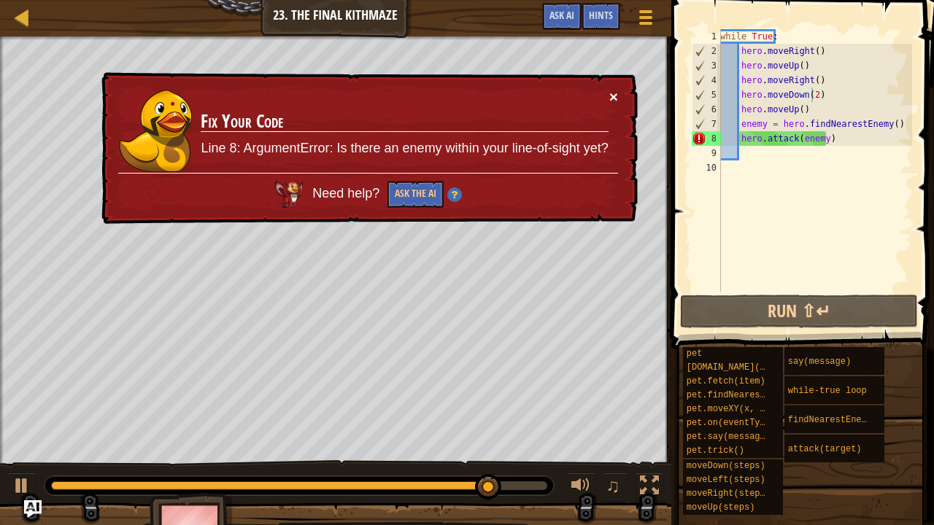
click at [614, 90] on button "×" at bounding box center [613, 97] width 9 height 15
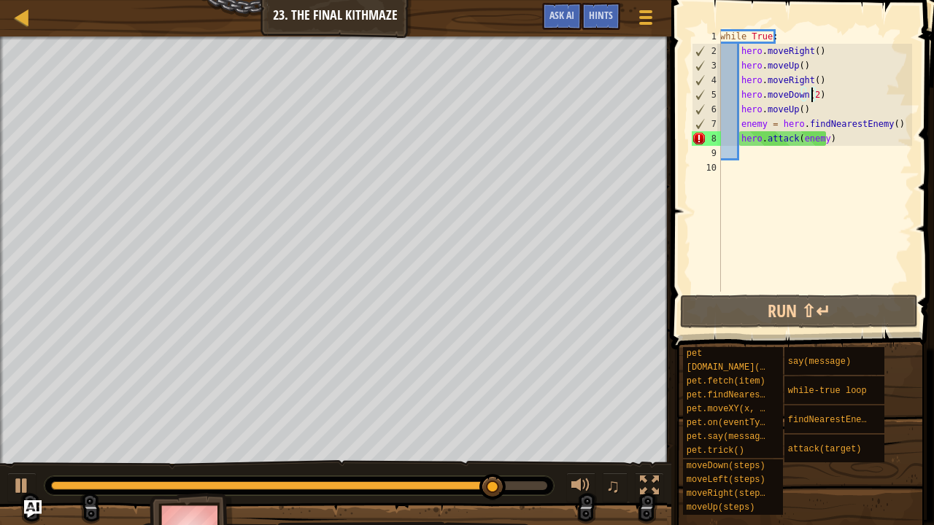
click at [781, 293] on span at bounding box center [804, 154] width 274 height 392
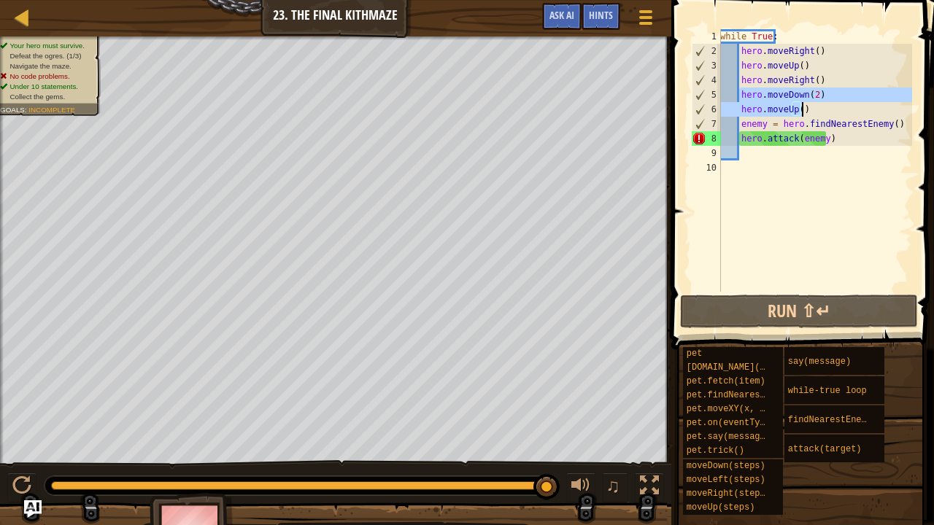
drag, startPoint x: 740, startPoint y: 95, endPoint x: 801, endPoint y: 106, distance: 62.3
click at [801, 106] on div "while True : hero . moveRight ( ) hero . moveUp ( ) hero . moveRight ( ) hero .…" at bounding box center [814, 175] width 195 height 292
click at [838, 142] on div "while True : hero . moveRight ( ) hero . moveUp ( ) hero . moveRight ( ) hero .…" at bounding box center [814, 175] width 195 height 292
type textarea "hero.attack(enemy)"
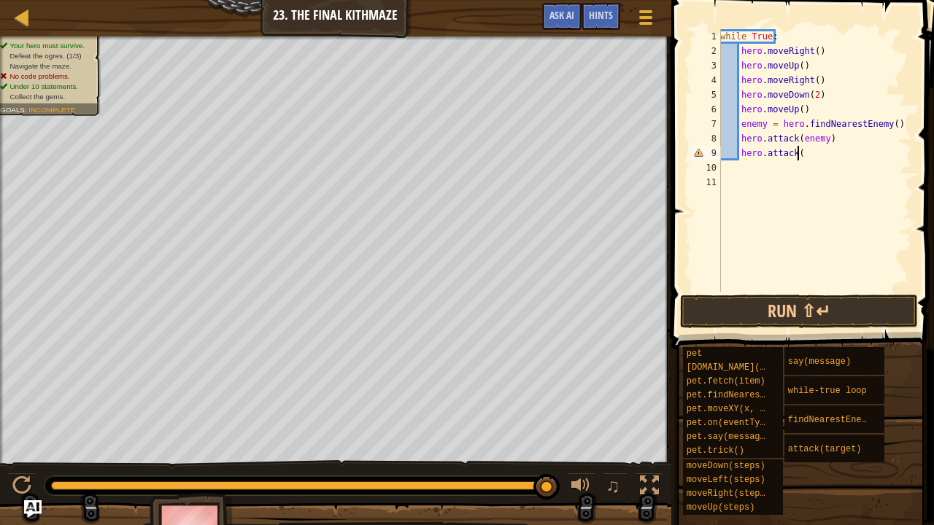
scroll to position [7, 6]
type textarea "hero.attack(enemy)"
click at [749, 171] on div "while True : hero . moveRight ( ) hero . moveUp ( ) hero . moveRight ( ) hero .…" at bounding box center [814, 175] width 195 height 292
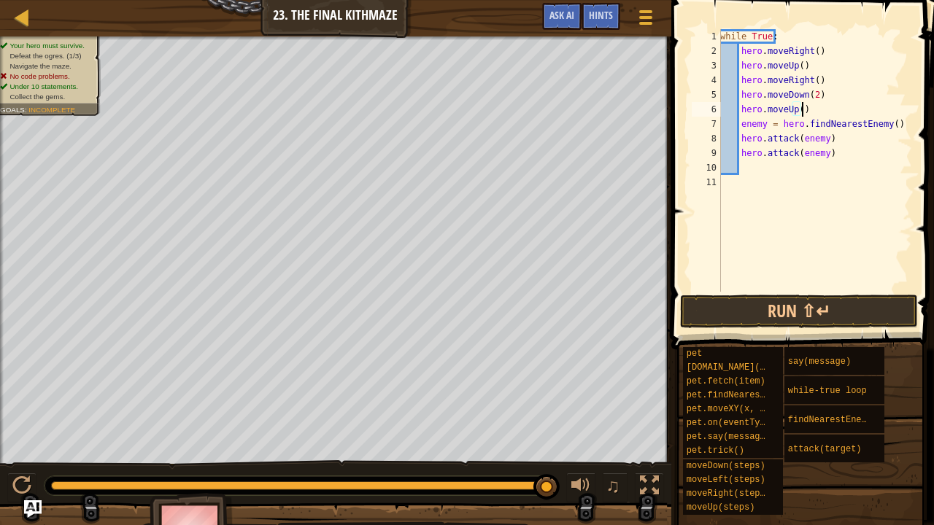
click at [804, 111] on div "while True : hero . moveRight ( ) hero . moveUp ( ) hero . moveRight ( ) hero .…" at bounding box center [814, 175] width 195 height 292
type textarea "h"
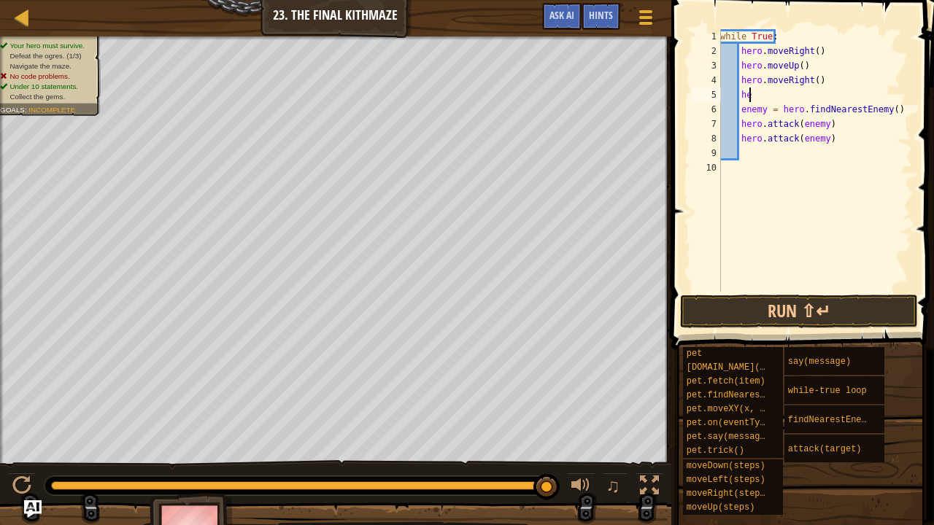
type textarea "h"
type textarea "hero.moveRight()"
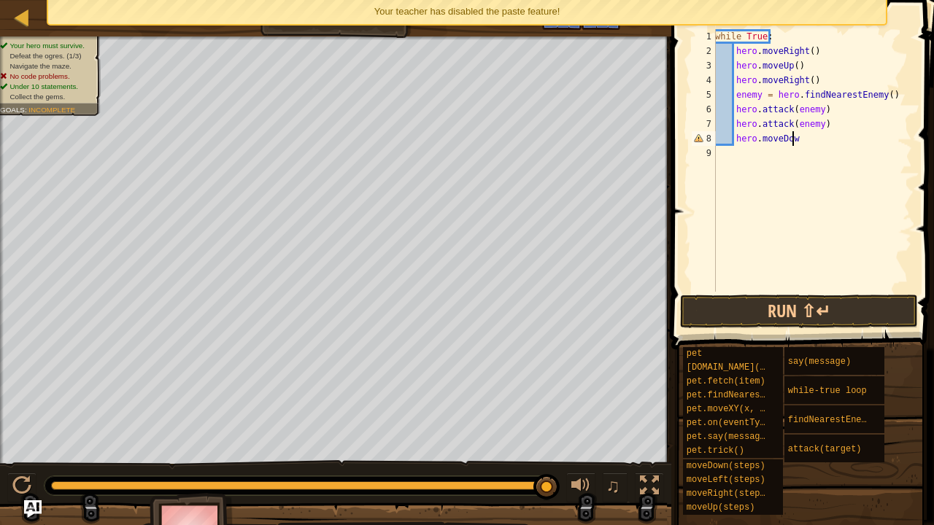
scroll to position [7, 6]
type textarea "hero.moveDown(2)"
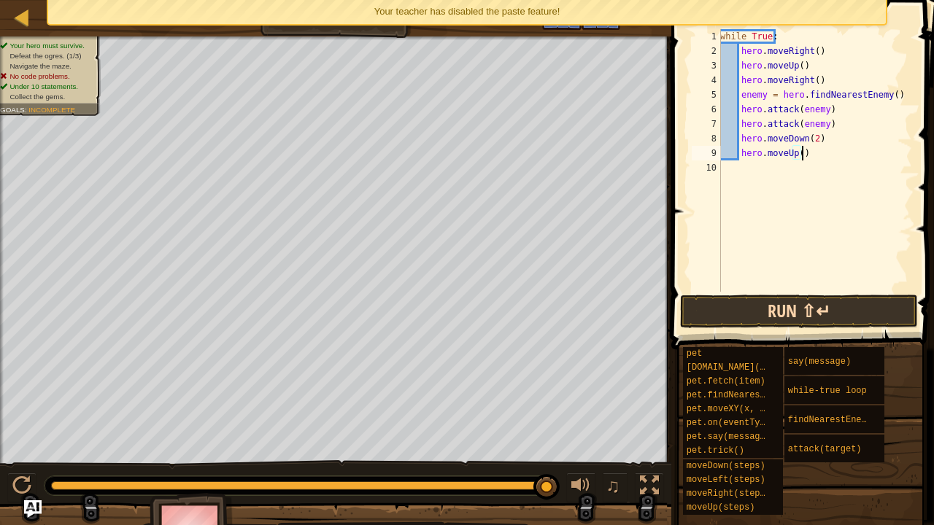
type textarea "hero.moveUp()"
click at [753, 315] on button "Run ⇧↵" at bounding box center [799, 312] width 238 height 34
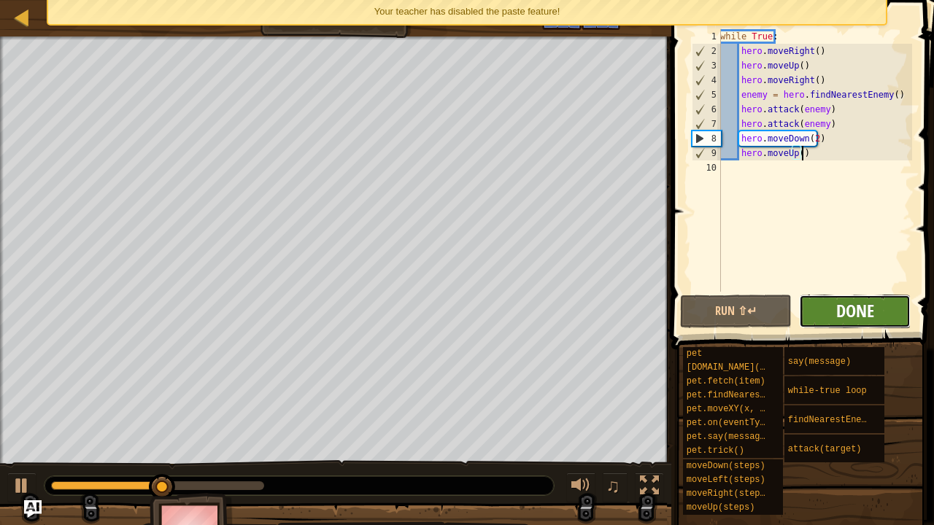
click at [846, 316] on span "Done" at bounding box center [855, 310] width 38 height 23
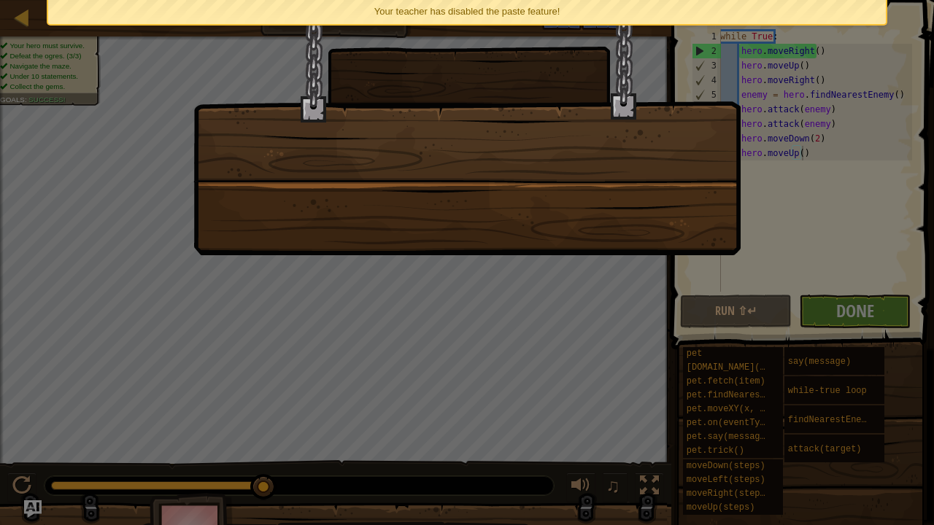
click at [527, 13] on span "Your teacher has disabled the paste feature!" at bounding box center [467, 11] width 186 height 11
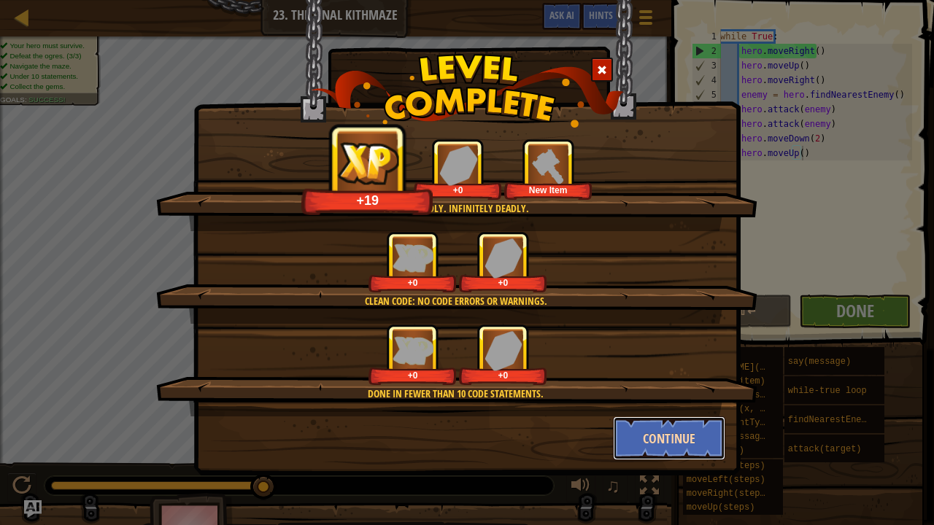
click at [705, 417] on button "Continue" at bounding box center [669, 439] width 113 height 44
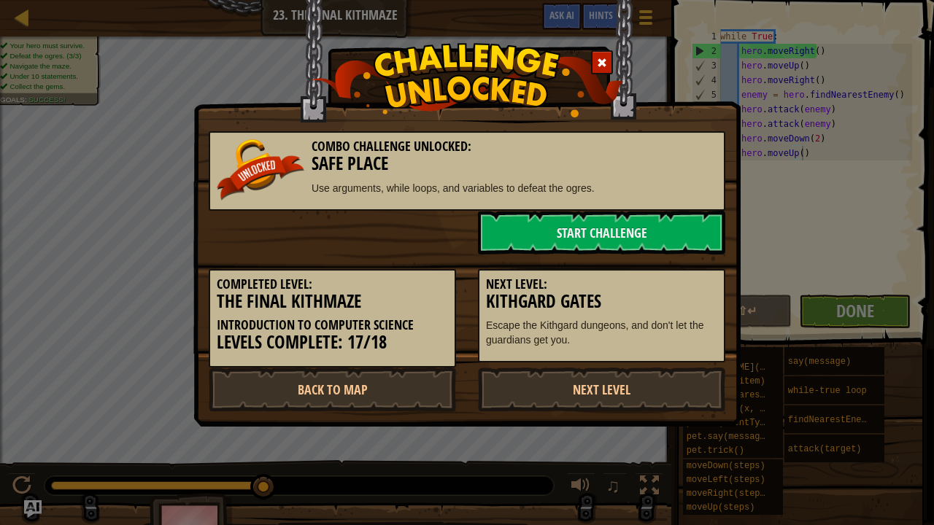
click at [705, 417] on div "Combo Challenge Unlocked: Safe Place Use arguments, while loops, and variables …" at bounding box center [467, 262] width 934 height 525
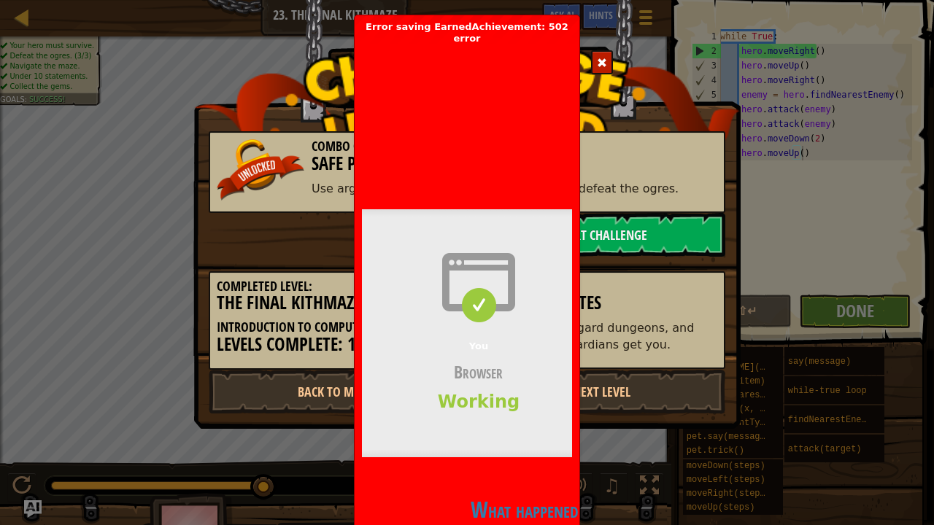
click at [644, 417] on div "Combo Challenge Unlocked: Safe Place Use arguments, while loops, and variables …" at bounding box center [467, 262] width 934 height 525
click at [600, 56] on div at bounding box center [602, 62] width 22 height 24
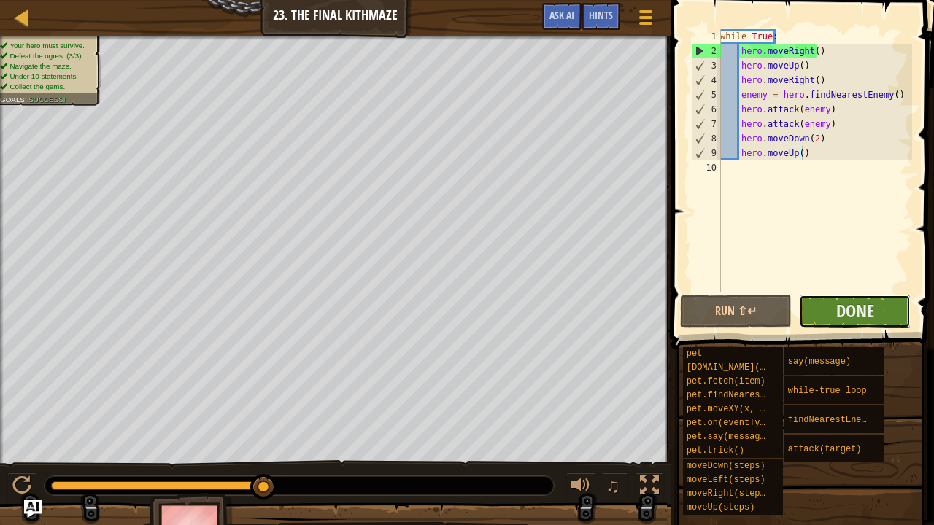
click at [834, 309] on button "Done" at bounding box center [855, 312] width 112 height 34
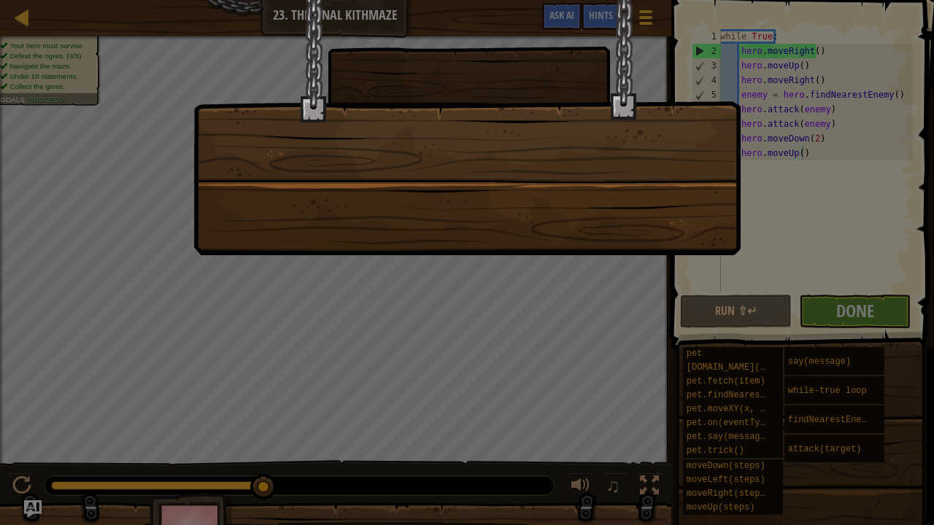
click at [537, 273] on div at bounding box center [467, 262] width 934 height 525
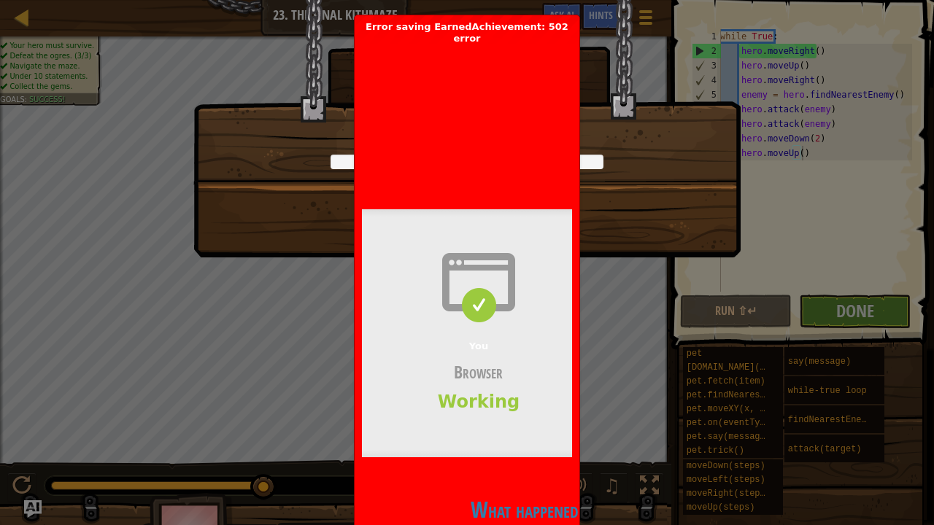
click at [585, 24] on div "You're deadly. Infinitely deadly. +20 +26 Crude Builder's Hammer Clean code: no…" at bounding box center [466, 91] width 547 height 185
click at [543, 32] on span "Error saving EarnedAchievement: 502 error codecombat.com | 502: Bad gateway Bad…" at bounding box center [467, 345] width 210 height 649
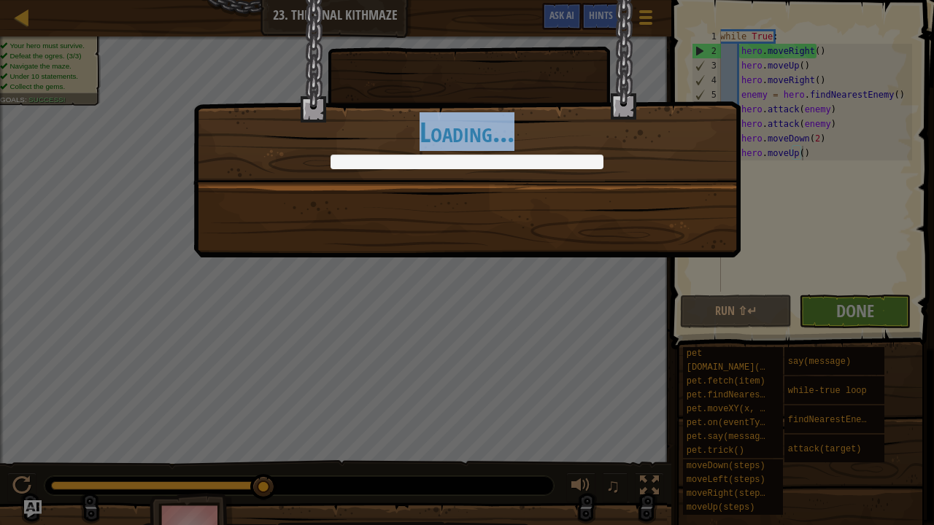
drag, startPoint x: 420, startPoint y: 130, endPoint x: 522, endPoint y: 143, distance: 102.3
click at [522, 143] on h1 "Loading..." at bounding box center [467, 132] width 546 height 31
click at [515, 141] on h1 "Loading..." at bounding box center [467, 132] width 546 height 31
click at [406, 131] on h1 "Loading..." at bounding box center [467, 132] width 546 height 31
drag, startPoint x: 415, startPoint y: 134, endPoint x: 556, endPoint y: 143, distance: 141.1
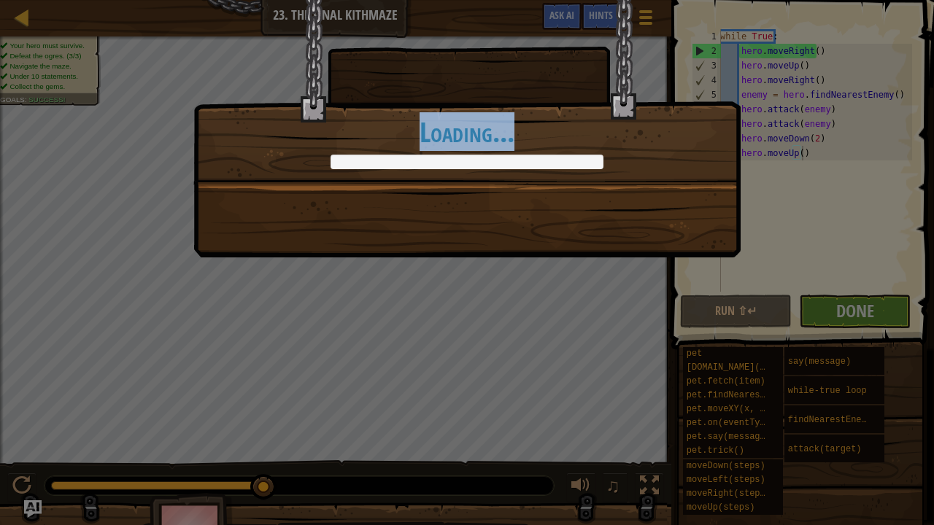
click at [556, 143] on h1 "Loading..." at bounding box center [467, 132] width 546 height 31
drag, startPoint x: 416, startPoint y: 137, endPoint x: 541, endPoint y: 147, distance: 125.1
click at [541, 147] on h1 "Loading..." at bounding box center [467, 132] width 546 height 31
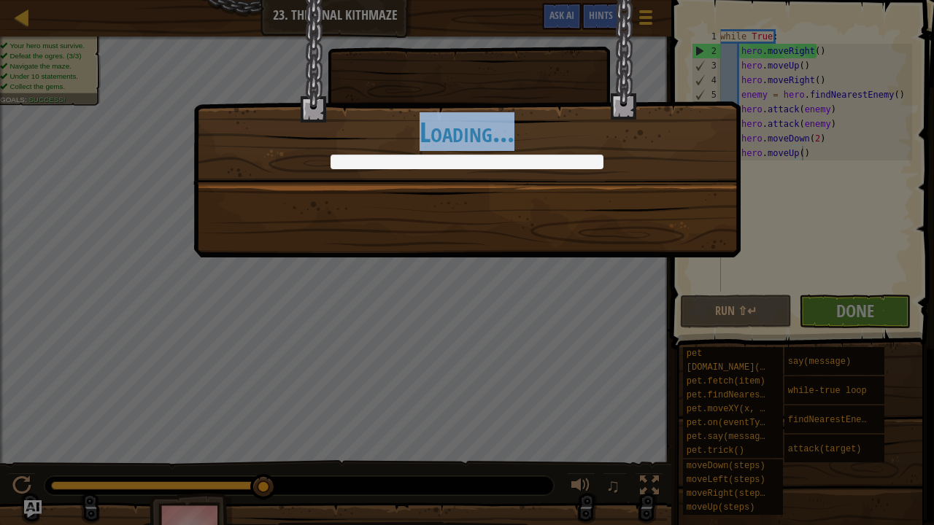
click at [406, 119] on h1 "Loading..." at bounding box center [467, 132] width 546 height 31
drag, startPoint x: 416, startPoint y: 131, endPoint x: 554, endPoint y: 134, distance: 138.6
click at [554, 134] on h1 "Loading..." at bounding box center [467, 132] width 546 height 31
click at [409, 120] on h1 "Loading..." at bounding box center [467, 132] width 546 height 31
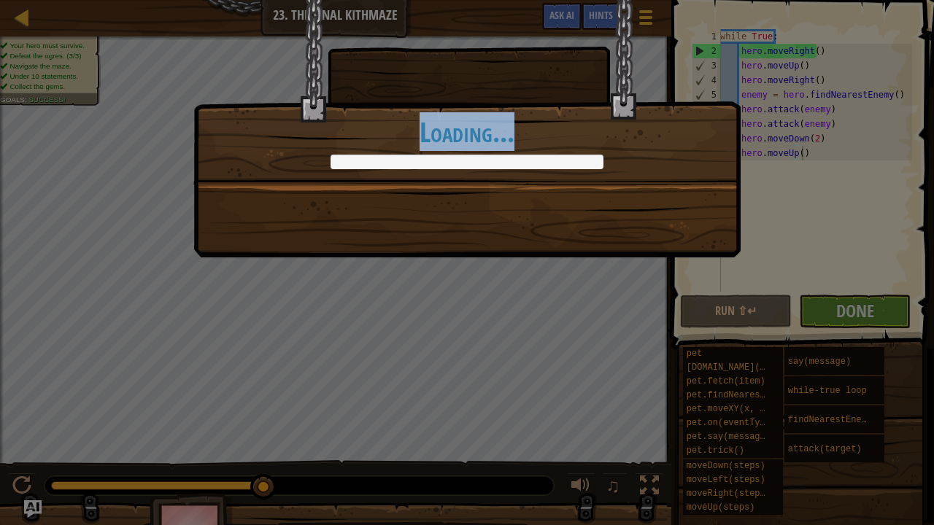
drag, startPoint x: 409, startPoint y: 120, endPoint x: 541, endPoint y: 133, distance: 133.4
click at [541, 133] on h1 "Loading..." at bounding box center [467, 132] width 546 height 31
click at [376, 144] on h1 "Loading..." at bounding box center [467, 132] width 546 height 31
drag, startPoint x: 406, startPoint y: 133, endPoint x: 610, endPoint y: 126, distance: 203.6
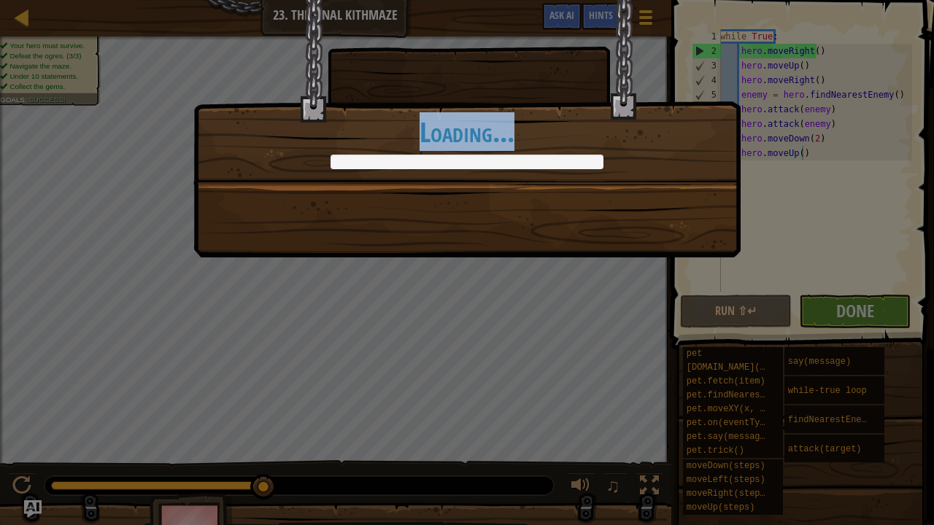
click at [610, 126] on h1 "Loading..." at bounding box center [467, 132] width 546 height 31
drag, startPoint x: 610, startPoint y: 126, endPoint x: 708, endPoint y: 152, distance: 101.0
click at [708, 152] on div "Loading..." at bounding box center [467, 143] width 546 height 53
drag, startPoint x: 413, startPoint y: 130, endPoint x: 563, endPoint y: 128, distance: 150.3
click at [563, 128] on h1 "Loading..." at bounding box center [467, 132] width 546 height 31
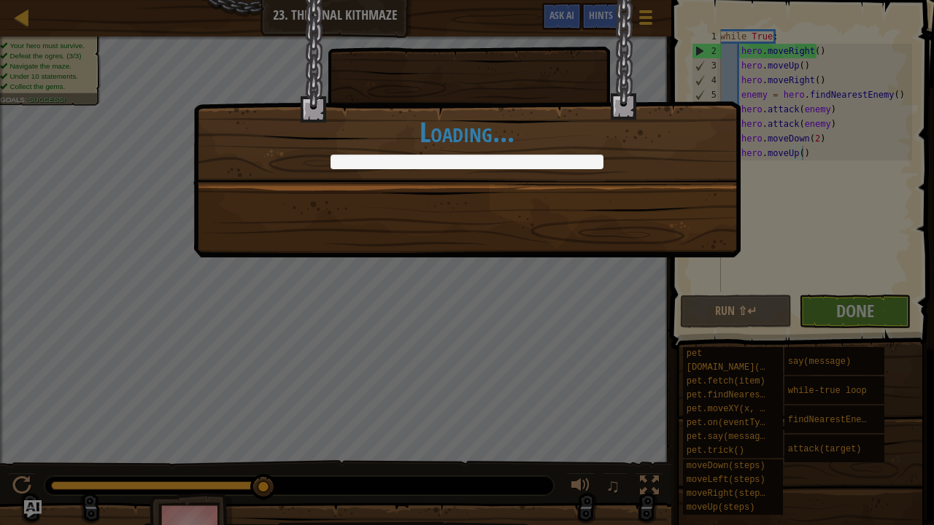
drag, startPoint x: 563, startPoint y: 128, endPoint x: 656, endPoint y: 154, distance: 96.1
click at [656, 154] on div "Loading..." at bounding box center [467, 143] width 546 height 53
